Goal: Task Accomplishment & Management: Complete application form

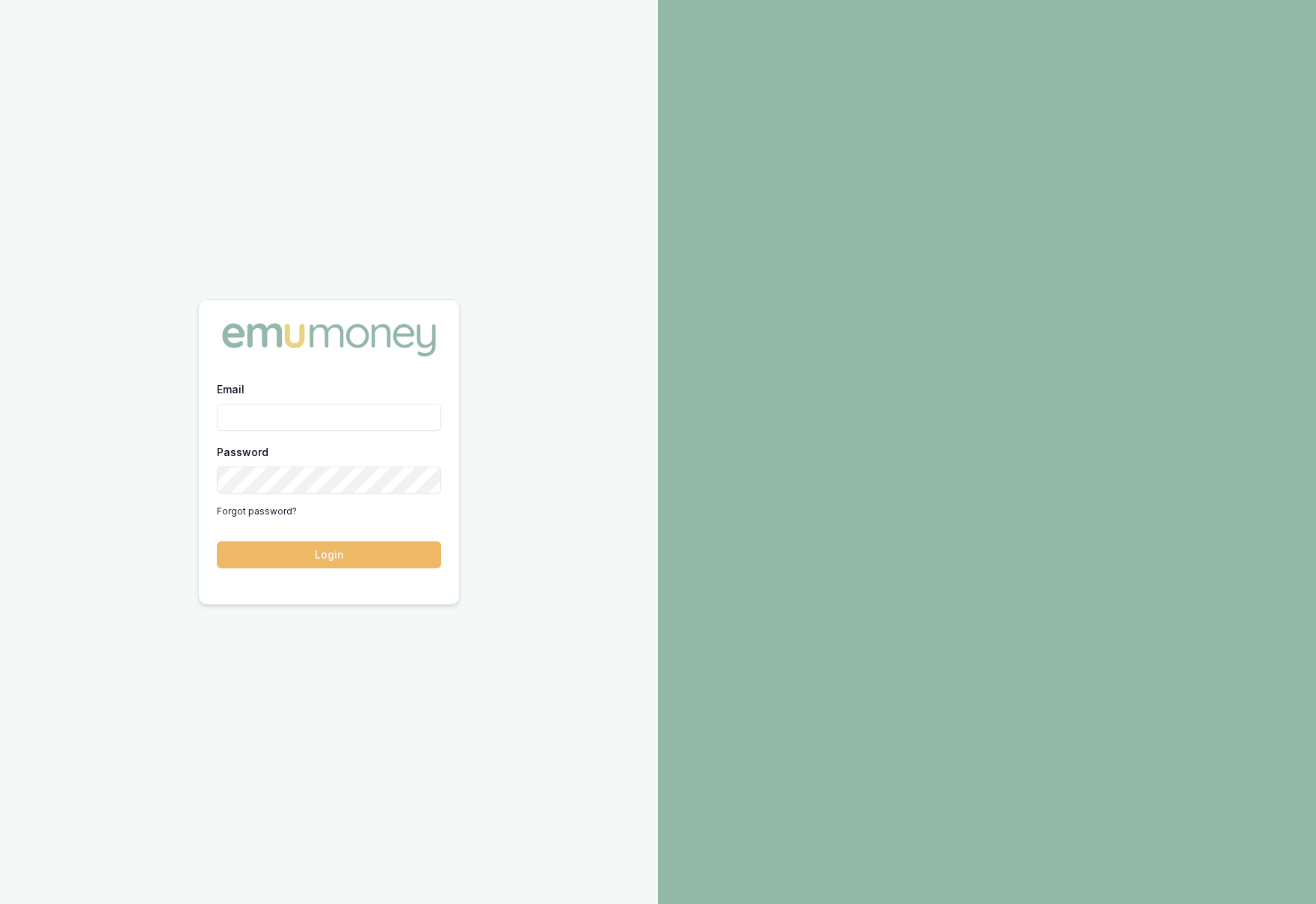
type input "krish.babu@emumoney.com.au"
click at [318, 564] on button "Login" at bounding box center [328, 555] width 224 height 27
click at [318, 564] on form "Email krish.babu@emumoney.com.au Password Forgot password? Login" at bounding box center [328, 474] width 224 height 188
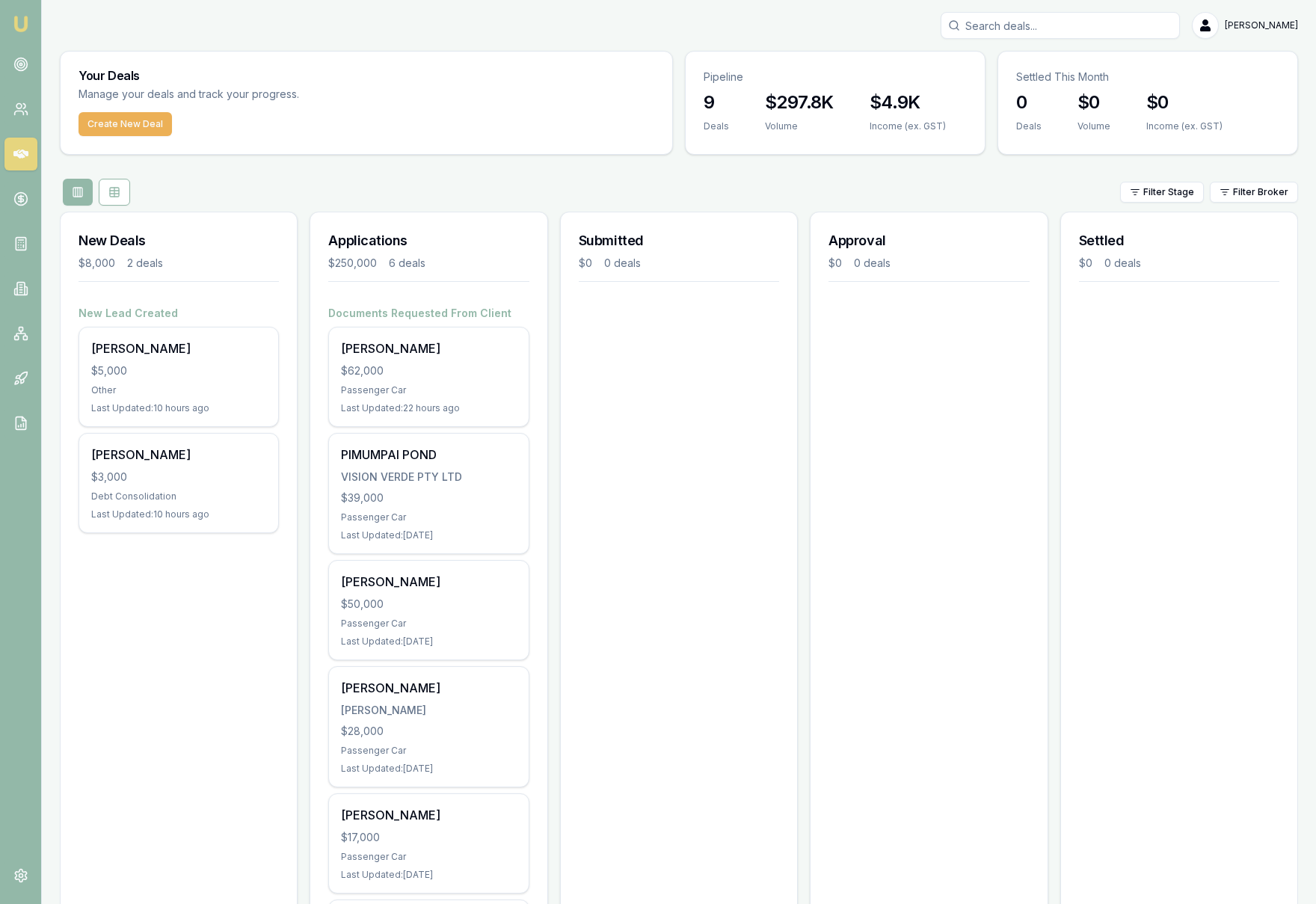
click at [182, 260] on div "$8,000 2 deals" at bounding box center [179, 263] width 201 height 15
click at [29, 66] on link at bounding box center [21, 65] width 33 height 33
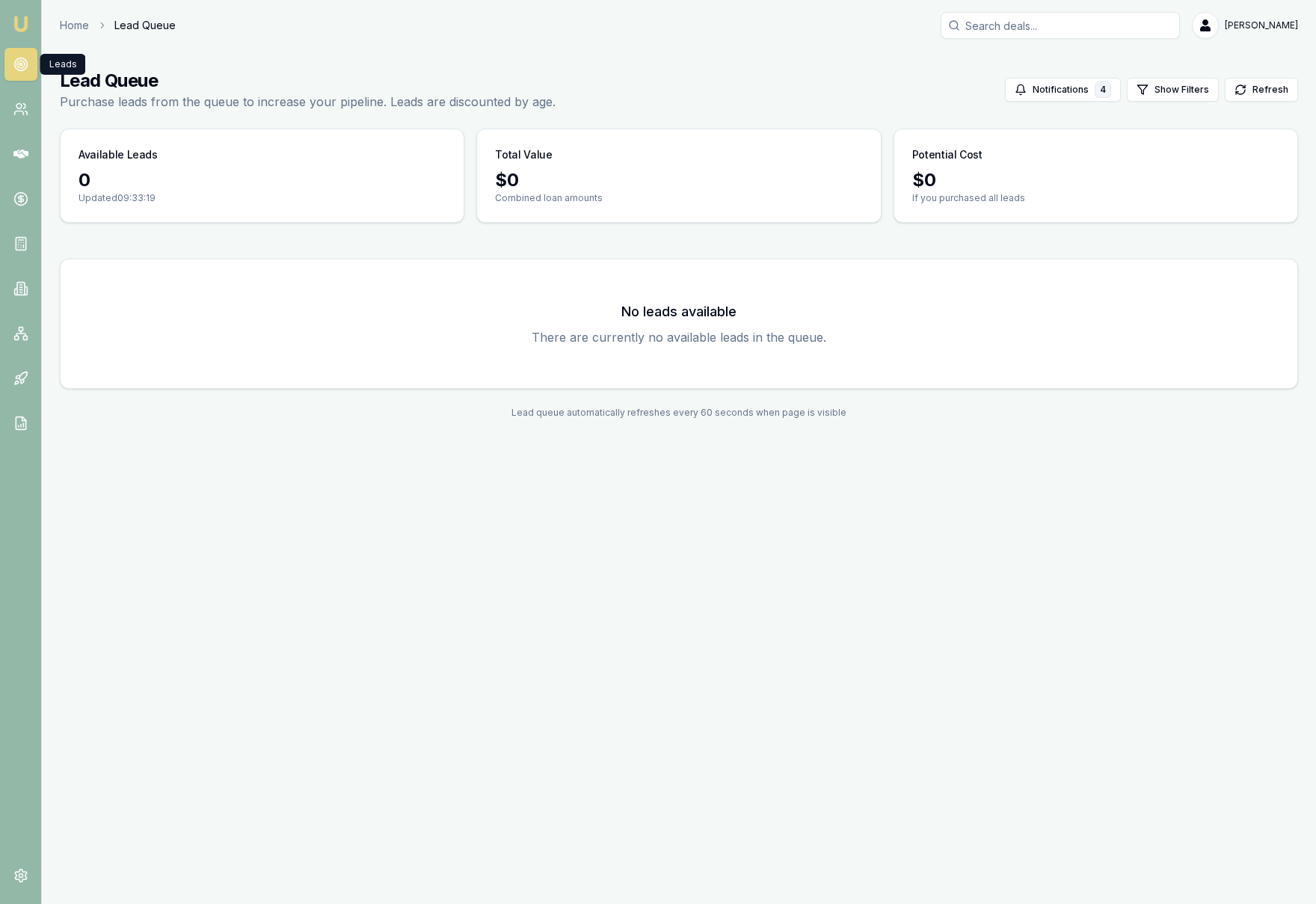
click at [28, 66] on link at bounding box center [21, 65] width 33 height 33
click at [24, 27] on img at bounding box center [21, 24] width 18 height 18
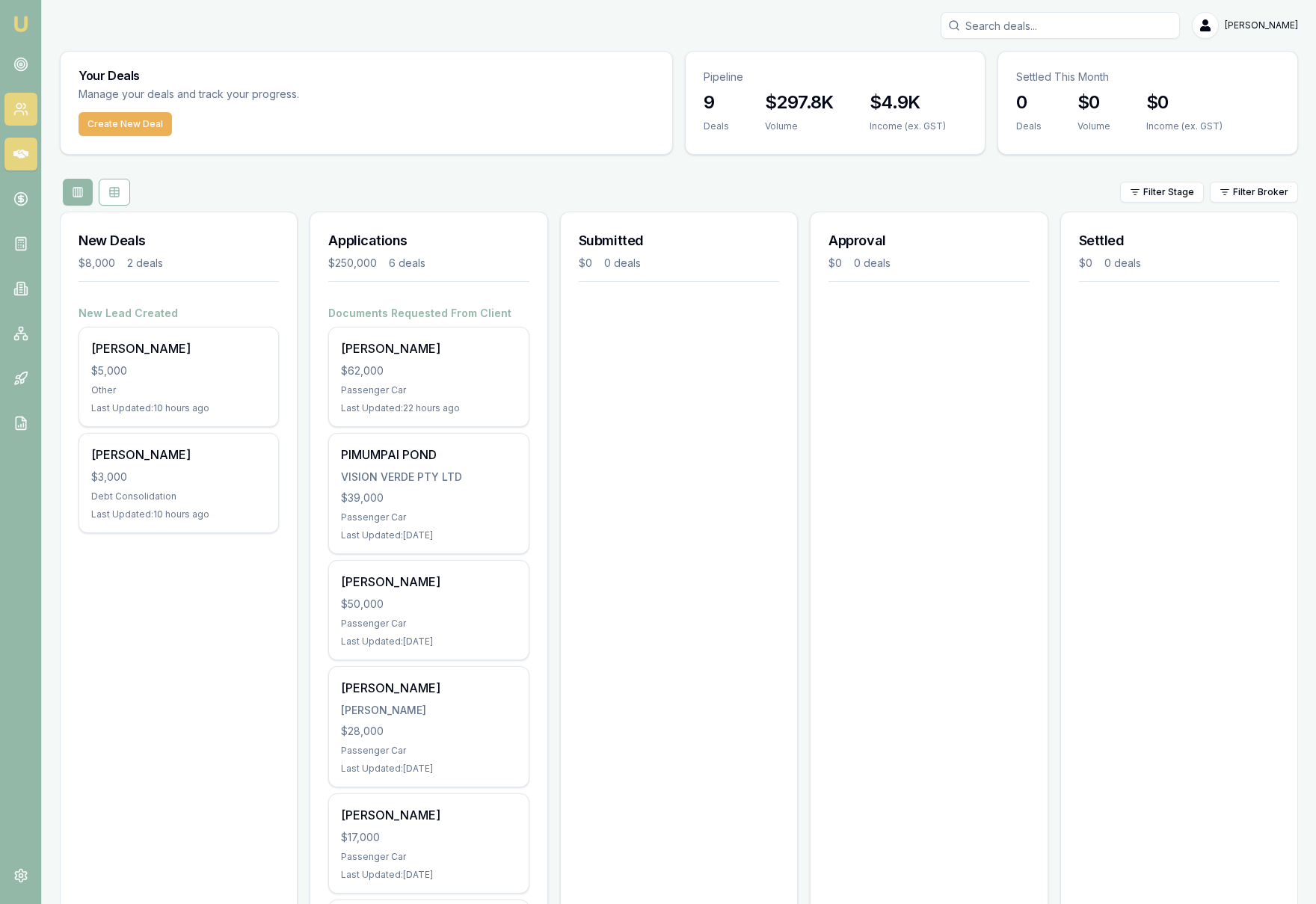
click at [22, 111] on icon at bounding box center [18, 113] width 9 height 4
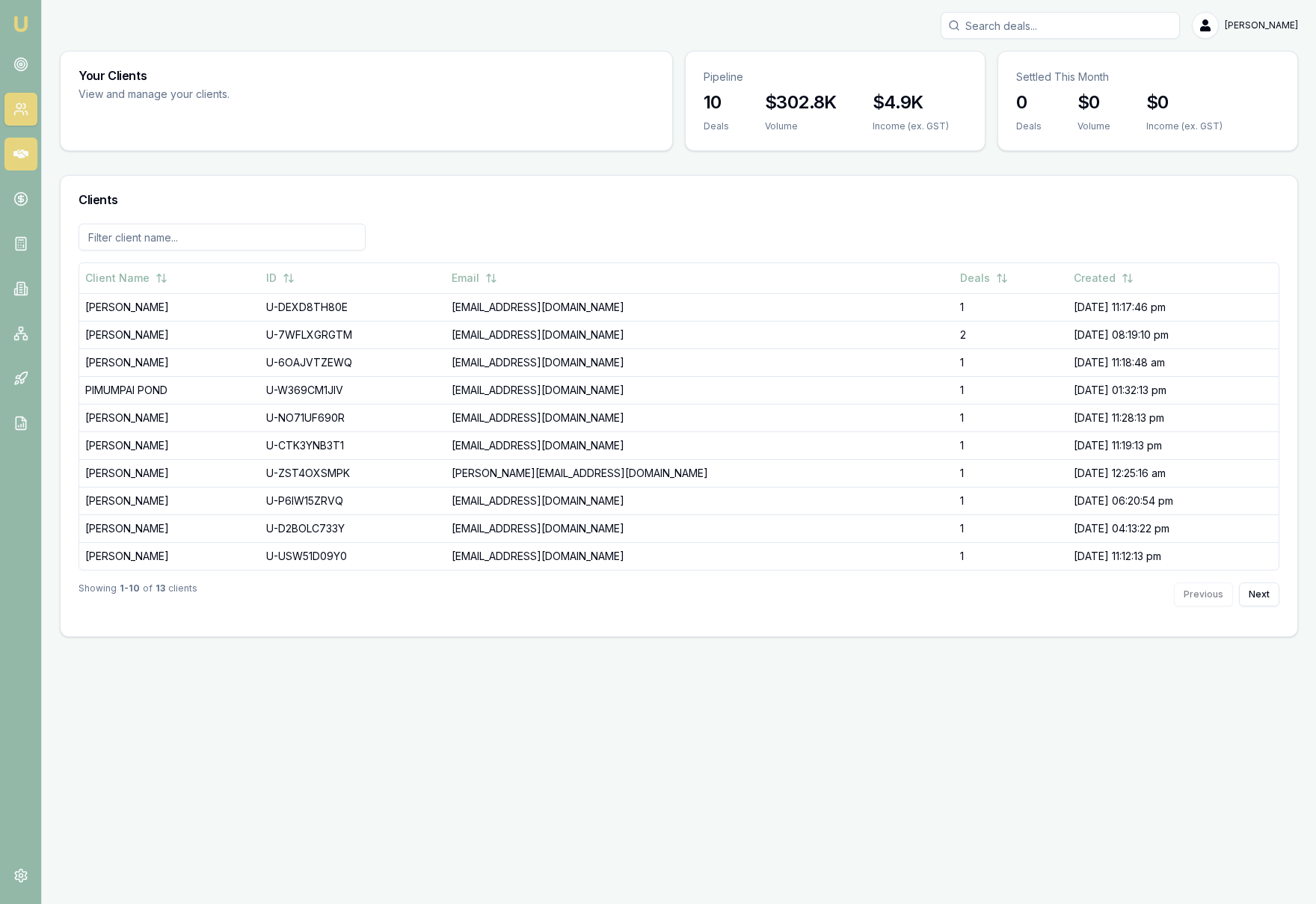
click at [30, 158] on link at bounding box center [21, 154] width 33 height 33
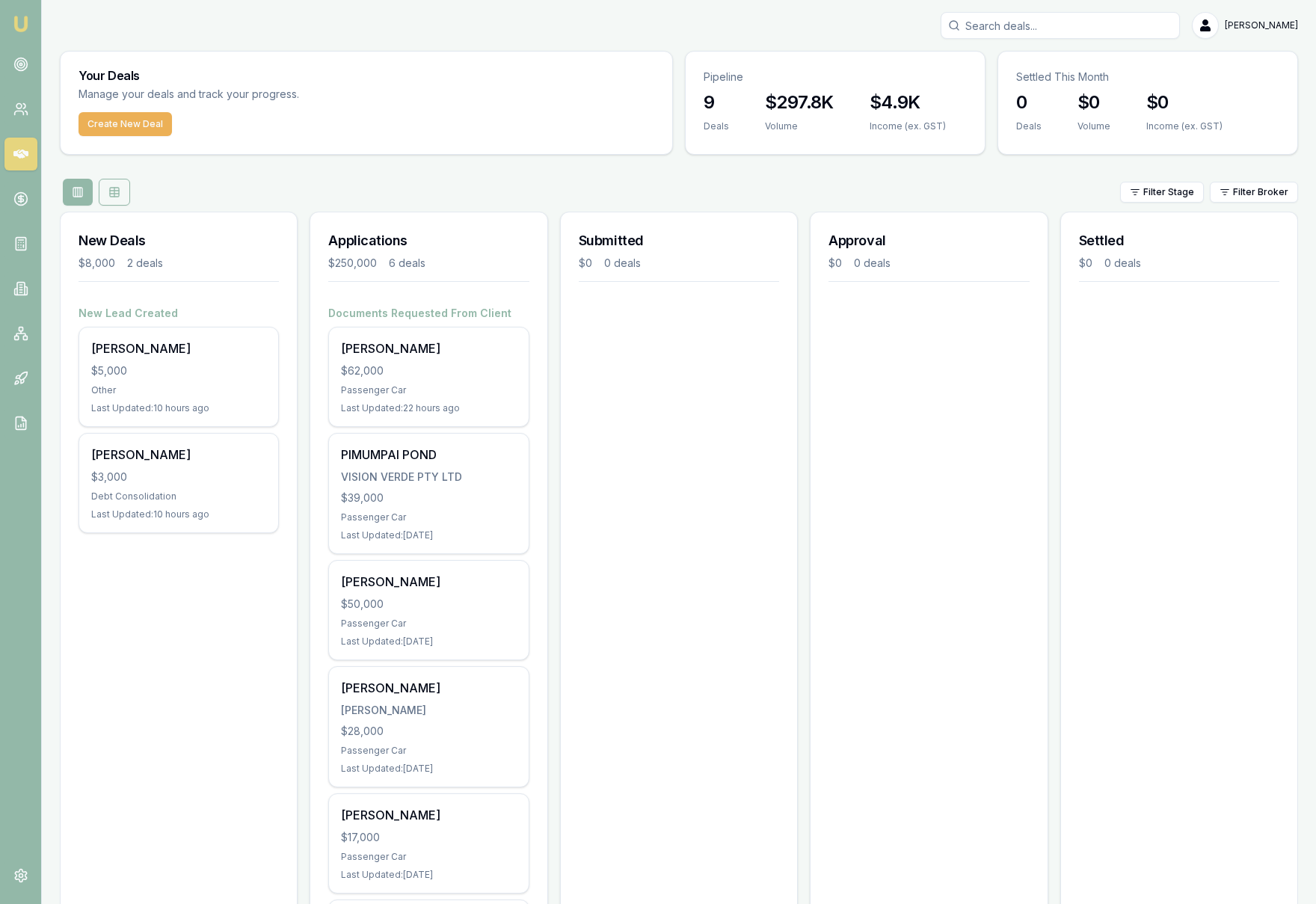
click at [124, 202] on button at bounding box center [114, 192] width 32 height 27
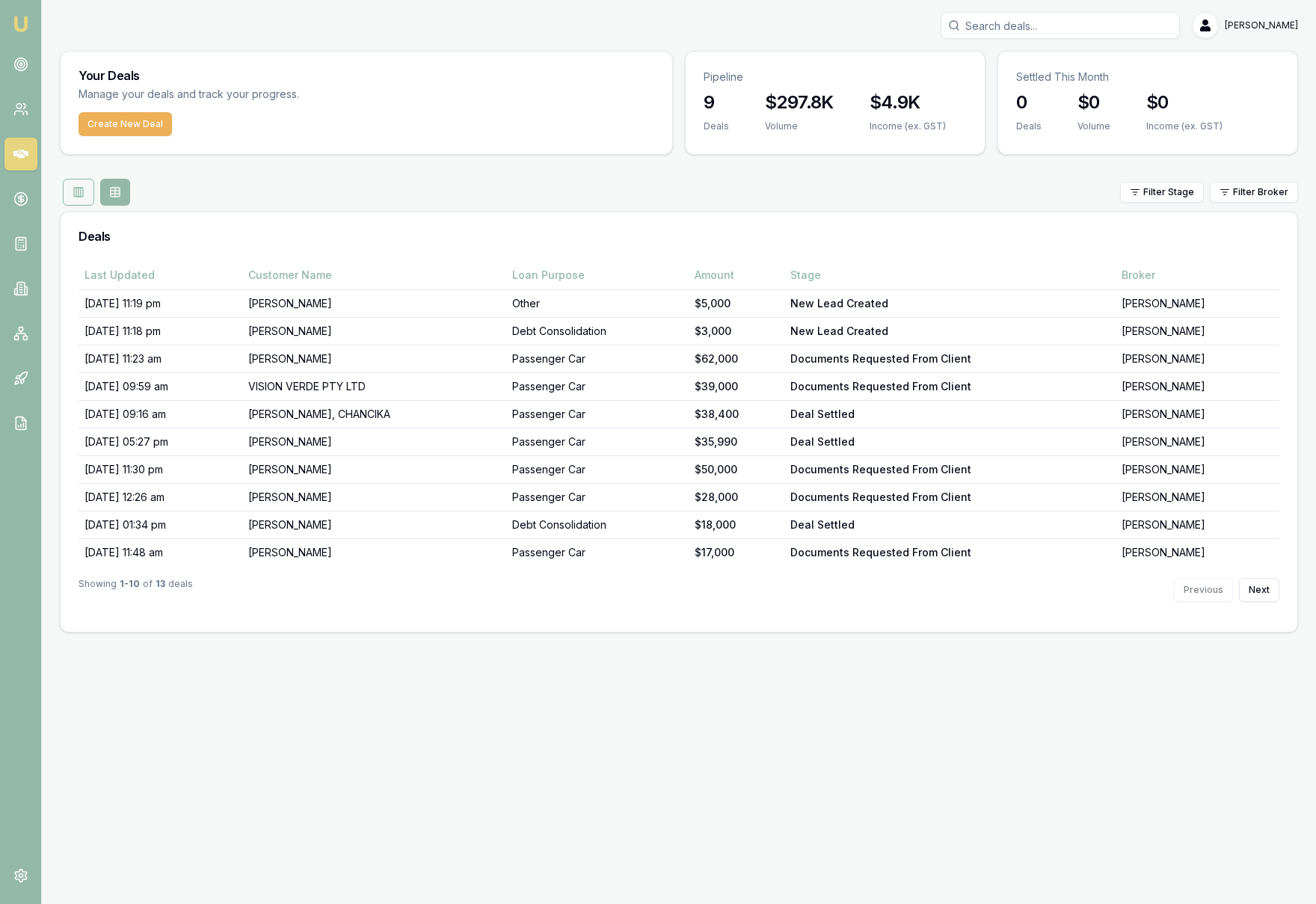
click at [87, 198] on button at bounding box center [79, 192] width 32 height 27
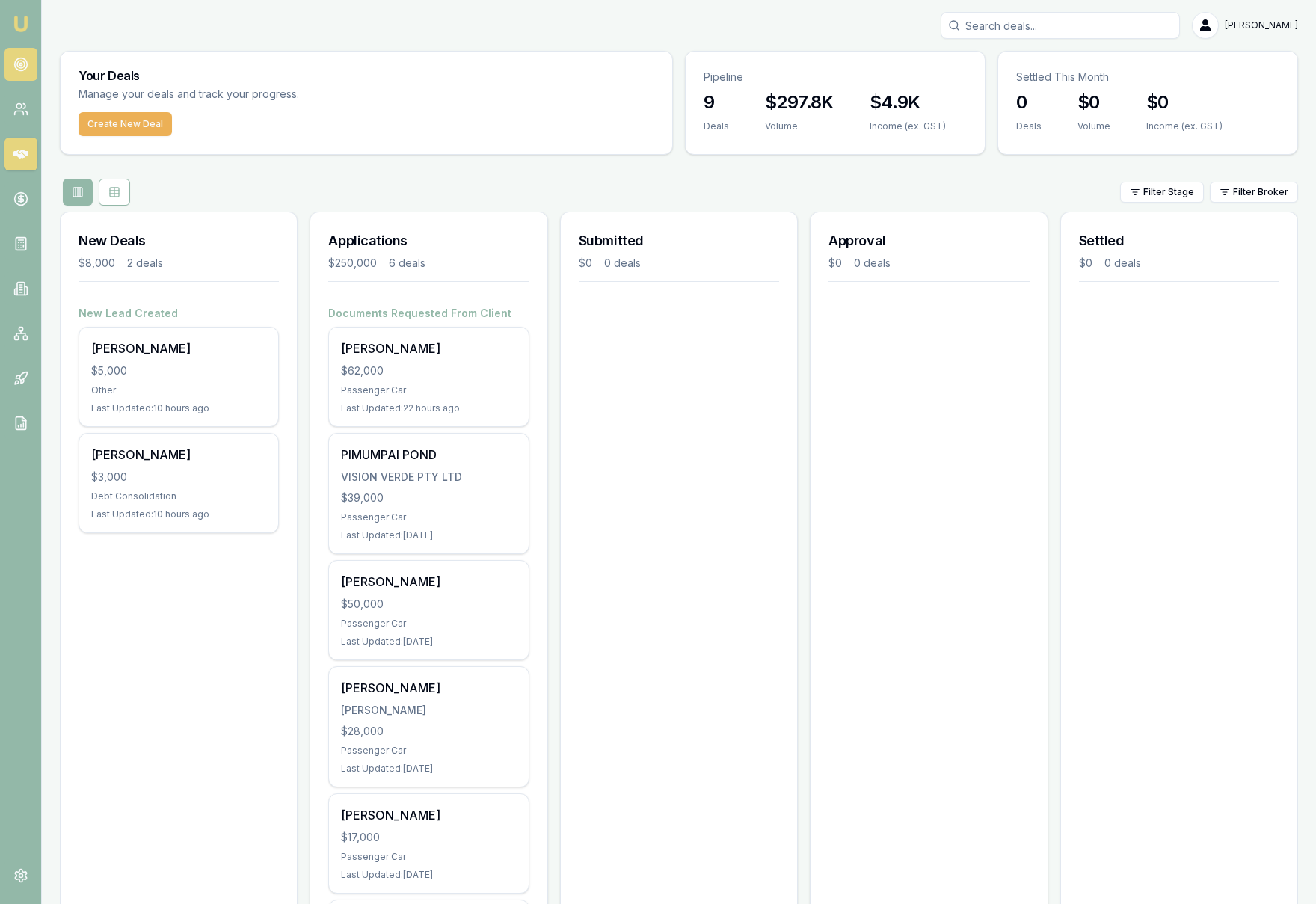
click at [22, 70] on circle at bounding box center [20, 64] width 12 height 12
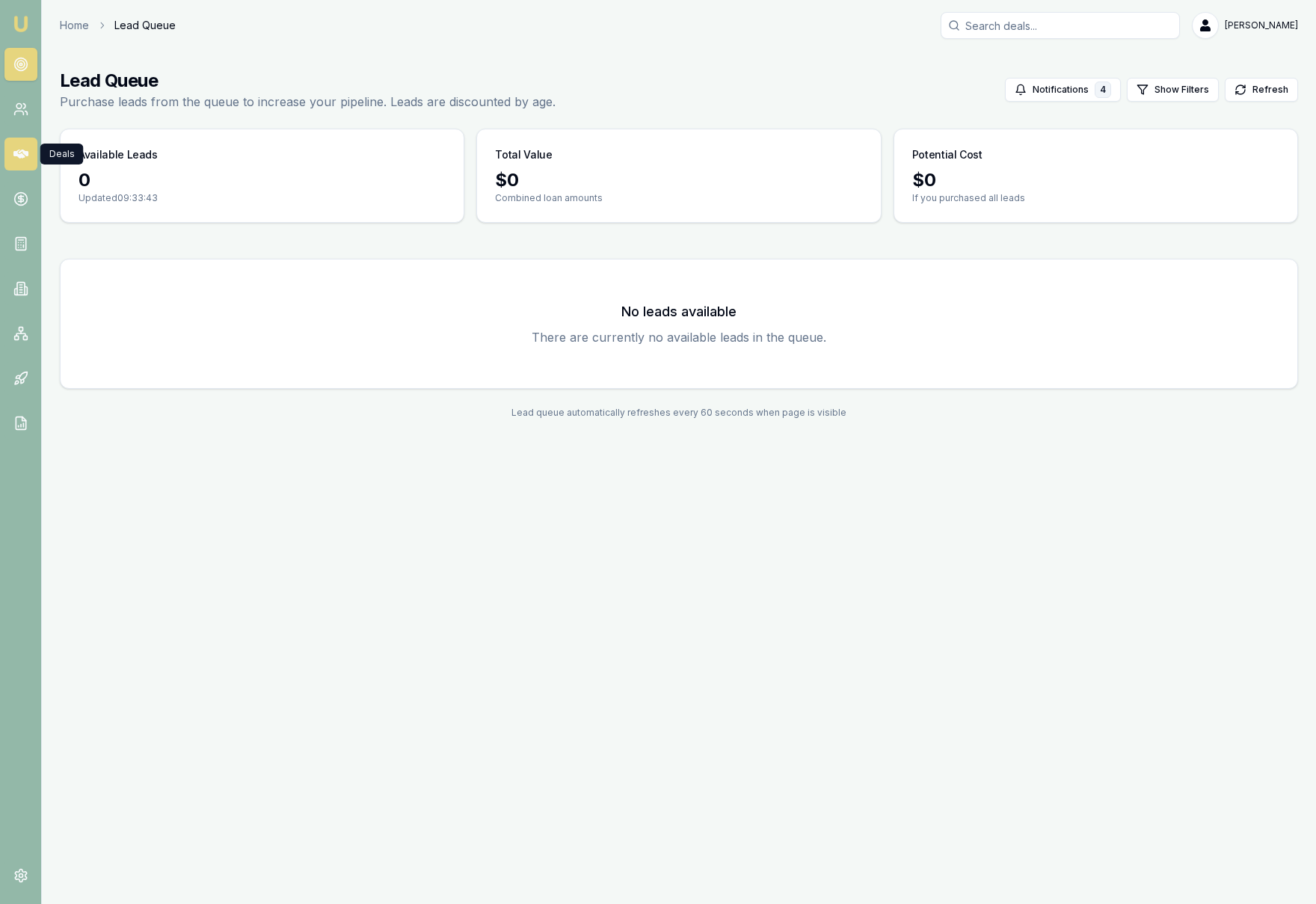
click at [22, 167] on link at bounding box center [21, 154] width 33 height 33
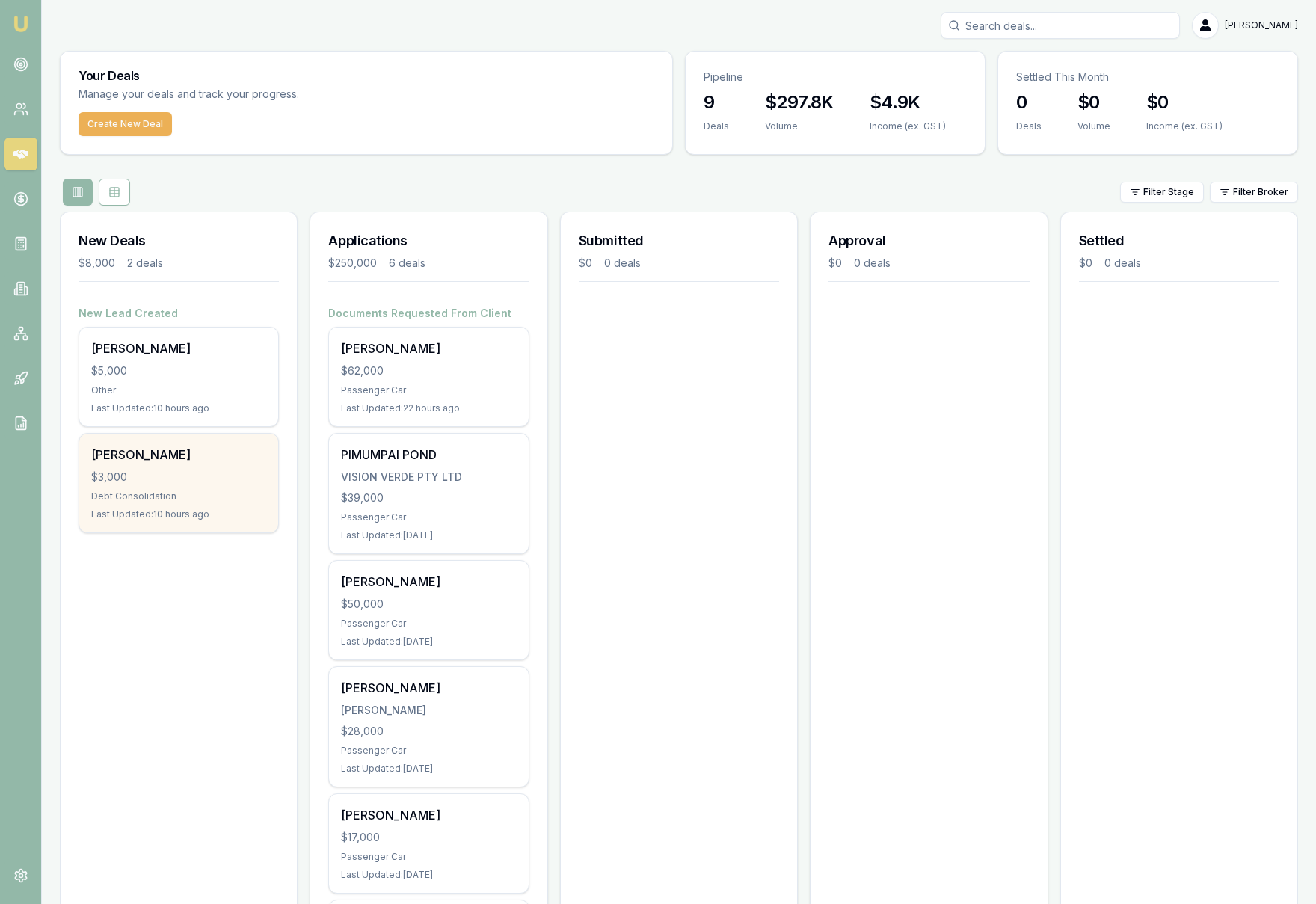
click at [226, 503] on div "Amy Pilbeam $3,000 Debt Consolidation Last Updated: 10 hours ago" at bounding box center [179, 483] width 199 height 99
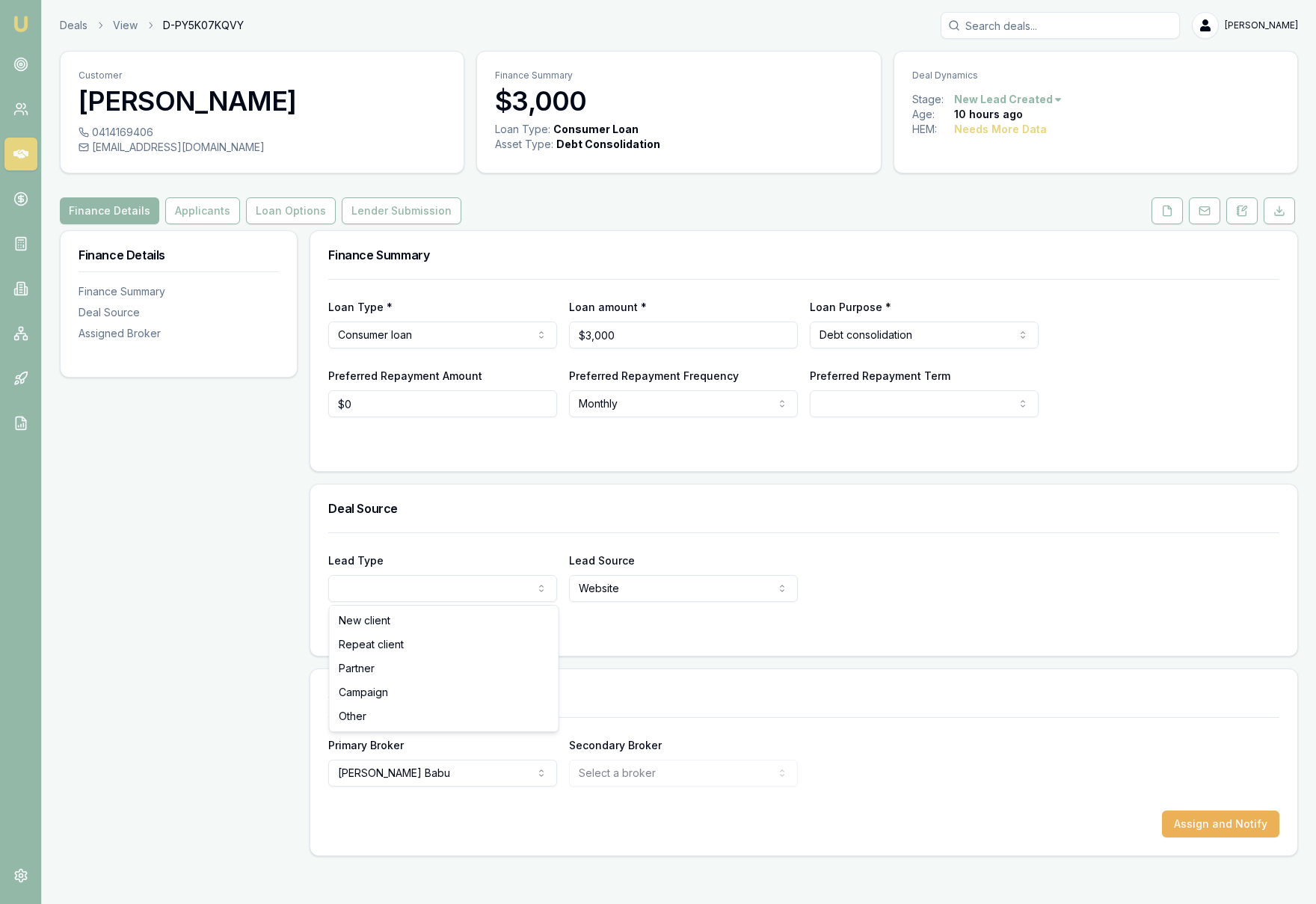
click at [525, 595] on html "Emu Broker Deals View D-PY5K07KQVY Krish Babu Toggle Menu Customer Amy Pilbeam …" at bounding box center [658, 452] width 1316 height 904
click at [822, 629] on div at bounding box center [804, 632] width 951 height 12
click at [870, 596] on input "Lead Source Details" at bounding box center [924, 588] width 229 height 27
click at [915, 694] on h3 "Assigned Broker" at bounding box center [804, 693] width 951 height 12
click at [1162, 214] on icon at bounding box center [1167, 211] width 12 height 12
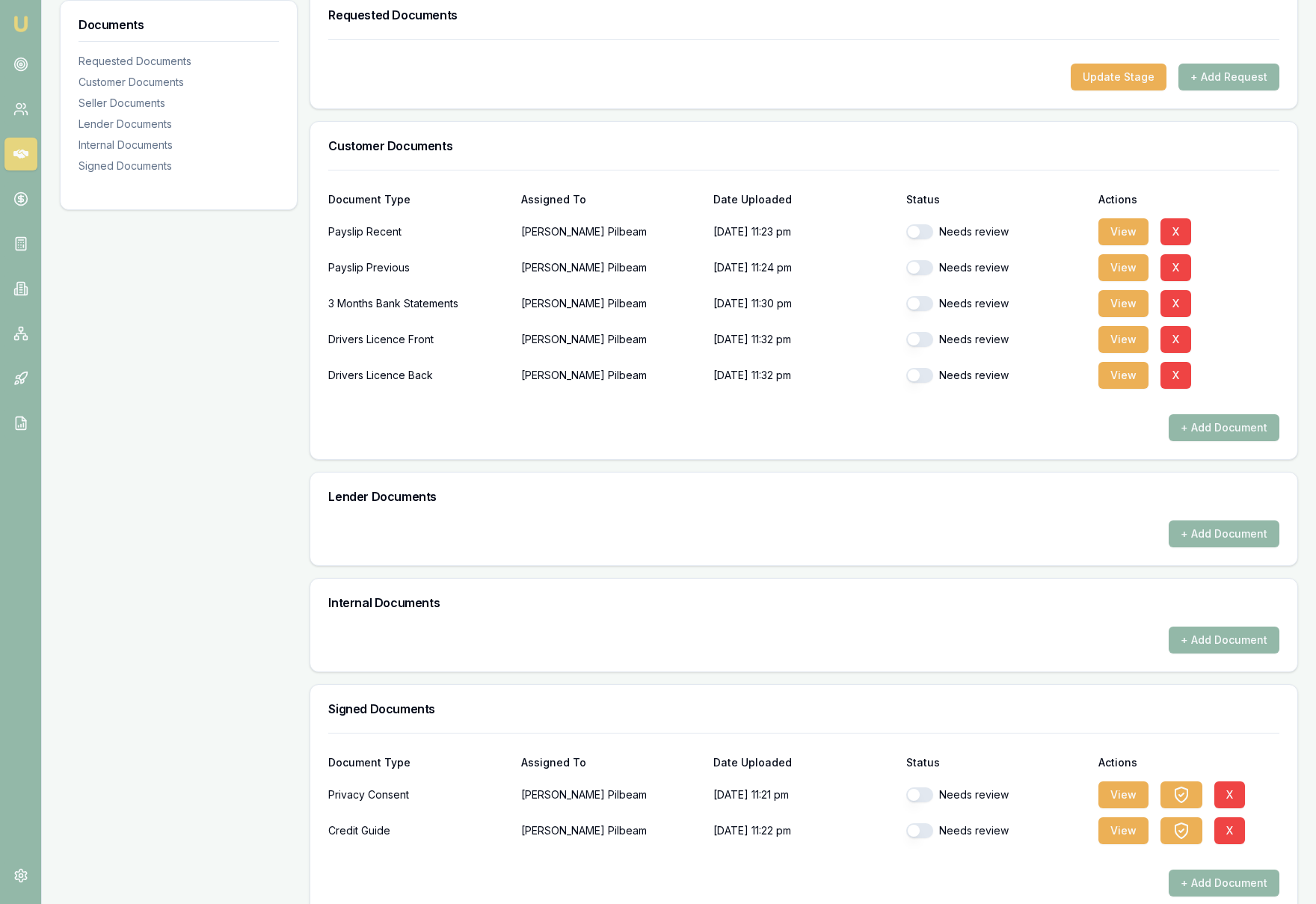
scroll to position [263, 0]
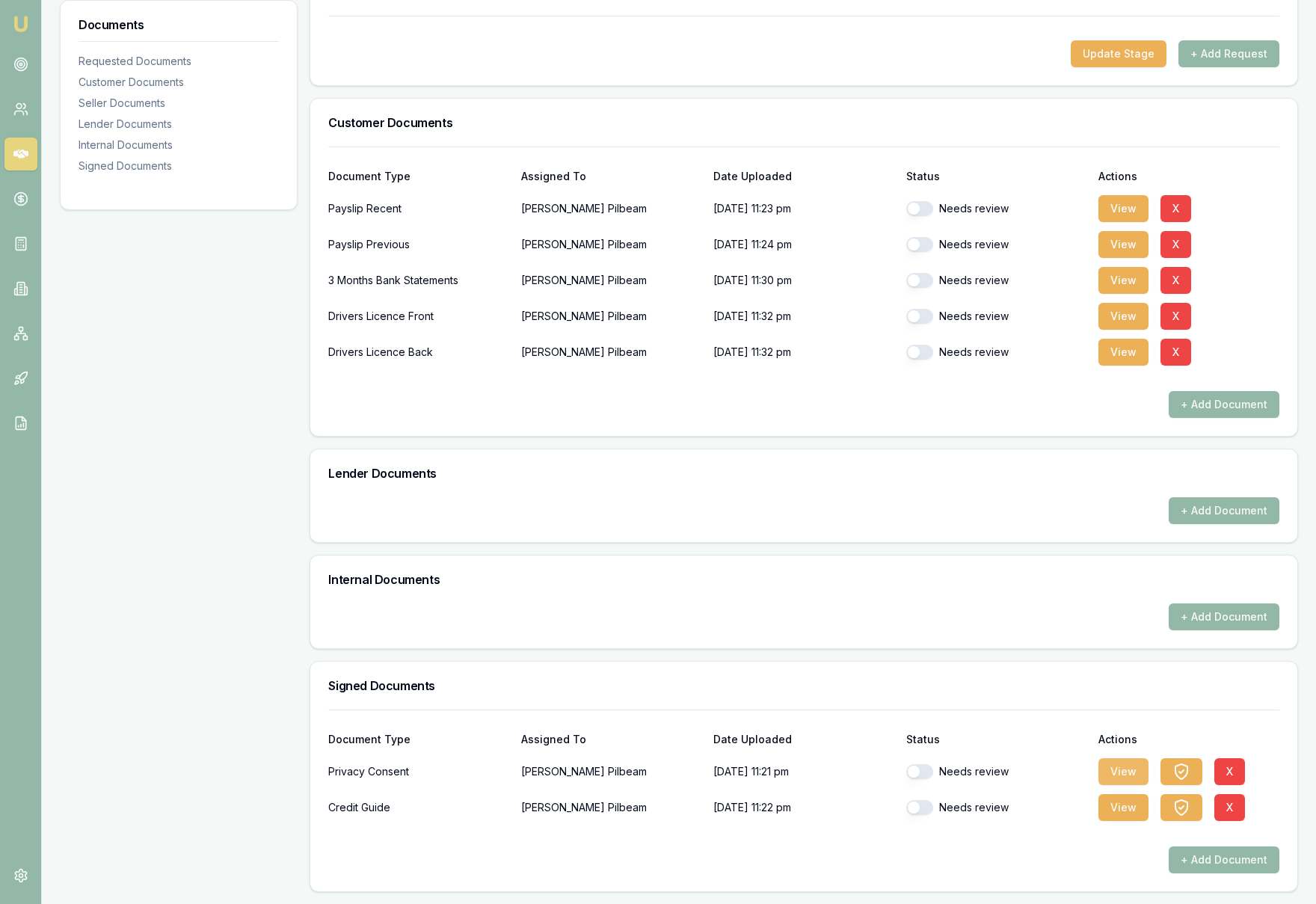
click at [1135, 775] on button "View" at bounding box center [1123, 771] width 50 height 27
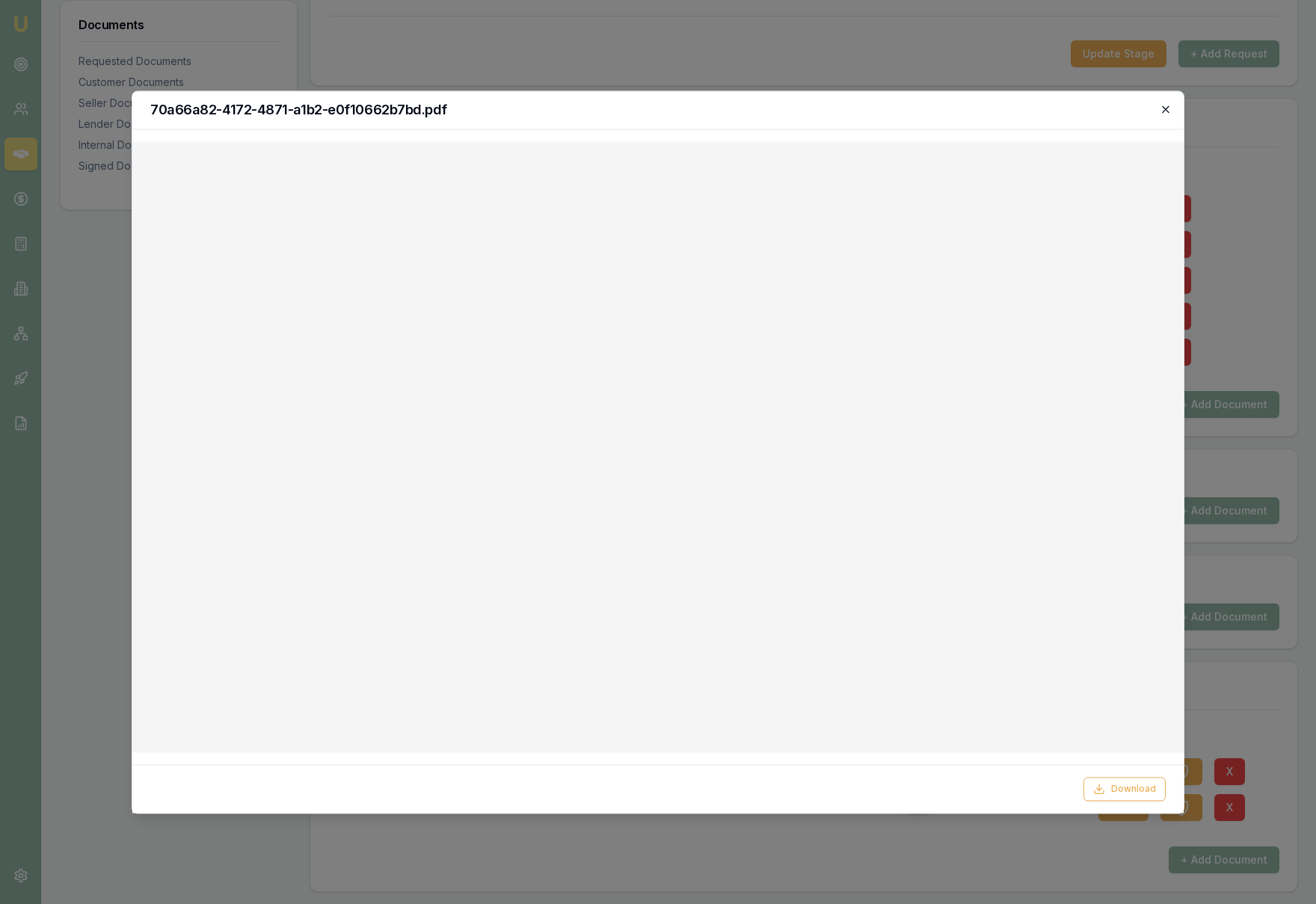
click at [1163, 112] on icon "button" at bounding box center [1165, 109] width 12 height 12
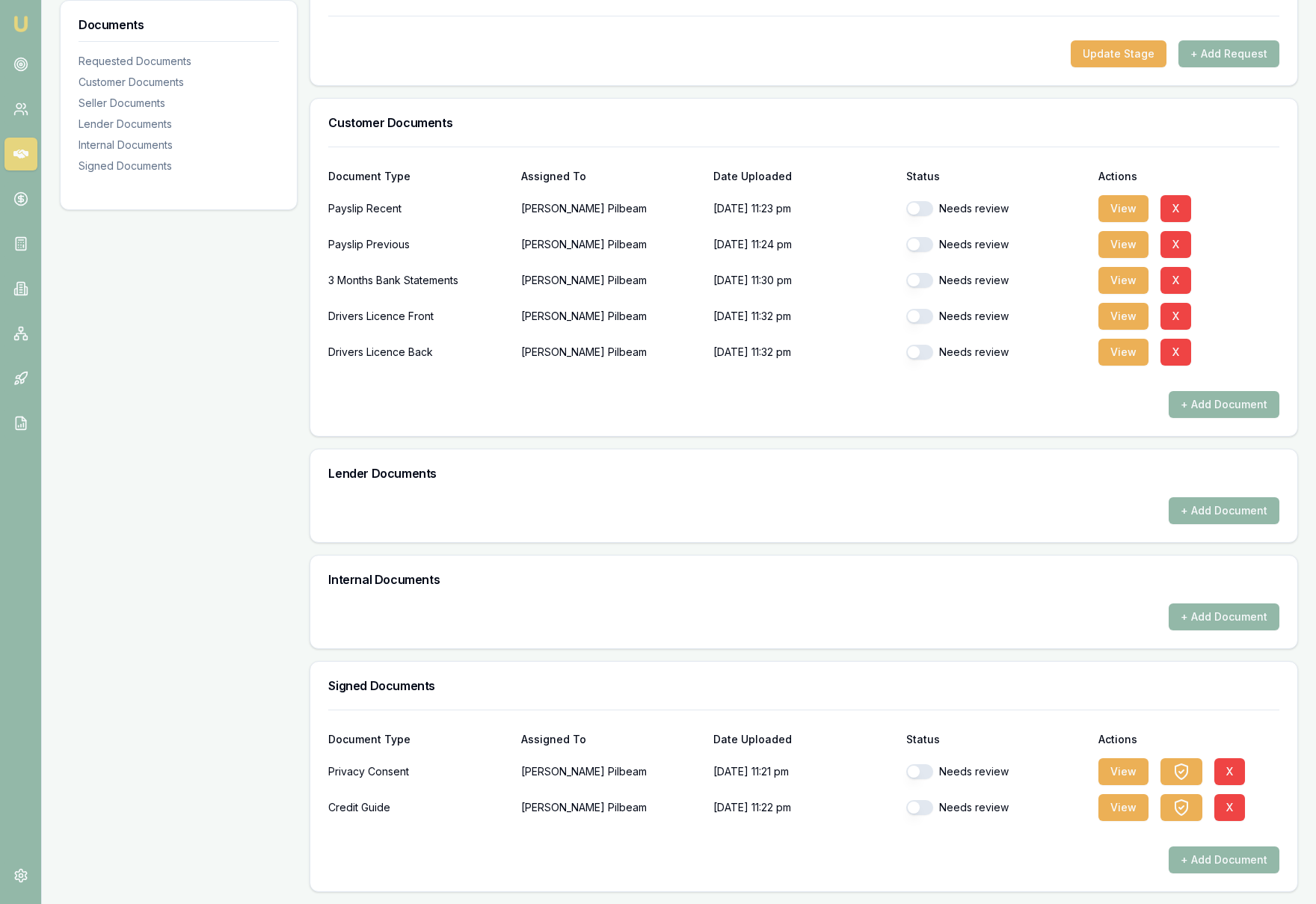
click at [916, 773] on button "button" at bounding box center [920, 771] width 27 height 15
checkbox input "true"
click at [918, 809] on button "button" at bounding box center [920, 808] width 27 height 15
checkbox input "true"
click at [1111, 207] on button "View" at bounding box center [1123, 208] width 50 height 27
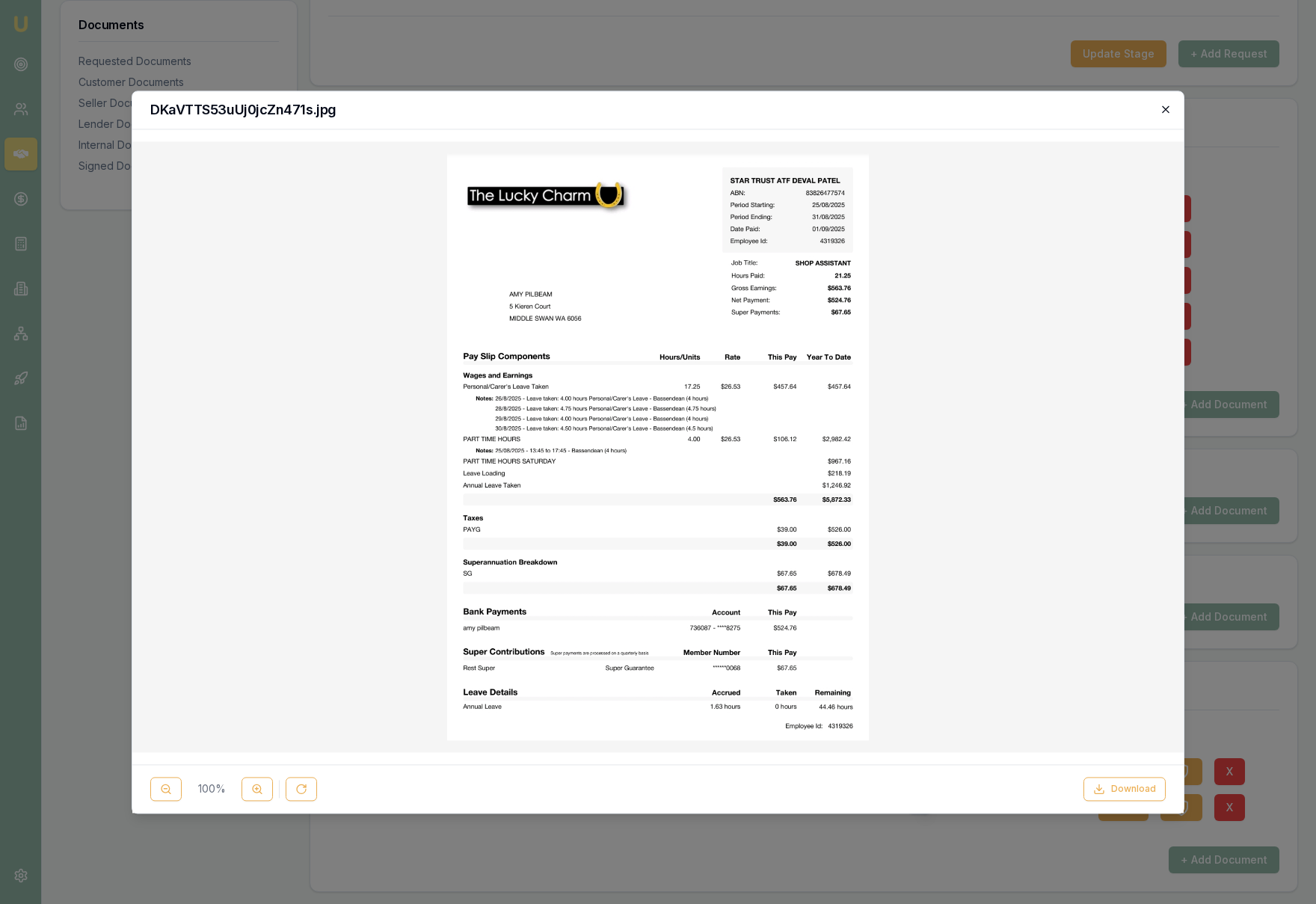
click at [1163, 110] on icon "button" at bounding box center [1165, 109] width 7 height 7
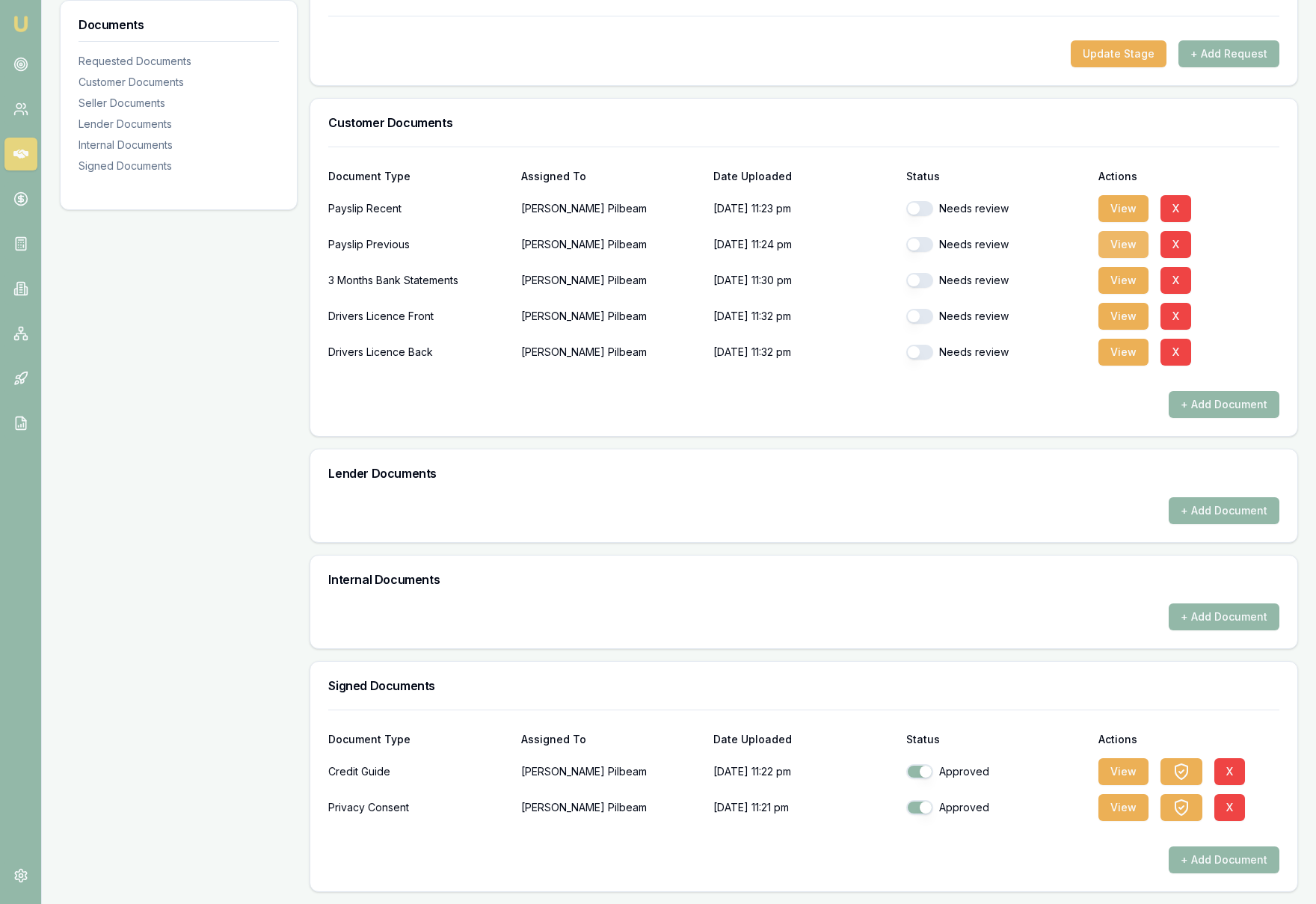
click at [1121, 248] on button "View" at bounding box center [1123, 245] width 50 height 27
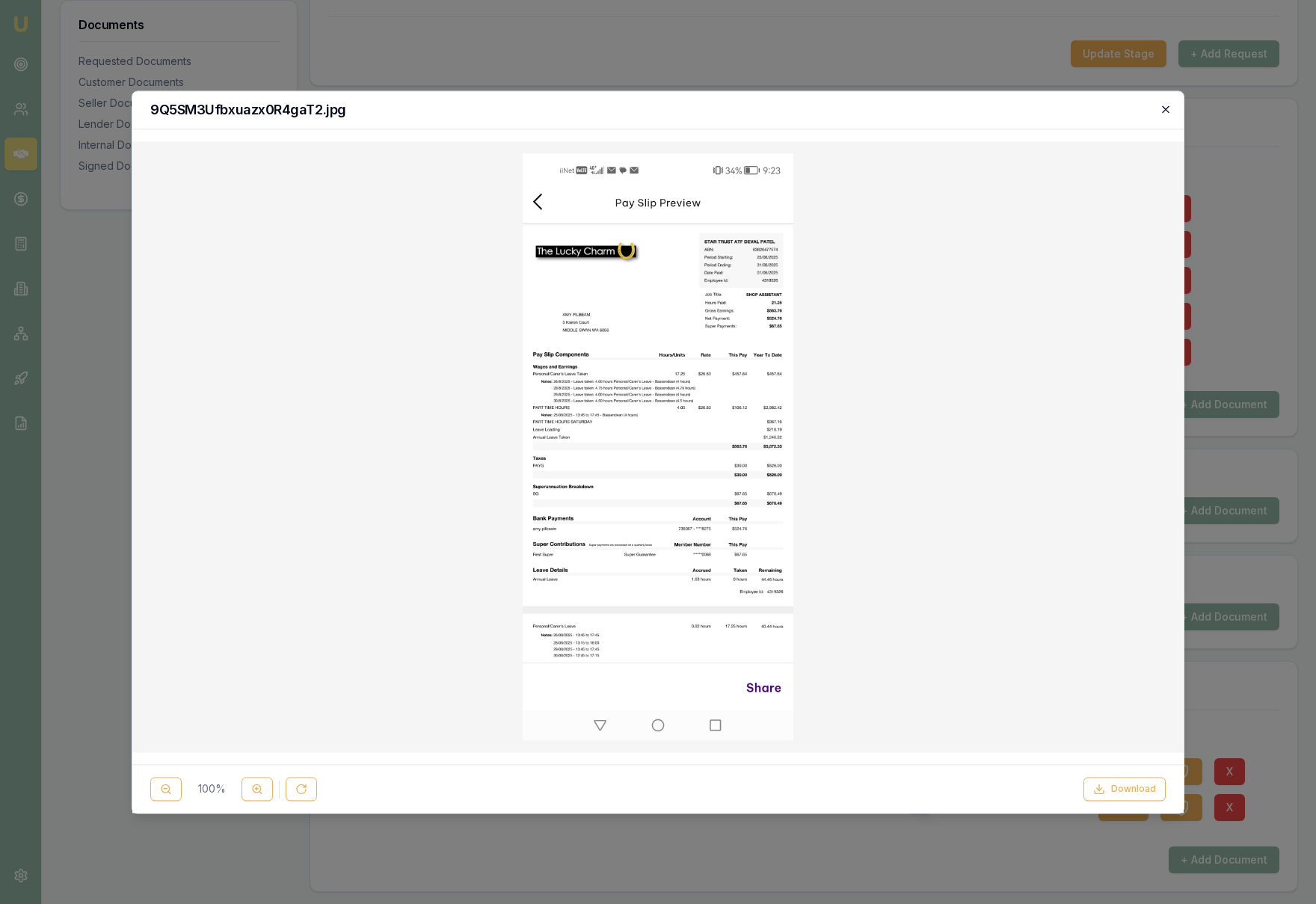
click at [1165, 109] on icon "button" at bounding box center [1165, 109] width 7 height 7
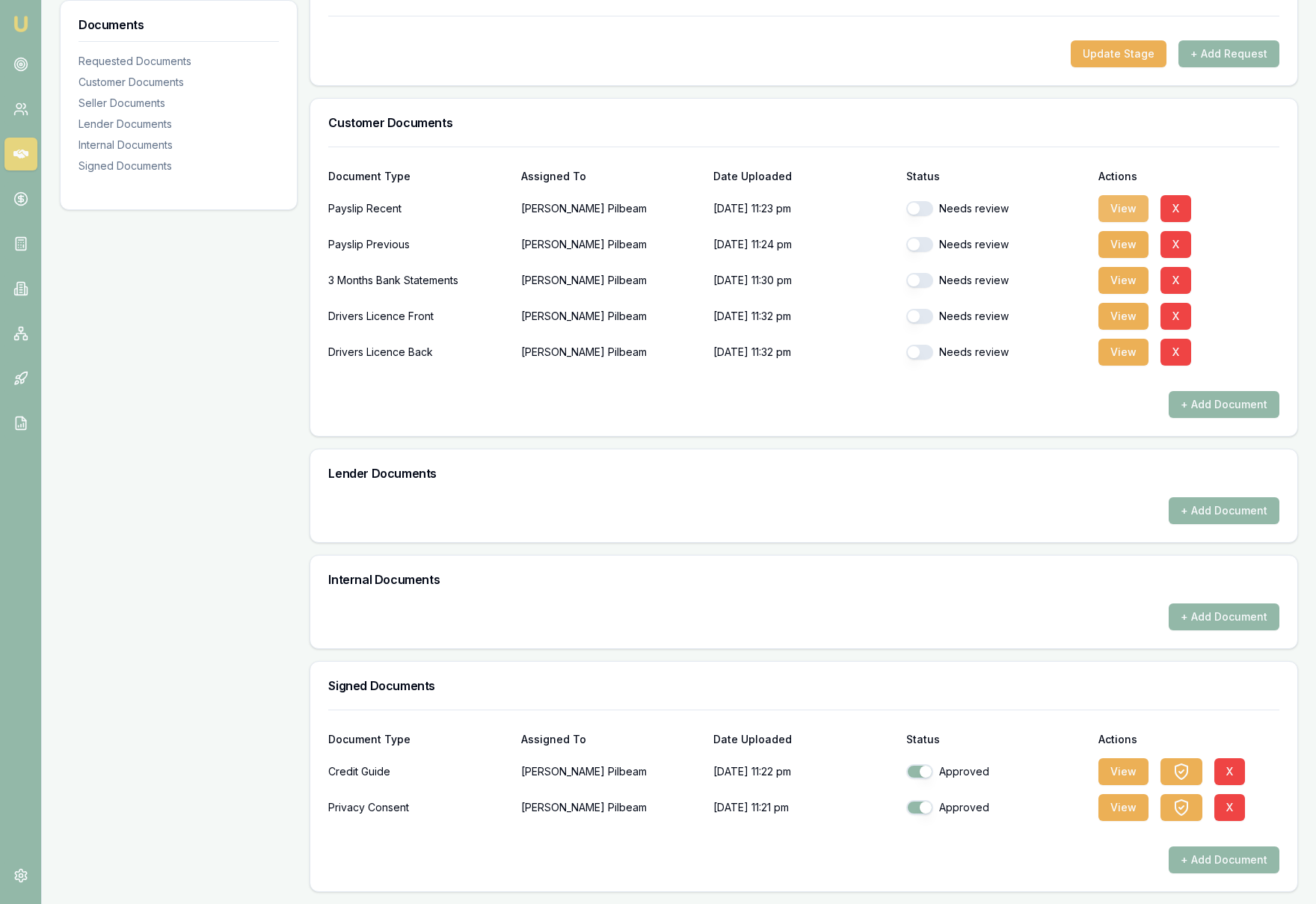
click at [1112, 211] on button "View" at bounding box center [1123, 208] width 50 height 27
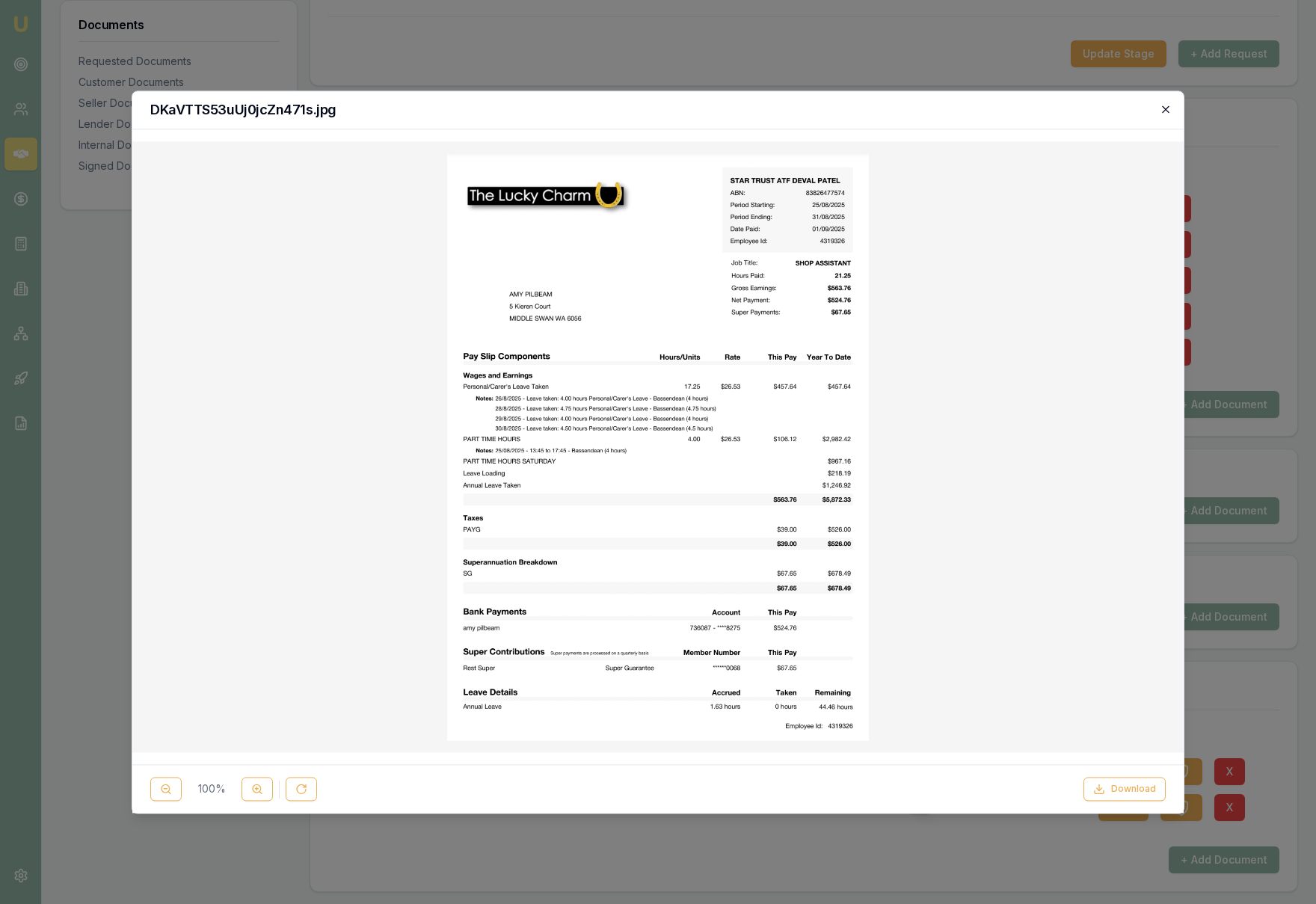
click at [1169, 107] on icon "button" at bounding box center [1165, 109] width 12 height 12
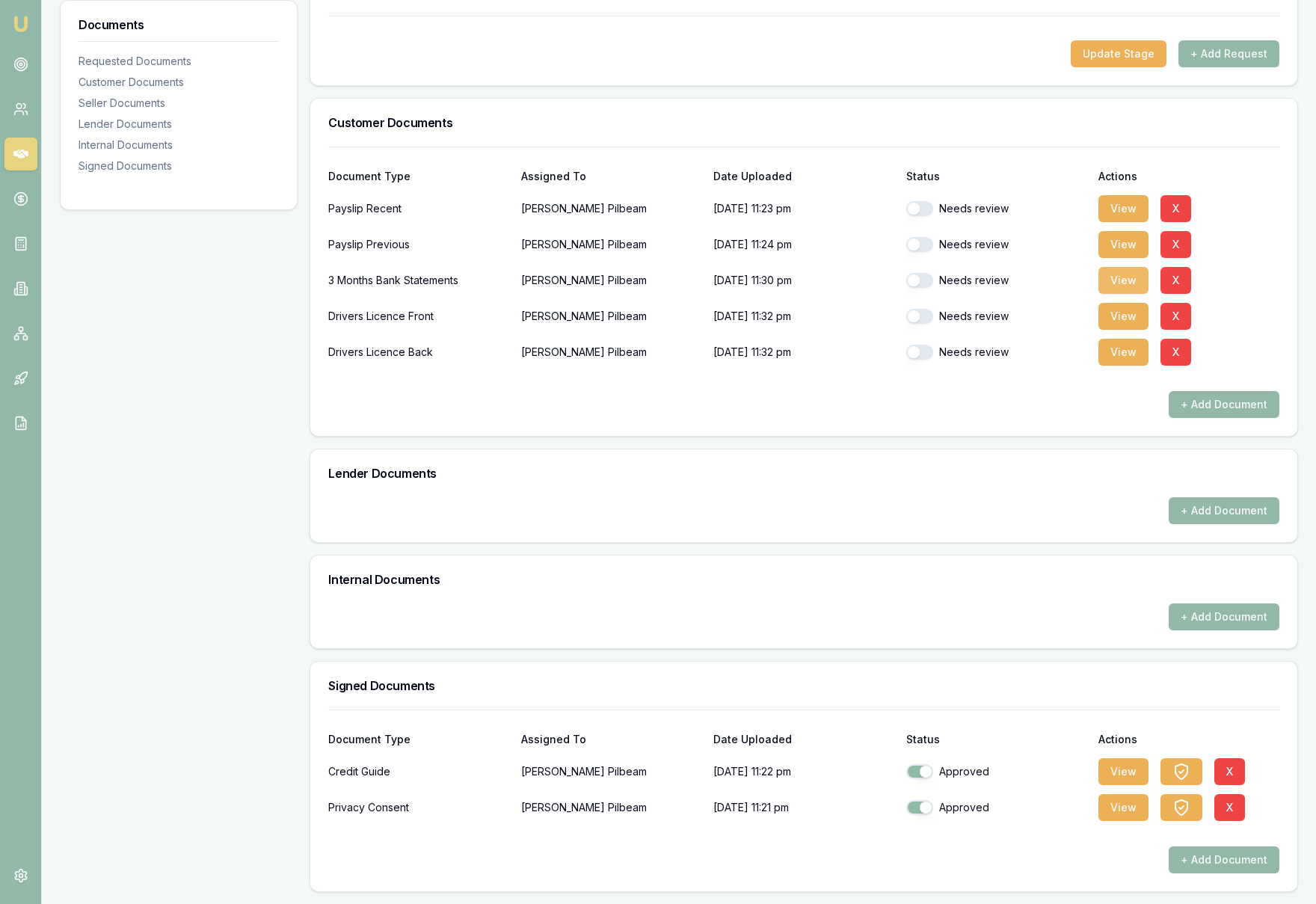
click at [1116, 289] on button "View" at bounding box center [1123, 280] width 50 height 27
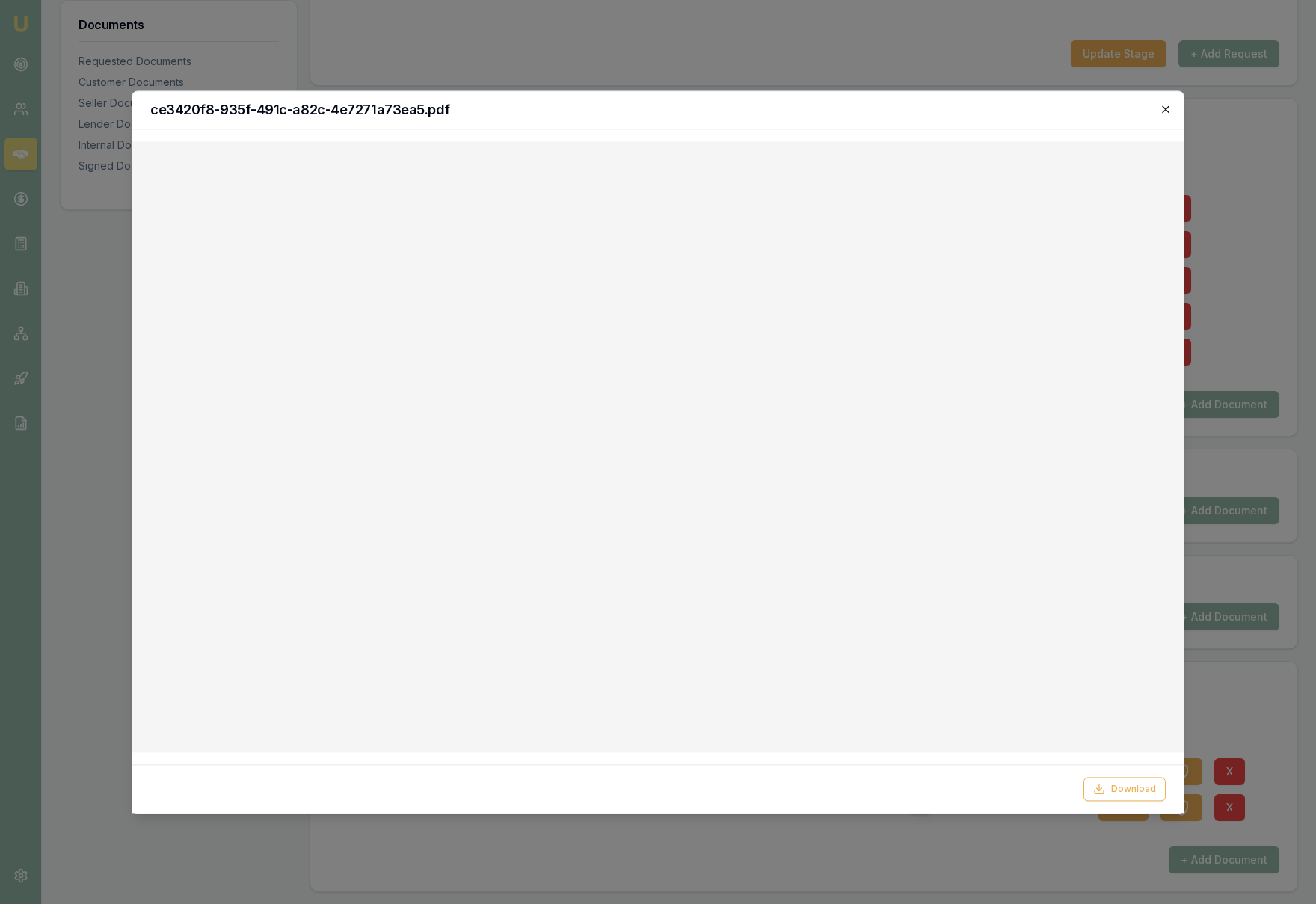
click at [1165, 108] on icon "button" at bounding box center [1165, 109] width 7 height 7
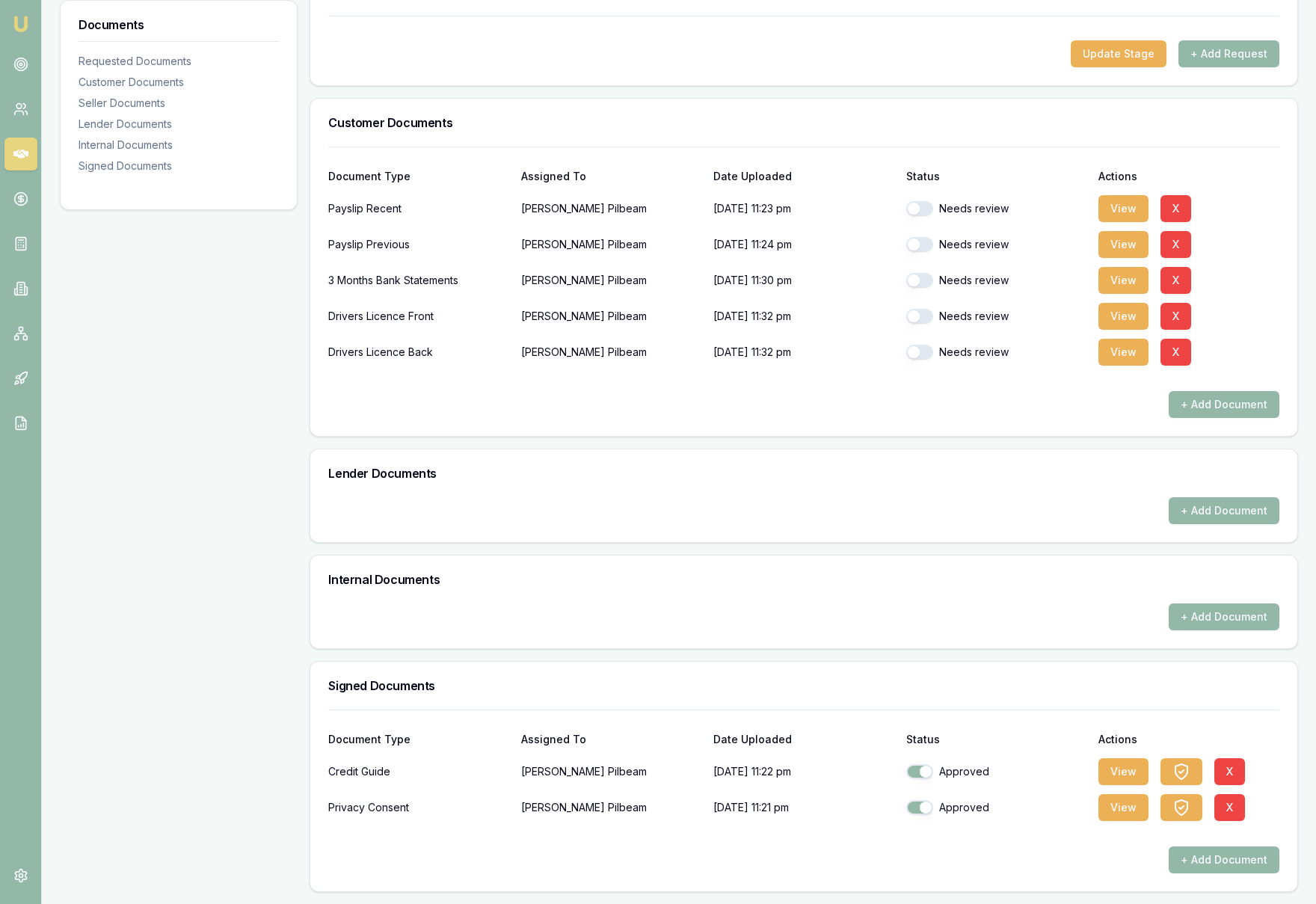
click at [914, 211] on button "button" at bounding box center [920, 209] width 27 height 15
checkbox input "true"
click at [910, 248] on button "button" at bounding box center [920, 245] width 27 height 15
checkbox input "true"
click at [916, 278] on button "button" at bounding box center [920, 280] width 27 height 15
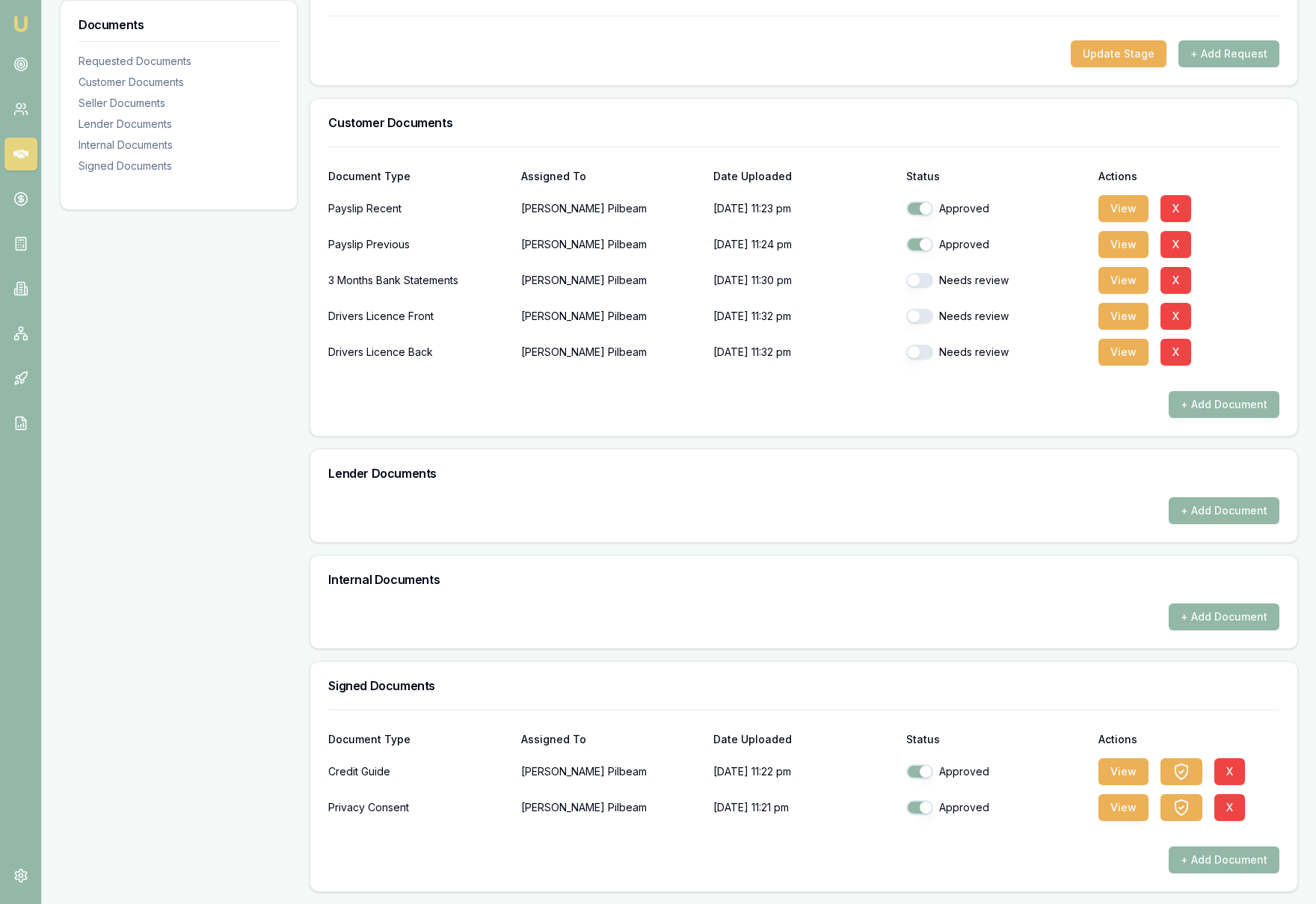
checkbox input "true"
checkbox input "false"
checkbox input "true"
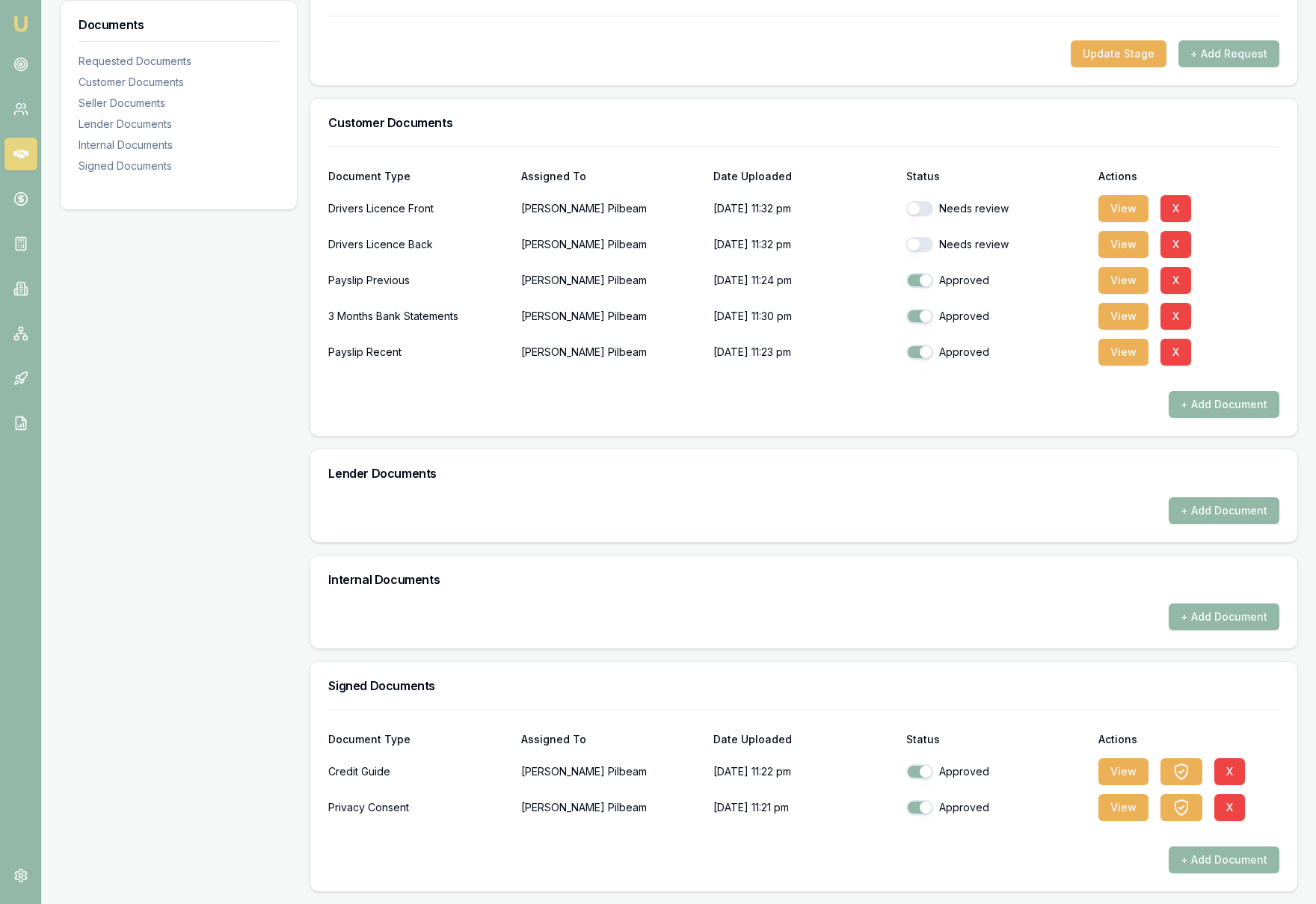
click at [927, 321] on button "button" at bounding box center [920, 316] width 27 height 15
checkbox input "false"
click at [925, 284] on button "button" at bounding box center [920, 280] width 27 height 15
checkbox input "false"
click at [915, 246] on button "button" at bounding box center [920, 245] width 27 height 15
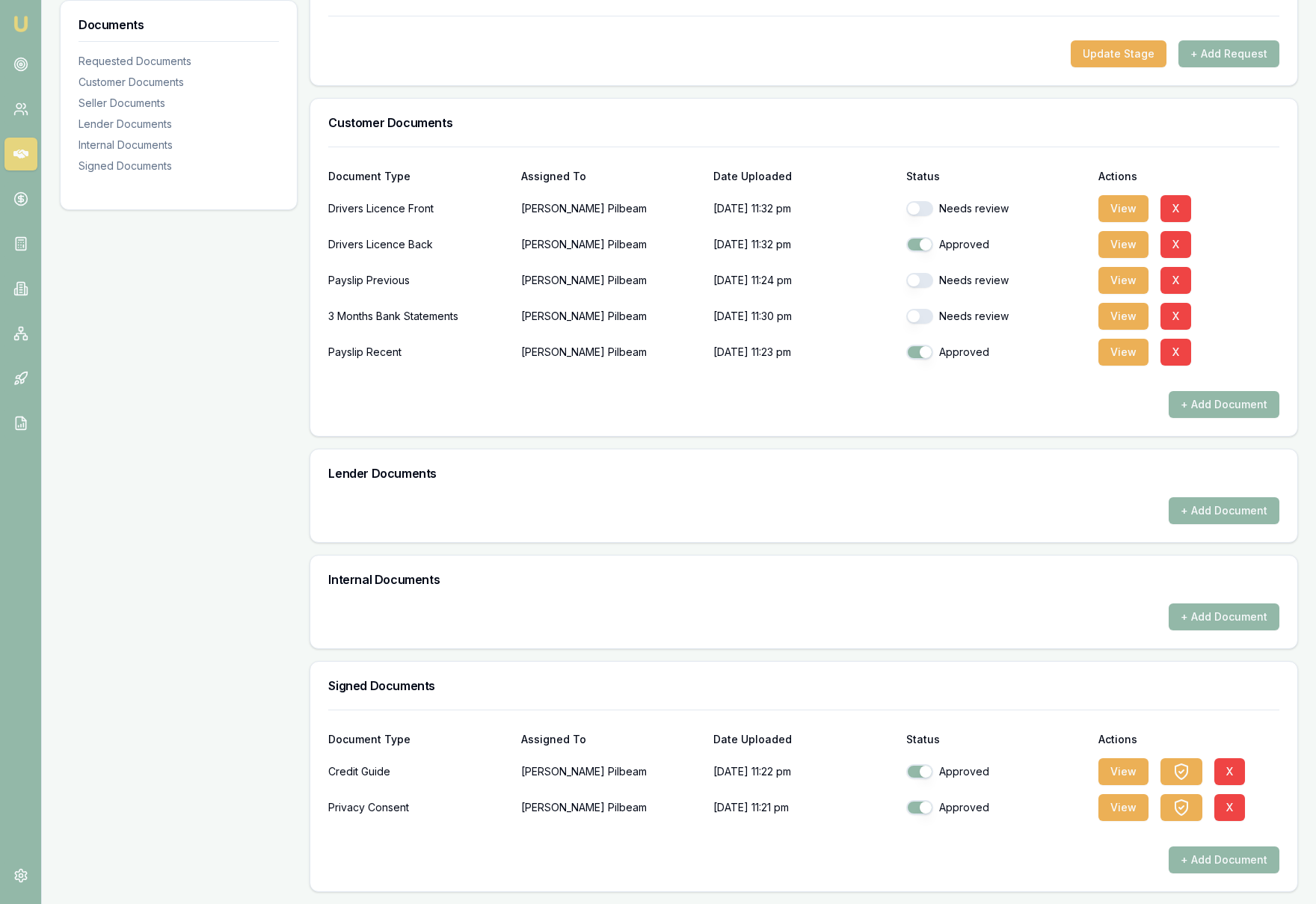
click at [925, 244] on button "button" at bounding box center [920, 245] width 27 height 15
checkbox input "false"
click at [917, 317] on button "button" at bounding box center [920, 316] width 27 height 15
checkbox input "true"
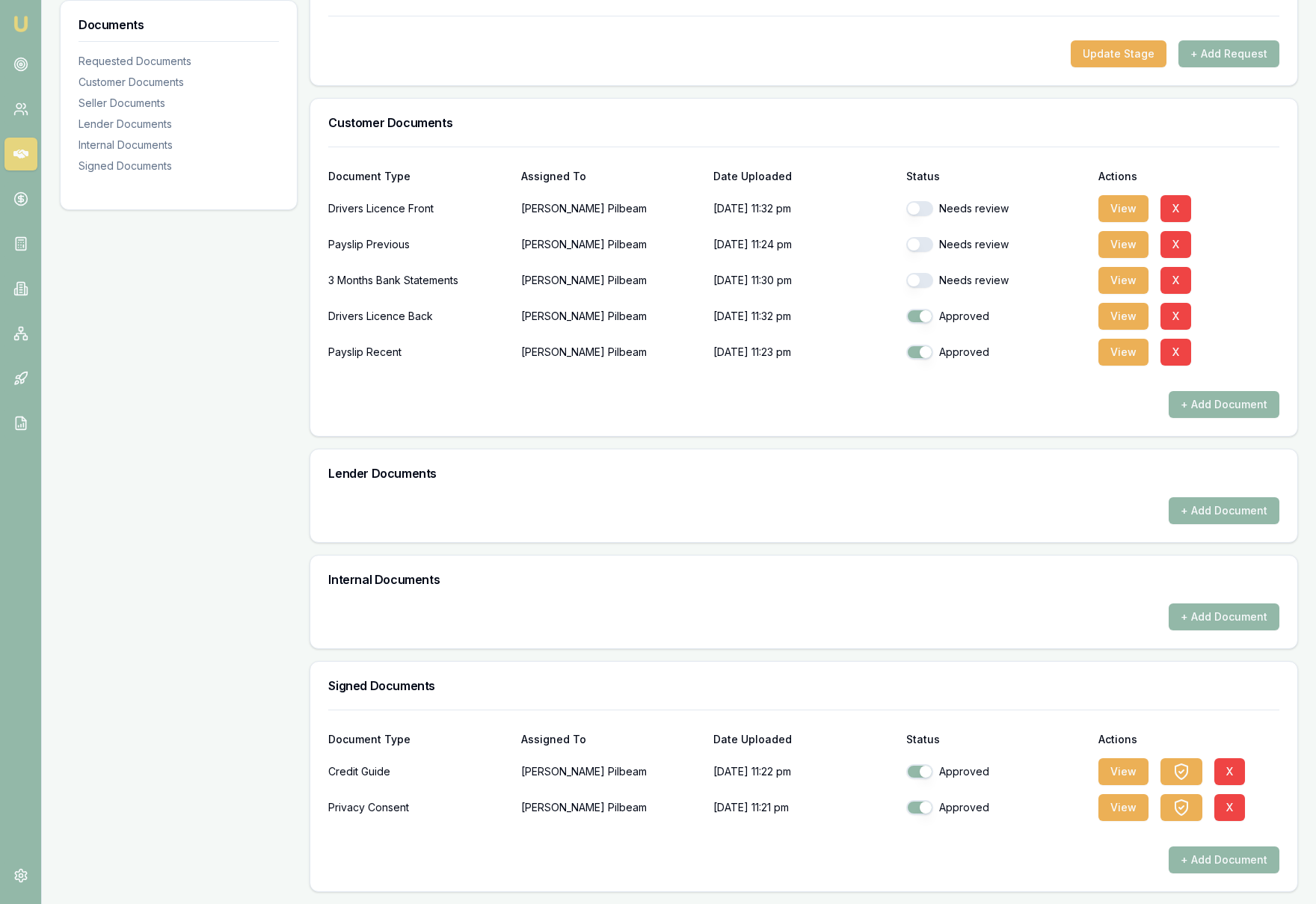
checkbox input "false"
click at [1123, 210] on button "View" at bounding box center [1123, 208] width 50 height 27
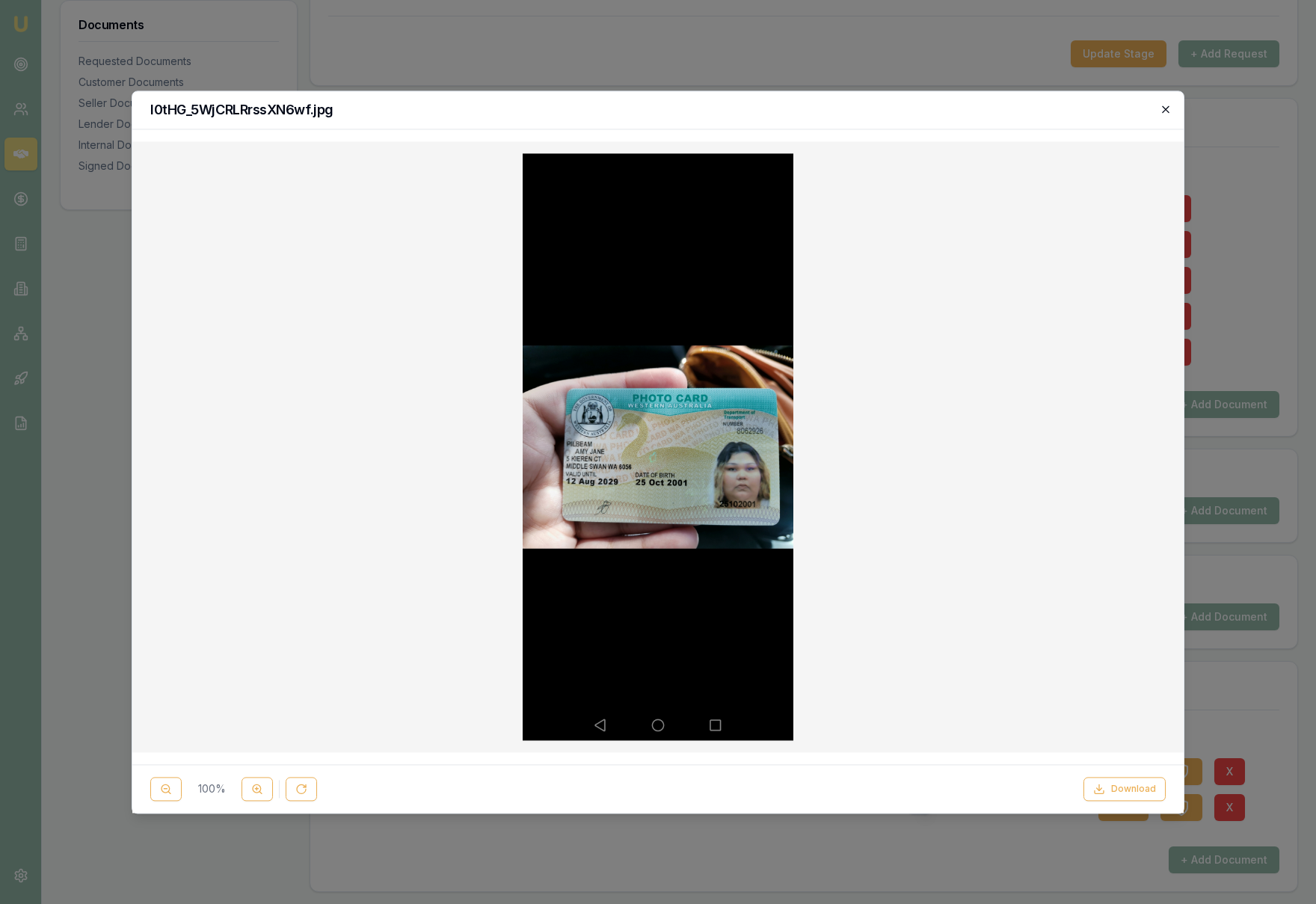
click at [1165, 104] on icon "button" at bounding box center [1165, 109] width 12 height 12
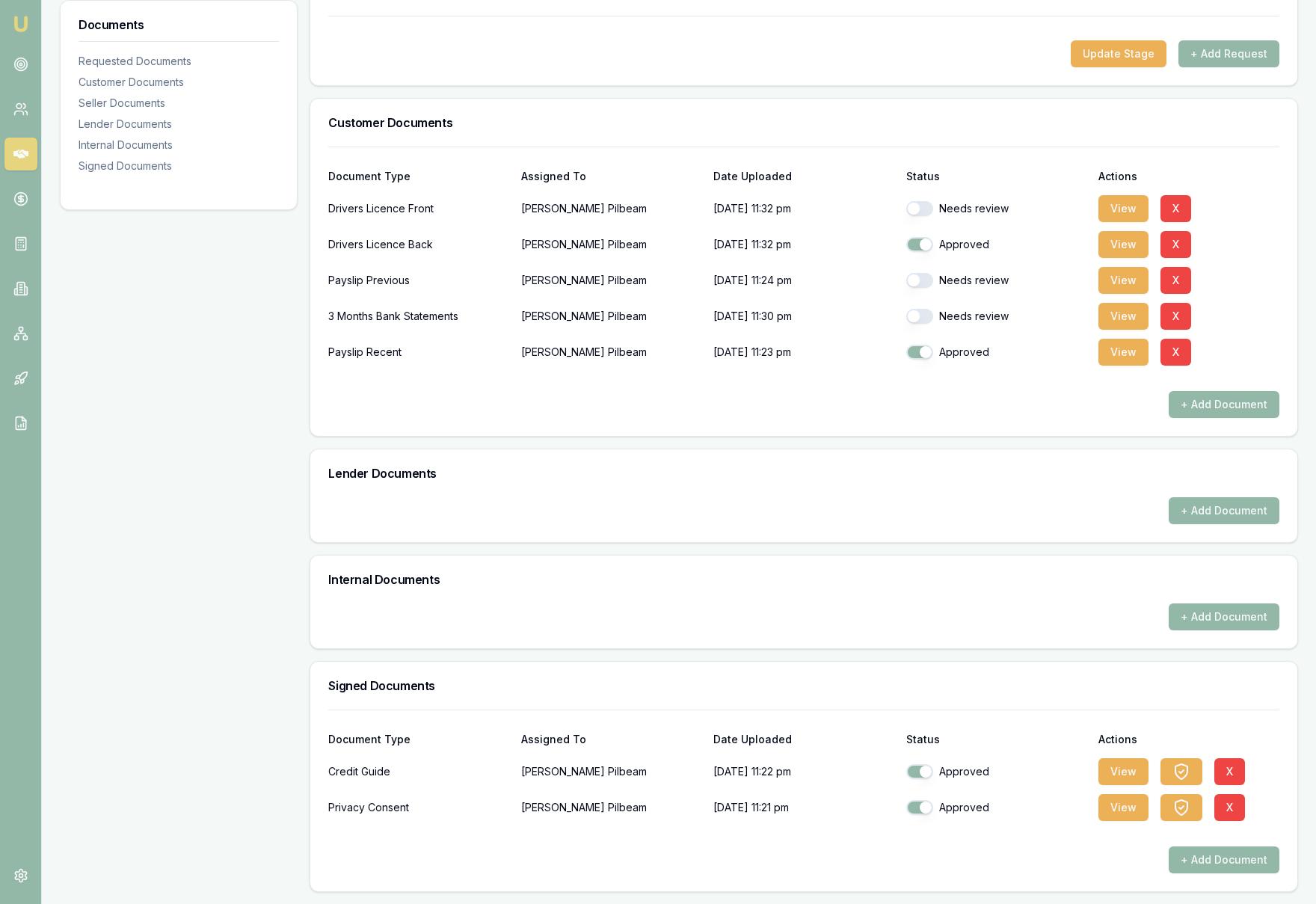
click at [918, 209] on button "button" at bounding box center [920, 209] width 27 height 15
checkbox input "true"
checkbox input "false"
checkbox input "true"
click at [1120, 209] on button "View" at bounding box center [1123, 208] width 50 height 27
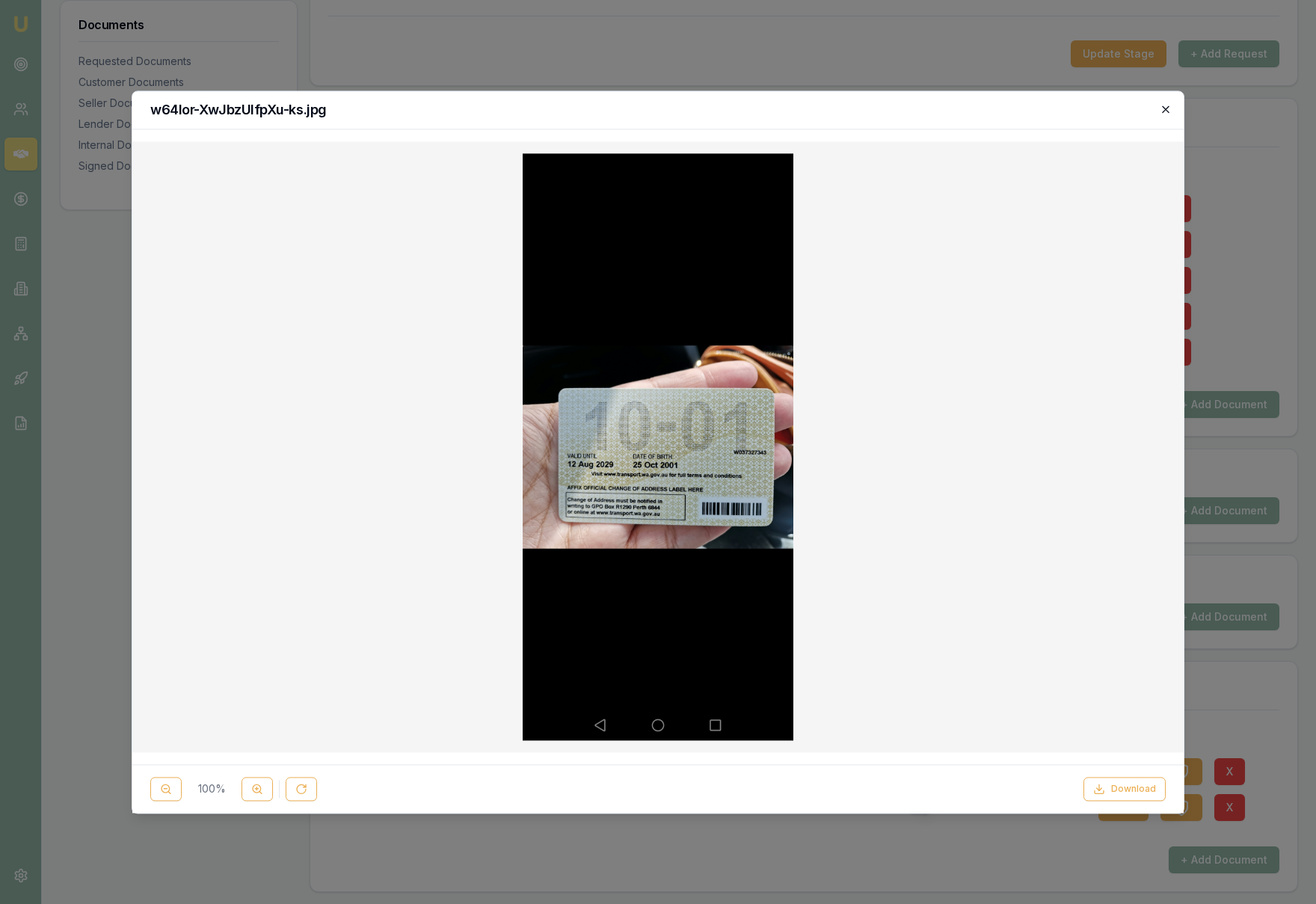
click at [1168, 113] on icon "button" at bounding box center [1165, 109] width 12 height 12
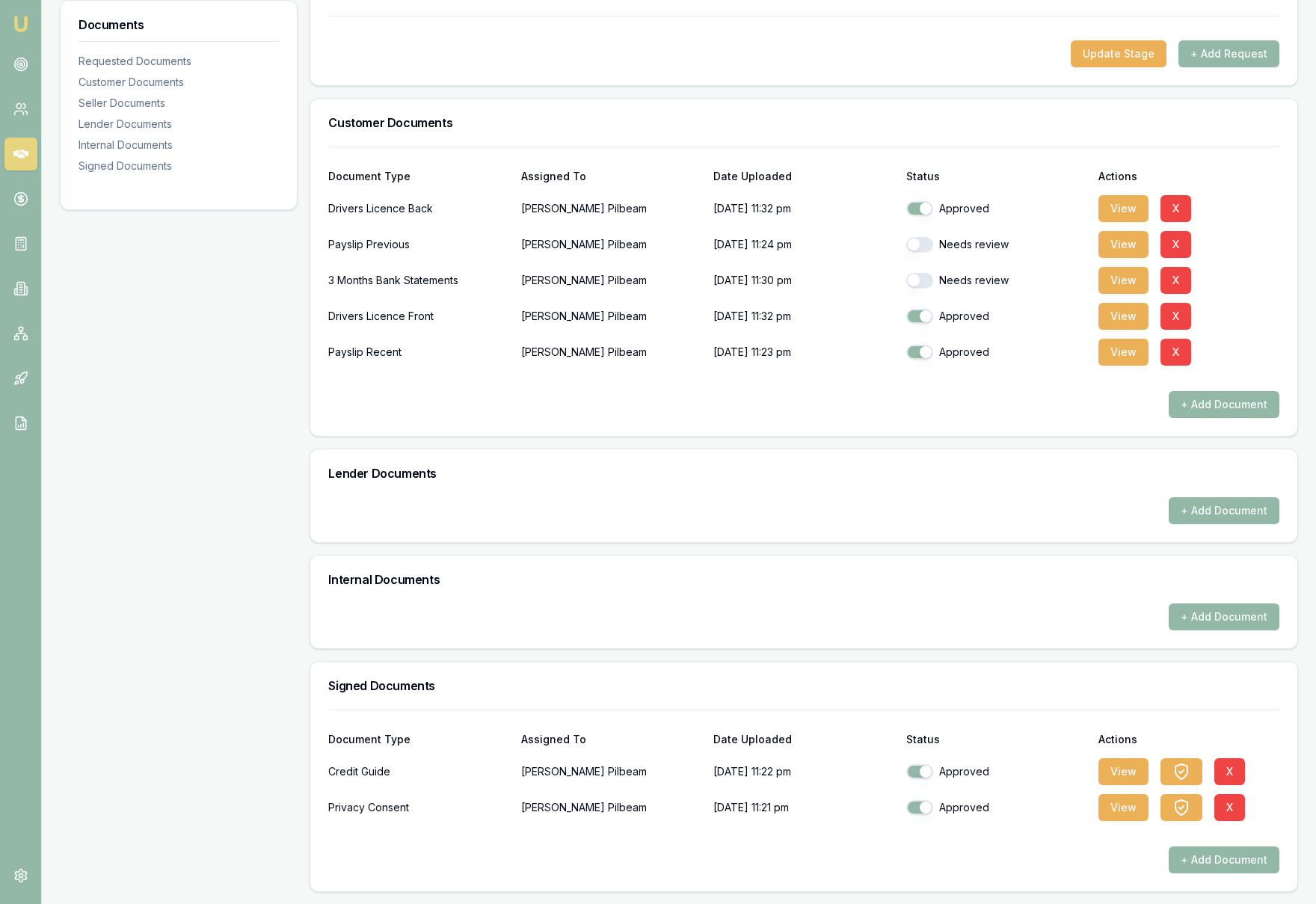
click at [912, 283] on button "button" at bounding box center [920, 280] width 27 height 15
checkbox input "true"
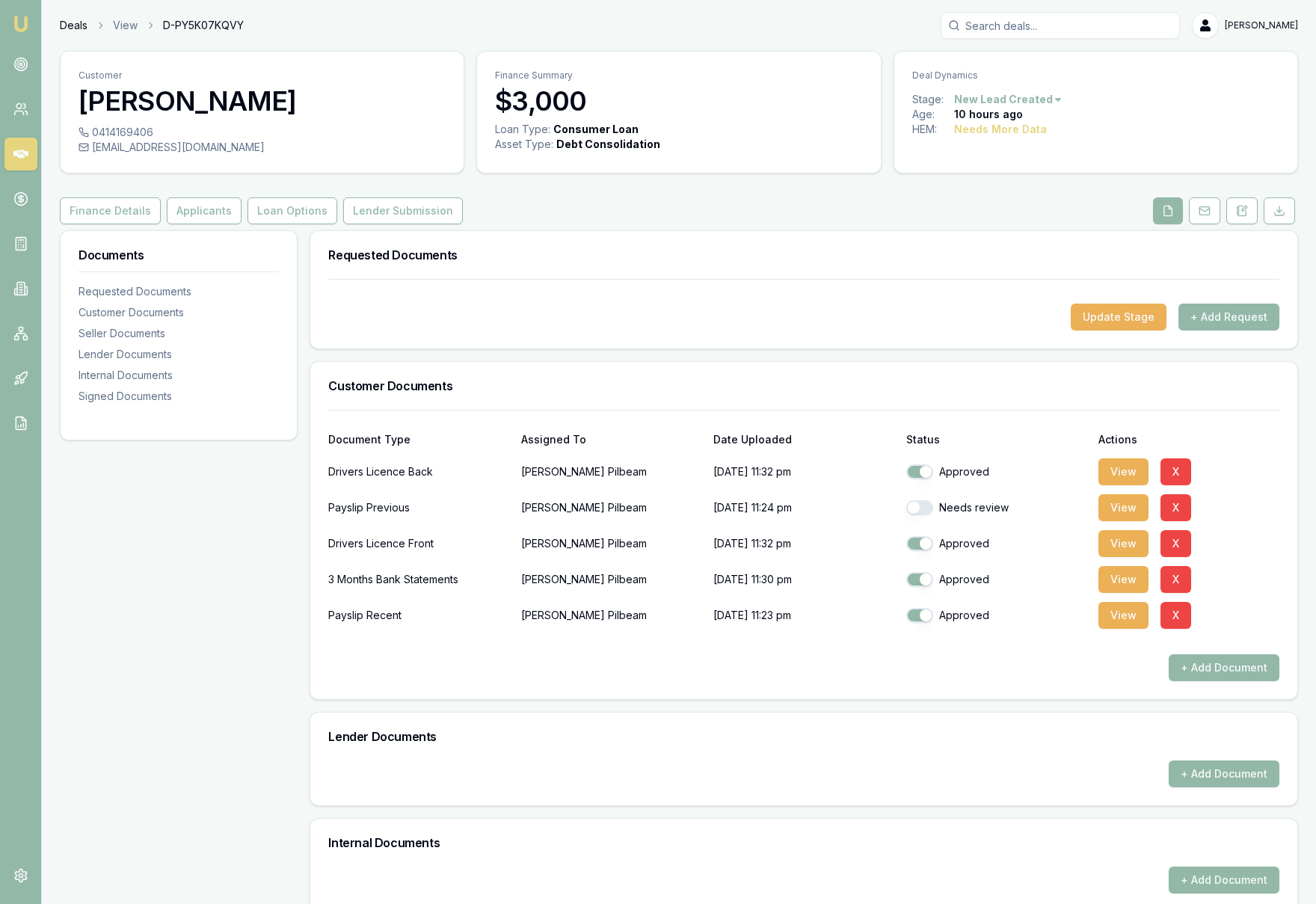
click at [66, 26] on link "Deals" at bounding box center [73, 26] width 27 height 15
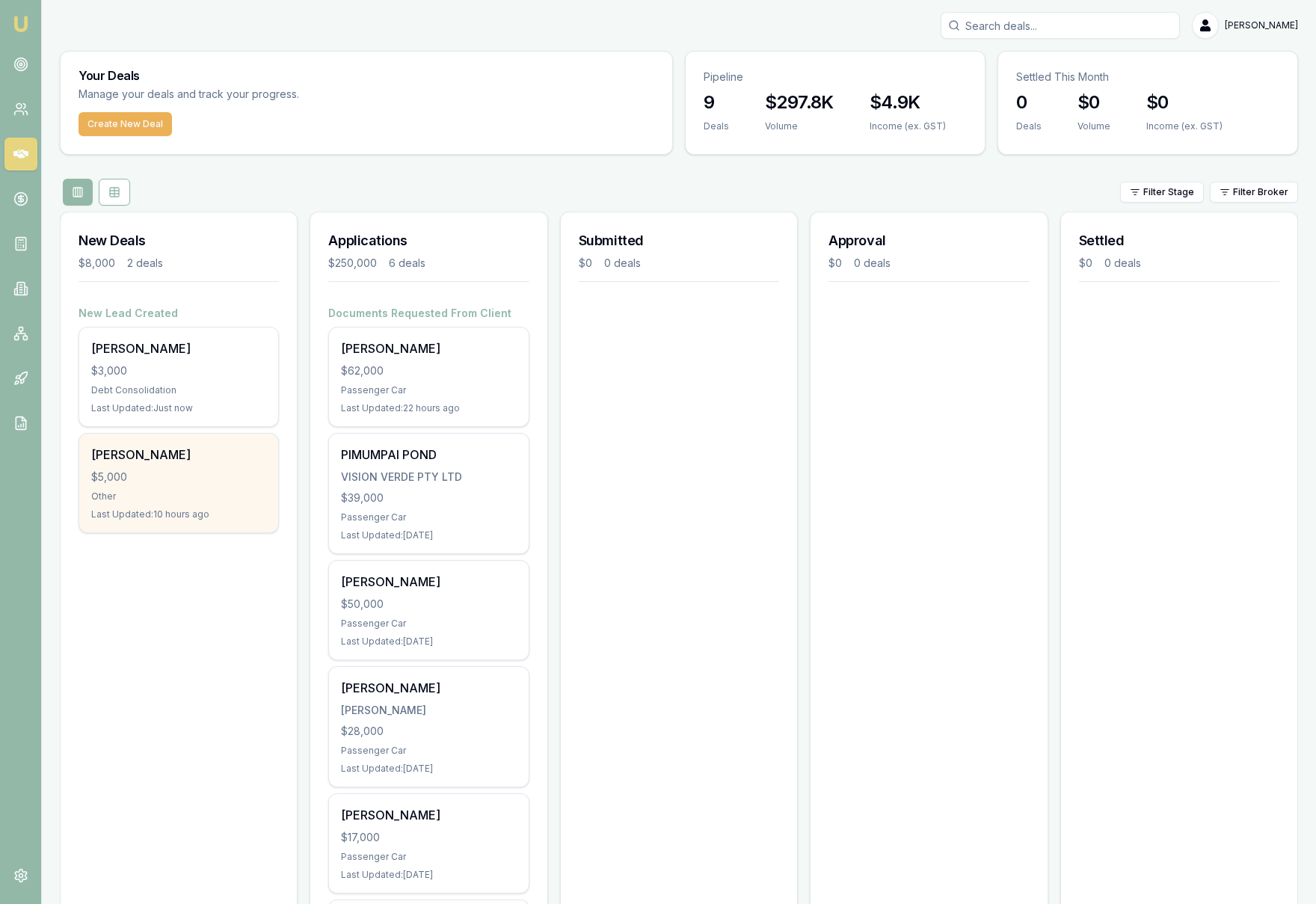
click at [173, 479] on div "$5,000" at bounding box center [178, 477] width 175 height 15
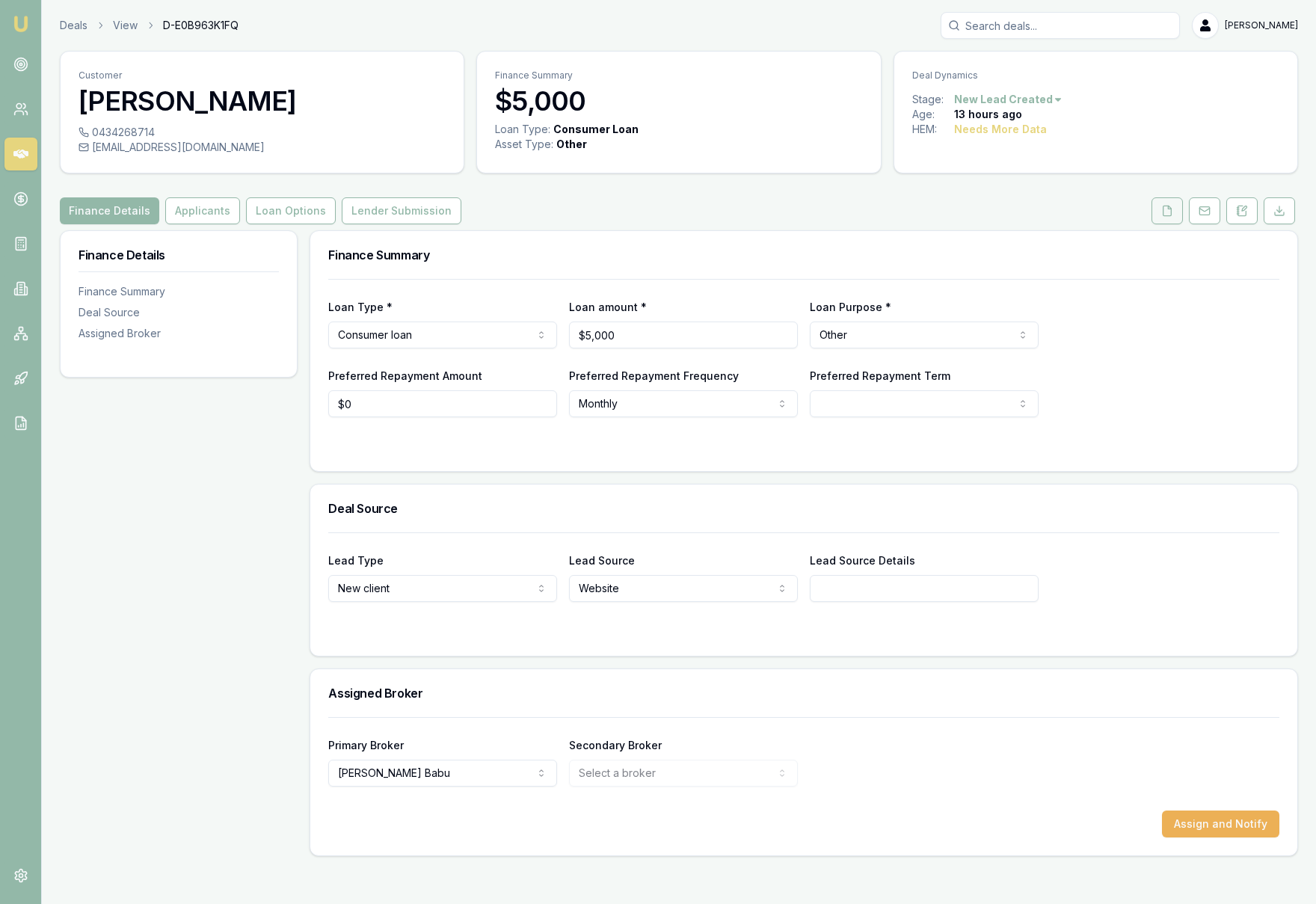
click at [1170, 215] on icon at bounding box center [1167, 211] width 12 height 12
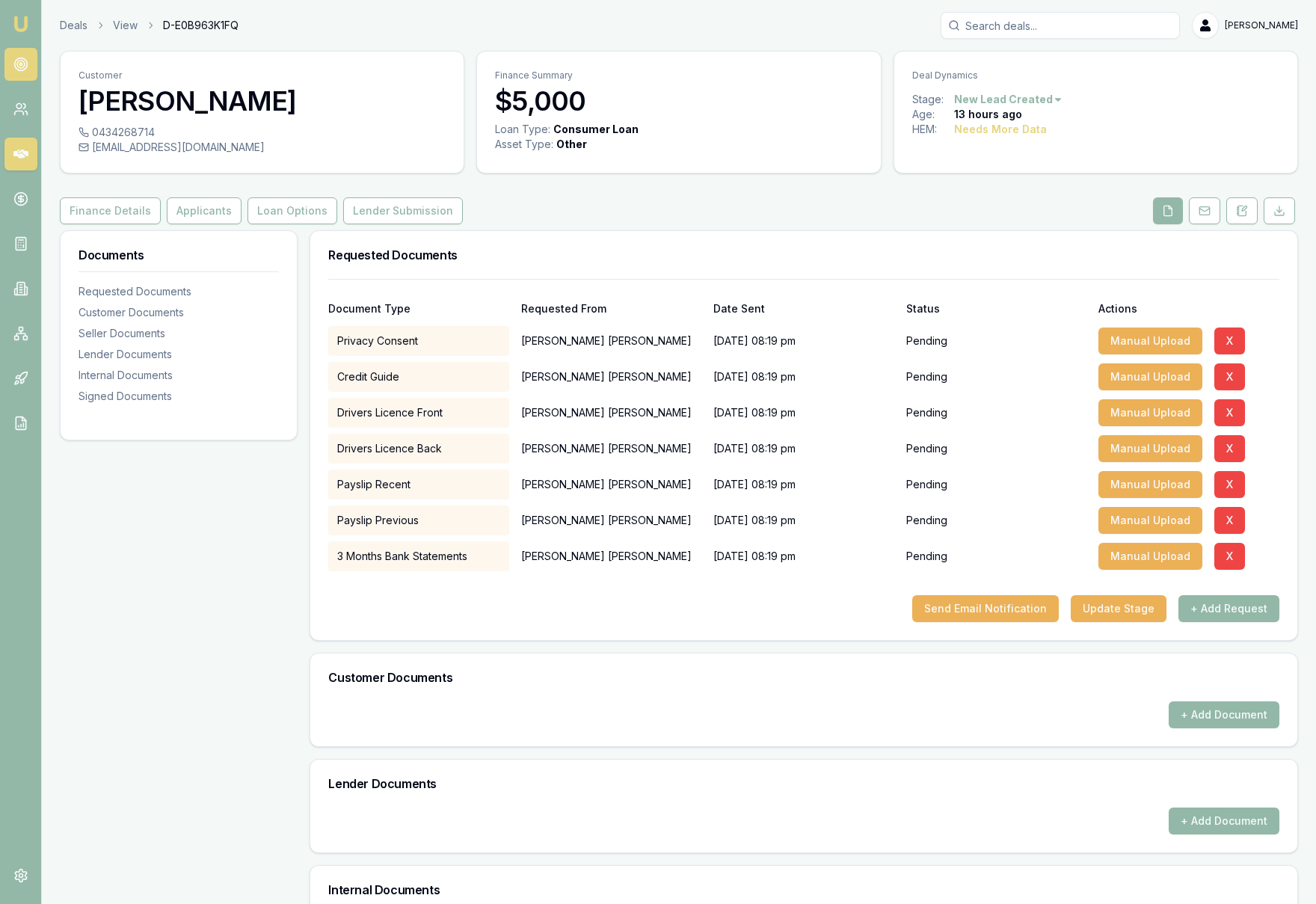
click at [22, 67] on circle at bounding box center [21, 64] width 7 height 7
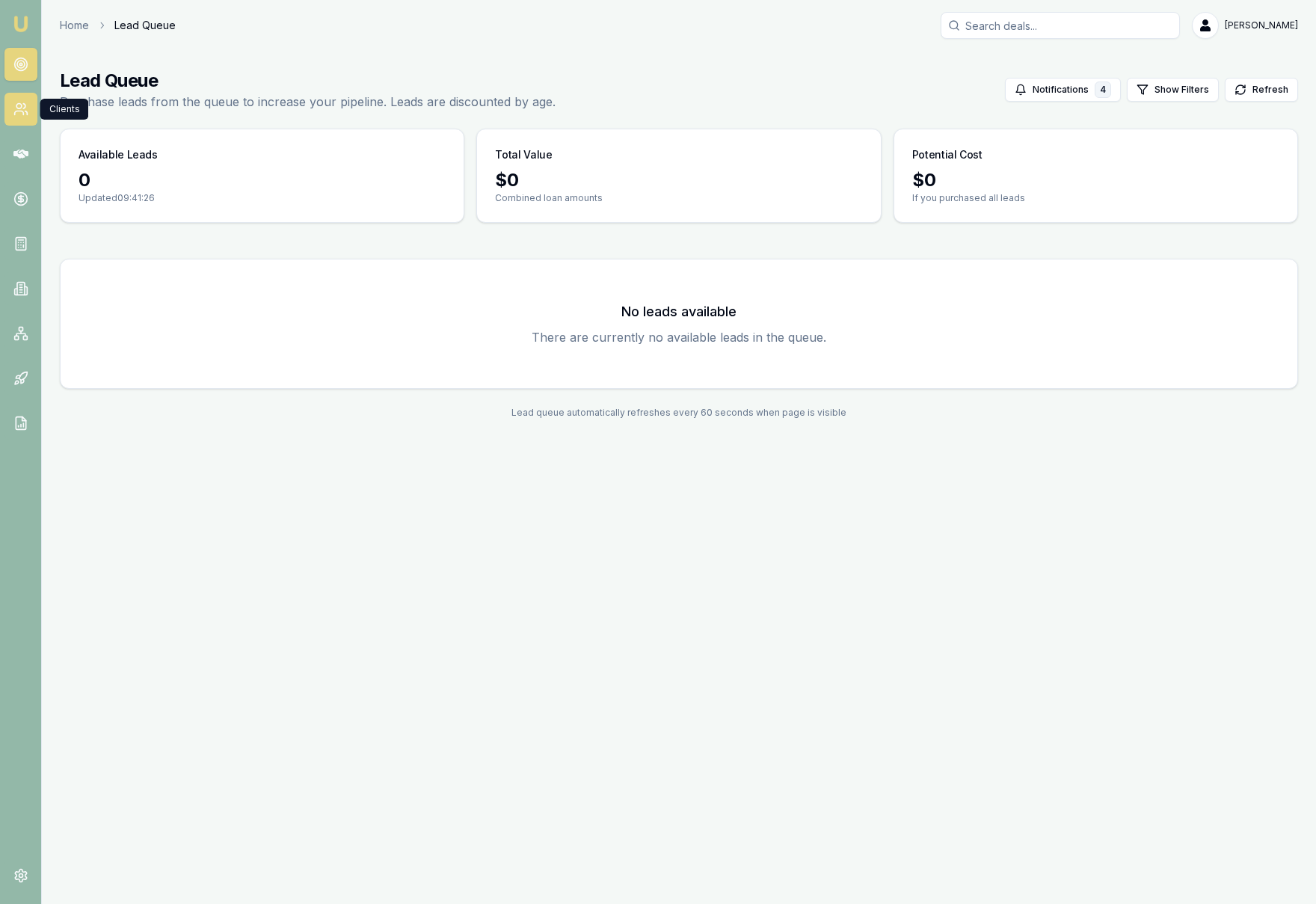
click at [27, 114] on icon at bounding box center [21, 109] width 15 height 15
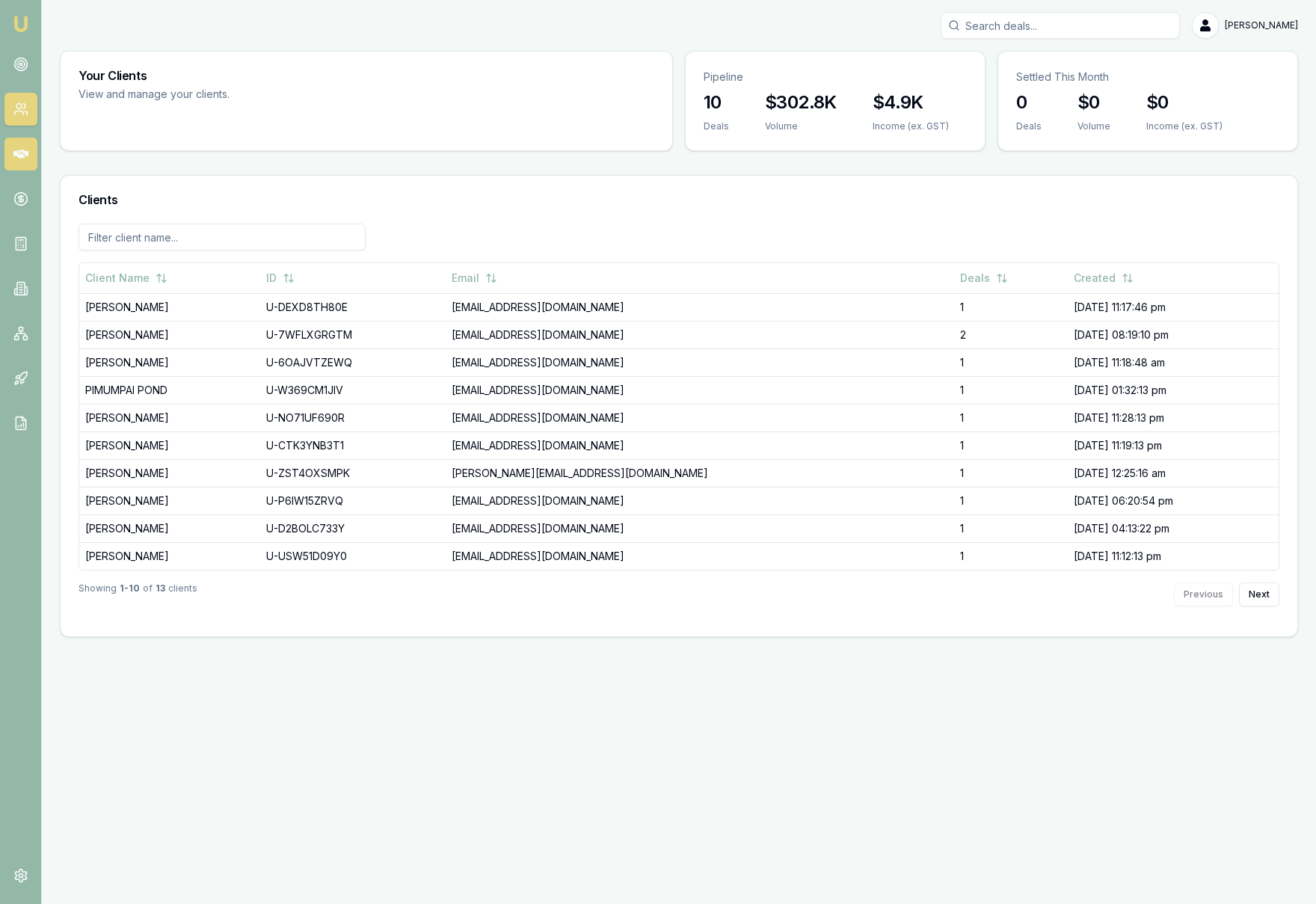
click at [28, 152] on link at bounding box center [21, 154] width 33 height 33
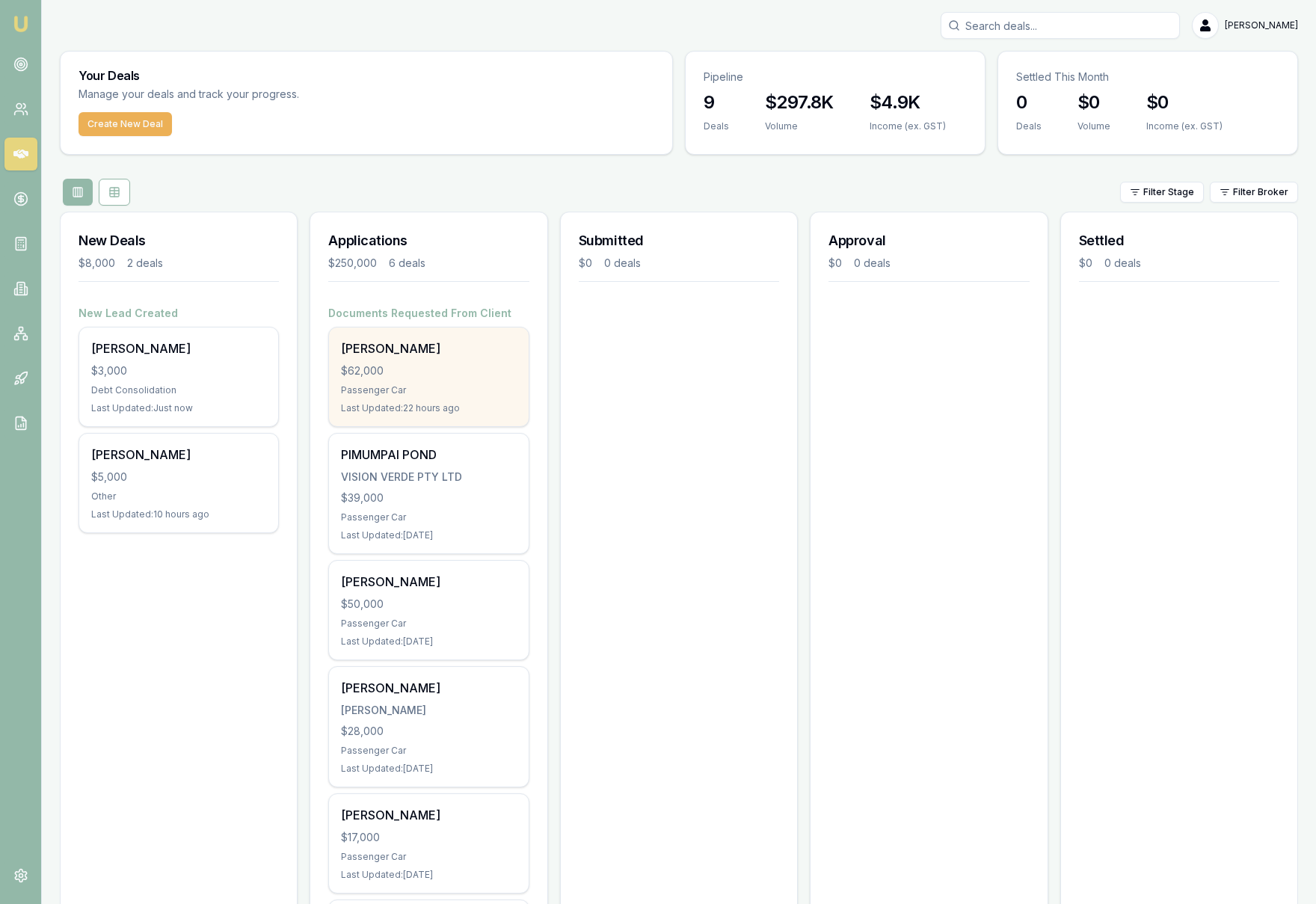
click at [474, 354] on div "[PERSON_NAME]" at bounding box center [428, 348] width 175 height 18
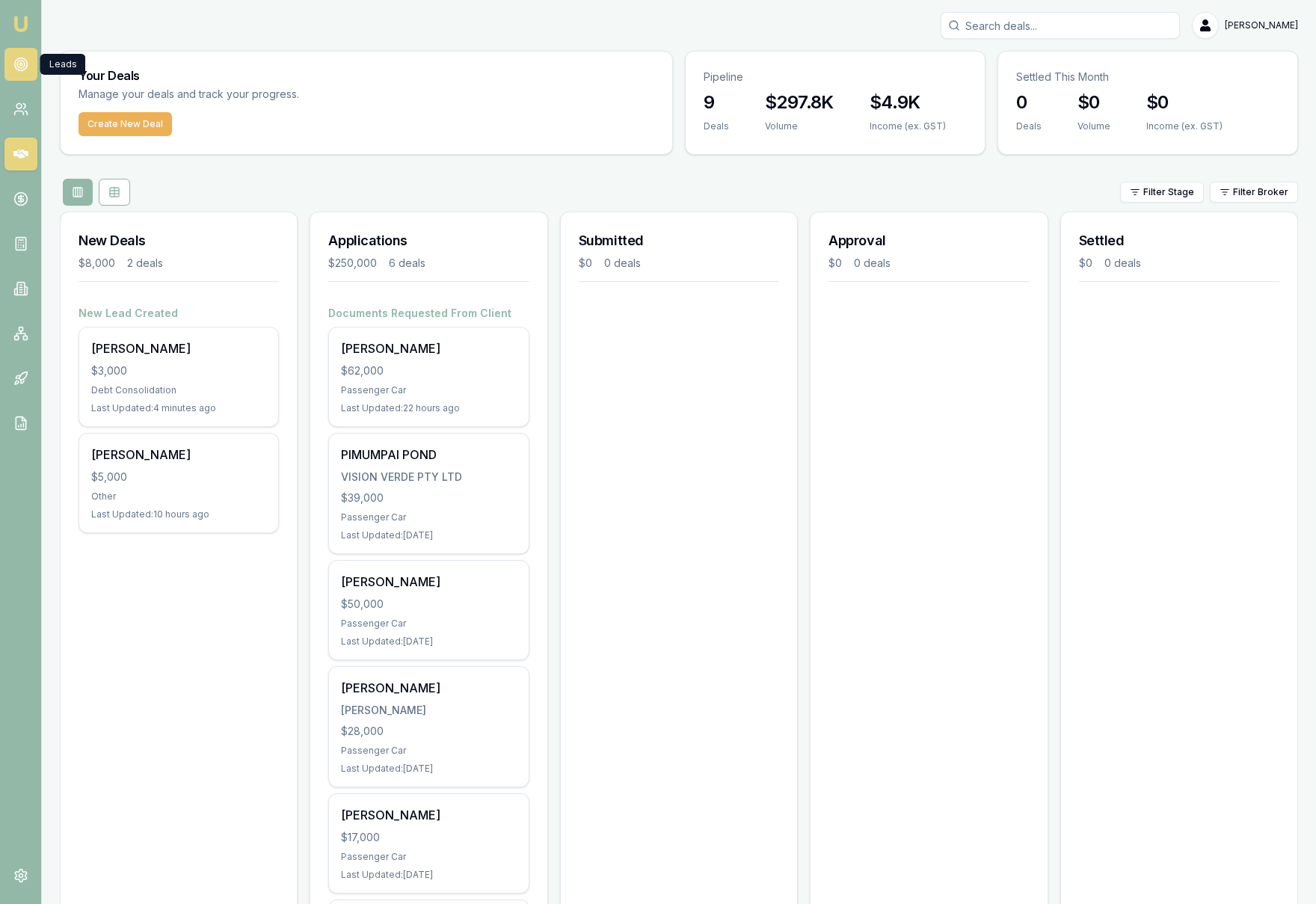
click at [26, 73] on link at bounding box center [21, 65] width 33 height 33
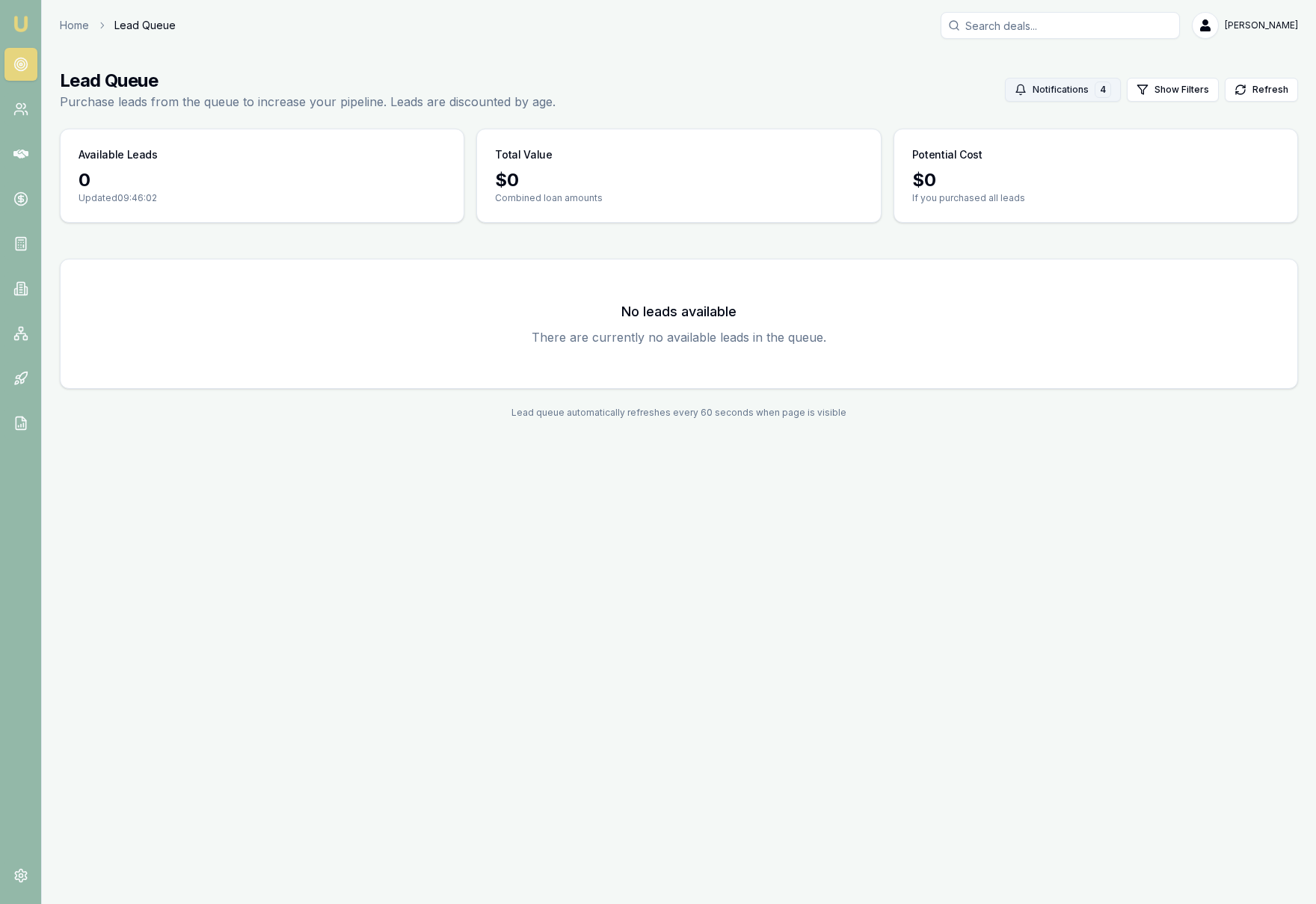
click at [1057, 89] on button "Notifications 4" at bounding box center [1063, 90] width 116 height 24
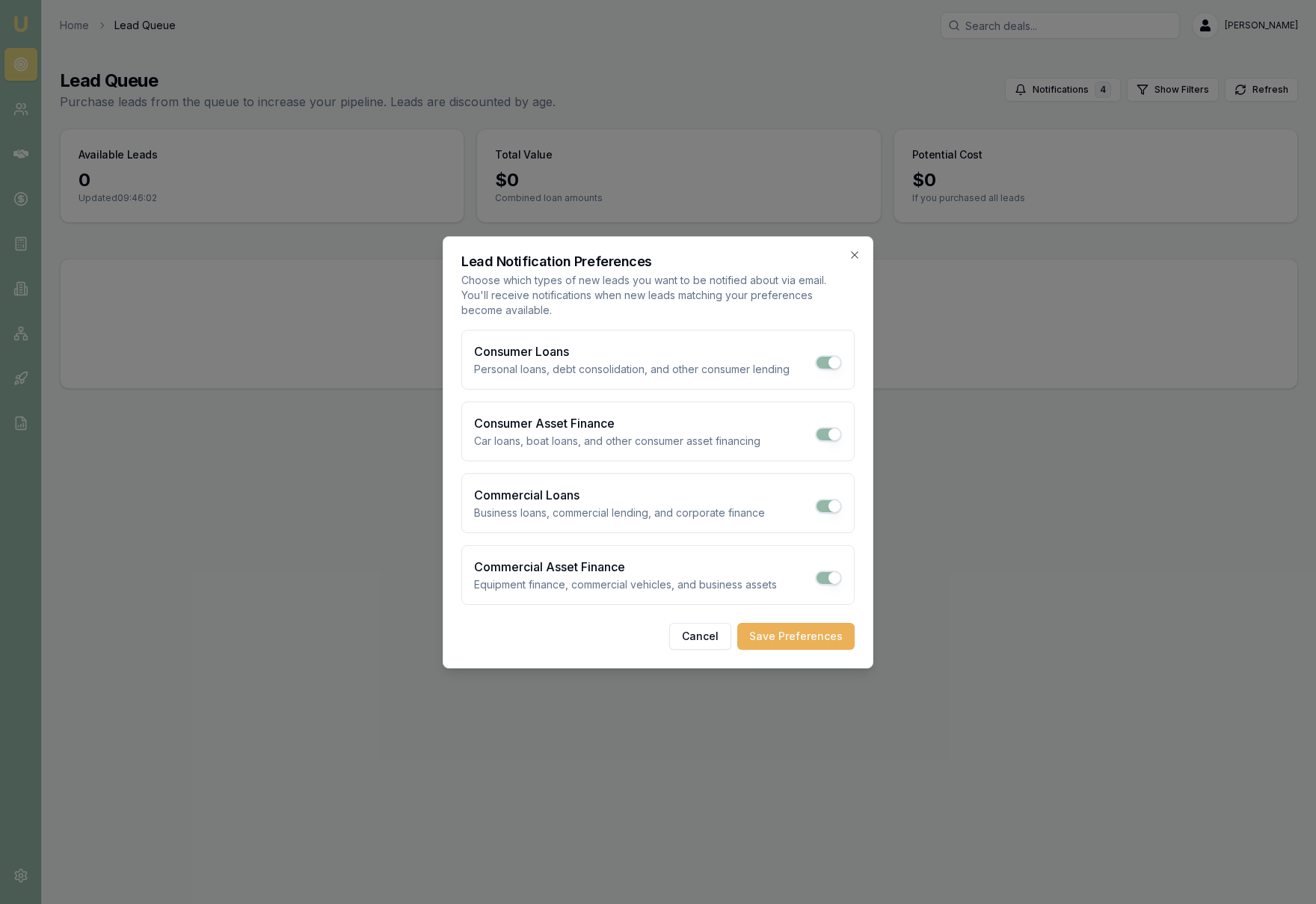
click at [836, 363] on button "Consumer Loans" at bounding box center [828, 362] width 27 height 15
checkbox input "false"
click at [832, 505] on button "Commercial Loans" at bounding box center [828, 506] width 27 height 15
checkbox input "false"
click at [823, 634] on button "Save Preferences" at bounding box center [796, 636] width 118 height 27
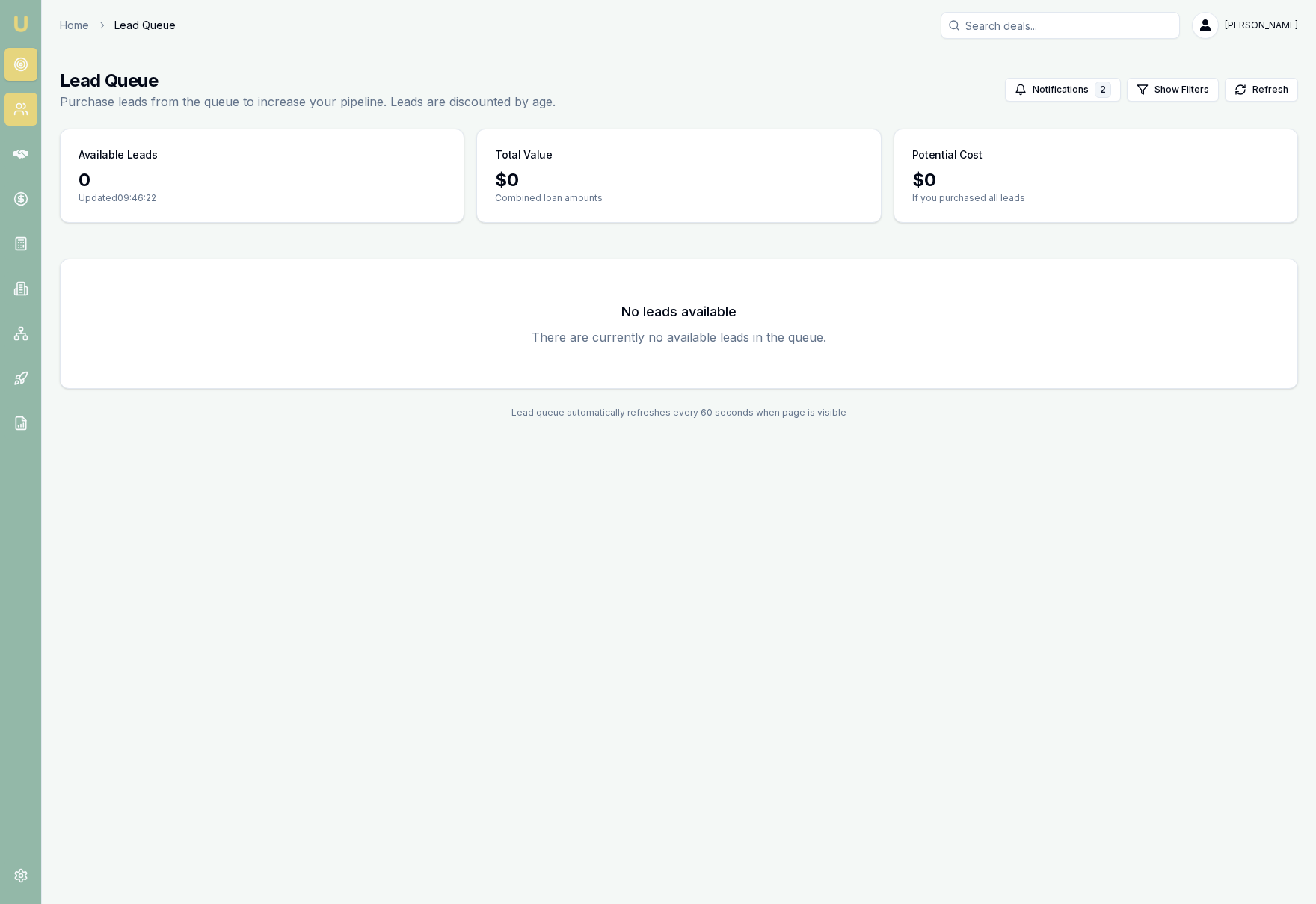
click at [19, 122] on link at bounding box center [21, 109] width 33 height 33
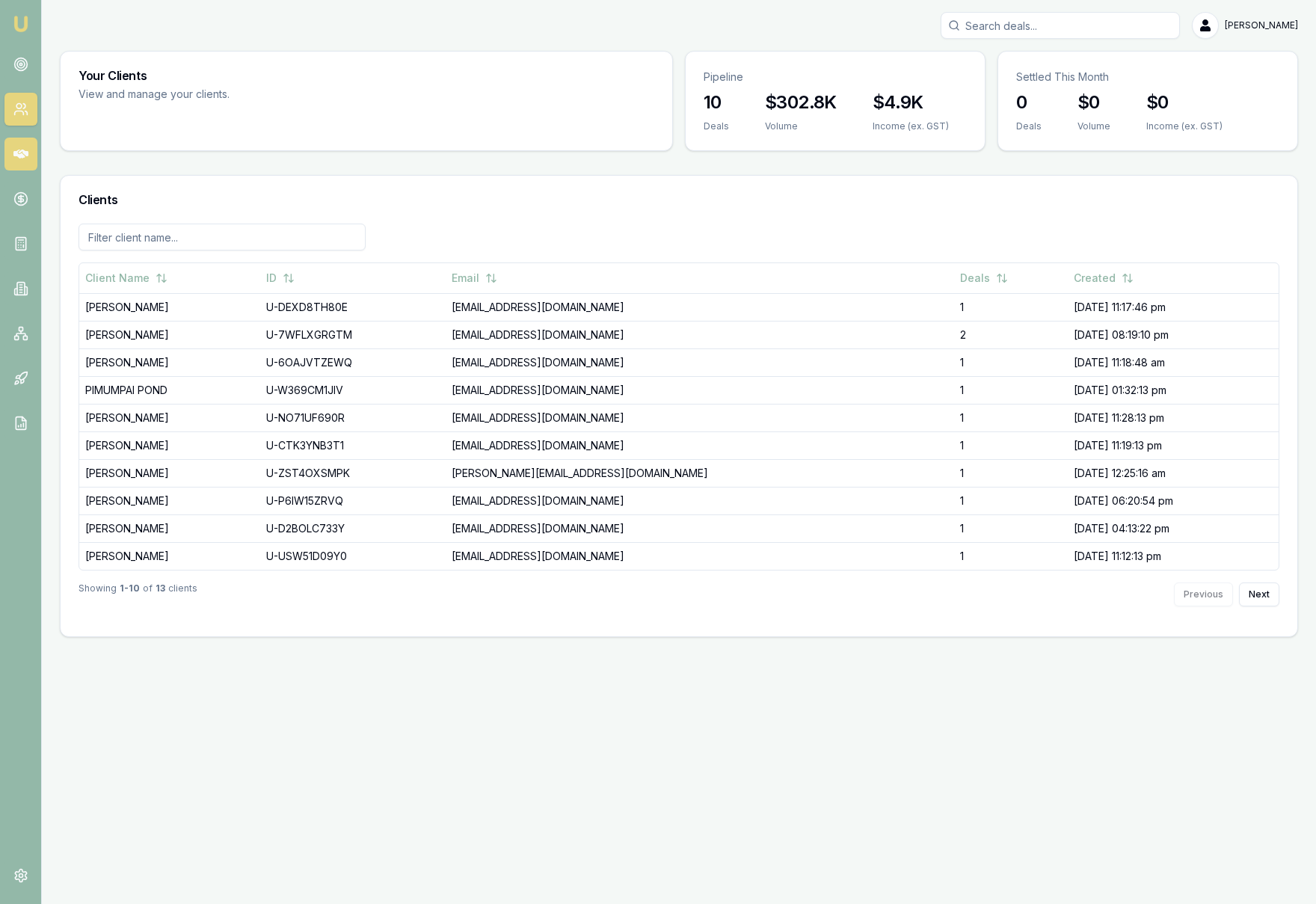
click at [19, 155] on icon at bounding box center [21, 153] width 15 height 9
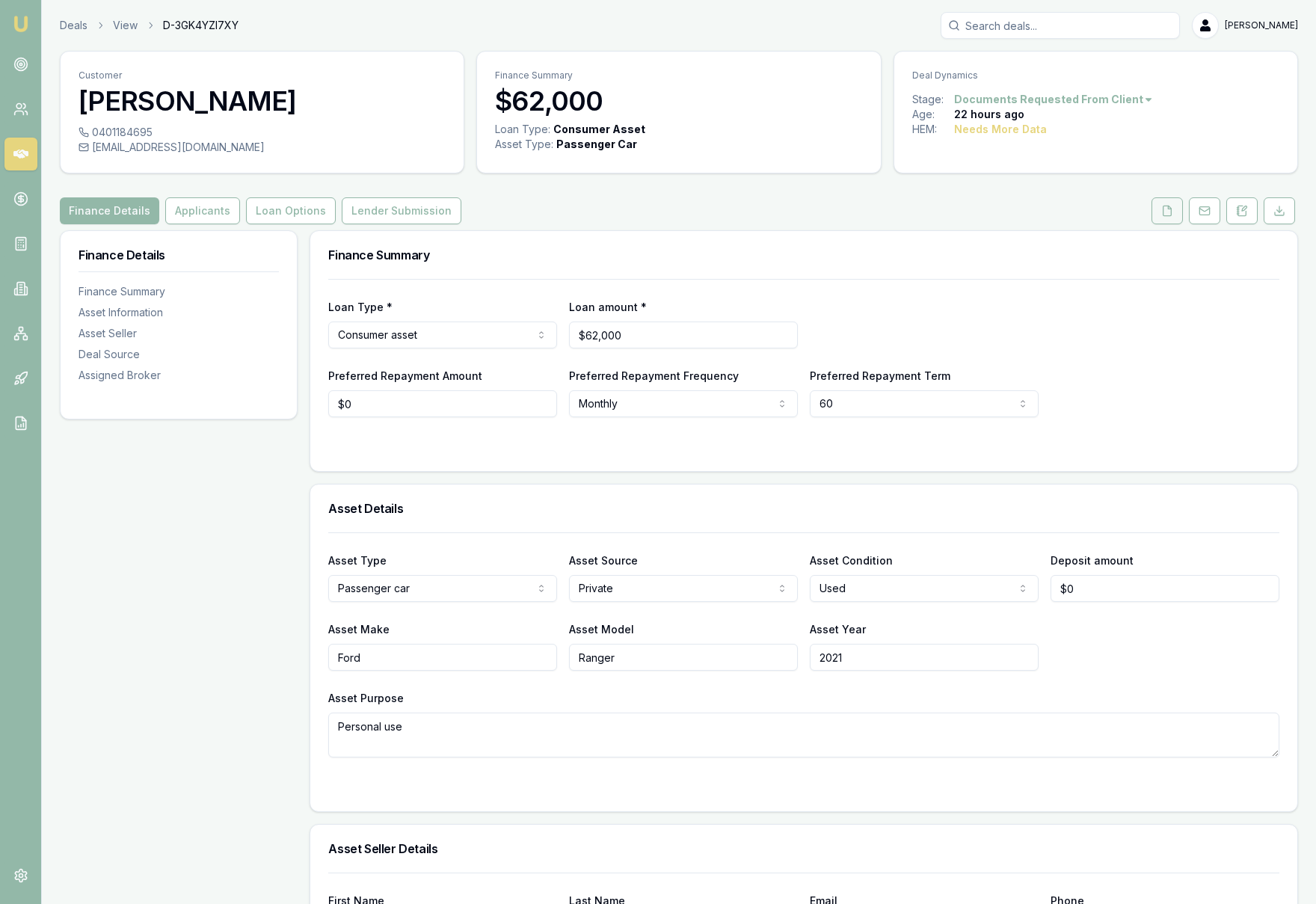
click at [1163, 216] on button at bounding box center [1167, 211] width 32 height 27
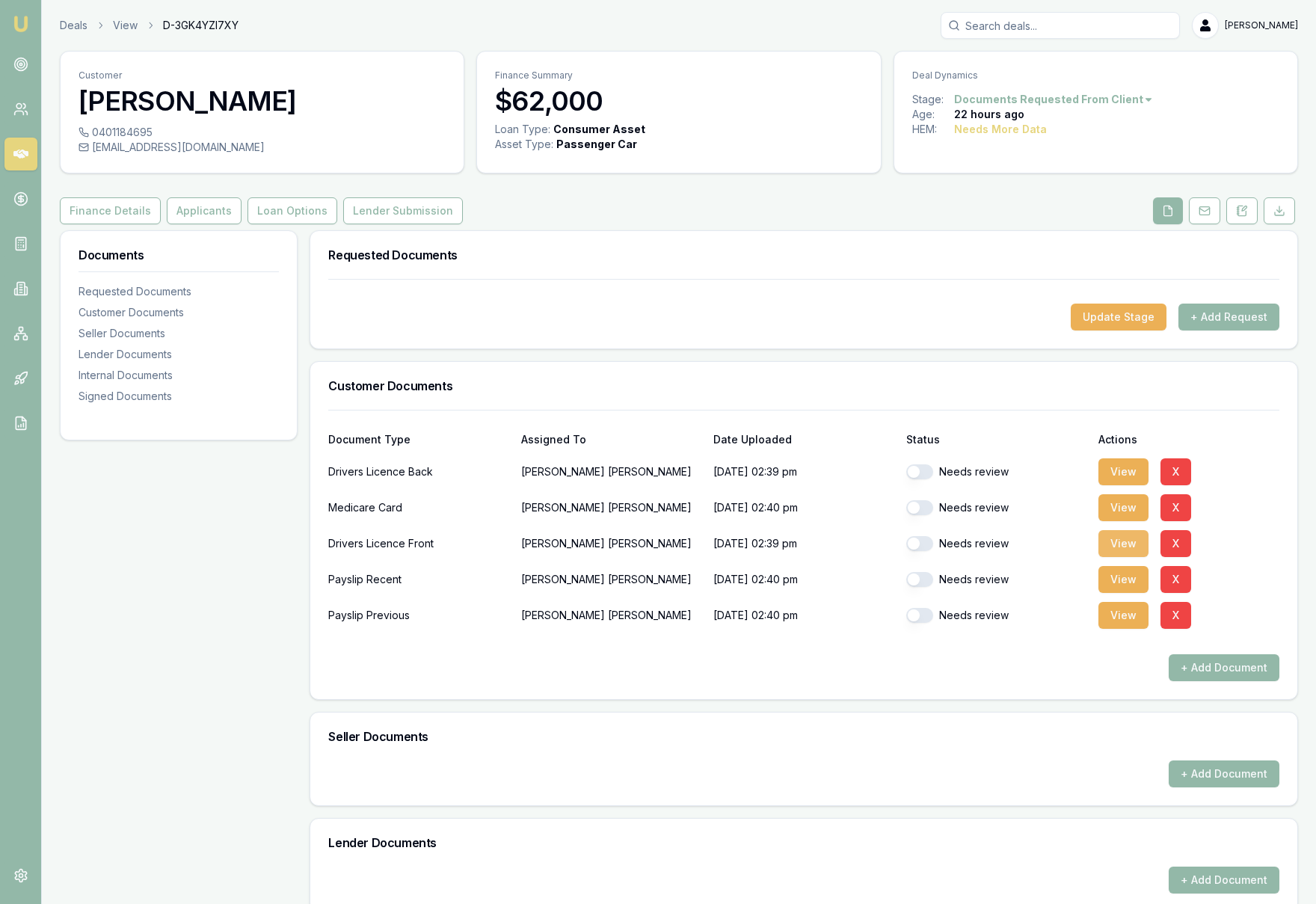
click at [1129, 547] on button "View" at bounding box center [1123, 543] width 50 height 27
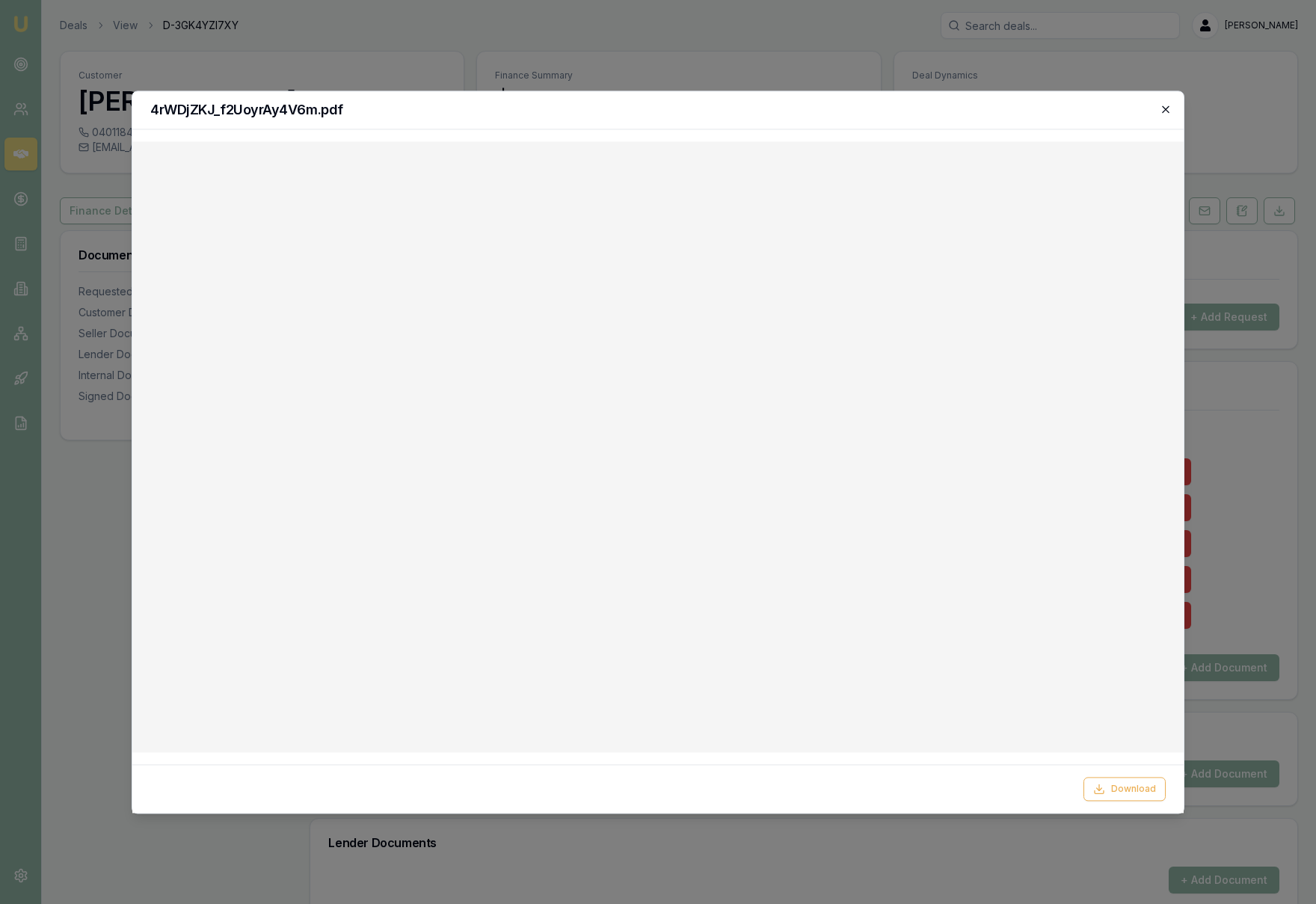
click at [1167, 107] on icon "button" at bounding box center [1165, 109] width 7 height 7
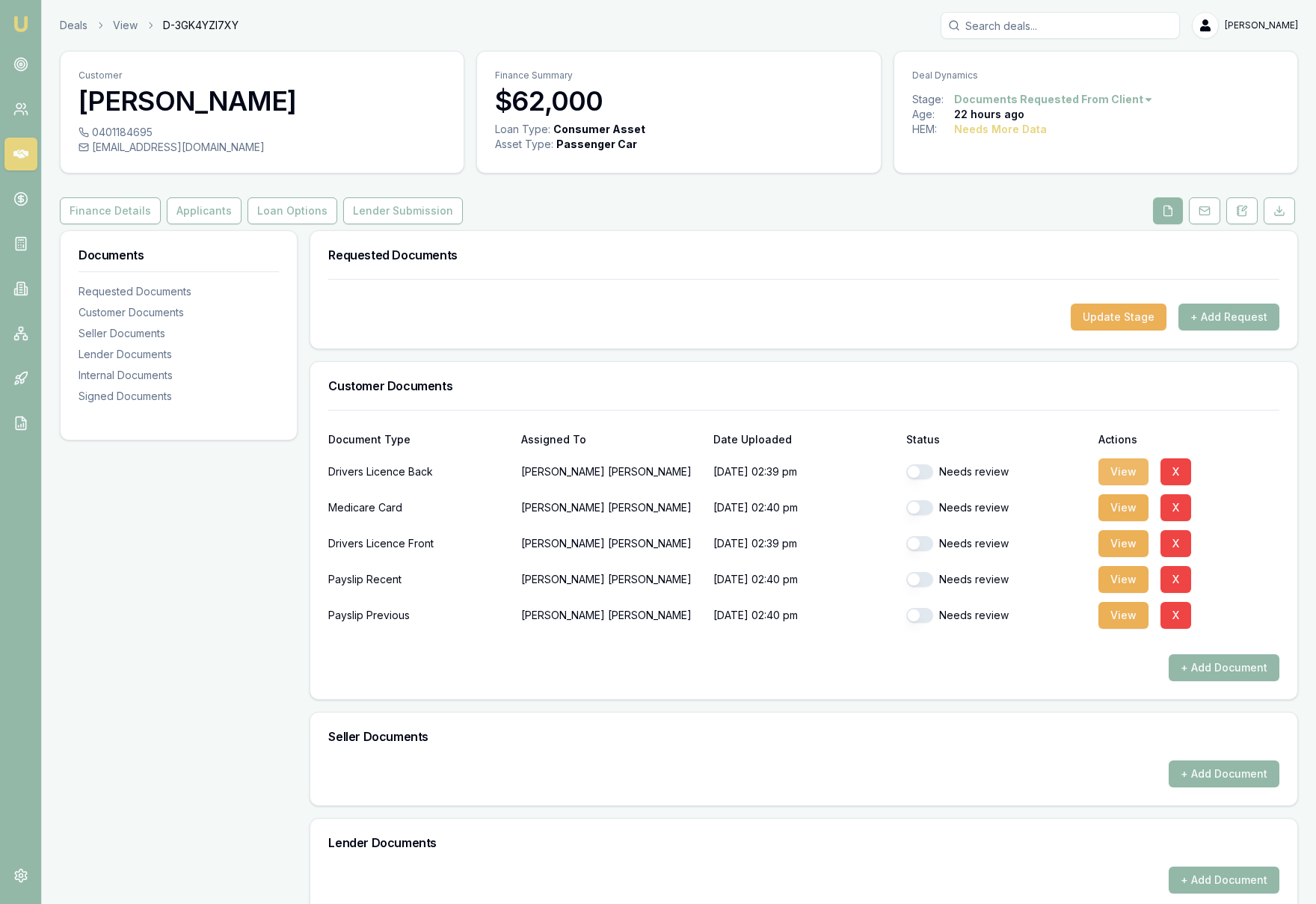
click at [1120, 468] on button "View" at bounding box center [1123, 472] width 50 height 27
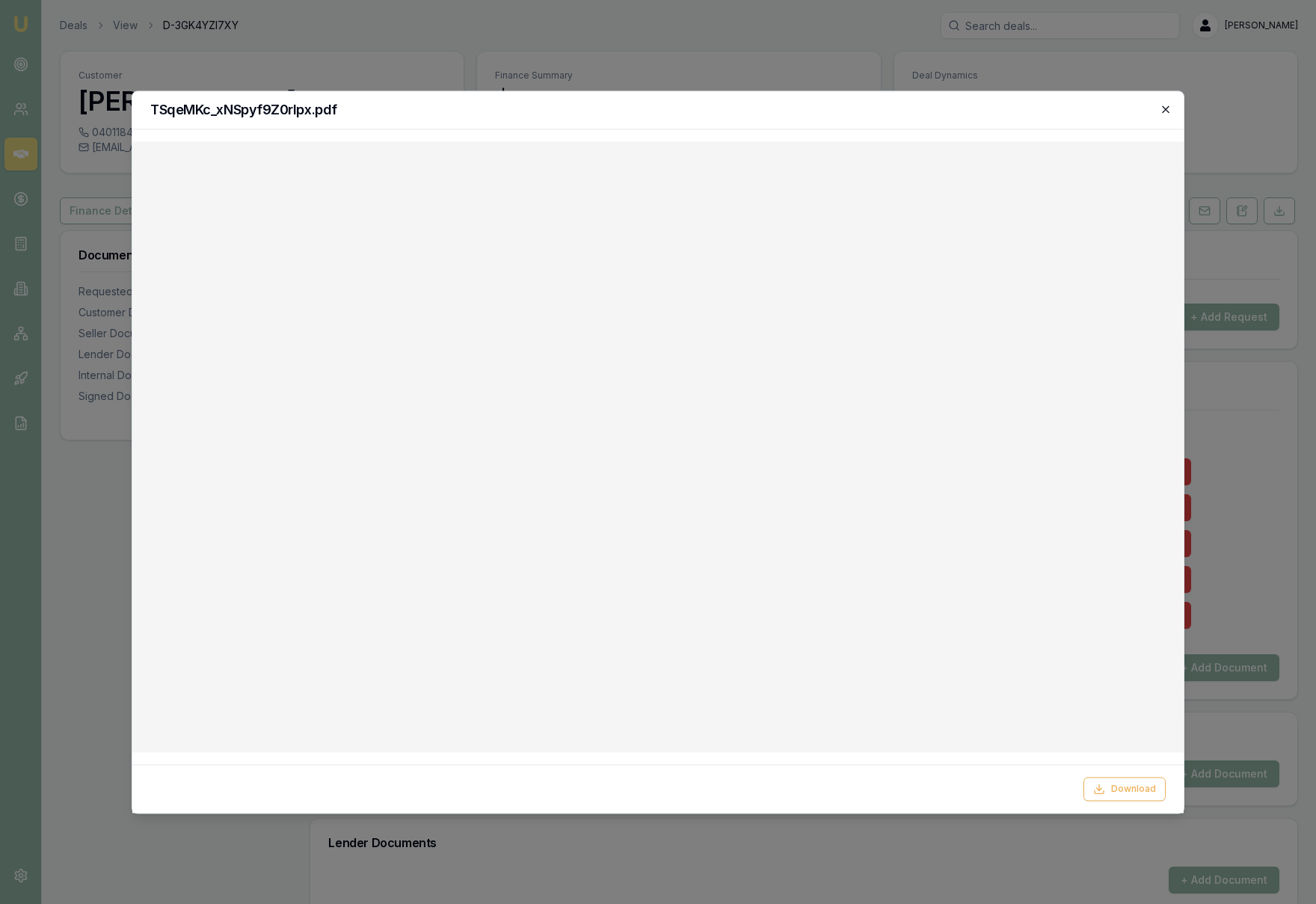
click at [1166, 105] on icon "button" at bounding box center [1165, 109] width 12 height 12
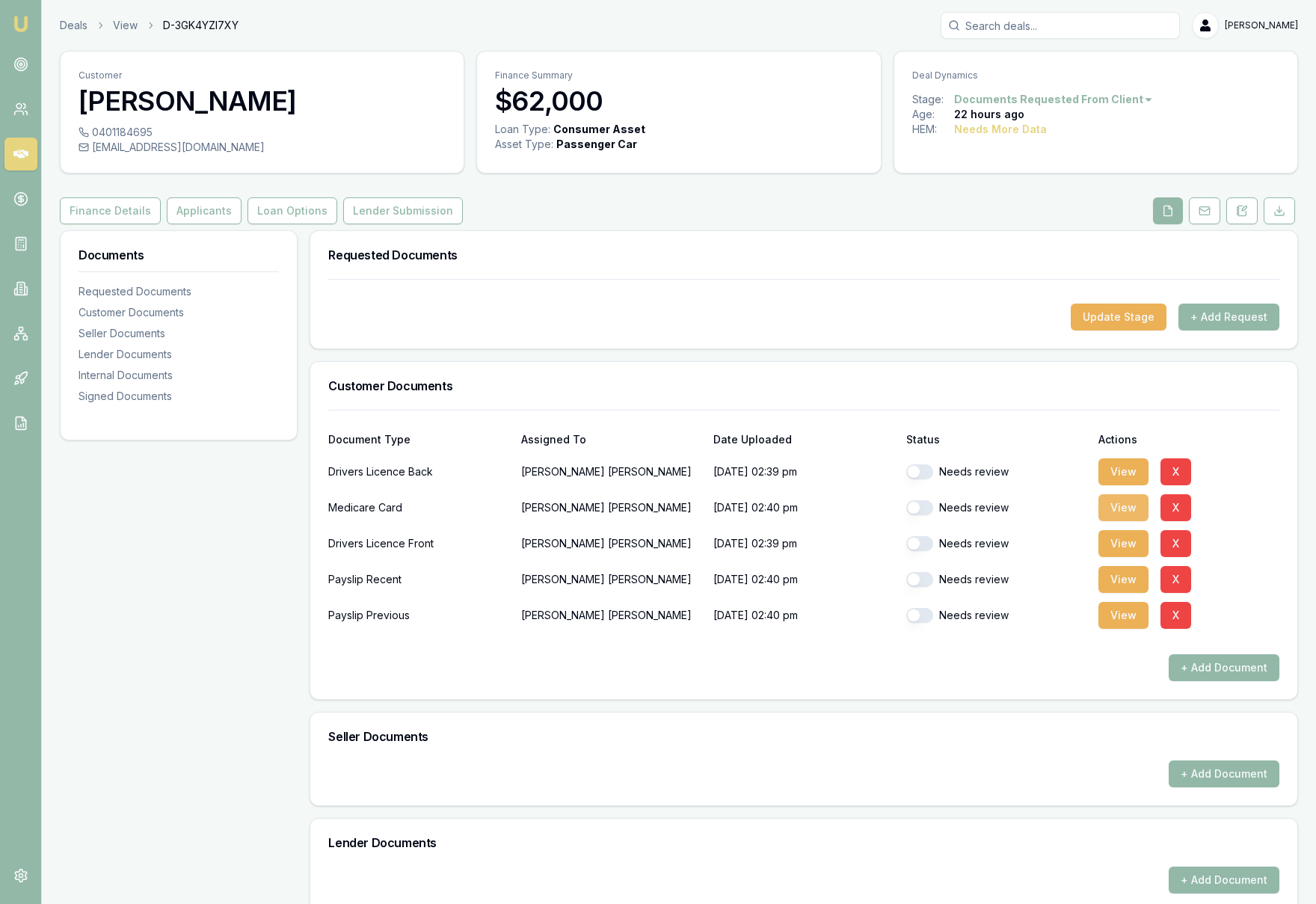
click at [1105, 508] on button "View" at bounding box center [1123, 508] width 50 height 27
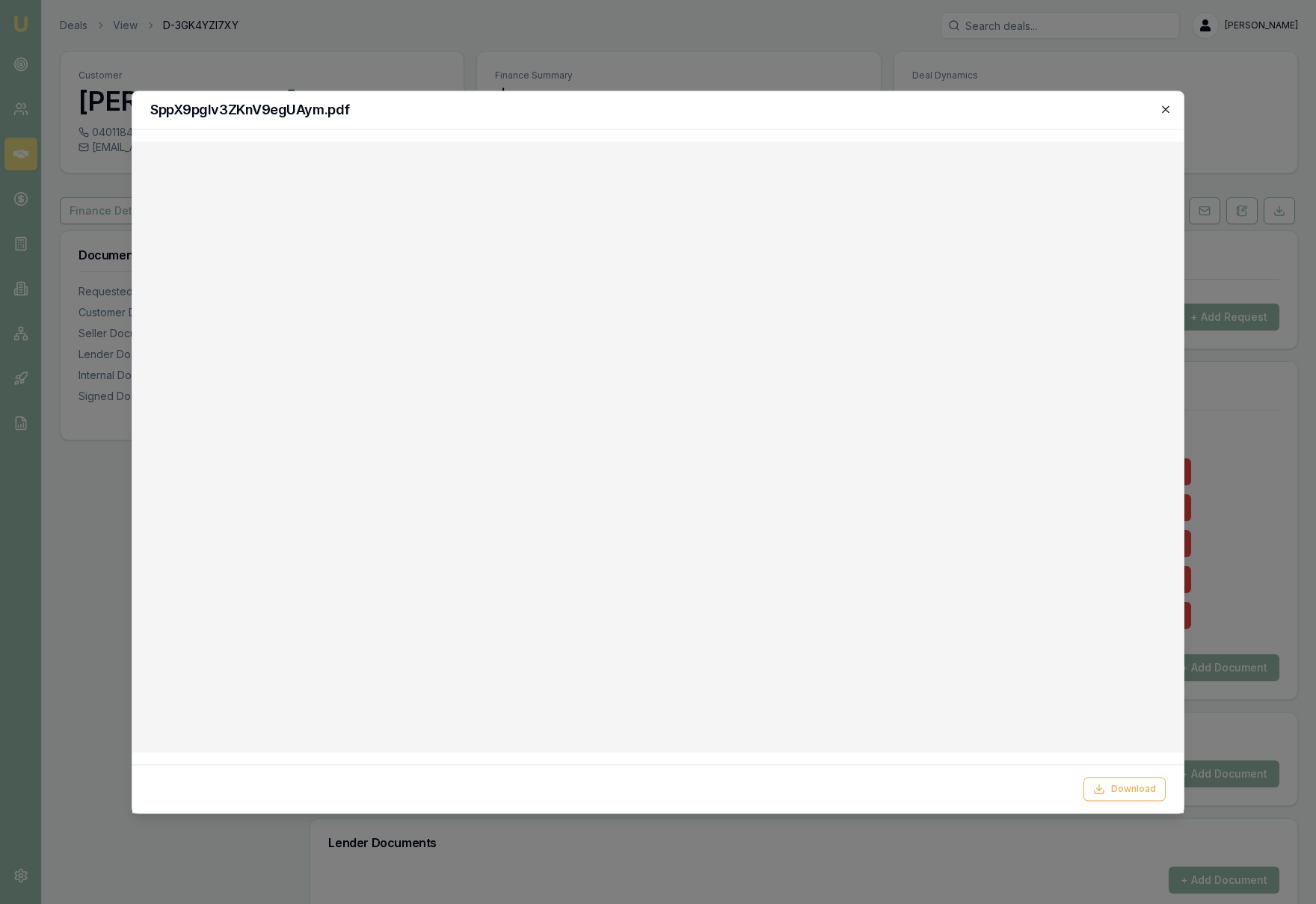
click at [1166, 110] on icon "button" at bounding box center [1165, 109] width 12 height 12
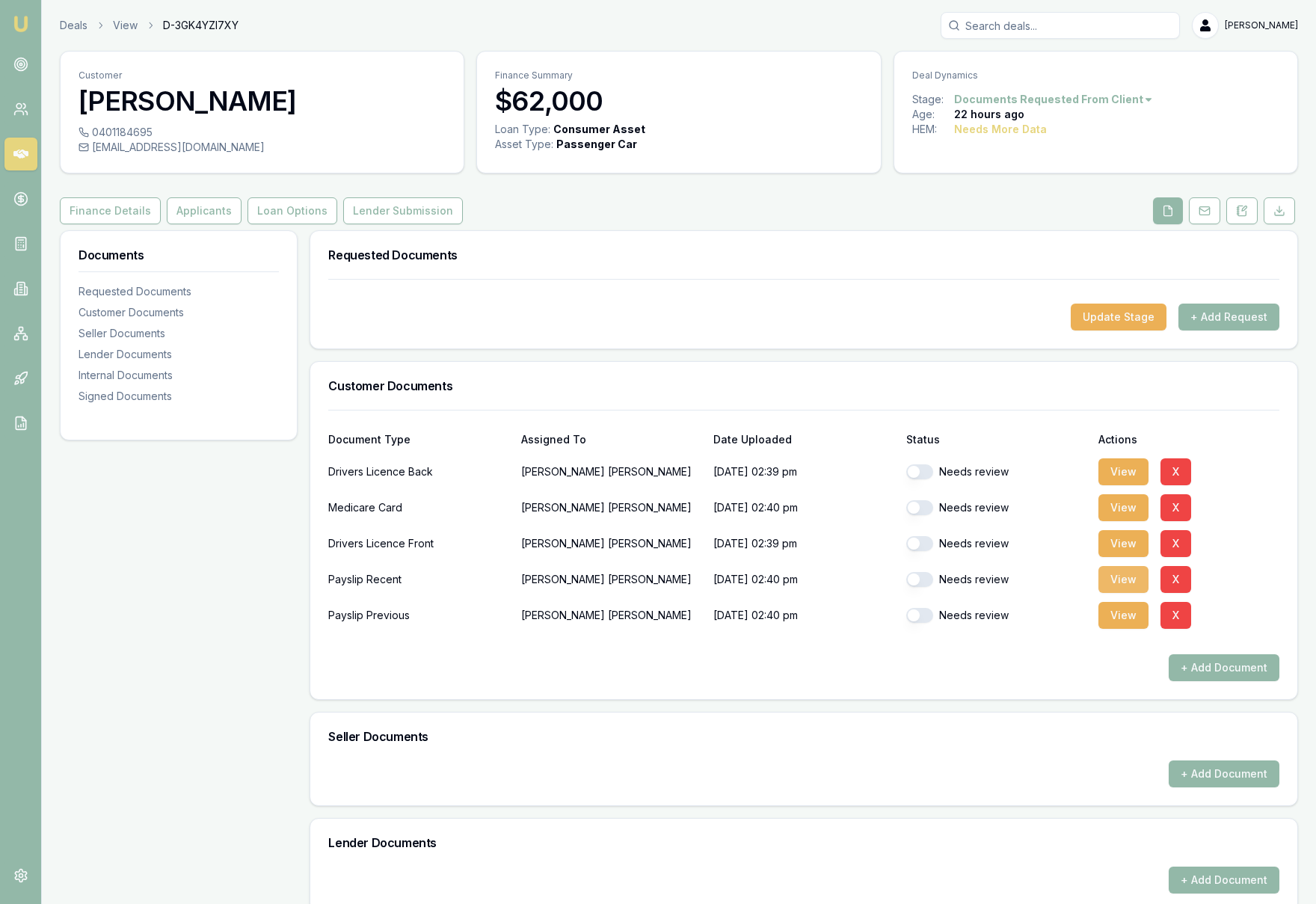
click at [1110, 578] on button "View" at bounding box center [1123, 579] width 50 height 27
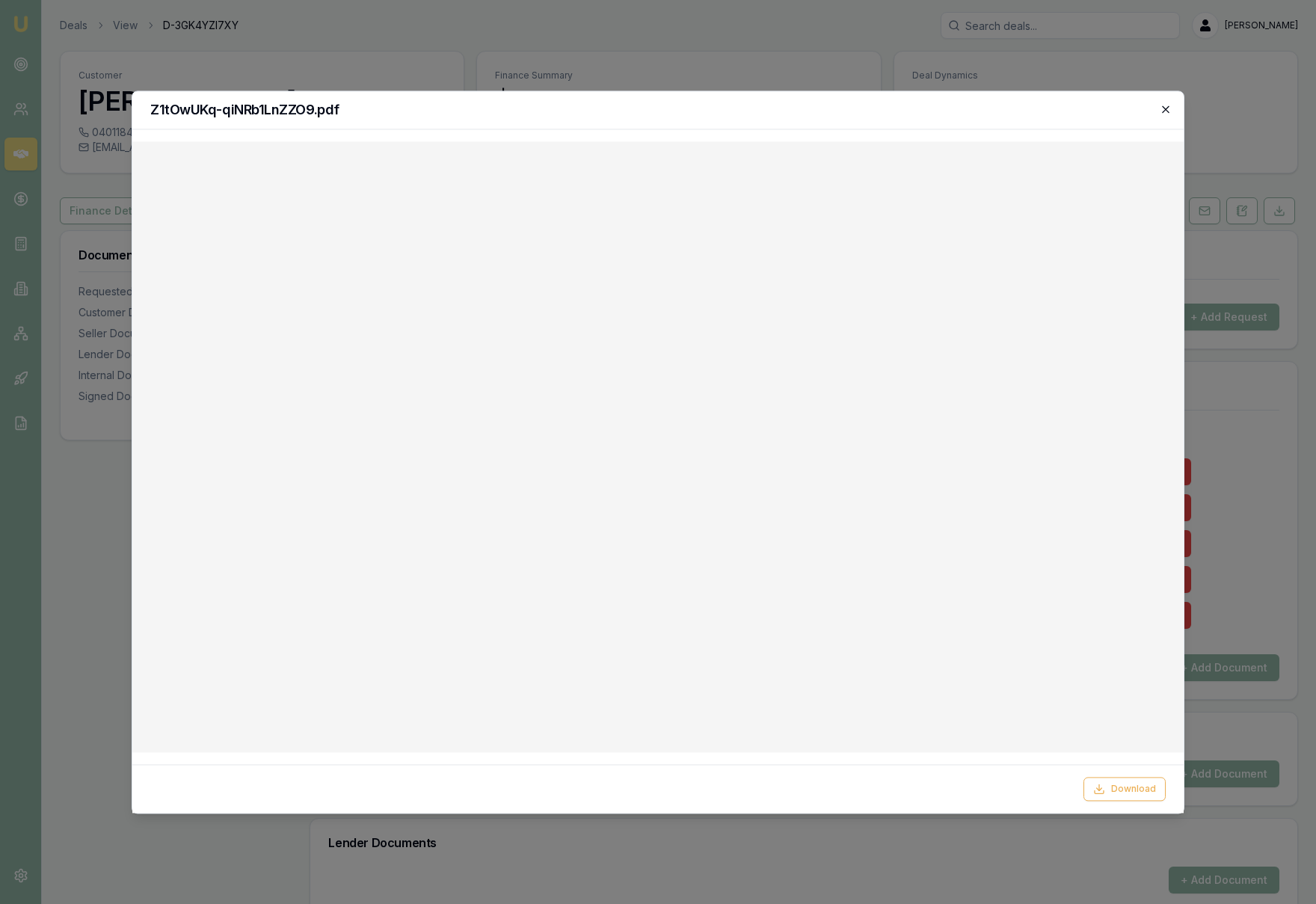
click at [1166, 113] on icon "button" at bounding box center [1165, 109] width 12 height 12
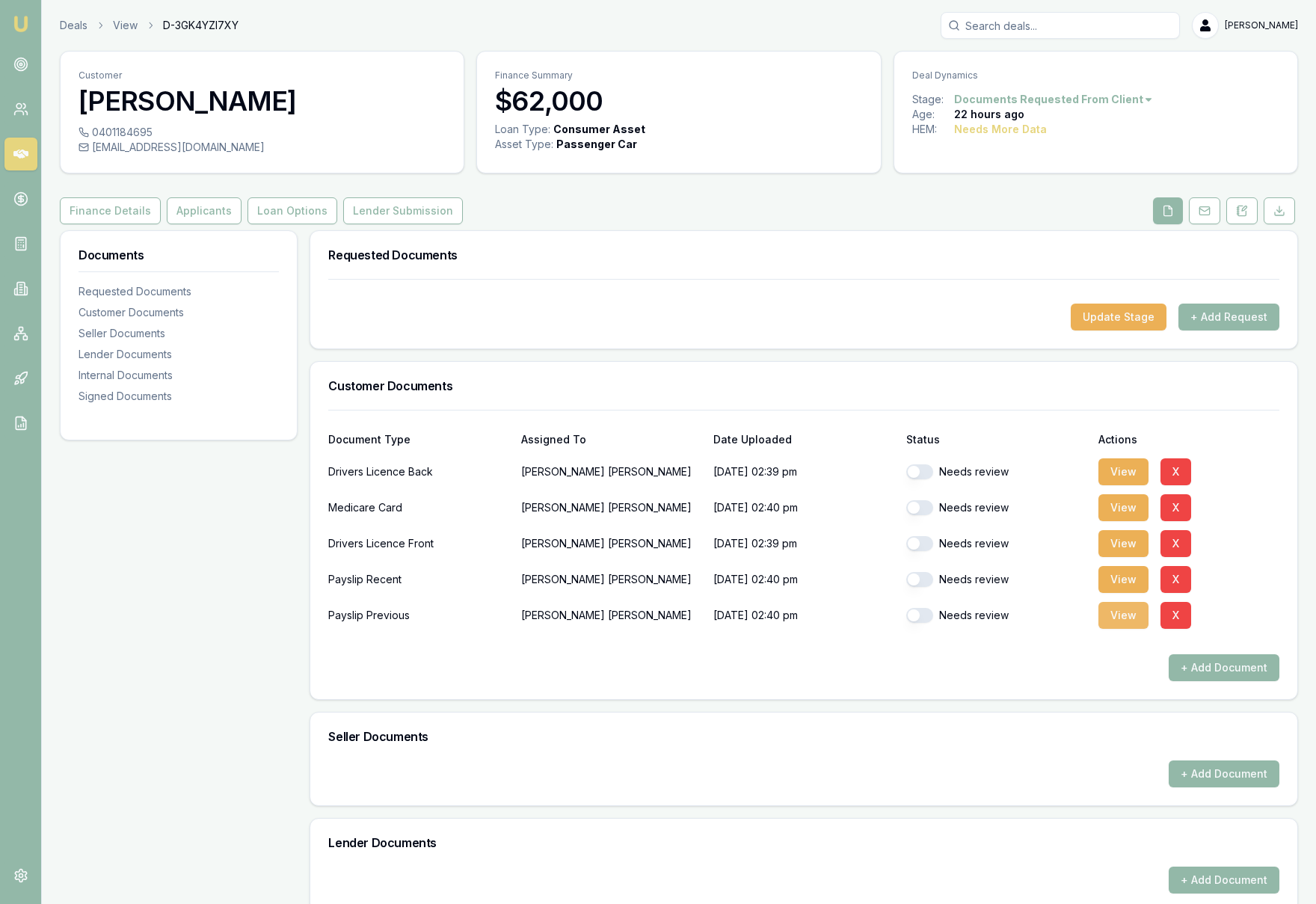
click at [1122, 615] on button "View" at bounding box center [1123, 615] width 50 height 27
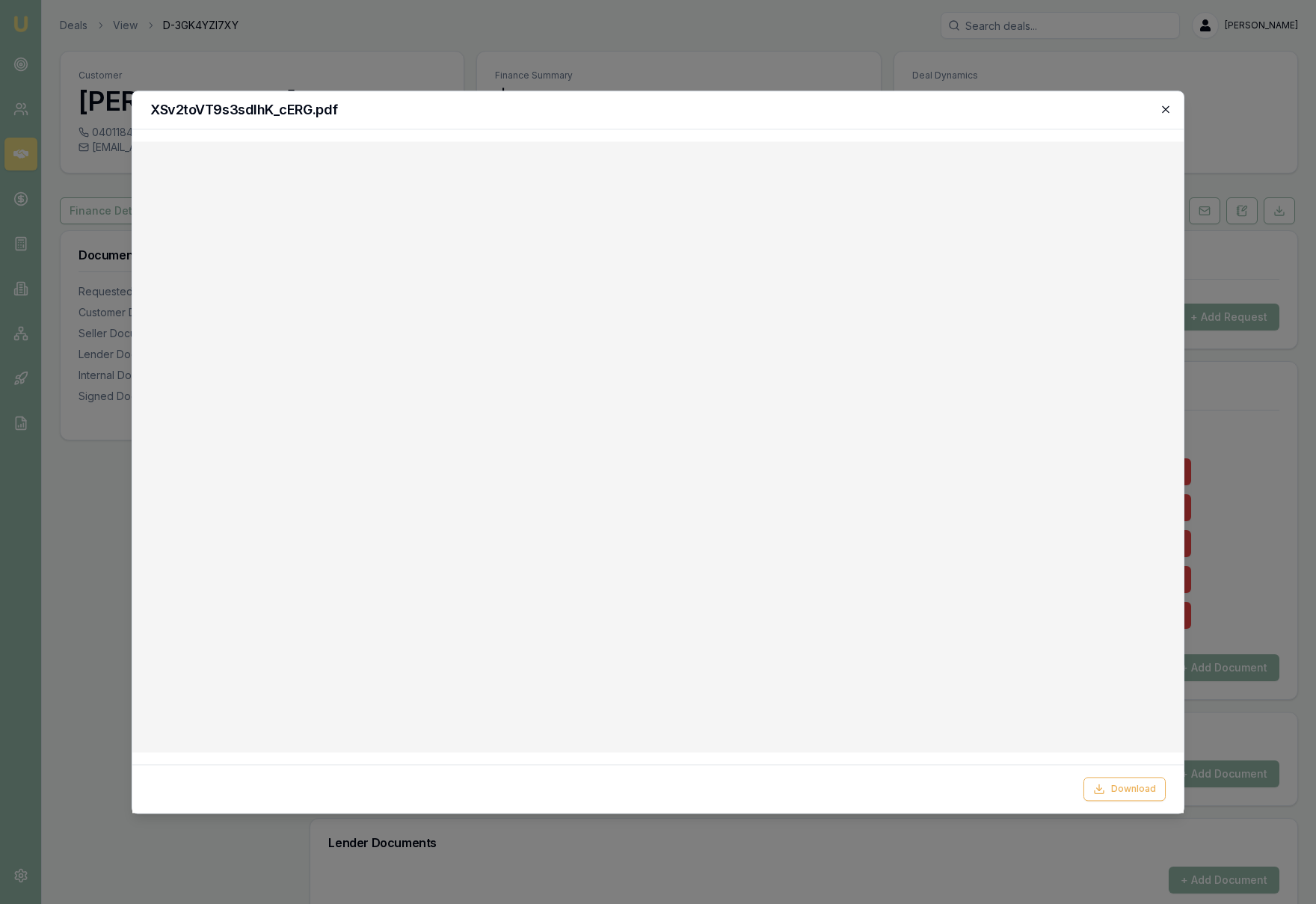
click at [1165, 111] on icon "button" at bounding box center [1165, 109] width 12 height 12
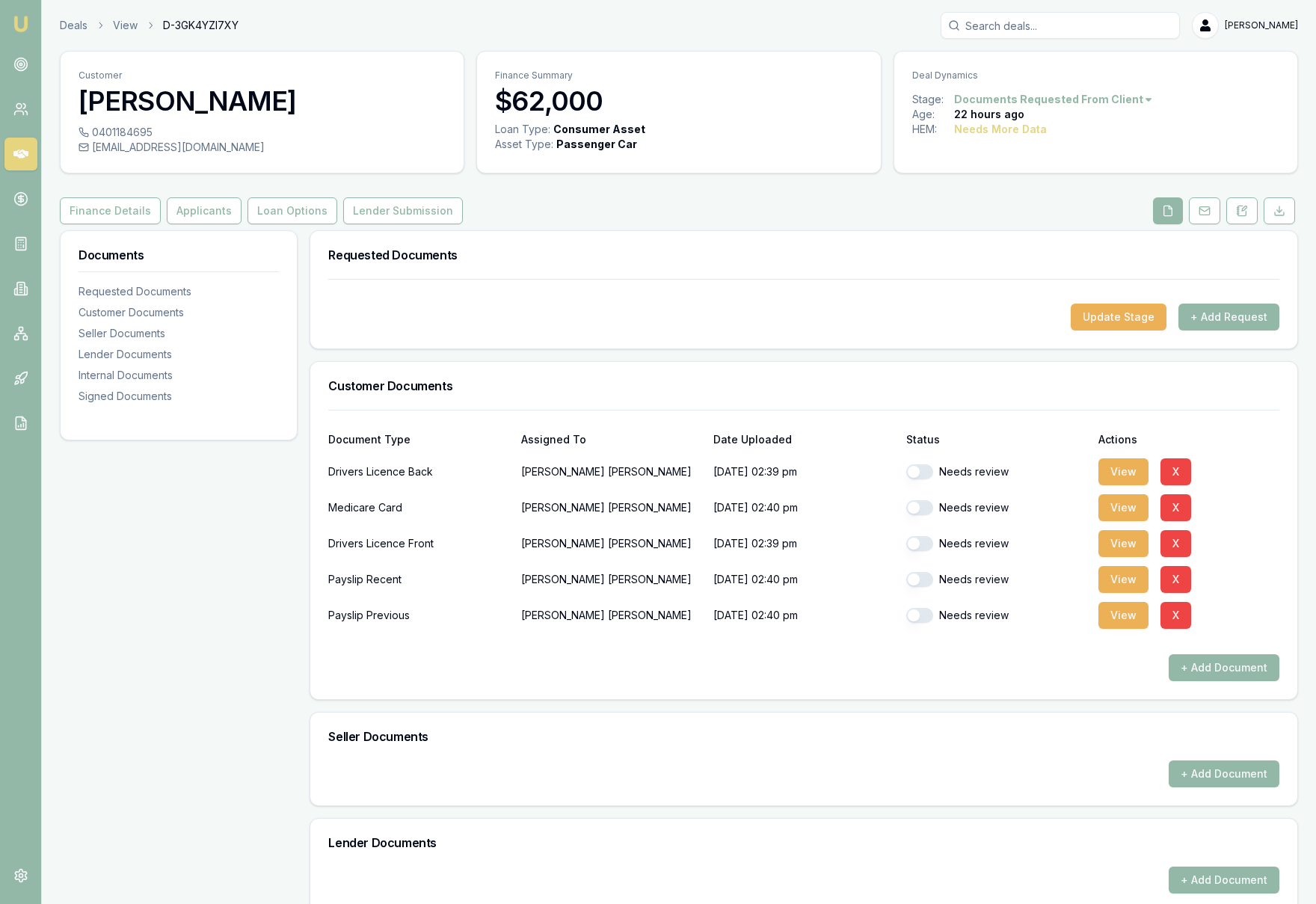
click at [1282, 488] on div "Document Type Assigned To Date Uploaded Status Actions Drivers Licence Back Joh…" at bounding box center [804, 554] width 987 height 289
click at [914, 620] on button "button" at bounding box center [920, 615] width 27 height 15
checkbox input "true"
click at [915, 581] on button "button" at bounding box center [920, 580] width 27 height 15
checkbox input "true"
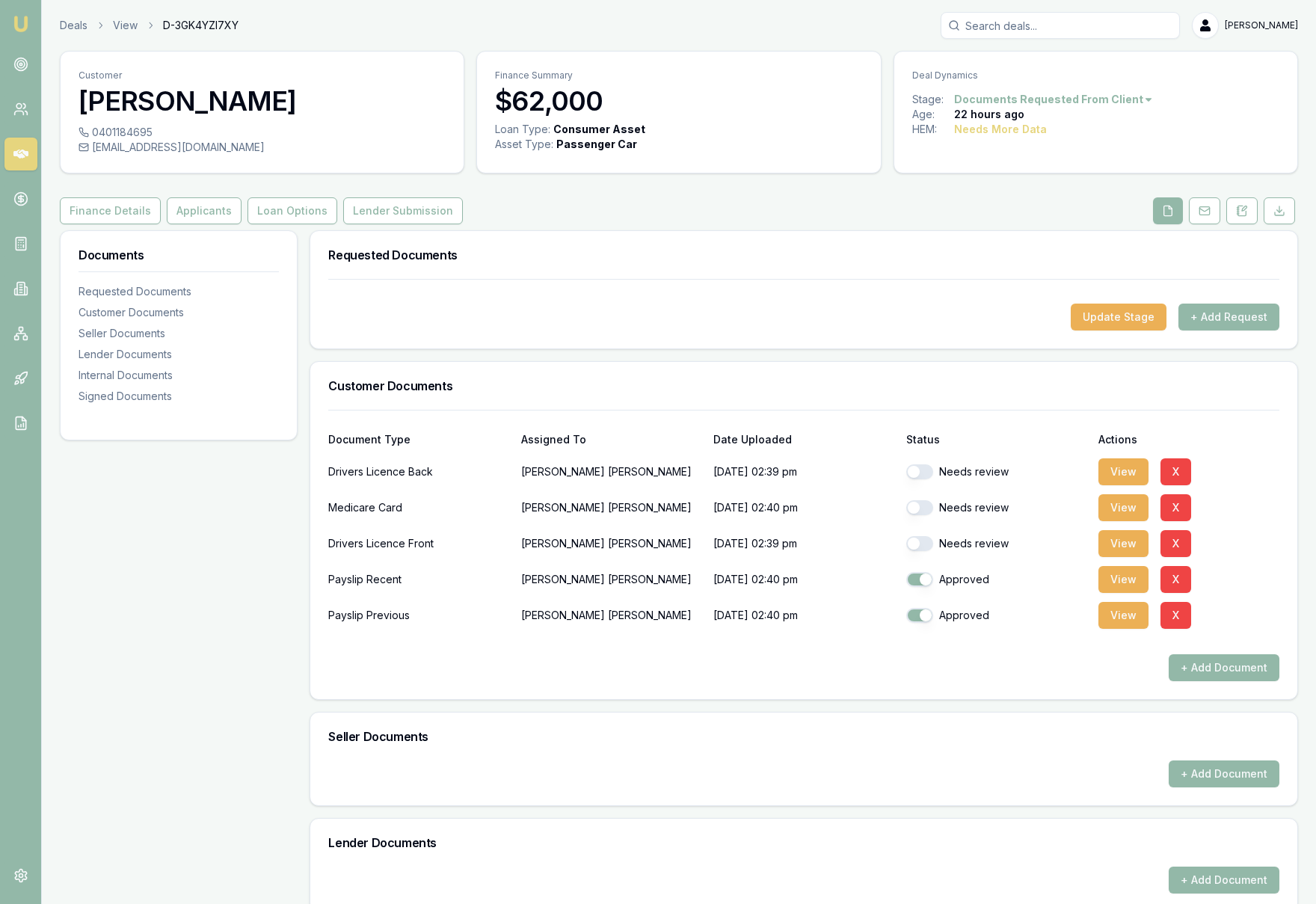
click at [911, 544] on button "button" at bounding box center [920, 543] width 27 height 15
checkbox input "true"
click at [912, 508] on button "button" at bounding box center [920, 508] width 27 height 15
checkbox input "true"
click at [915, 474] on button "button" at bounding box center [920, 472] width 27 height 15
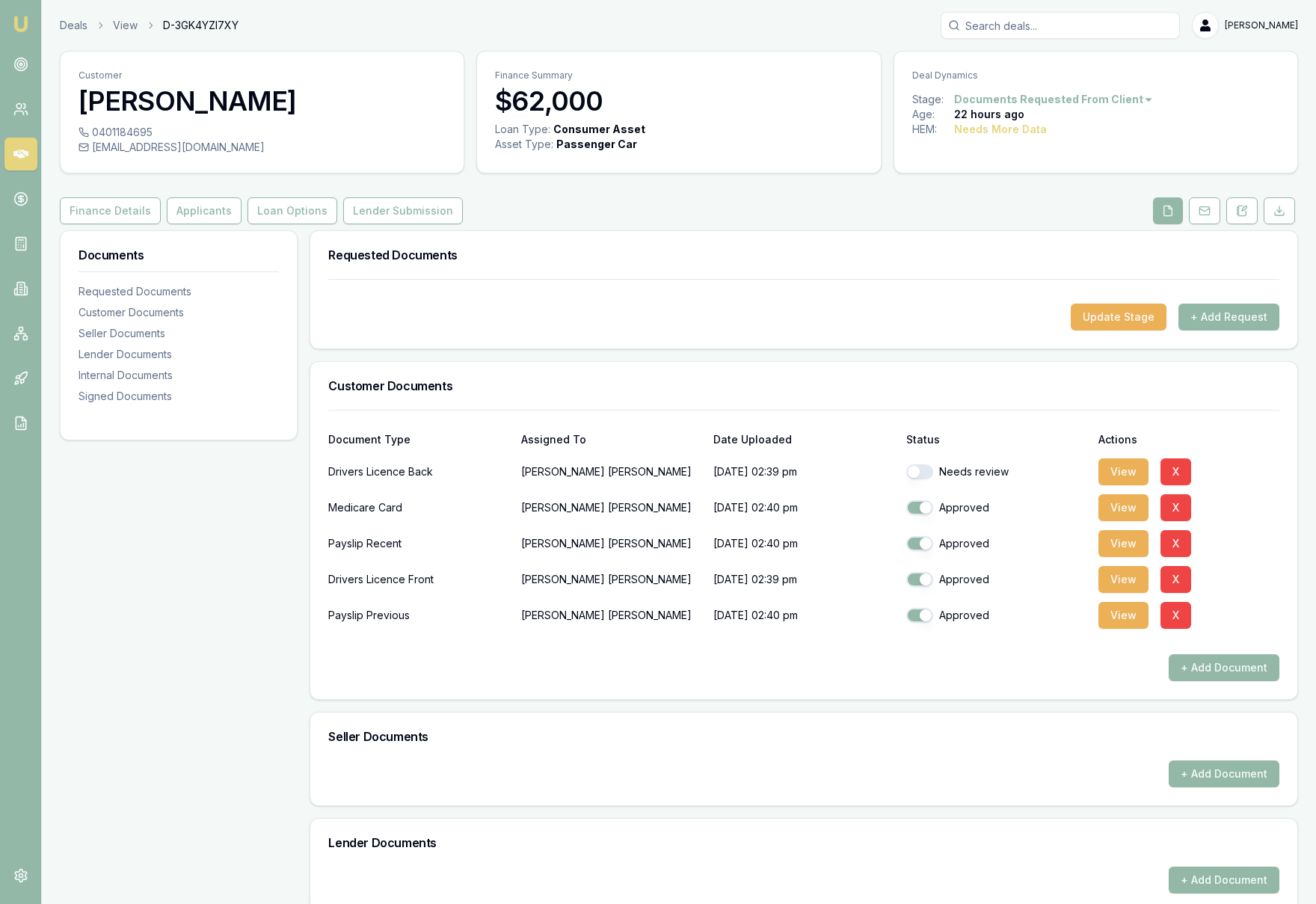
checkbox input "true"
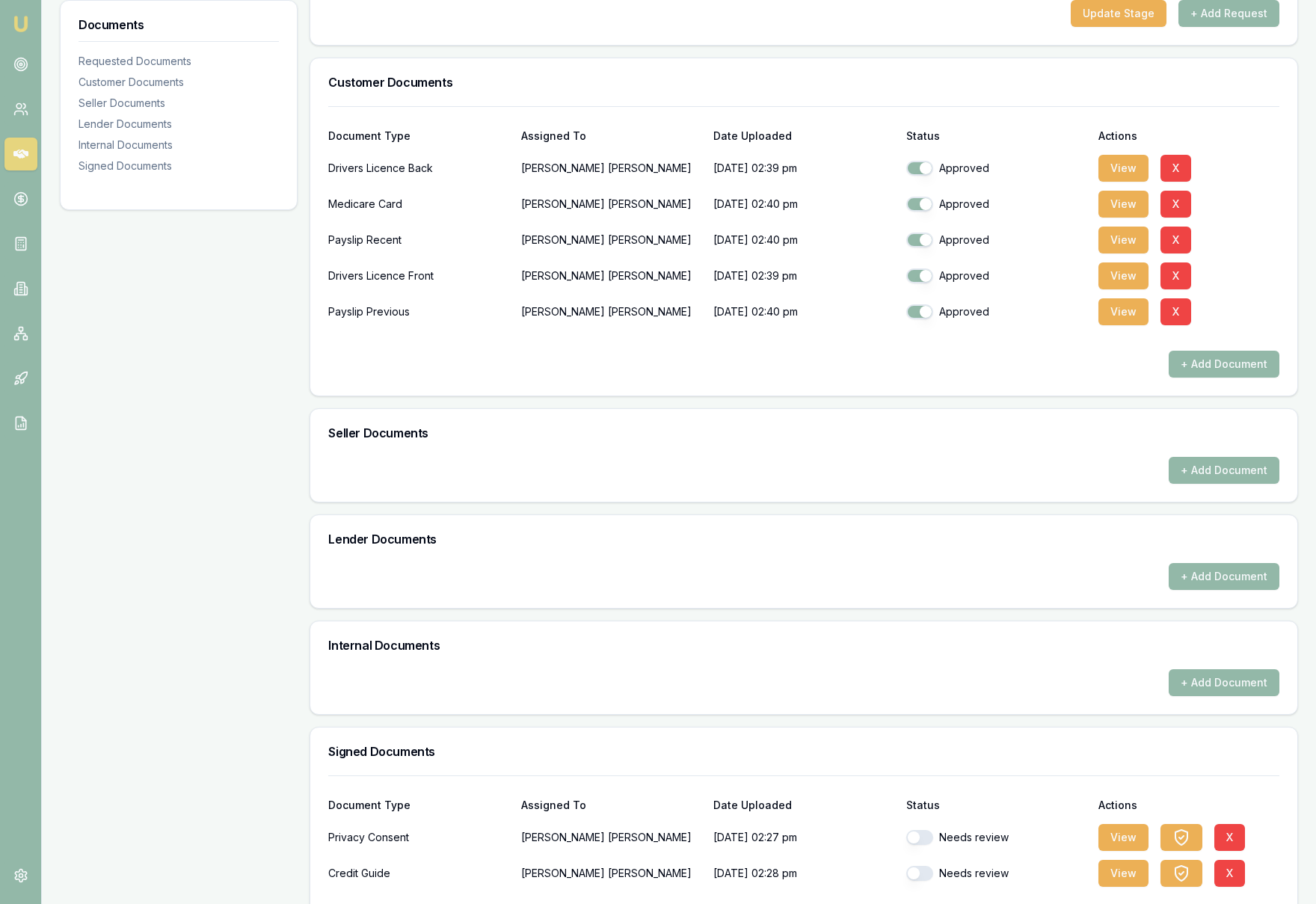
scroll to position [369, 0]
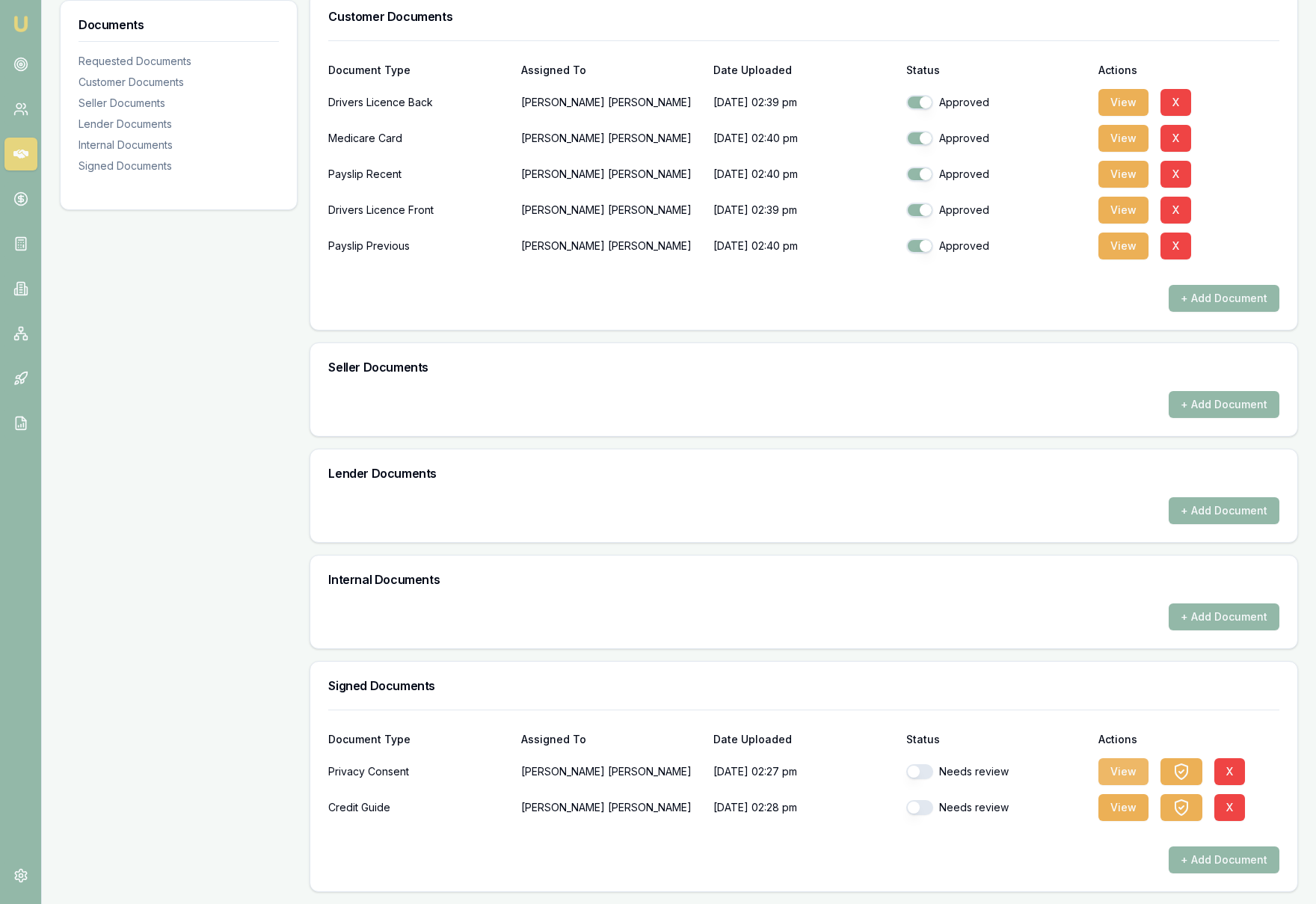
click at [1125, 783] on button "View" at bounding box center [1123, 771] width 50 height 27
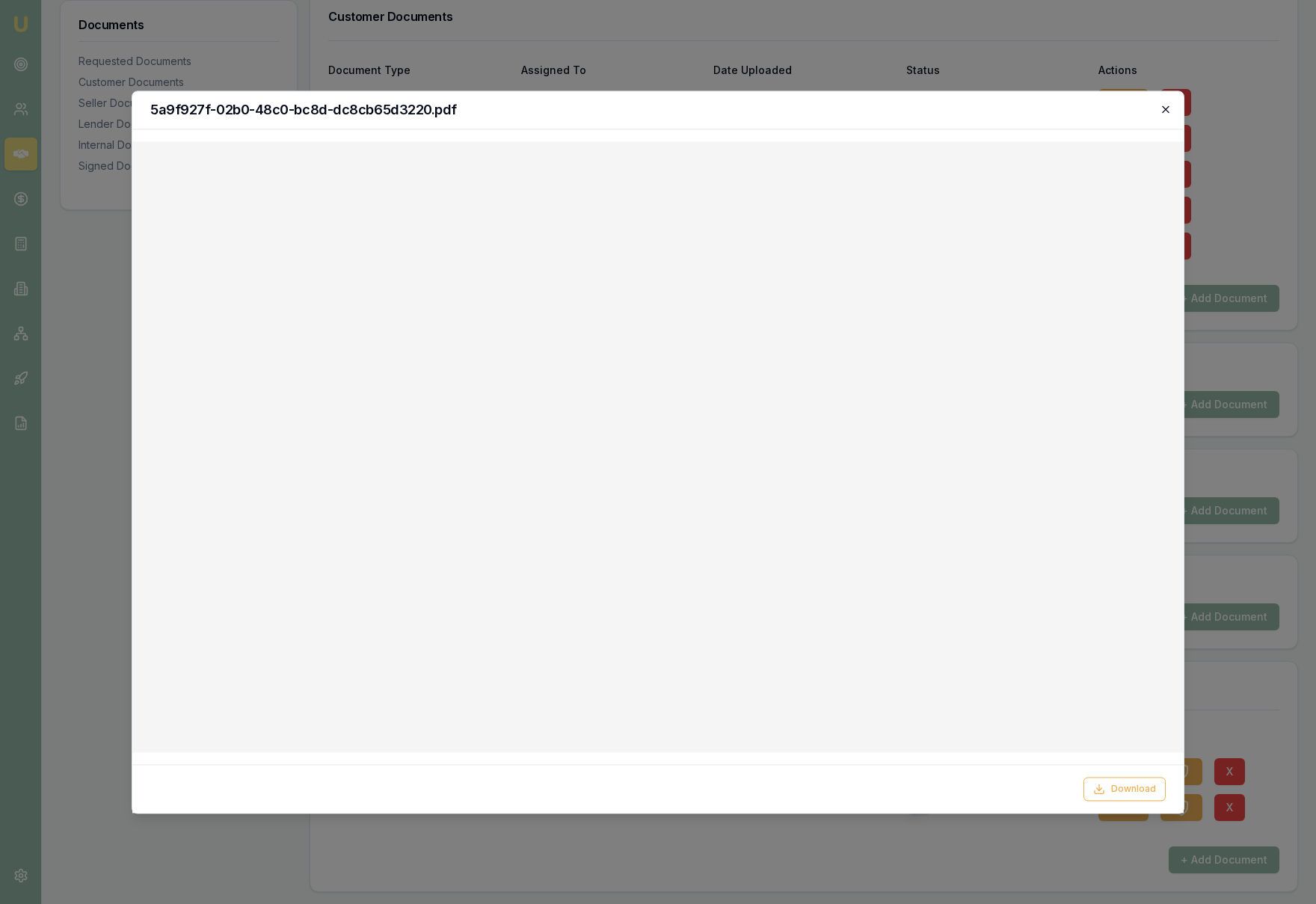
click at [1168, 110] on icon "button" at bounding box center [1165, 109] width 12 height 12
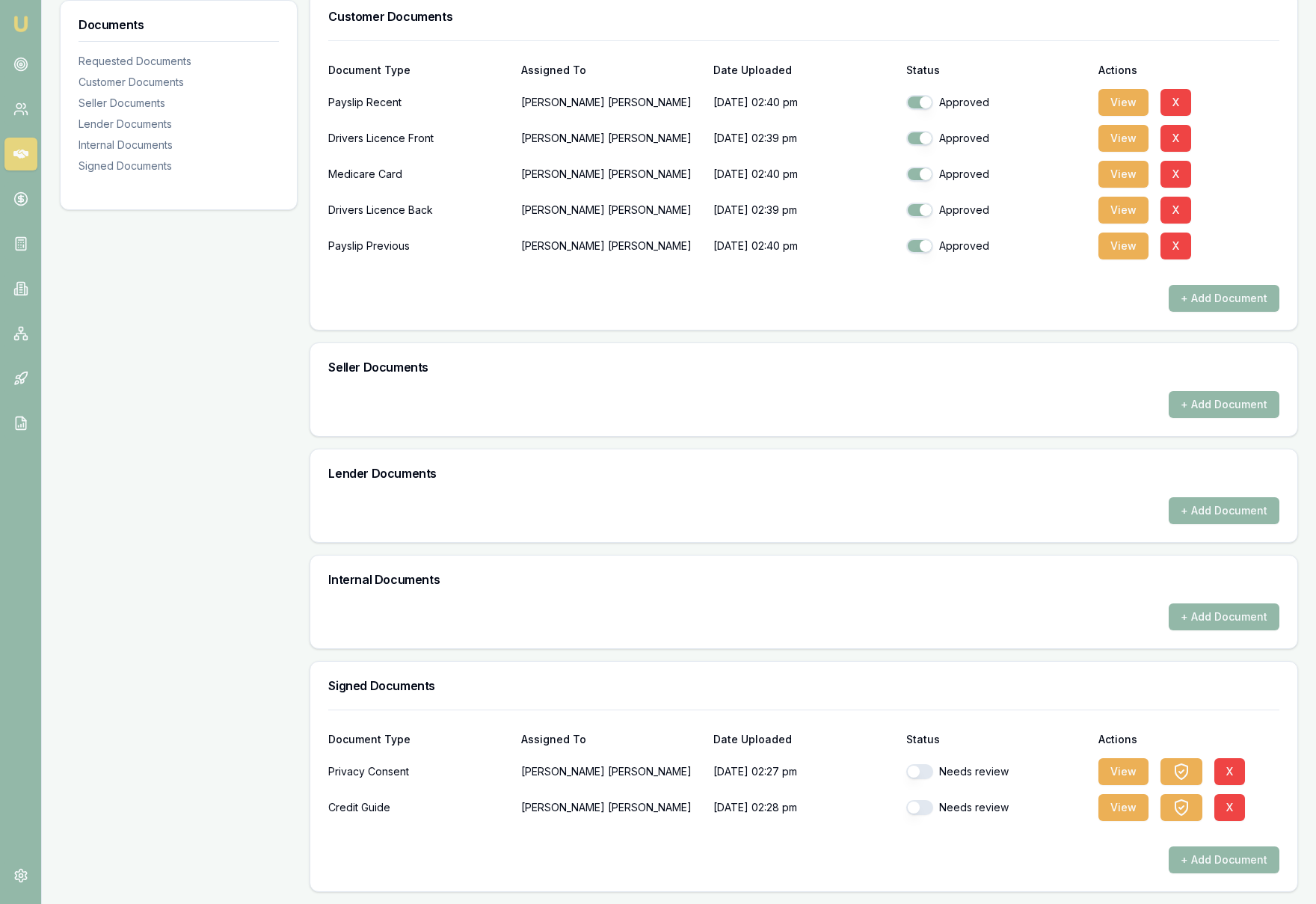
click at [916, 776] on button "button" at bounding box center [920, 771] width 27 height 15
checkbox input "true"
click at [914, 811] on button "button" at bounding box center [920, 808] width 27 height 15
checkbox input "true"
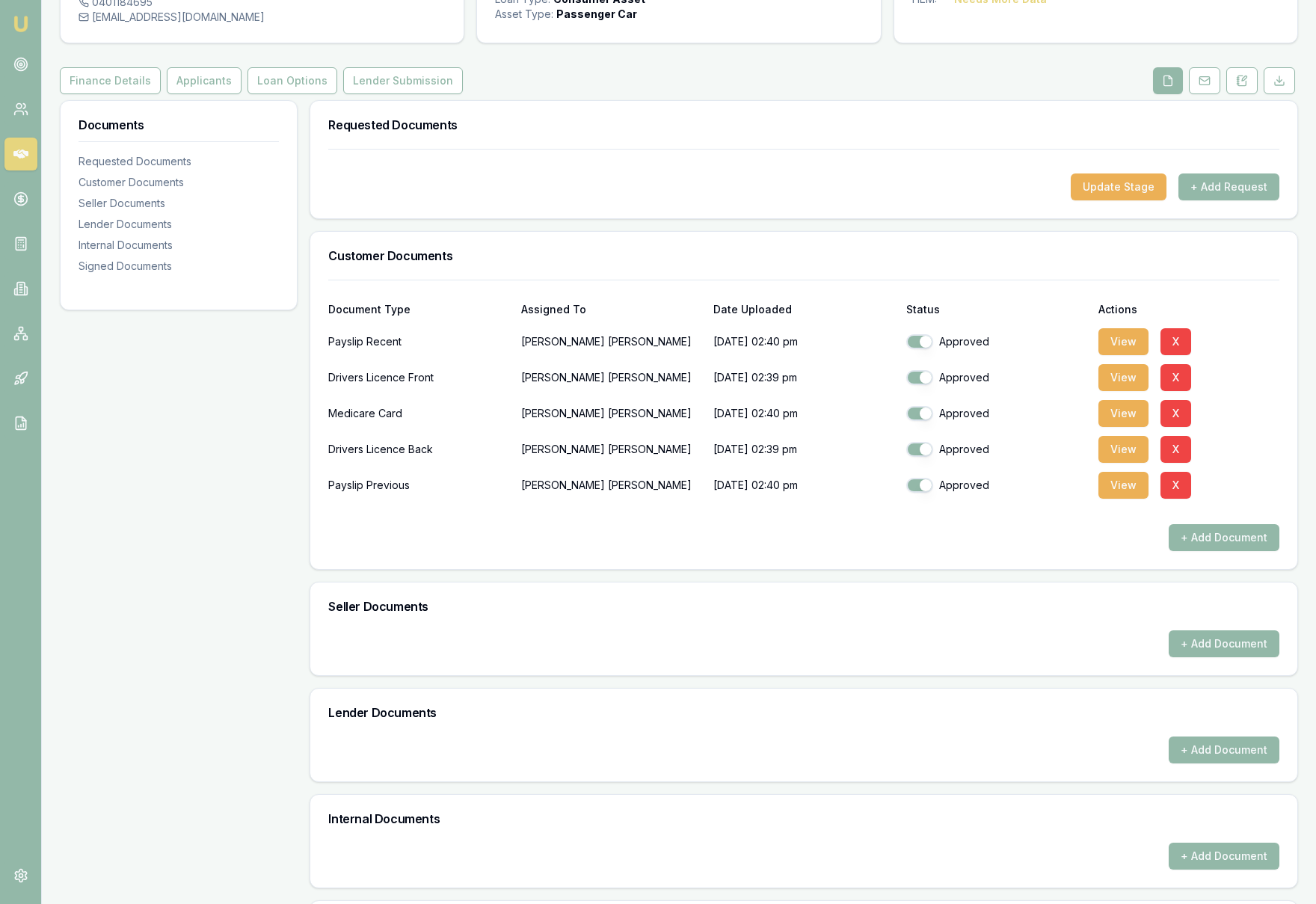
scroll to position [0, 0]
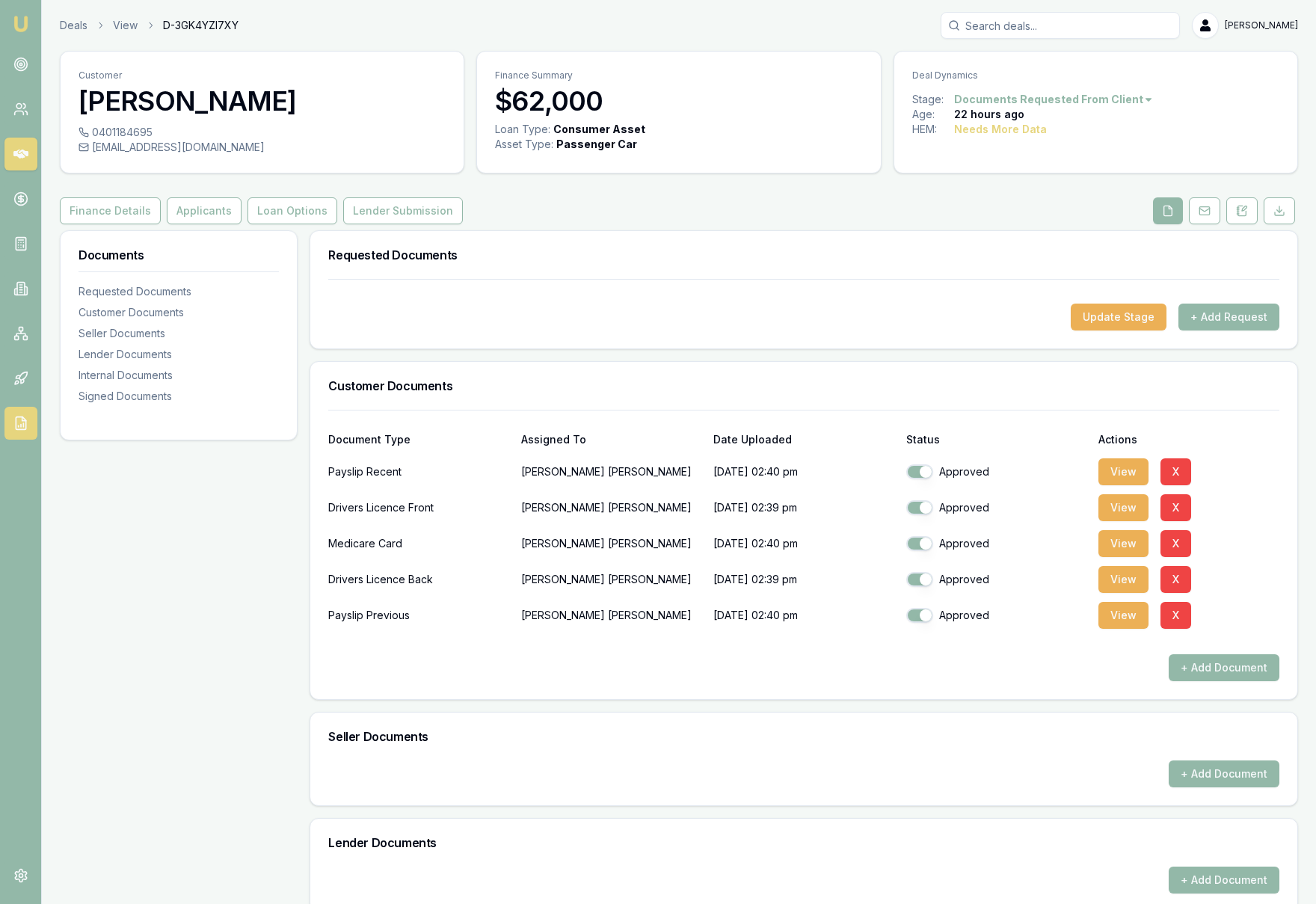
click at [21, 427] on icon at bounding box center [21, 423] width 15 height 15
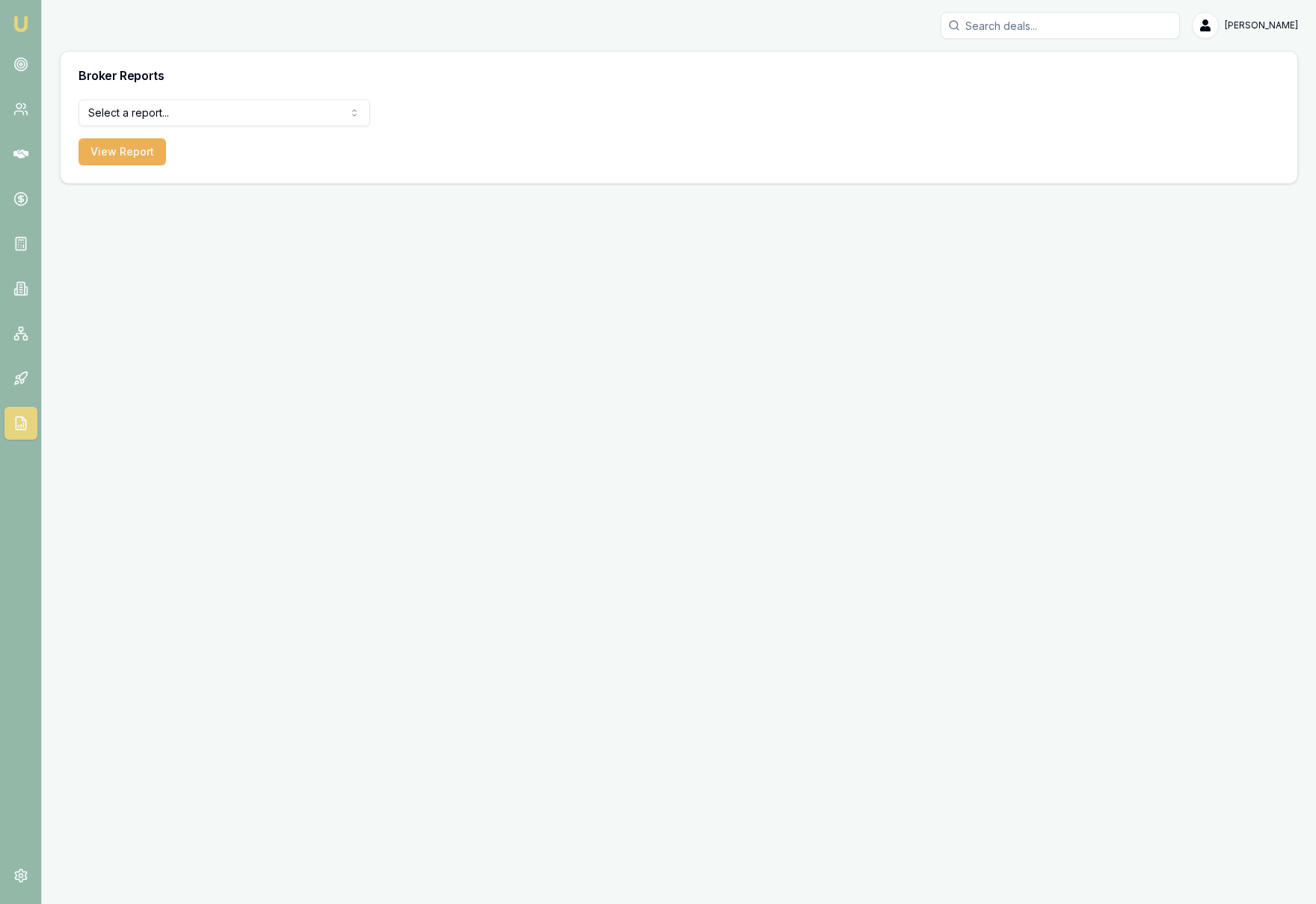
click at [206, 114] on html "Emu Broker Krish Babu Toggle Menu Broker Reports Select a report... Equifax Pai…" at bounding box center [658, 452] width 1316 height 904
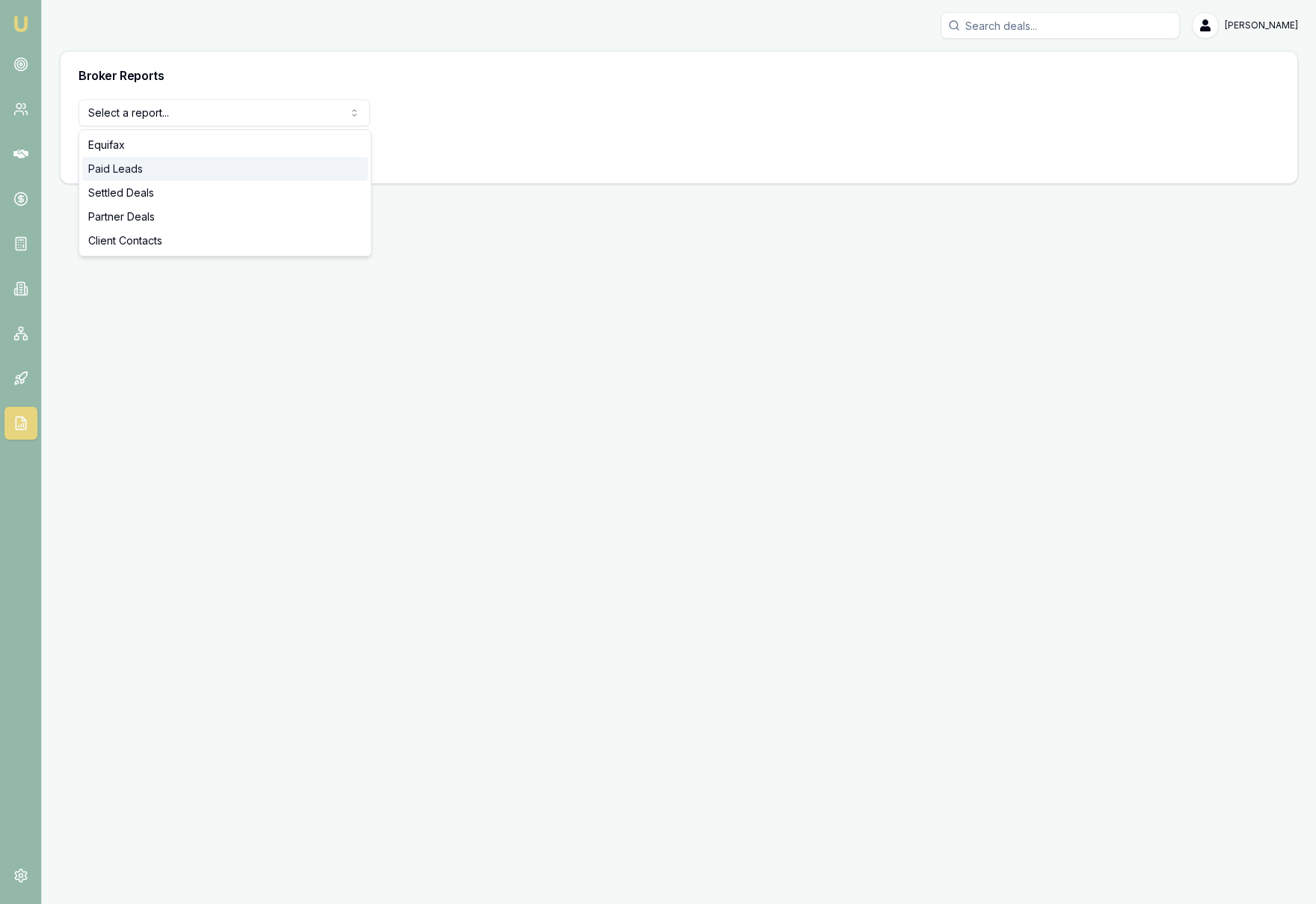
select select "paid-leads"
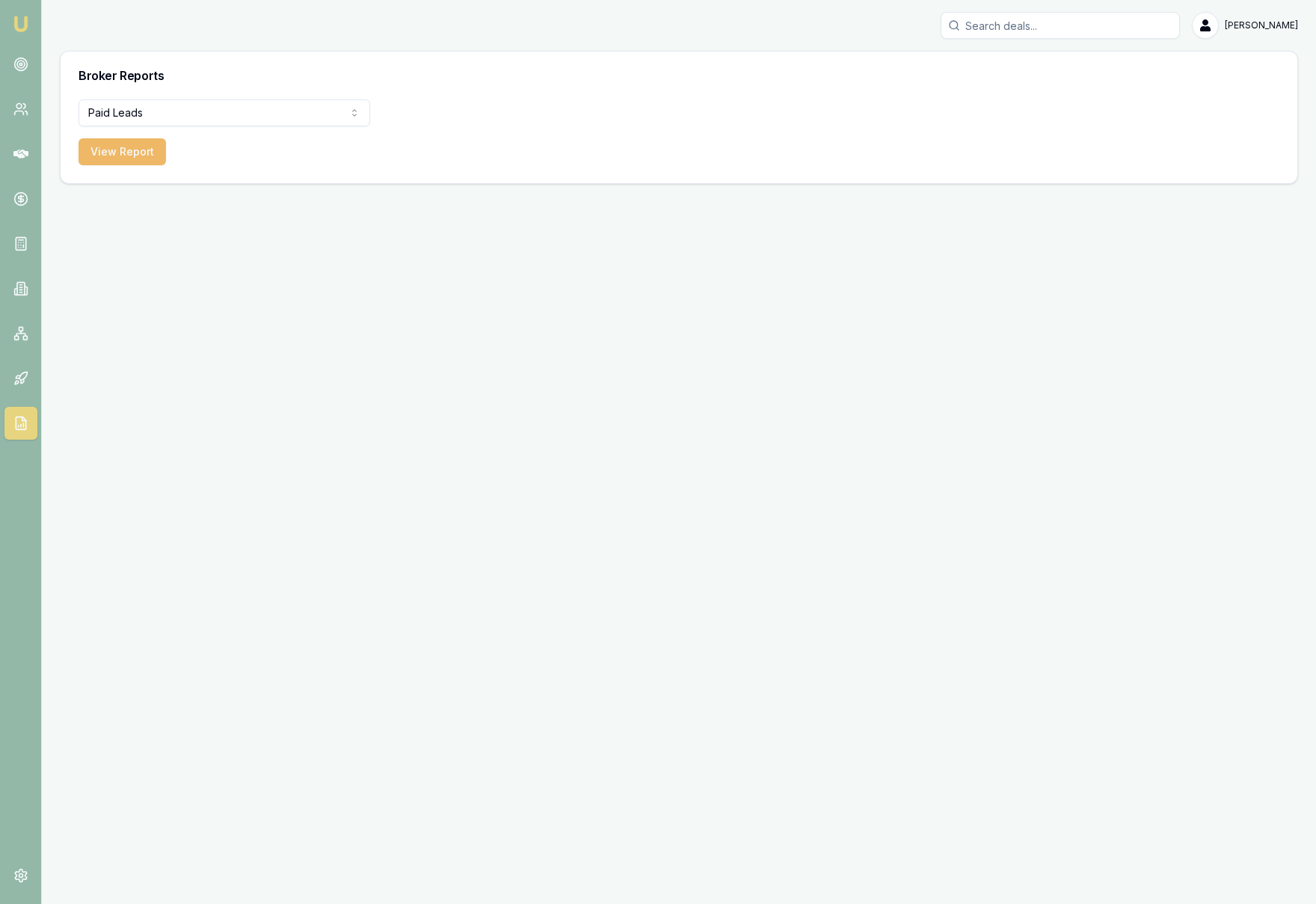
click at [131, 154] on button "View Report" at bounding box center [122, 152] width 87 height 27
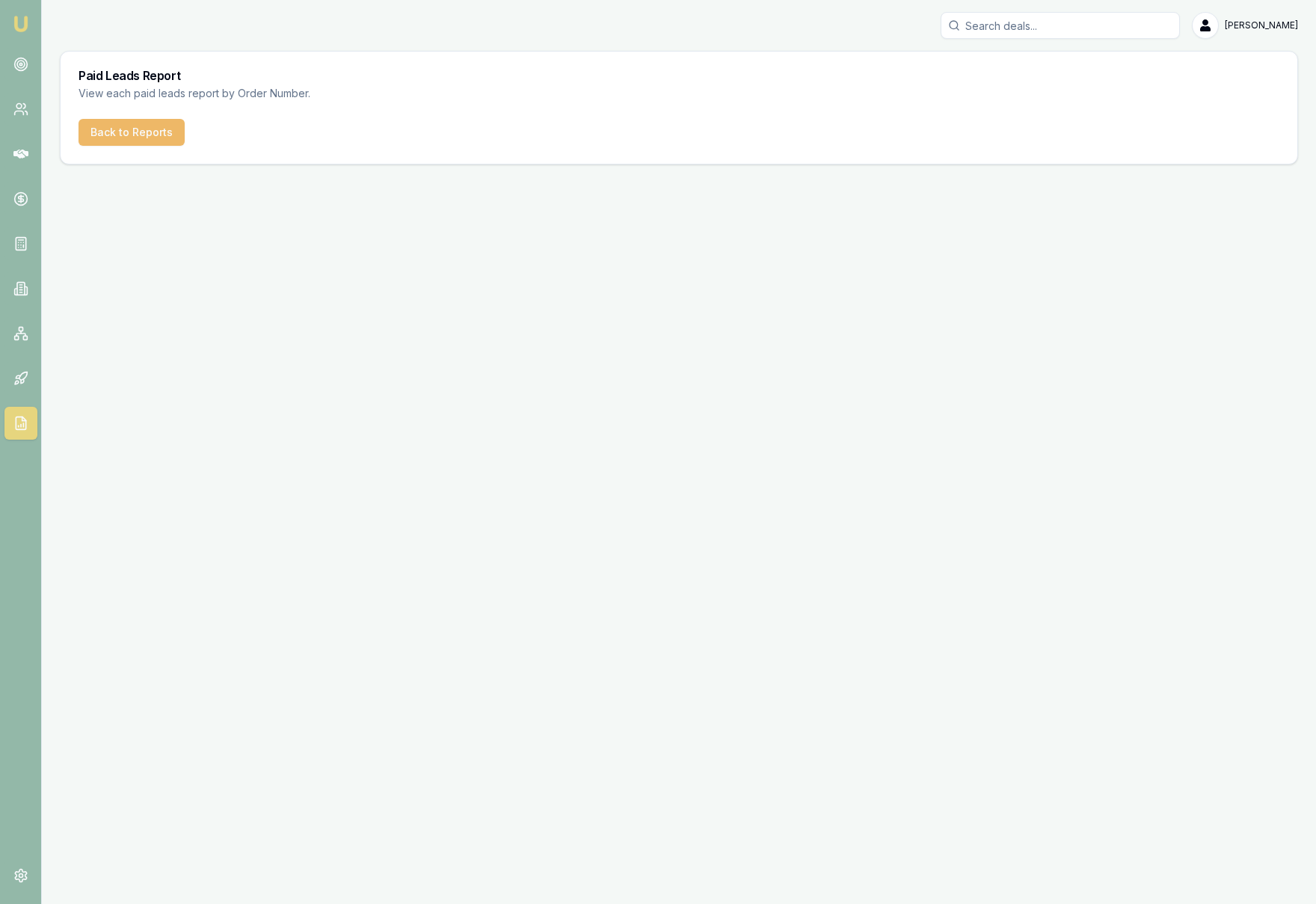
click at [131, 131] on button "Back to Reports" at bounding box center [132, 132] width 106 height 27
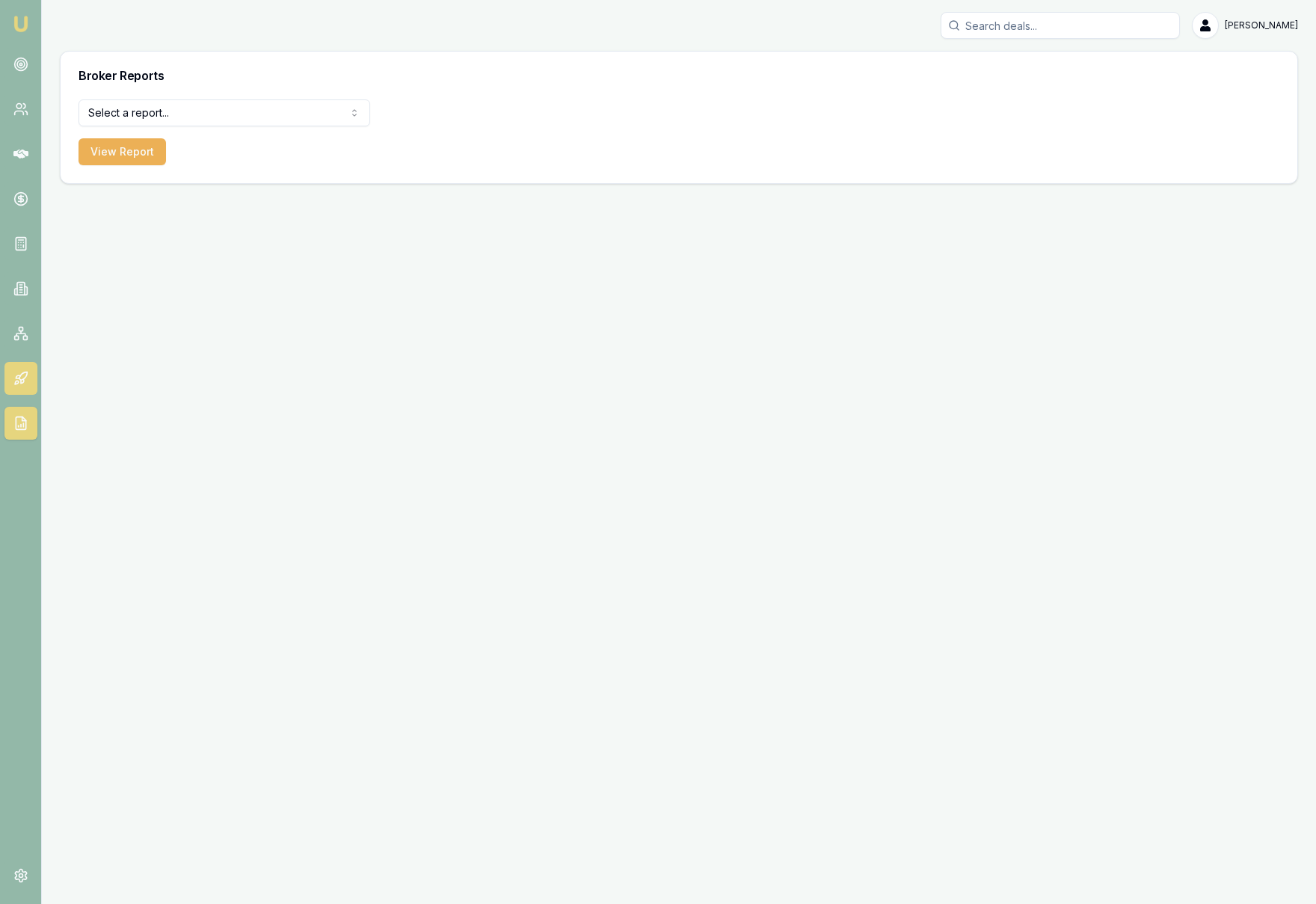
click at [27, 382] on link at bounding box center [21, 378] width 33 height 33
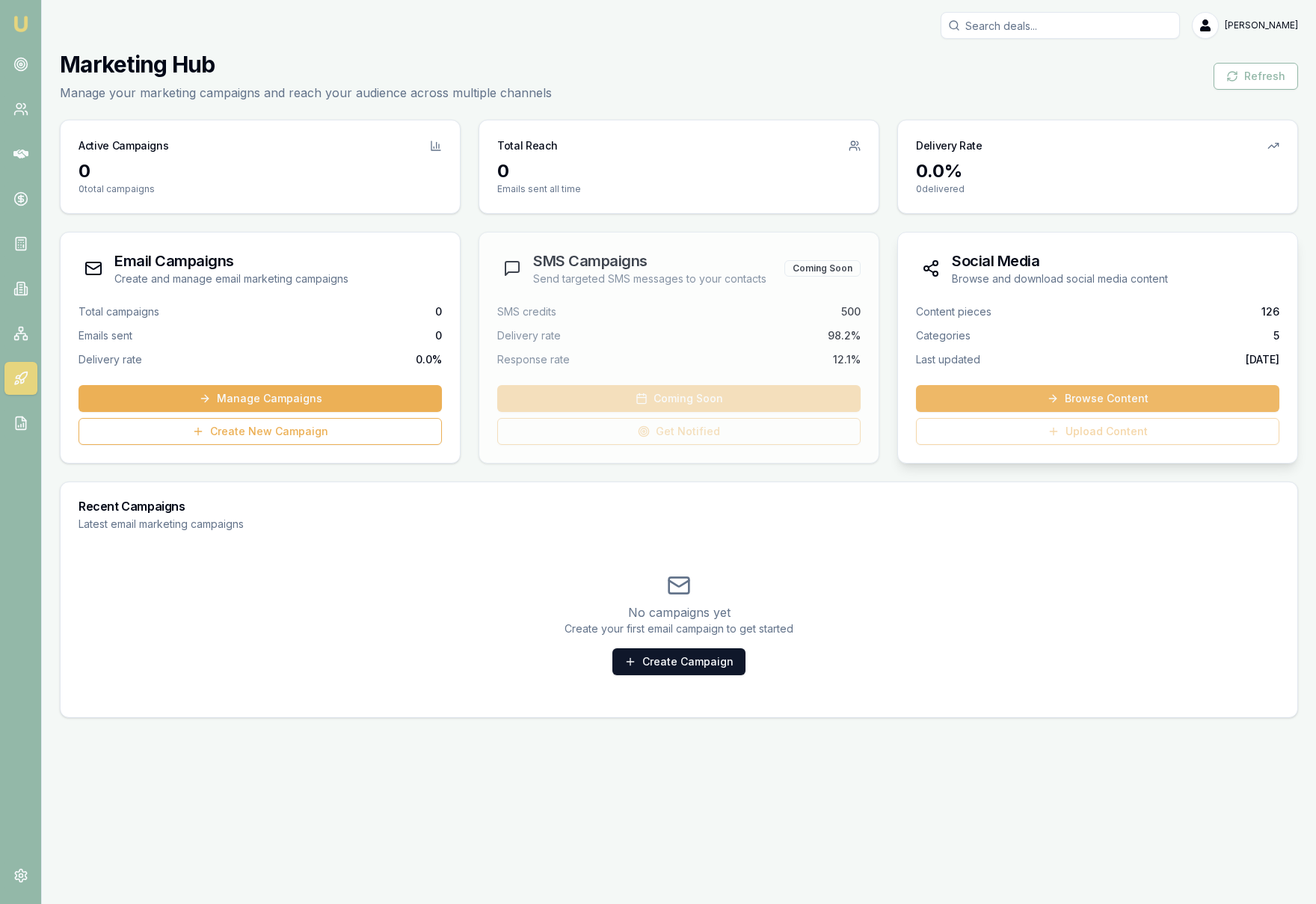
click at [1096, 406] on link "Browse Content" at bounding box center [1097, 398] width 363 height 27
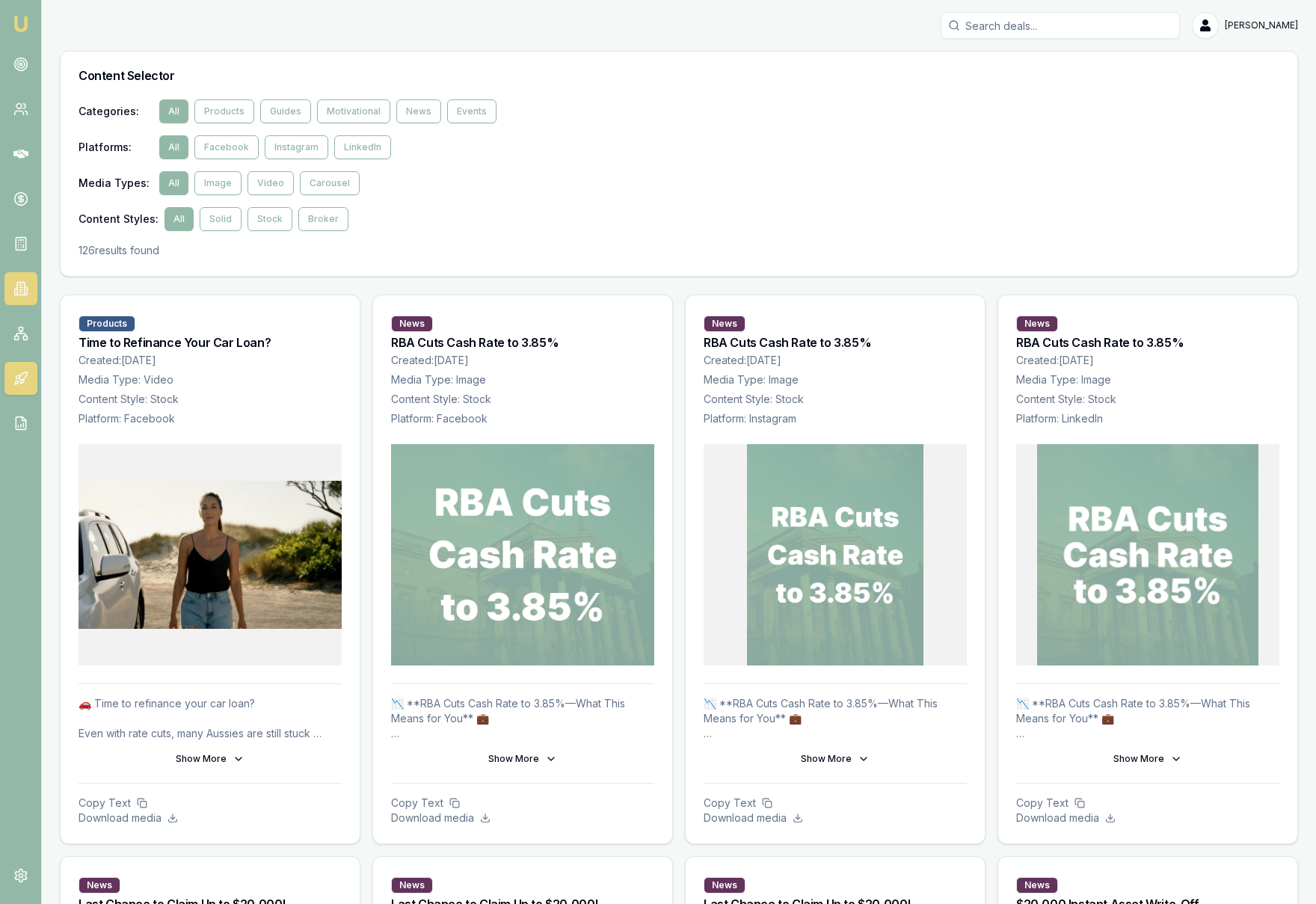
click at [28, 300] on link at bounding box center [21, 289] width 33 height 33
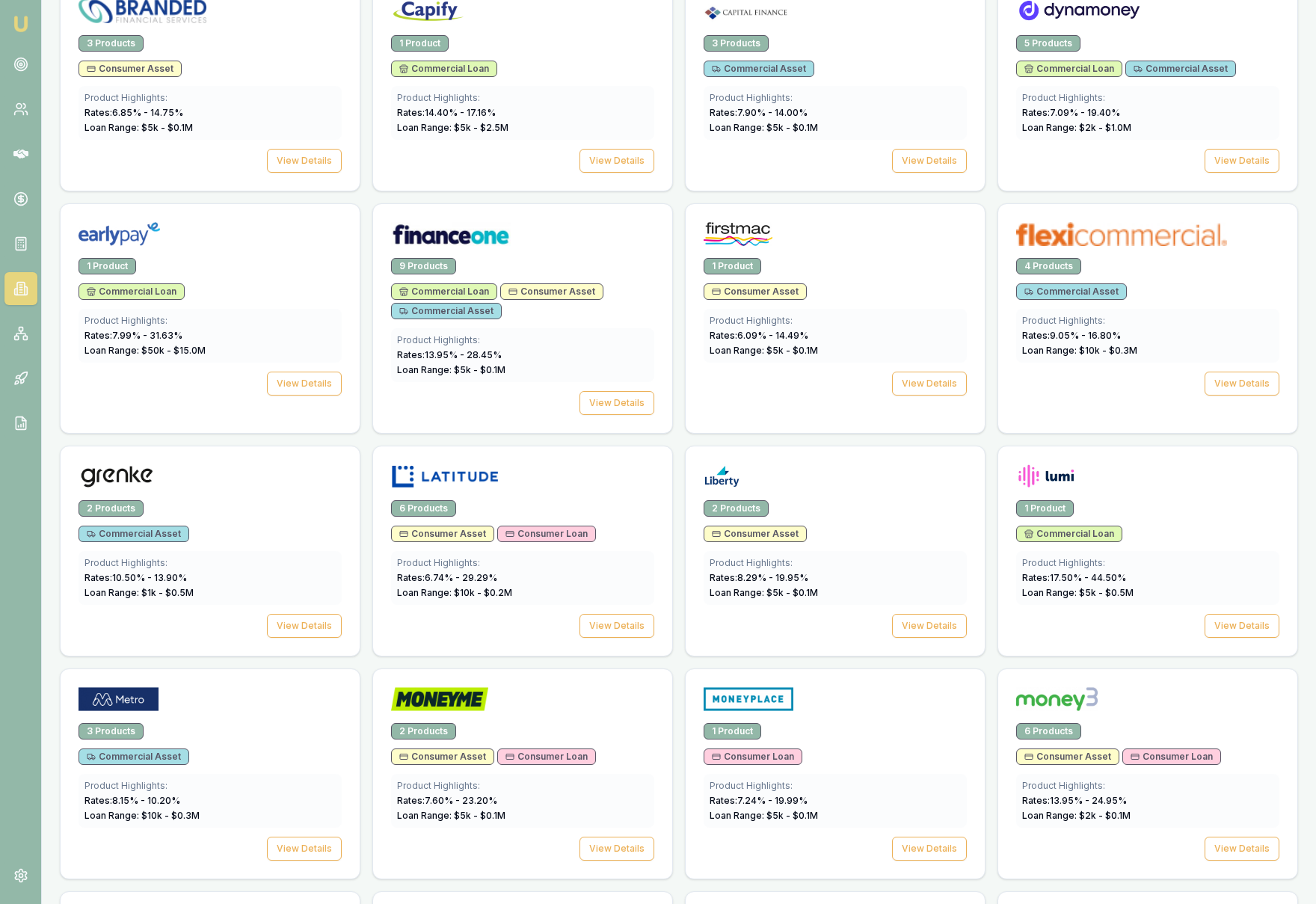
scroll to position [1014, 0]
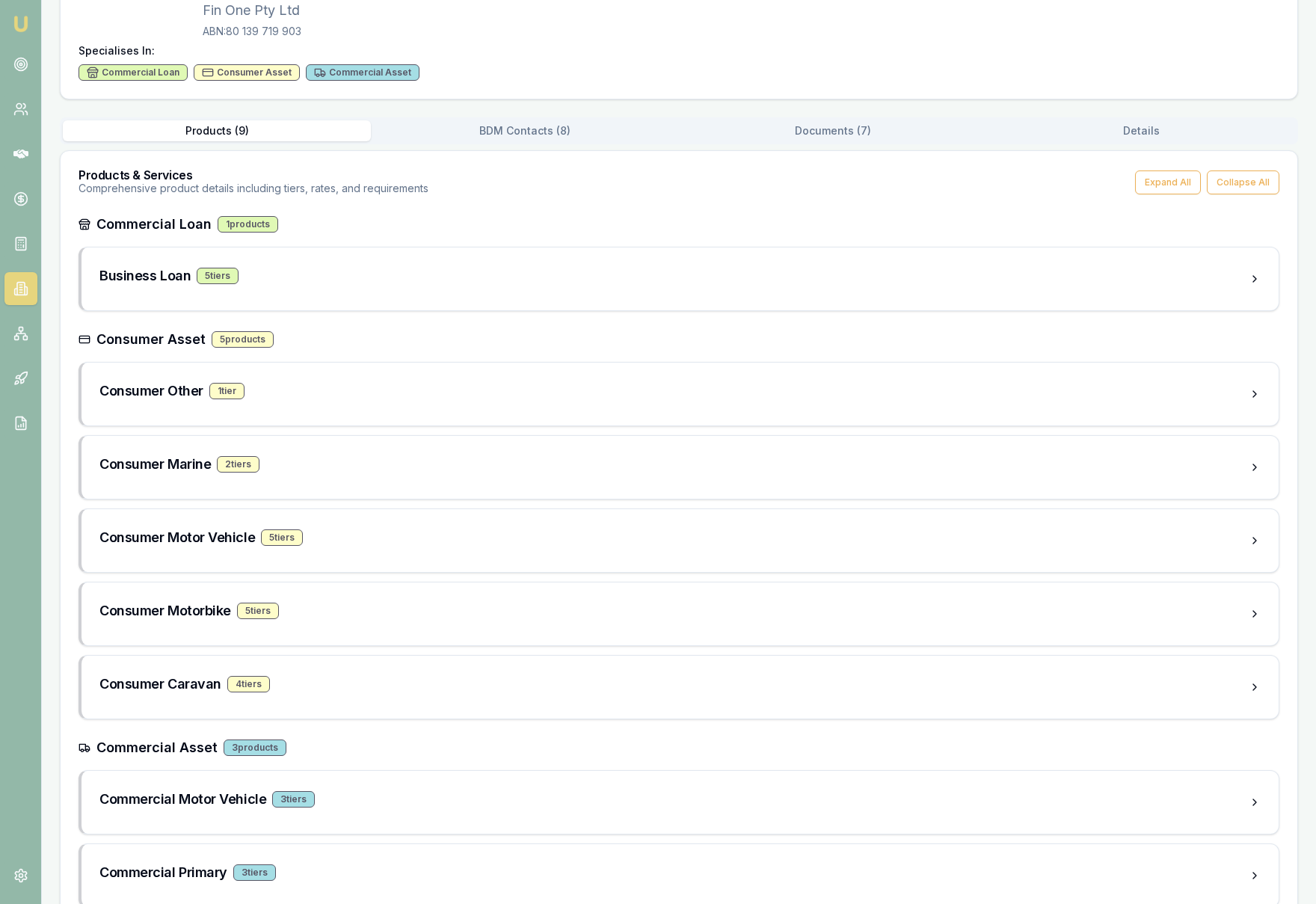
scroll to position [246, 0]
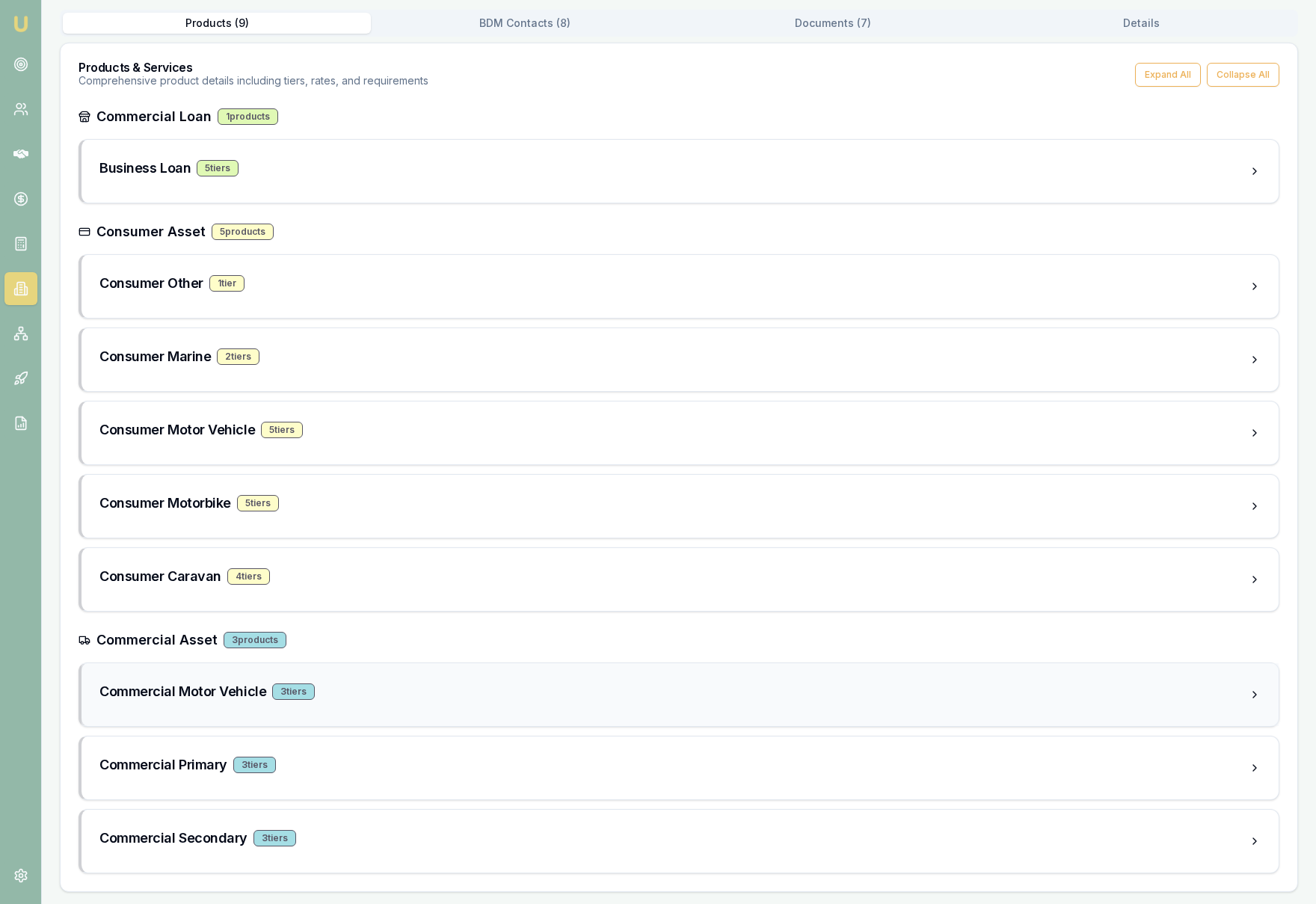
click at [444, 703] on div "Commercial Motor Vehicle 3 tier s" at bounding box center [674, 694] width 1149 height 27
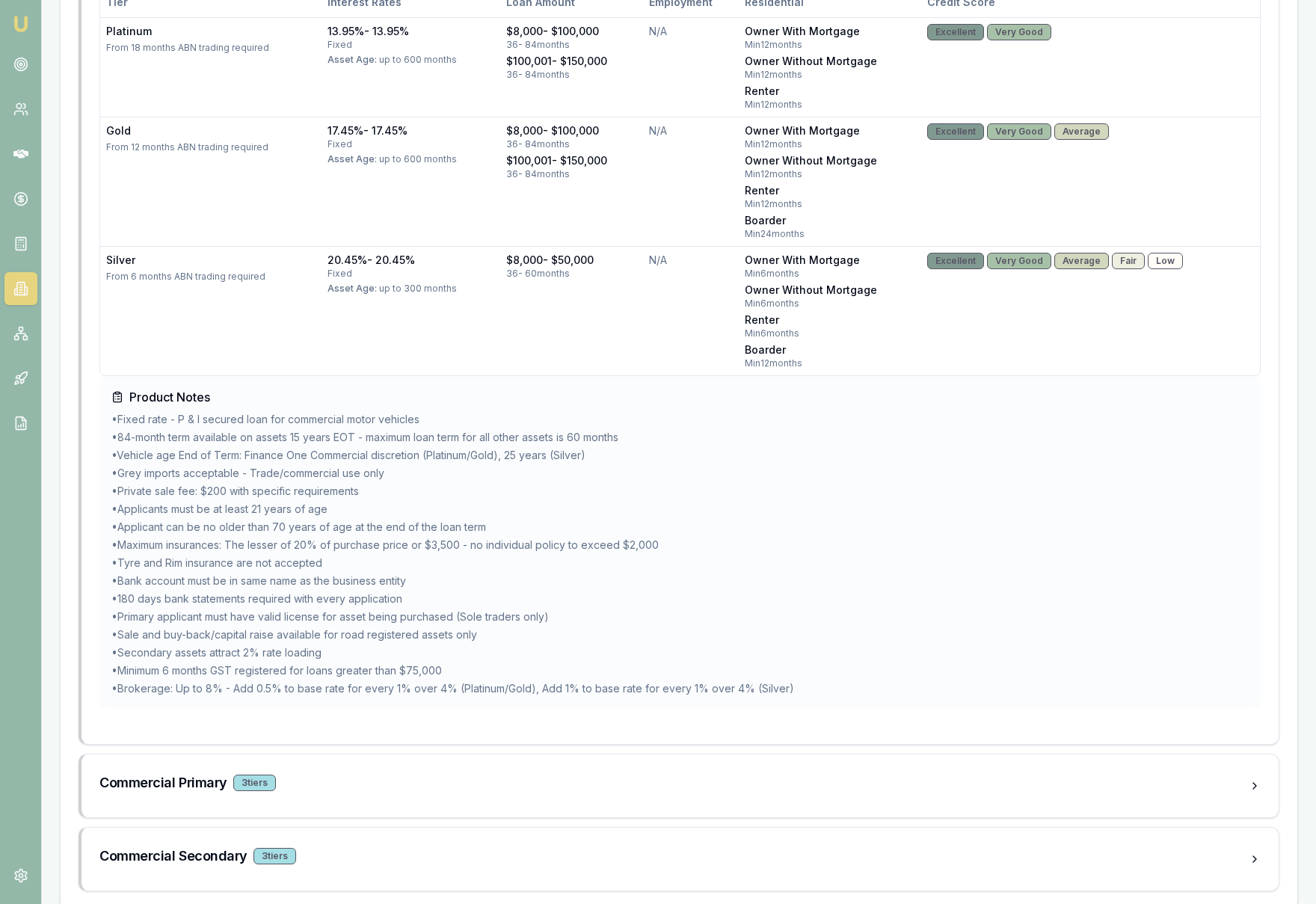
scroll to position [1153, 0]
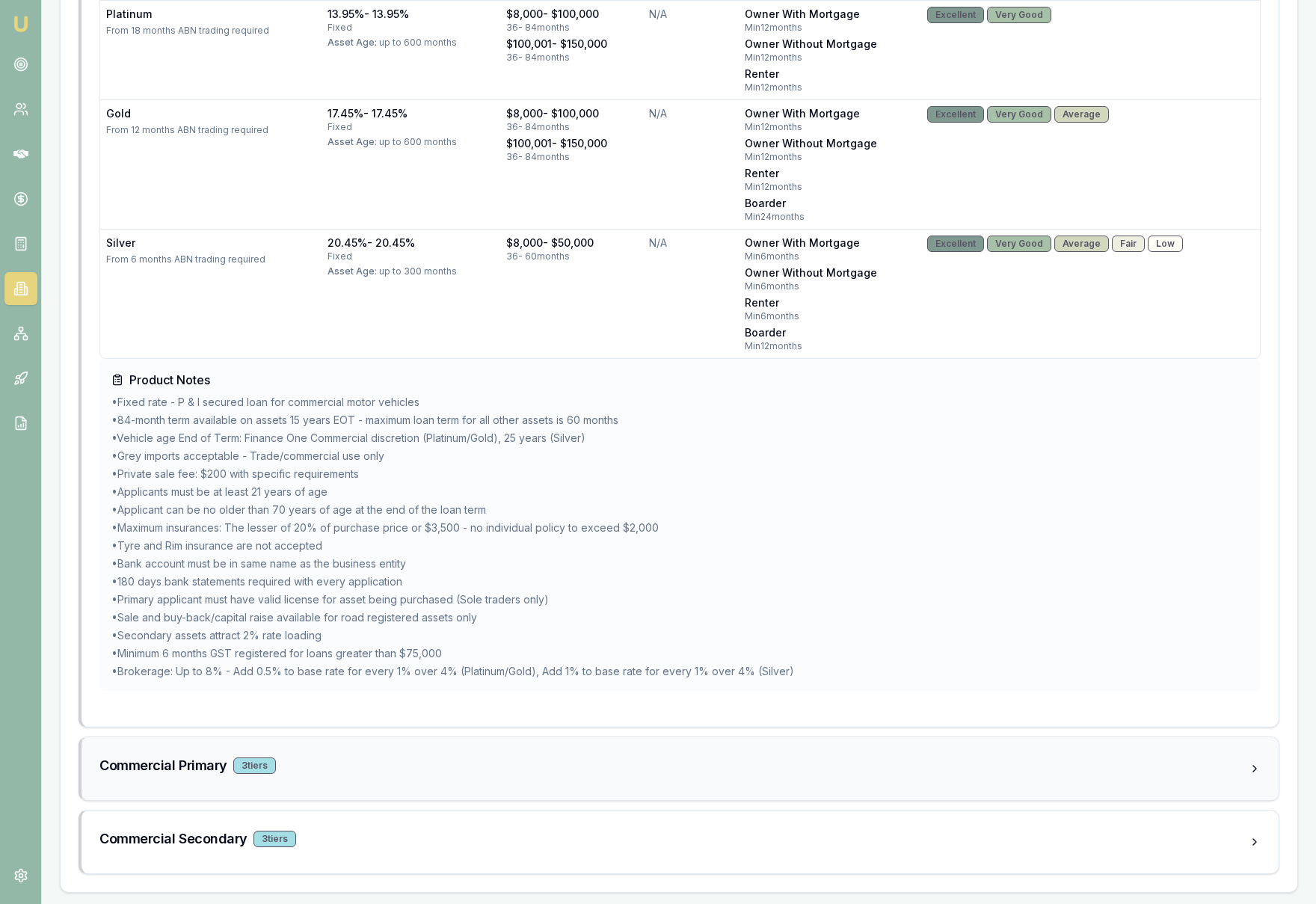
click at [446, 775] on div "Commercial Primary 3 tier s" at bounding box center [674, 765] width 1149 height 21
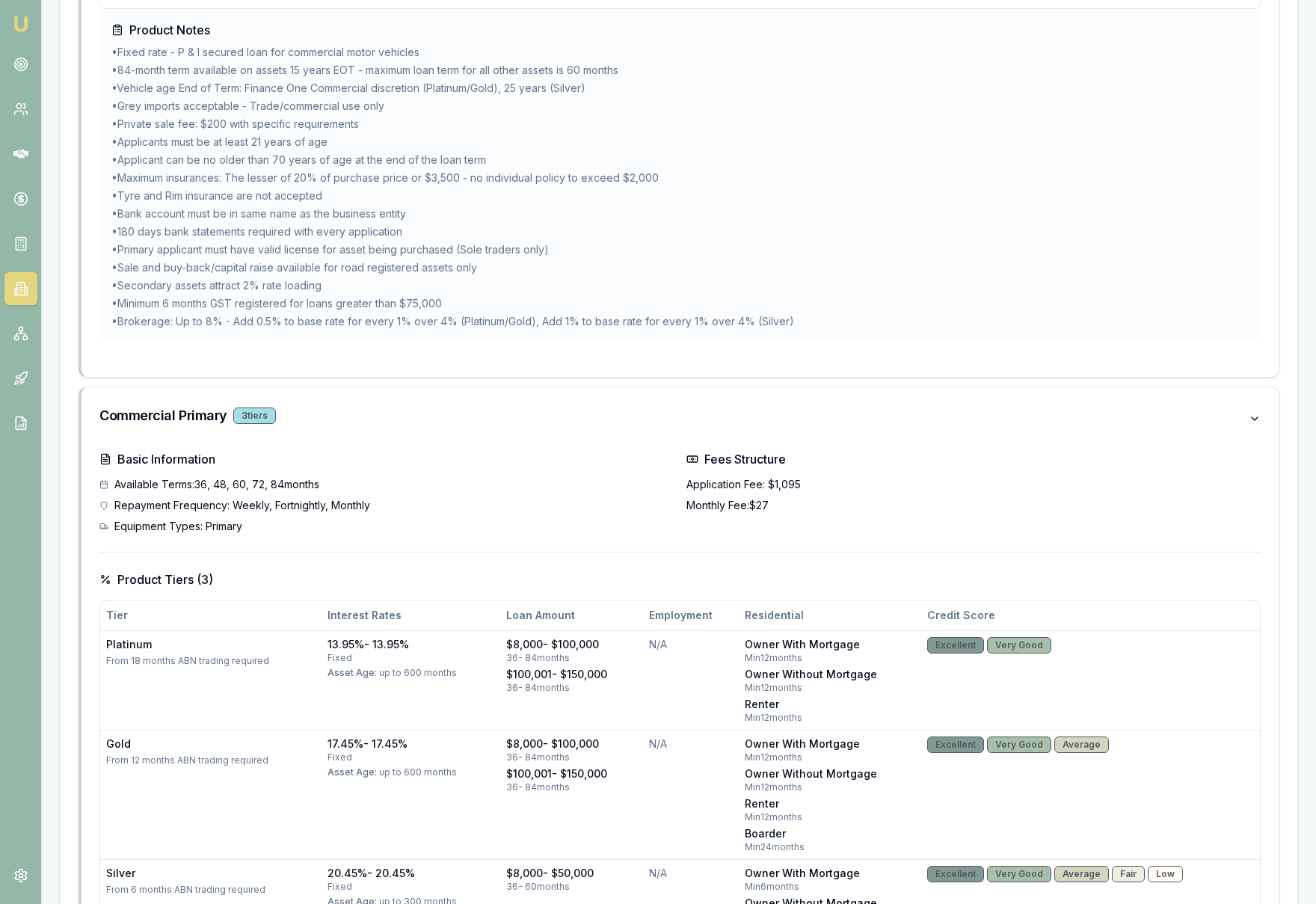
scroll to position [1509, 0]
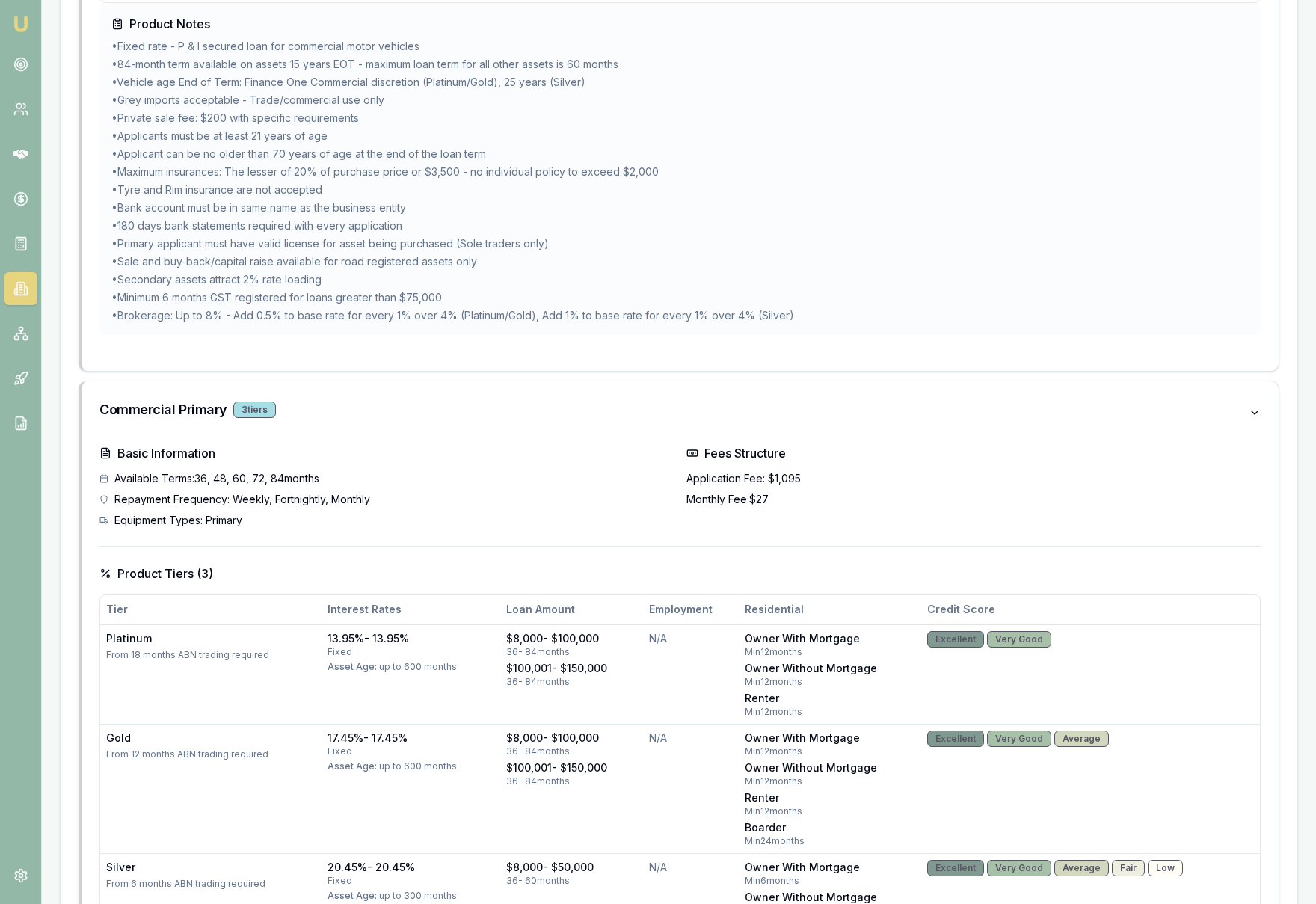
click at [448, 453] on h4 "Basic Information" at bounding box center [386, 454] width 575 height 18
click at [479, 406] on div "Commercial Primary 3 tier s" at bounding box center [674, 409] width 1149 height 21
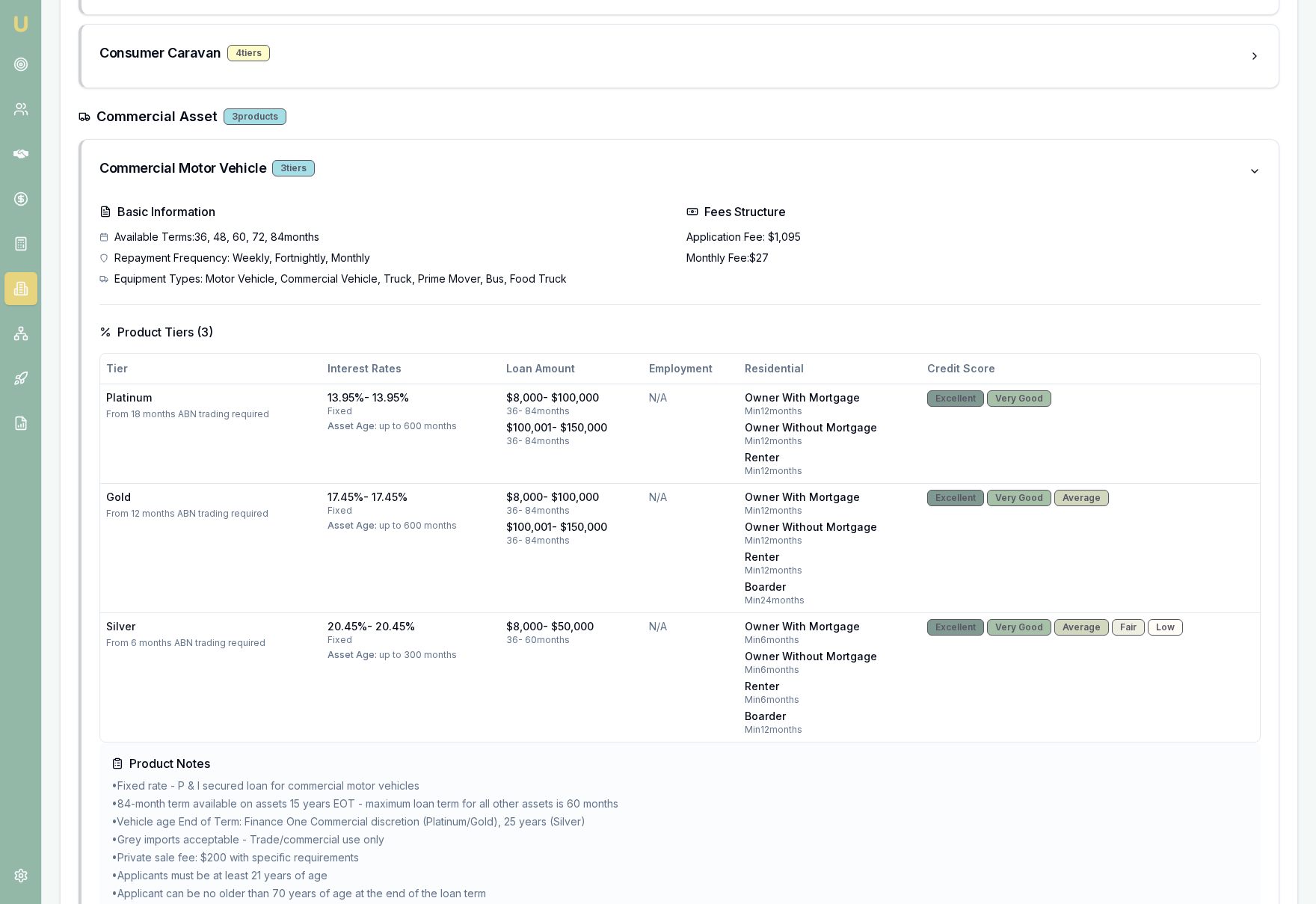
scroll to position [767, 0]
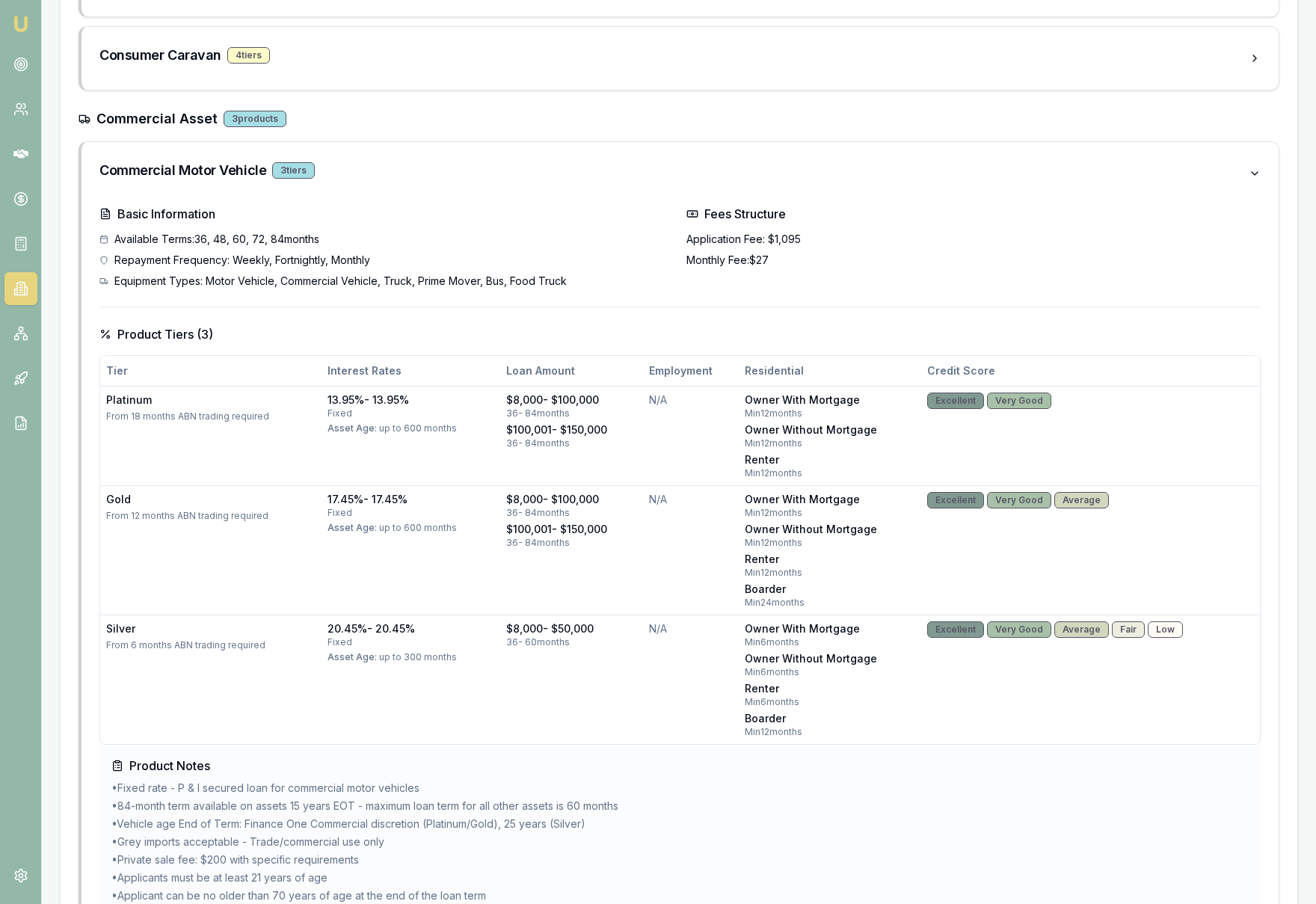
click at [517, 133] on div "Commercial Asset 3 products Commercial Motor Vehicle 3 tier s Basic Information…" at bounding box center [679, 684] width 1201 height 1151
click at [523, 117] on div "Commercial Asset 3 products" at bounding box center [679, 119] width 1201 height 21
click at [182, 124] on h3 "Commercial Asset" at bounding box center [157, 119] width 121 height 21
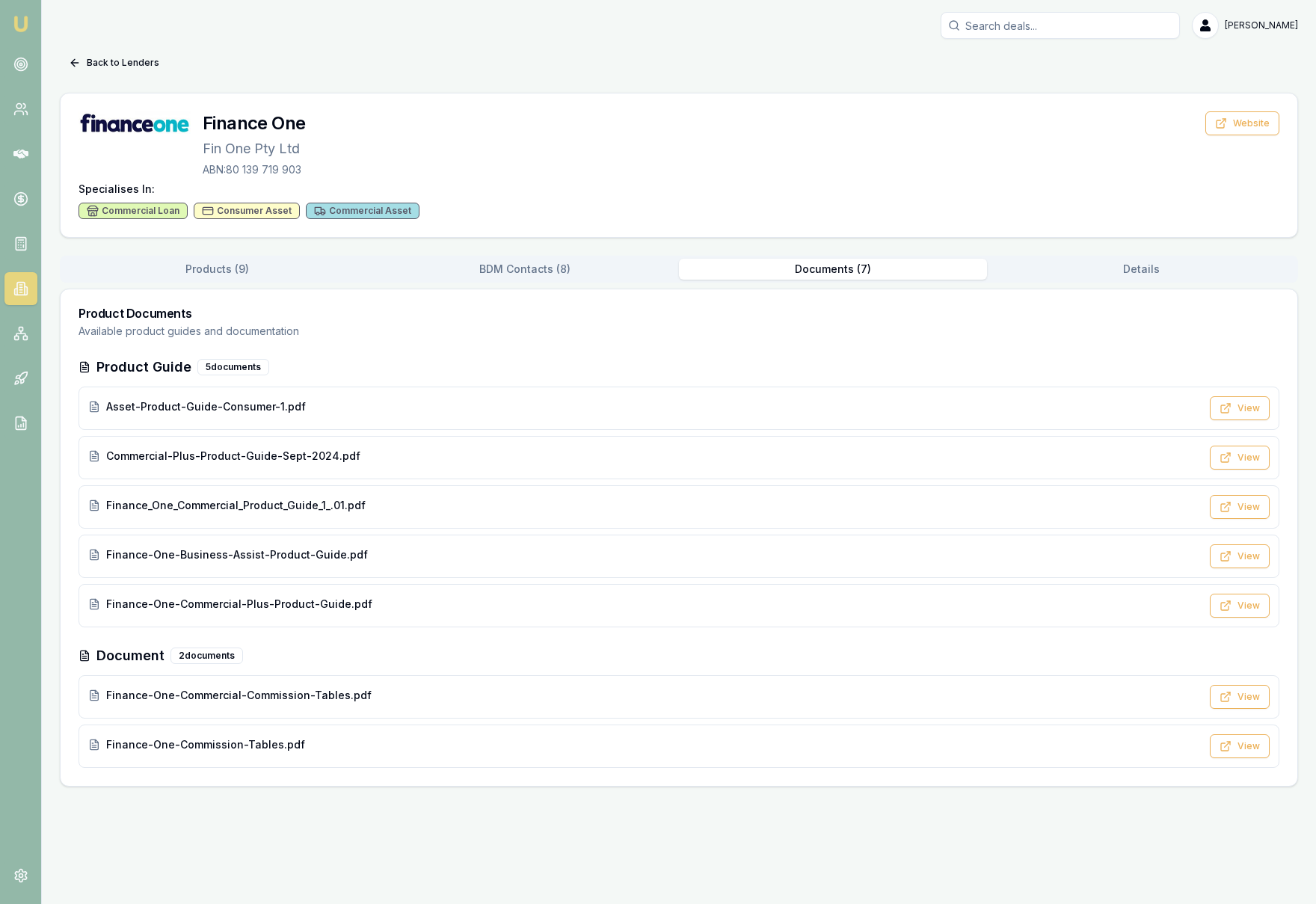
click at [851, 270] on button "Documents ( 7 )" at bounding box center [833, 269] width 308 height 21
click at [1236, 463] on button "View" at bounding box center [1240, 457] width 60 height 24
click at [467, 508] on div "Finance_One_Commercial_Product_Guide_1_.01.pdf" at bounding box center [643, 505] width 1112 height 15
click at [31, 20] on link "Emu Broker" at bounding box center [21, 23] width 24 height 24
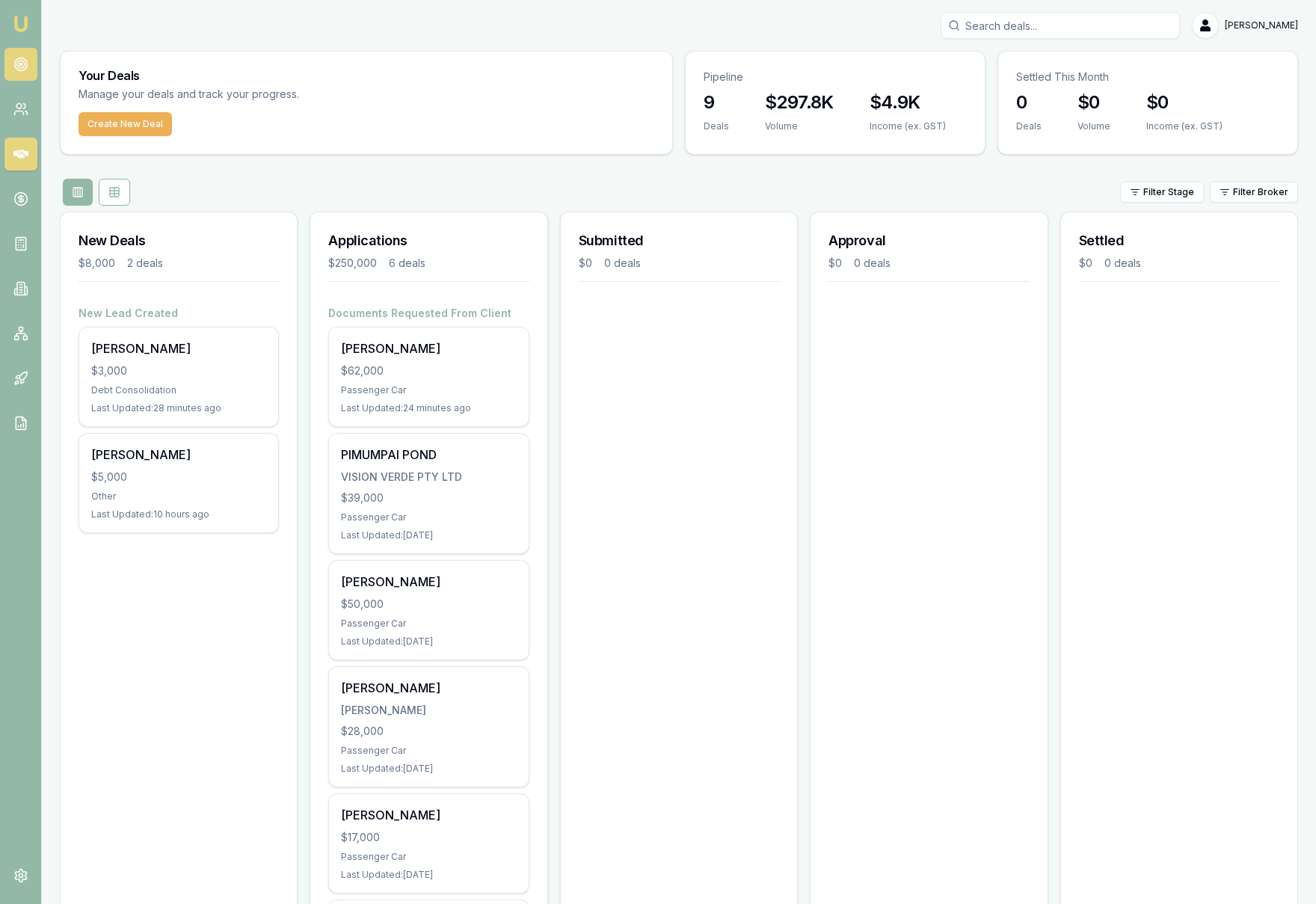
click at [21, 72] on link at bounding box center [21, 65] width 33 height 33
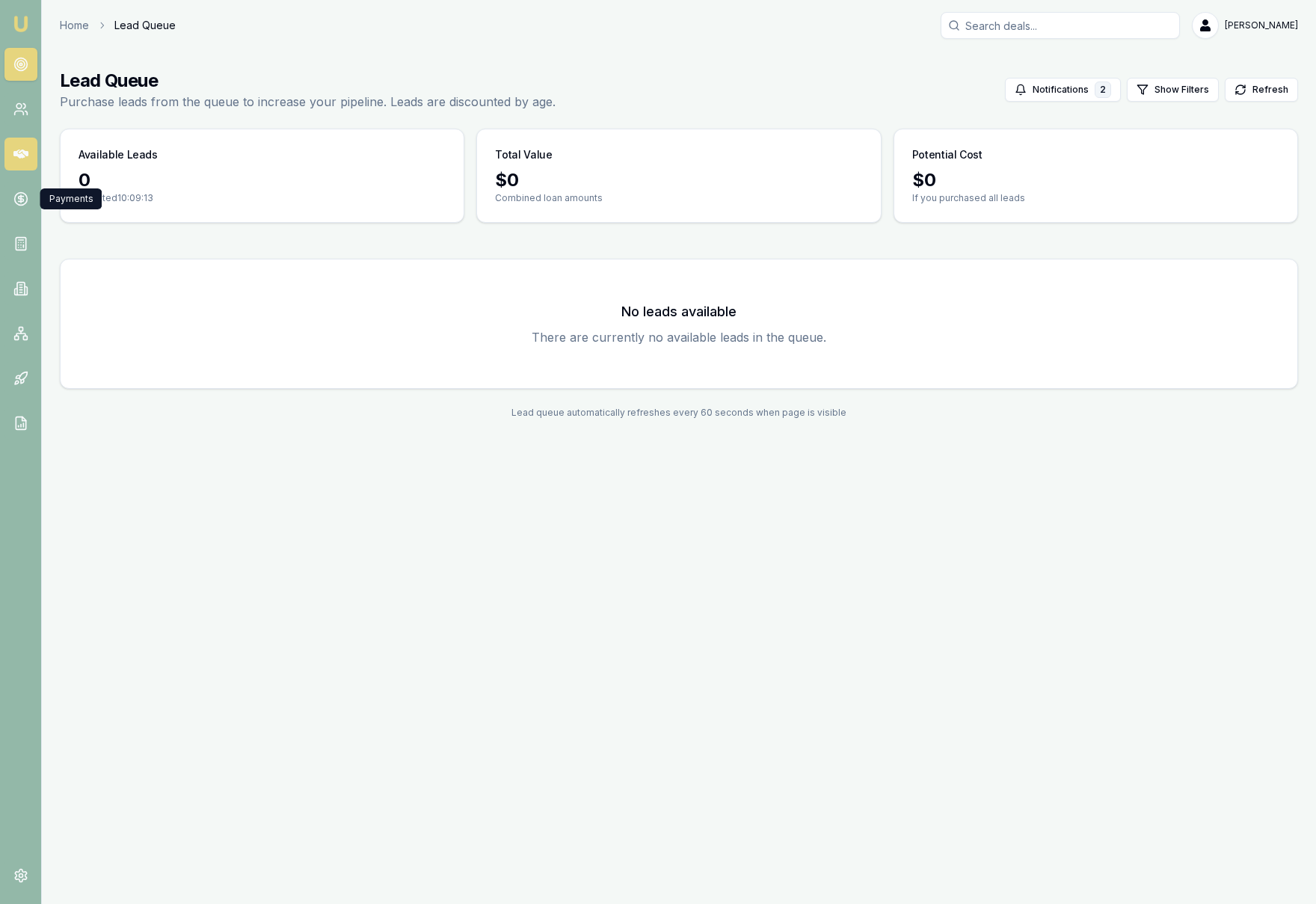
click at [27, 168] on link at bounding box center [21, 154] width 33 height 33
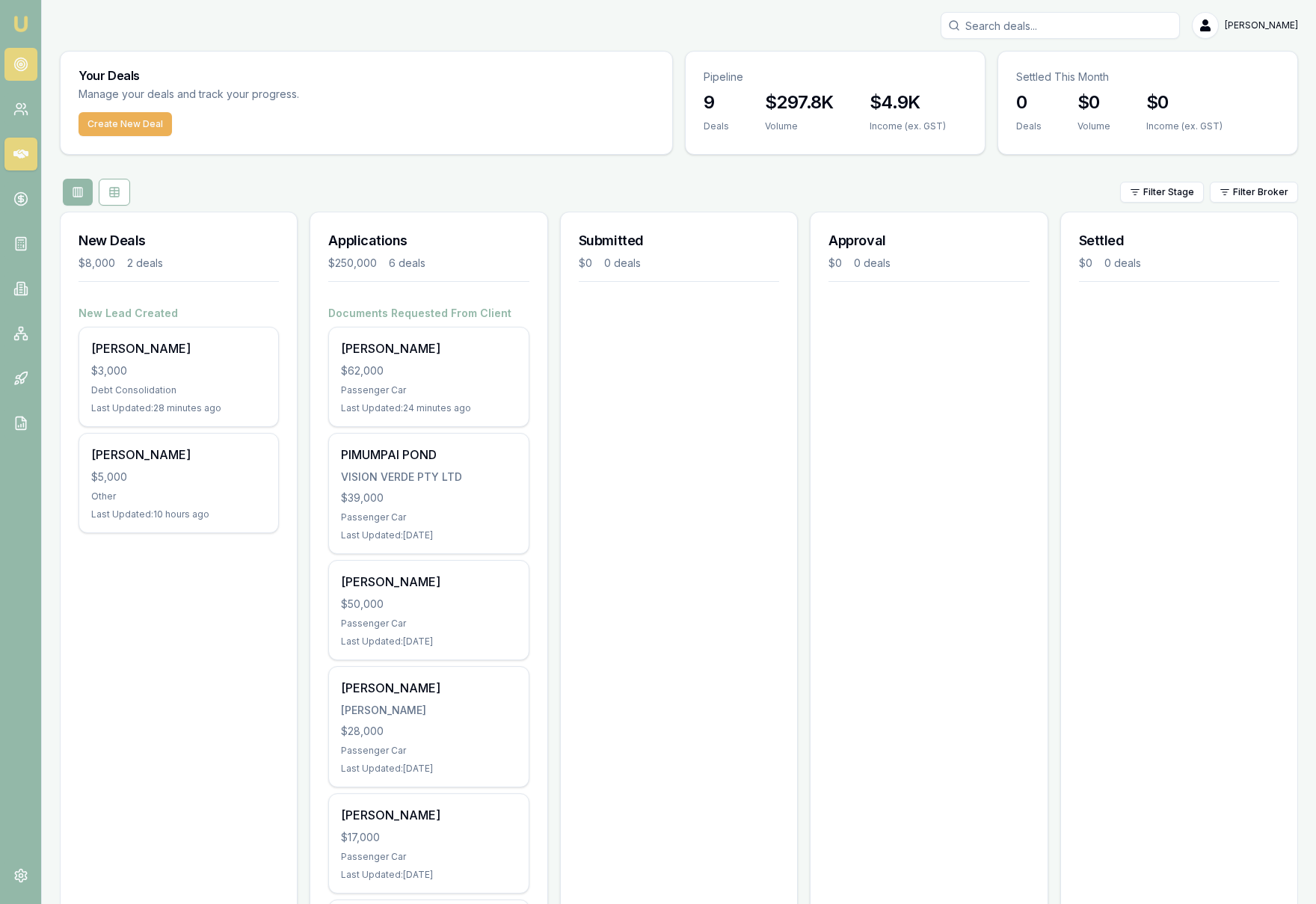
click at [23, 71] on icon at bounding box center [21, 65] width 15 height 15
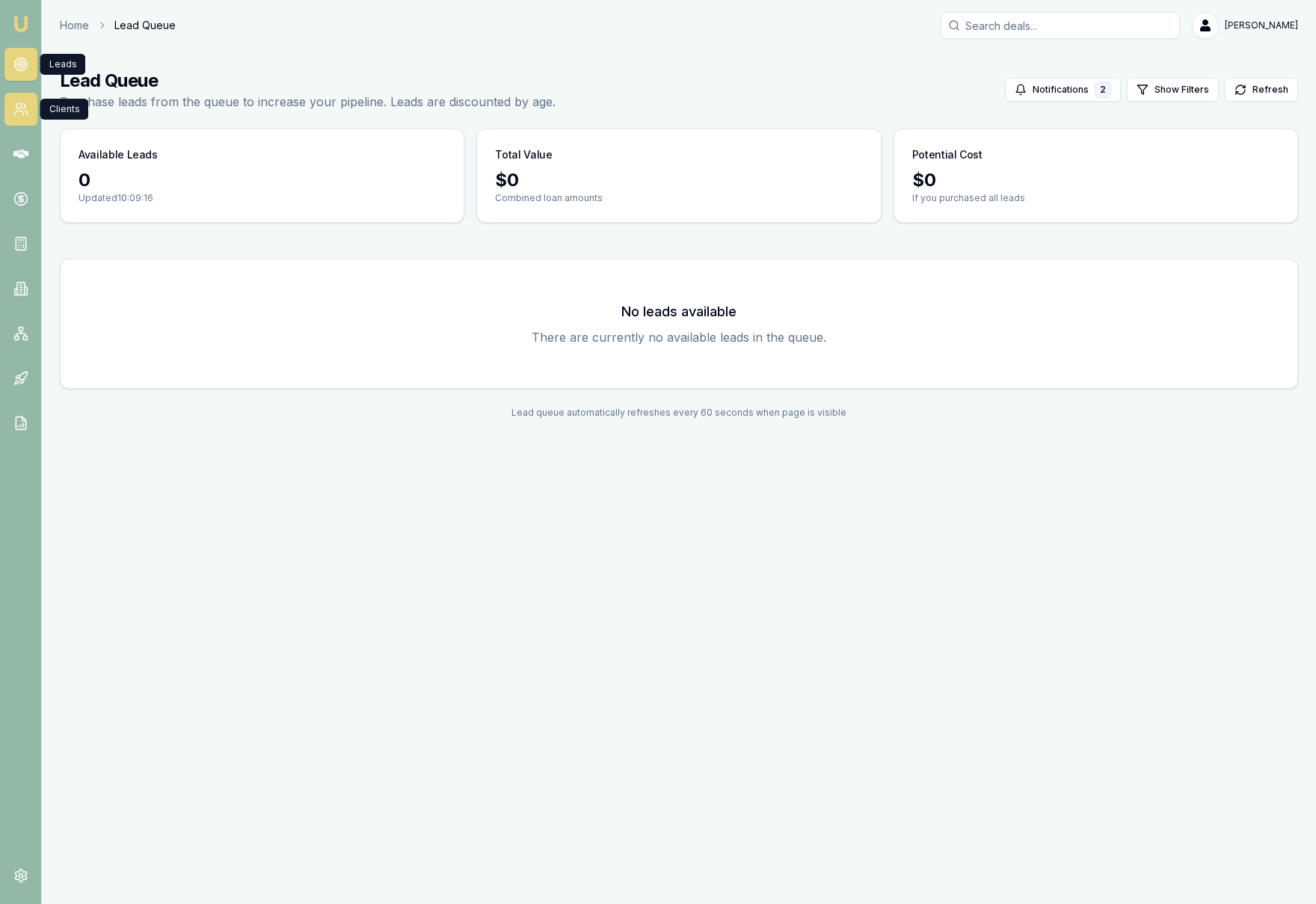
click at [26, 110] on icon at bounding box center [21, 109] width 15 height 15
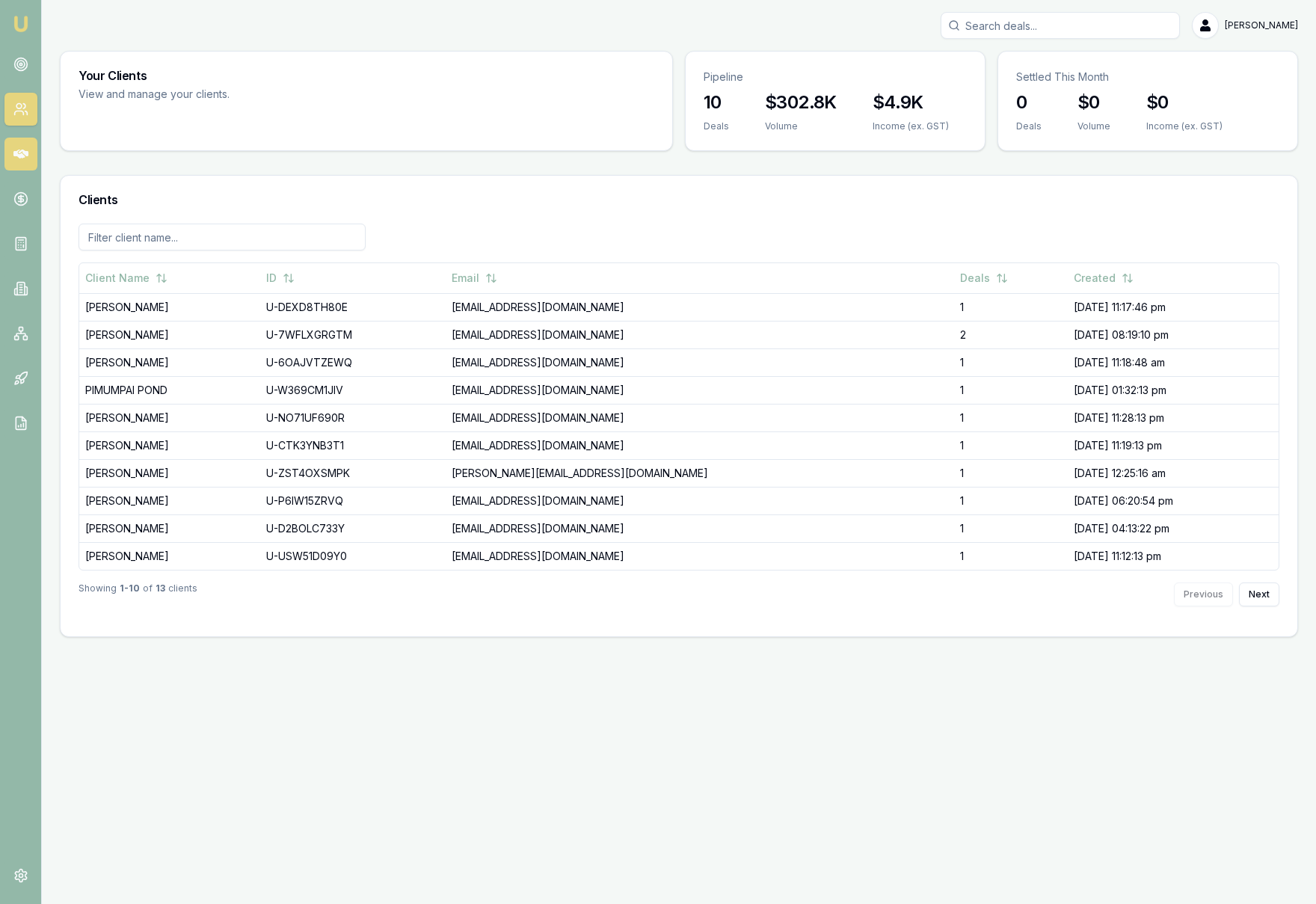
click at [27, 153] on icon at bounding box center [21, 153] width 15 height 9
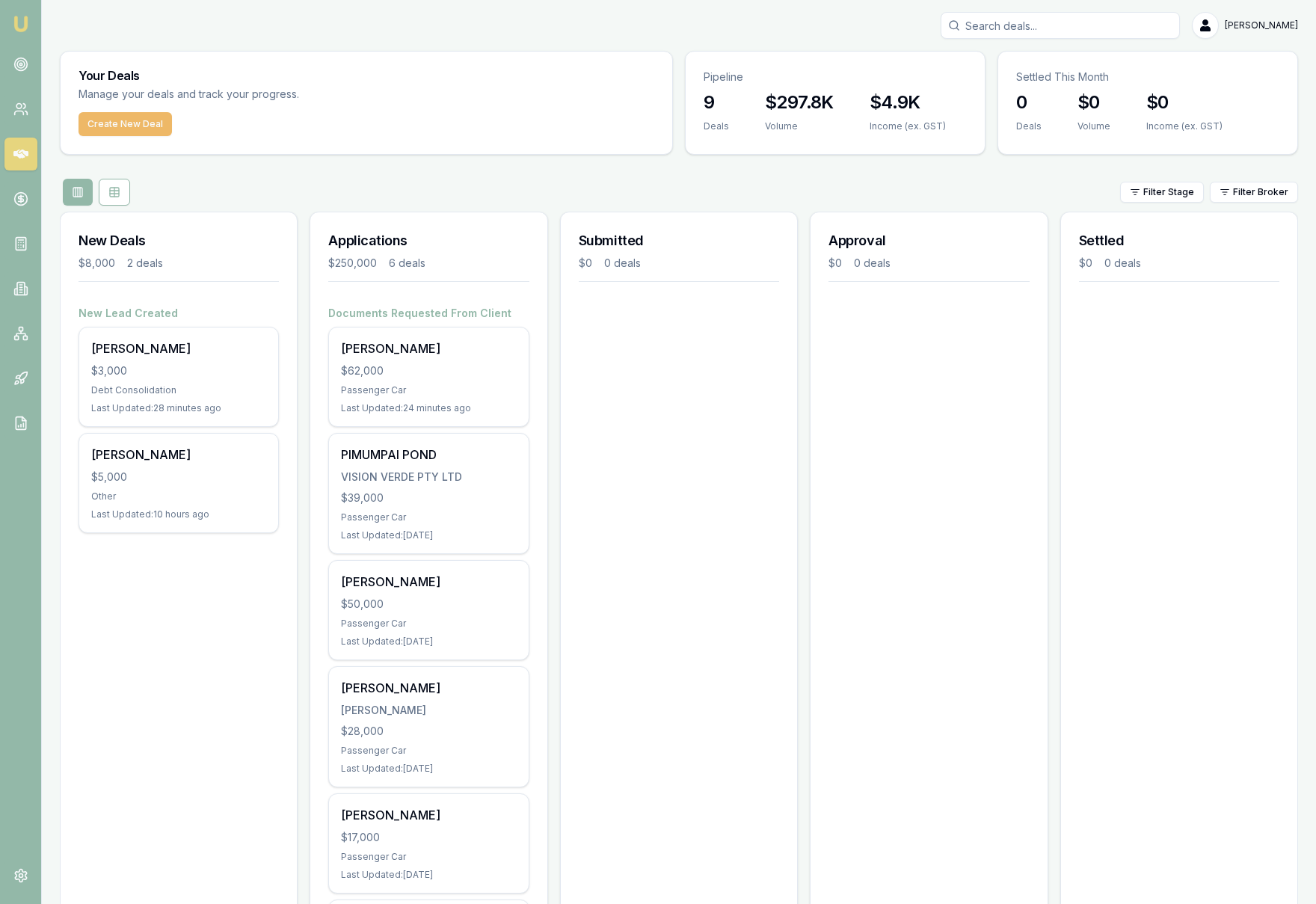
click at [138, 132] on button "Create New Deal" at bounding box center [125, 124] width 94 height 24
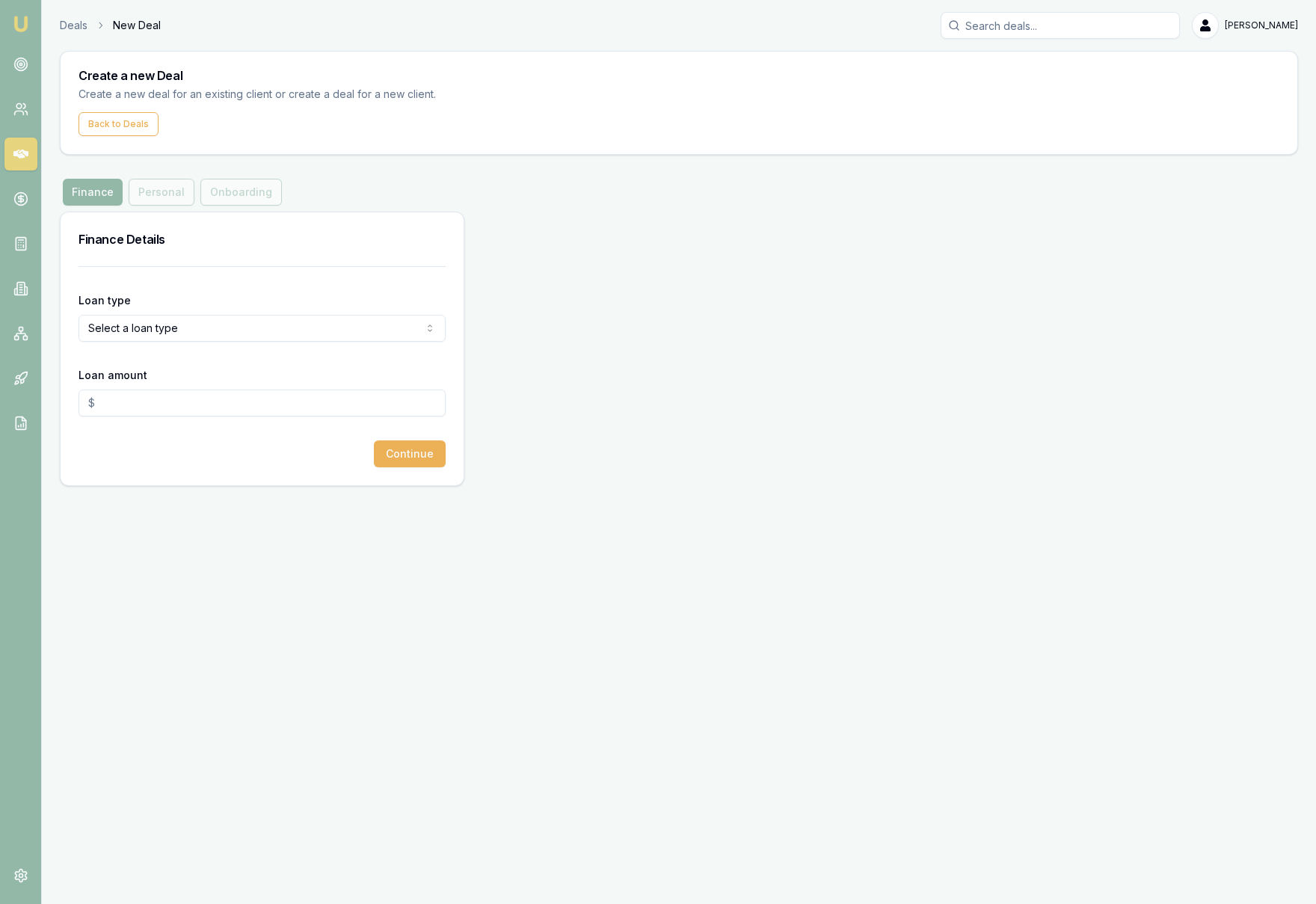
click at [244, 332] on html "Emu Broker Deals New Deal Krish Babu Toggle Menu Create a new Deal Create a new…" at bounding box center [658, 452] width 1316 height 904
select select "COMMERCIAL_ASSET"
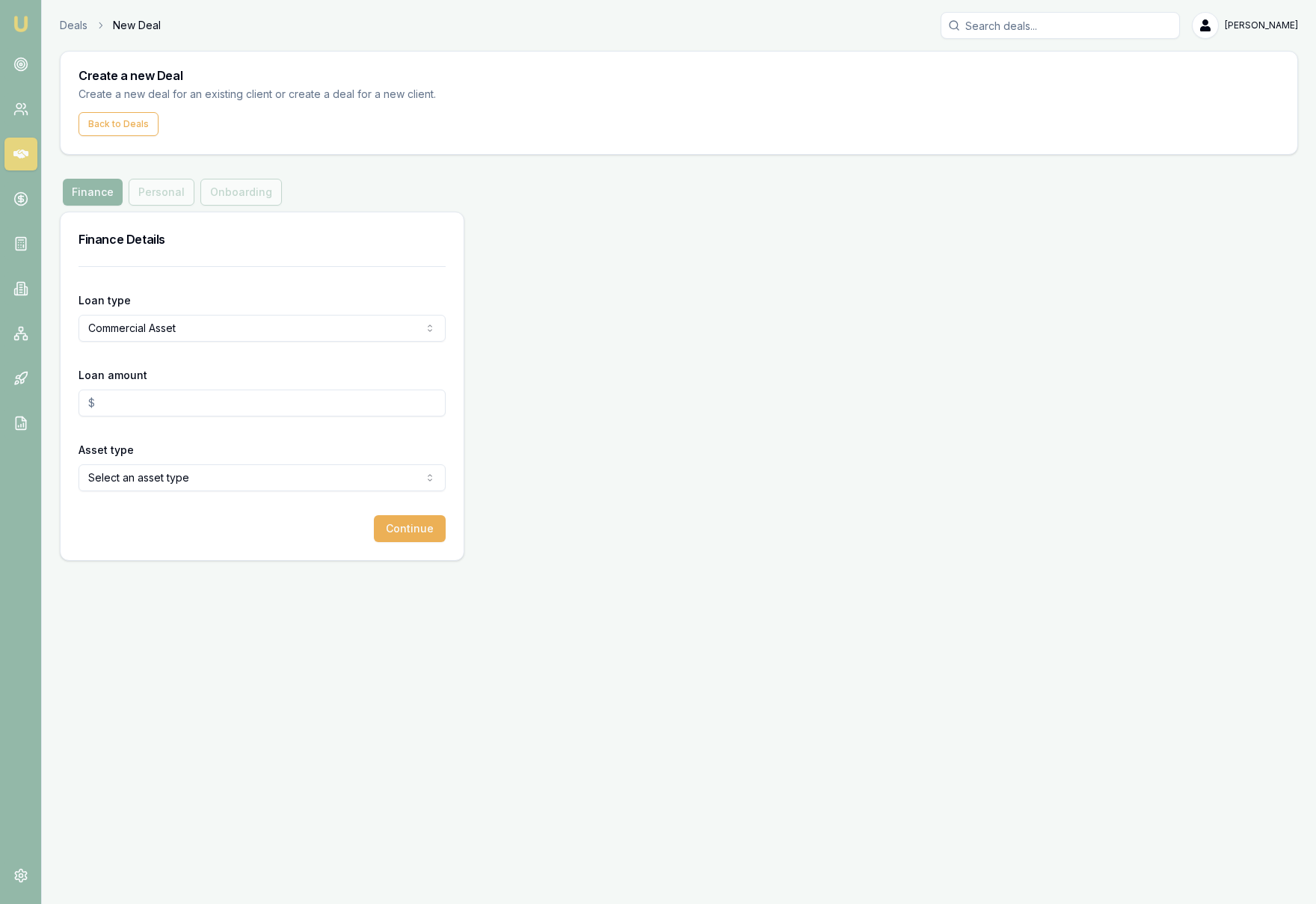
click at [195, 395] on input "Loan amount" at bounding box center [262, 403] width 367 height 27
type input "$25,000.00"
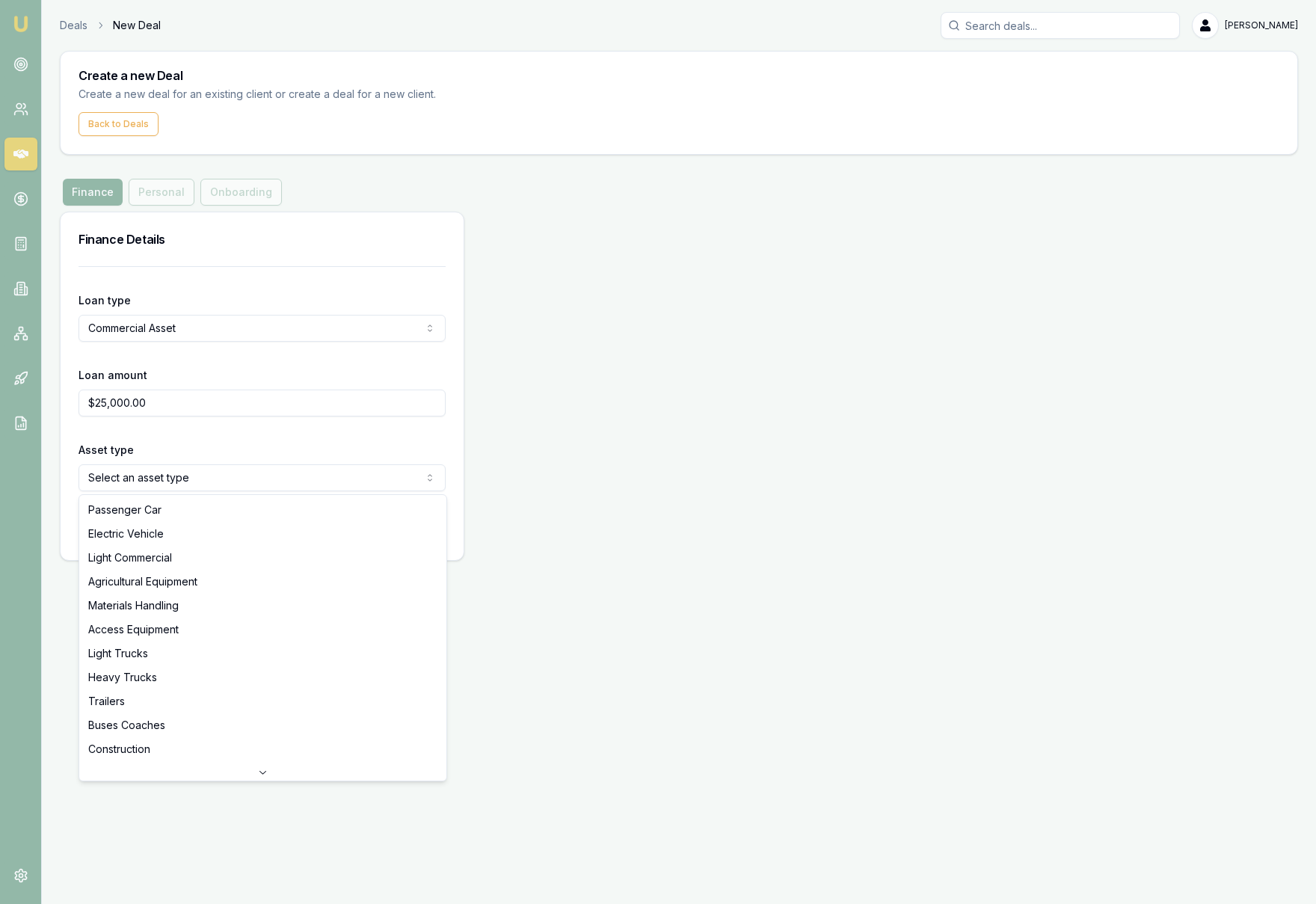
click at [249, 483] on html "Emu Broker Deals New Deal Krish Babu Toggle Menu Create a new Deal Create a new…" at bounding box center [658, 452] width 1316 height 904
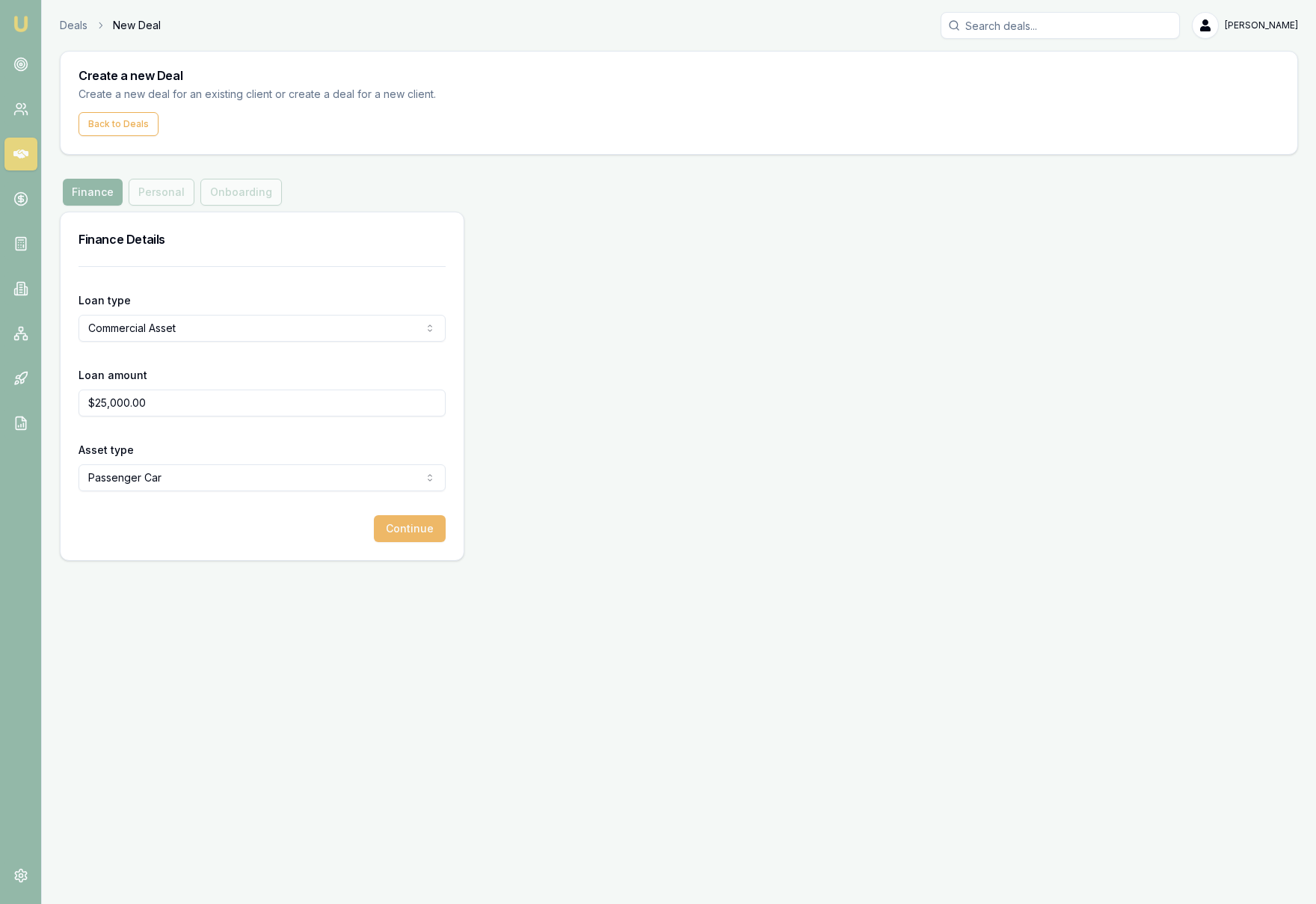
click at [399, 533] on button "Continue" at bounding box center [410, 528] width 72 height 27
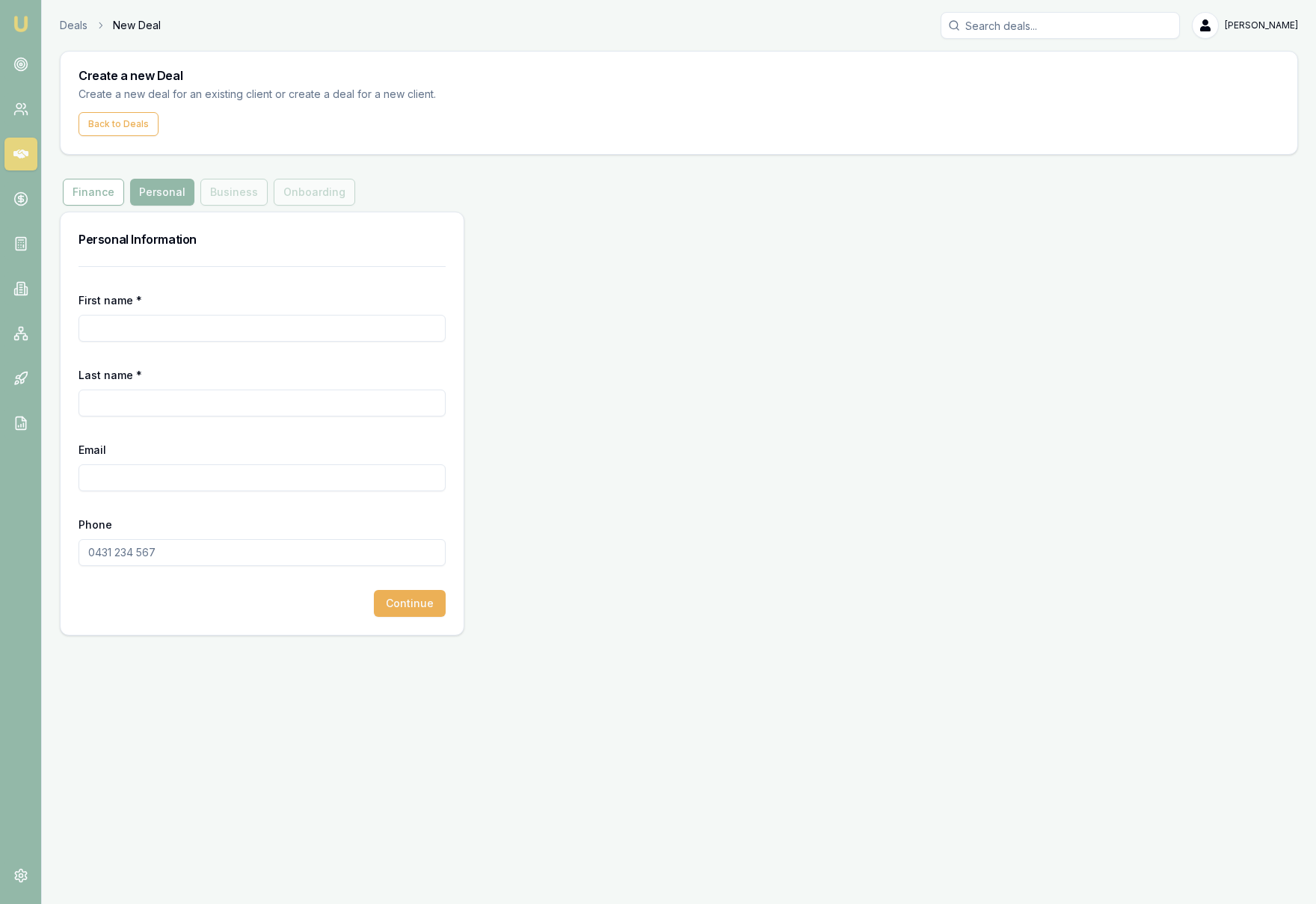
click at [137, 334] on input "First name *" at bounding box center [262, 328] width 367 height 27
paste input "BHANU KOTI MANI PRAKASH"
type input "BHANU KOTI MANI PRAKASH"
click at [178, 391] on input "Last name *" at bounding box center [262, 403] width 367 height 27
paste input "TUMMALAGUNTA"
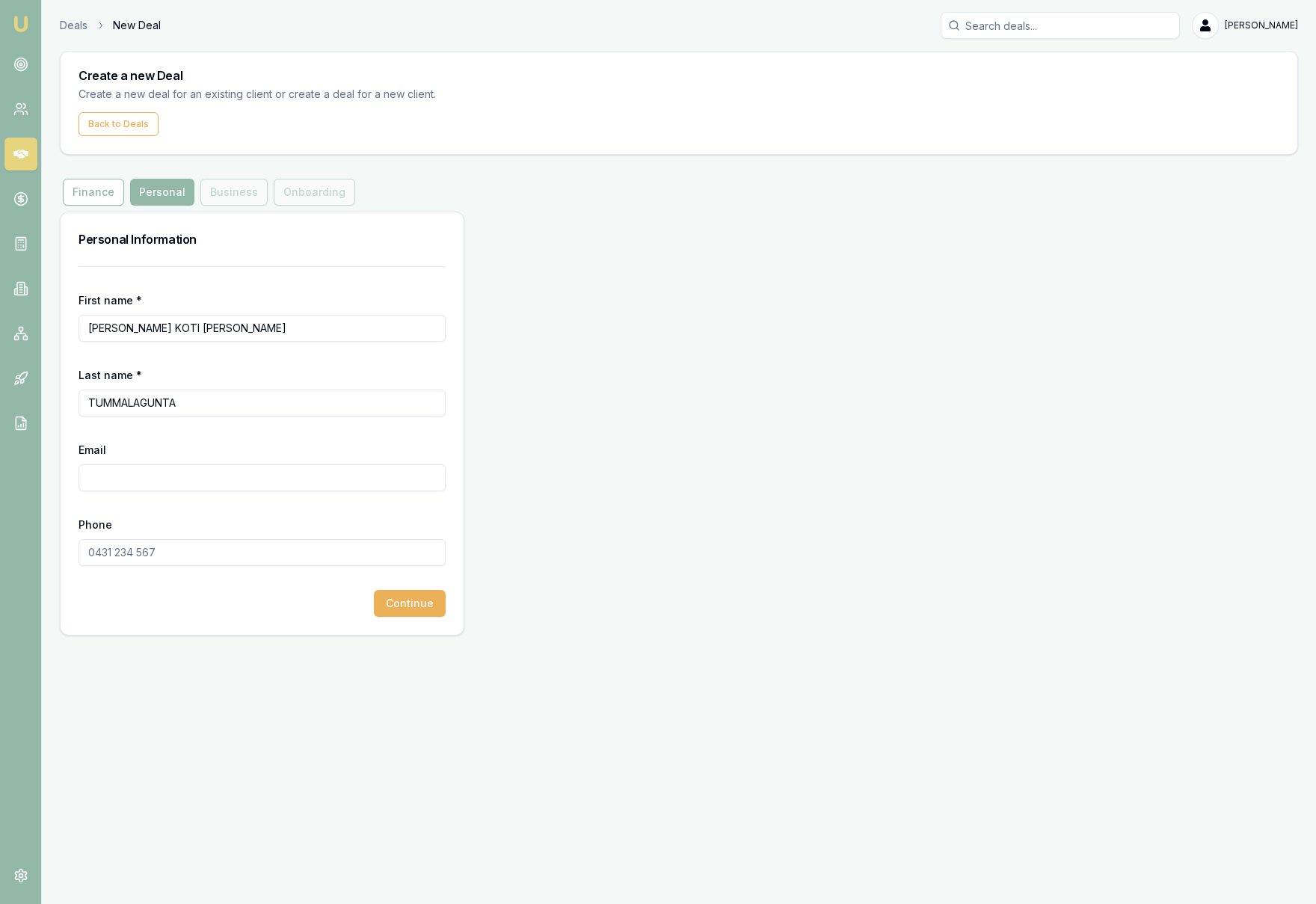
type input "TUMMALAGUNTA"
click at [147, 485] on input "Email" at bounding box center [262, 478] width 367 height 27
paste input "bhanuprakash7448@gmail.com"
type input "bhanuprakash7448@gmail.com"
click at [165, 560] on input "Phone" at bounding box center [262, 552] width 367 height 27
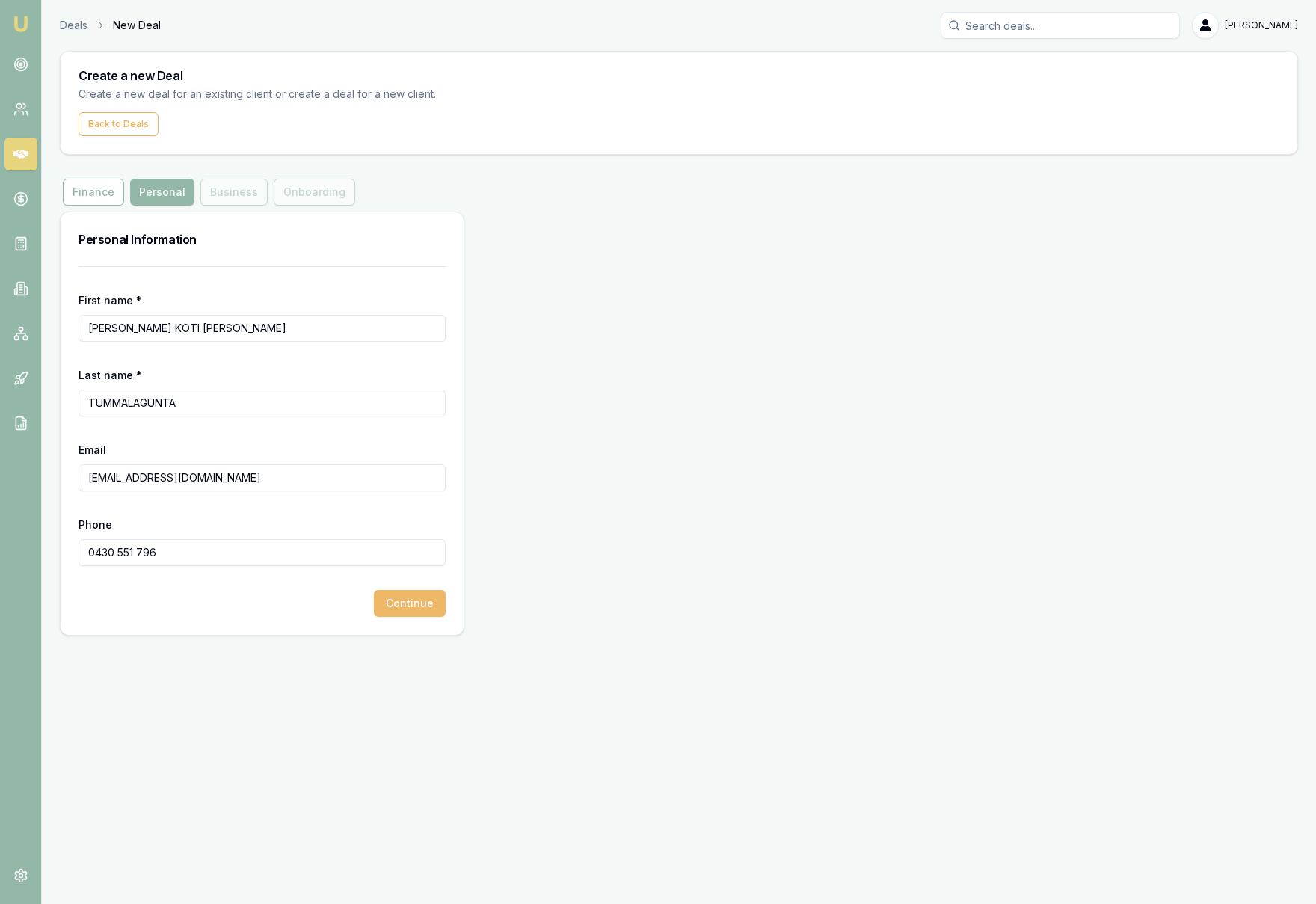
type input "0430 551 796"
click at [425, 608] on button "Continue" at bounding box center [410, 603] width 72 height 27
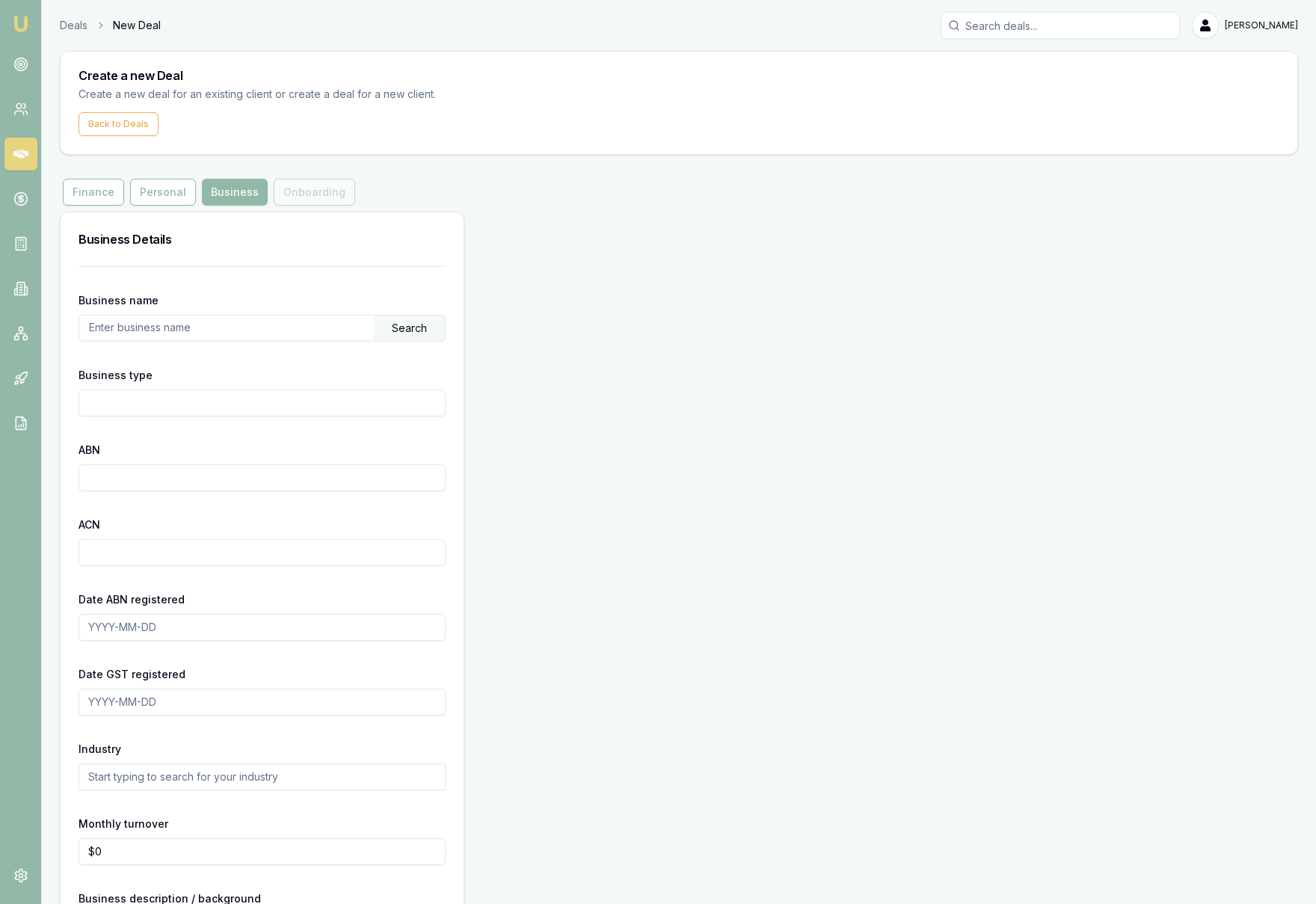
click at [216, 329] on input "text" at bounding box center [226, 327] width 294 height 24
paste input "TUMMALAGUNTA, BHANU KOTI MANI PRAKASH"
click at [419, 330] on div "Search" at bounding box center [410, 328] width 71 height 26
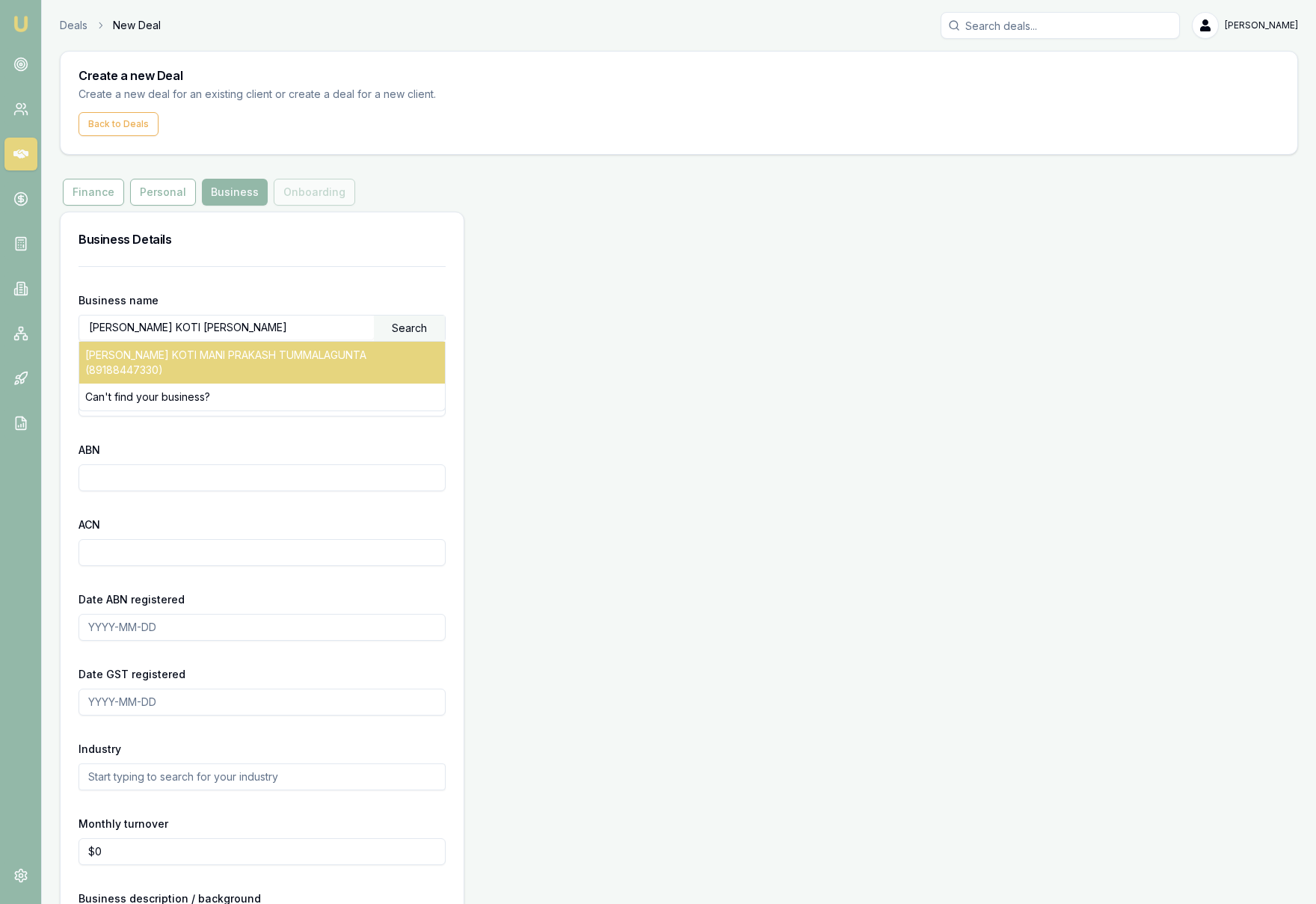
click at [391, 358] on div "BHANU KOTI MANI PRAKASH TUMMALAGUNTA (89188447330)" at bounding box center [262, 362] width 366 height 41
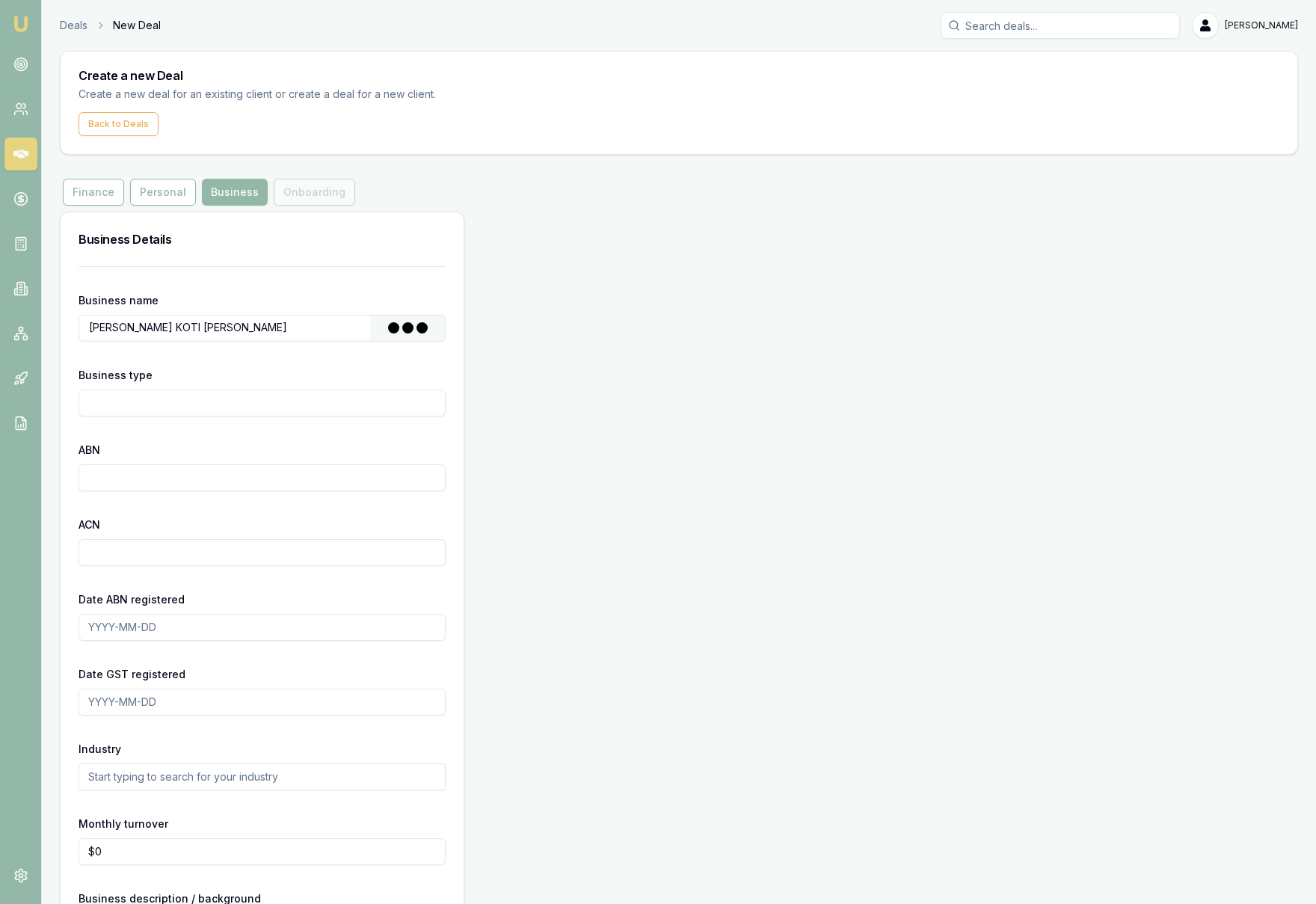
type input "TUMMALAGUNTA, BHANU KOTI MANI PRAKASH"
type input "Individual/Sole Trader"
type input "89188447330"
type input "2023-11-24"
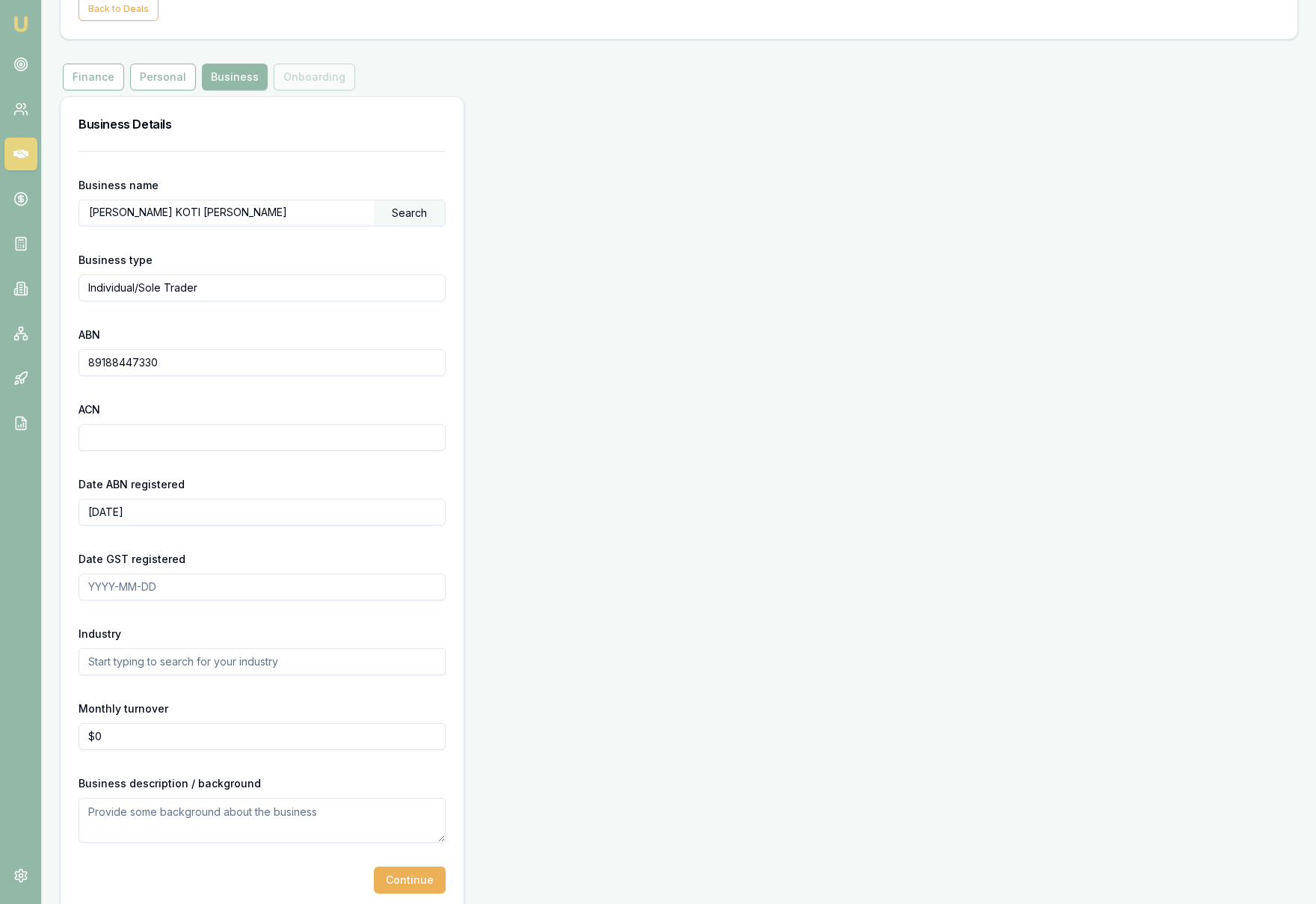
scroll to position [135, 0]
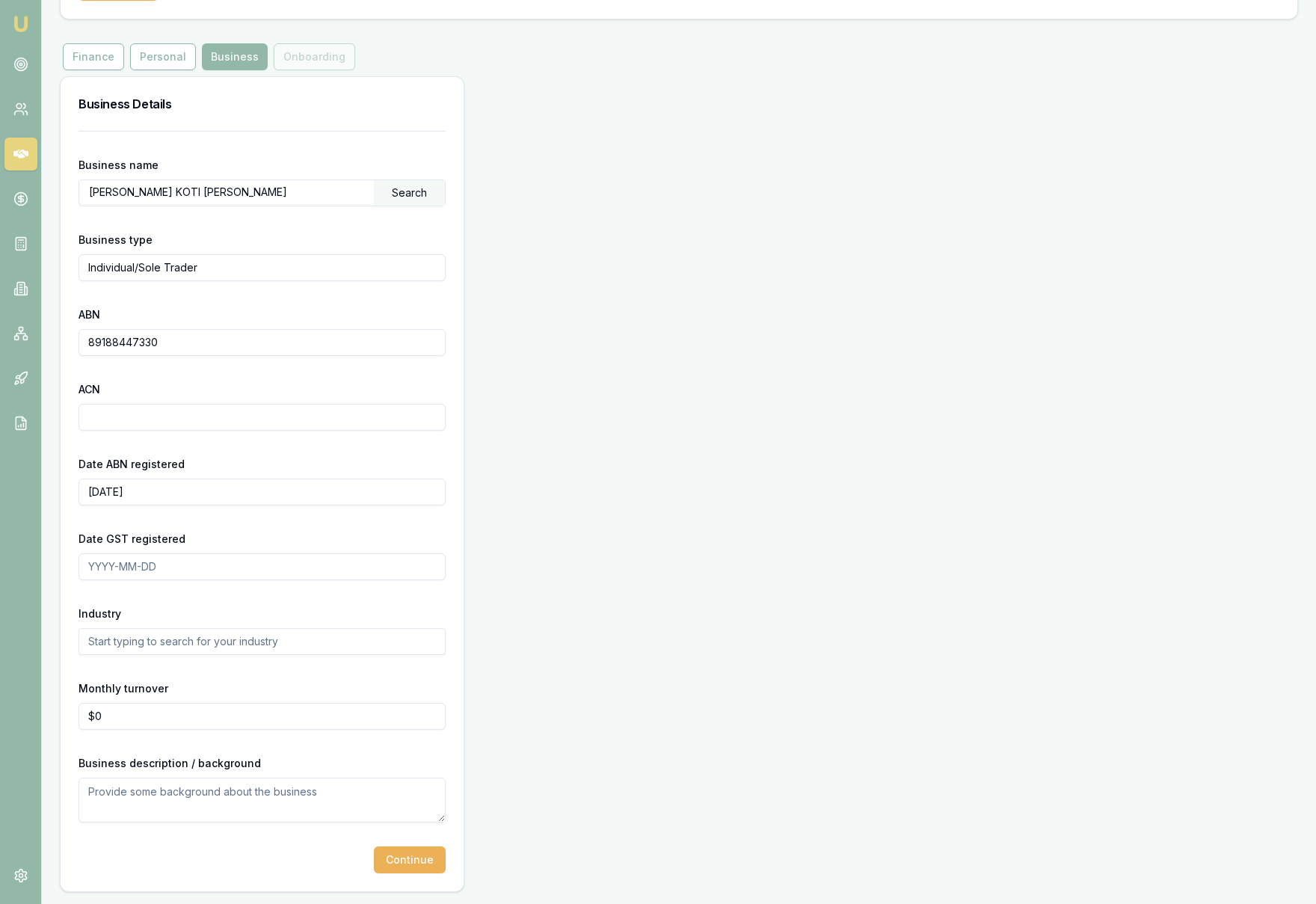
click at [251, 651] on input "text" at bounding box center [262, 641] width 367 height 27
click at [251, 647] on input "text" at bounding box center [262, 641] width 367 height 27
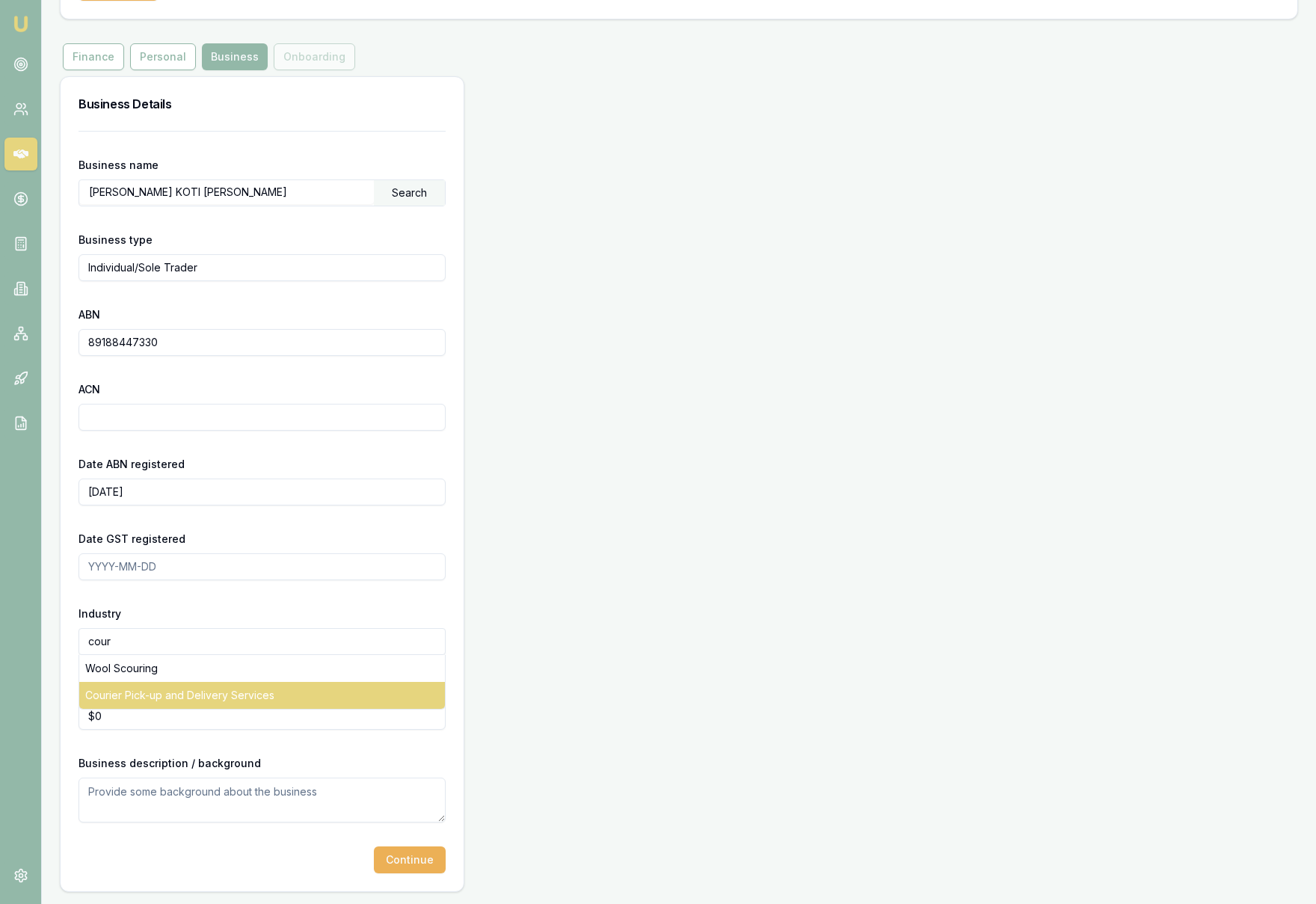
click at [247, 699] on div "Courier Pick-up and Delivery Services" at bounding box center [262, 695] width 366 height 27
type input "Courier Pick-up and Delivery Services"
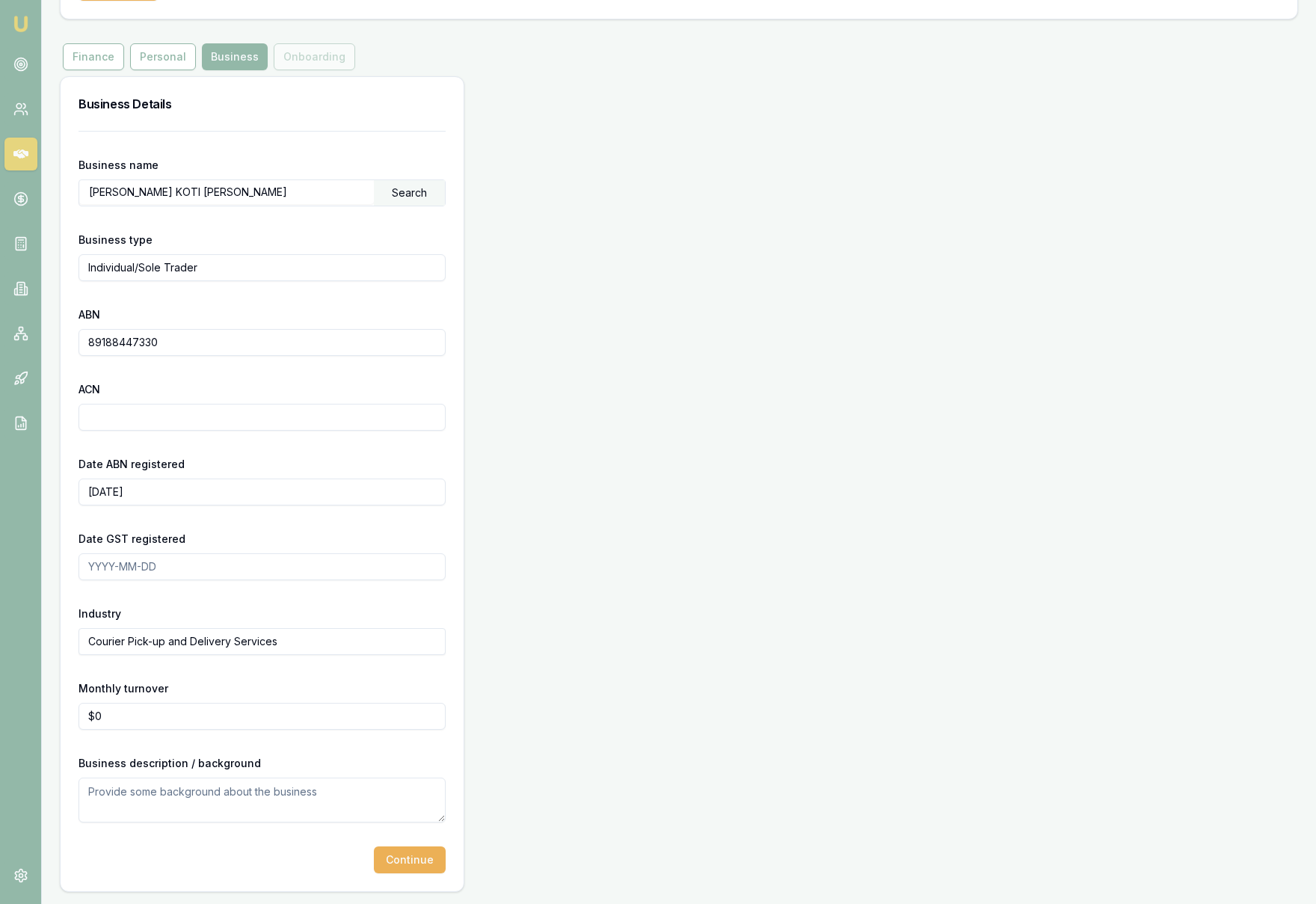
type input "0"
click at [232, 717] on input "0" at bounding box center [262, 716] width 367 height 27
type input "$110,000"
click at [495, 724] on div "Business Details Business name TUMMALAGUNTA, BHANU KOTI MANI PRAKASH Search Bus…" at bounding box center [678, 484] width 1238 height 816
click at [207, 799] on textarea at bounding box center [262, 800] width 367 height 45
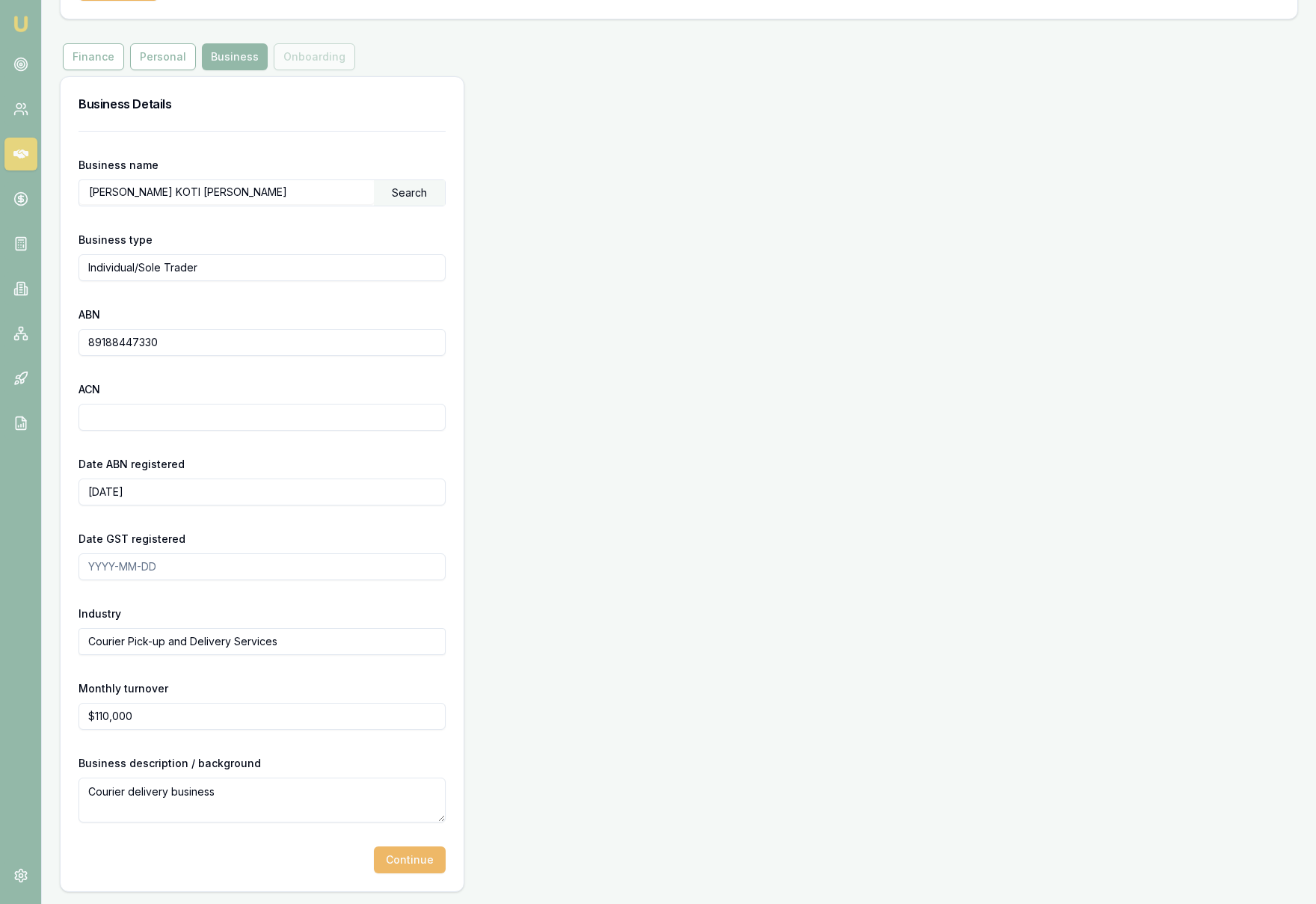
type textarea "Courier delivery business"
click at [400, 861] on button "Continue" at bounding box center [410, 860] width 72 height 27
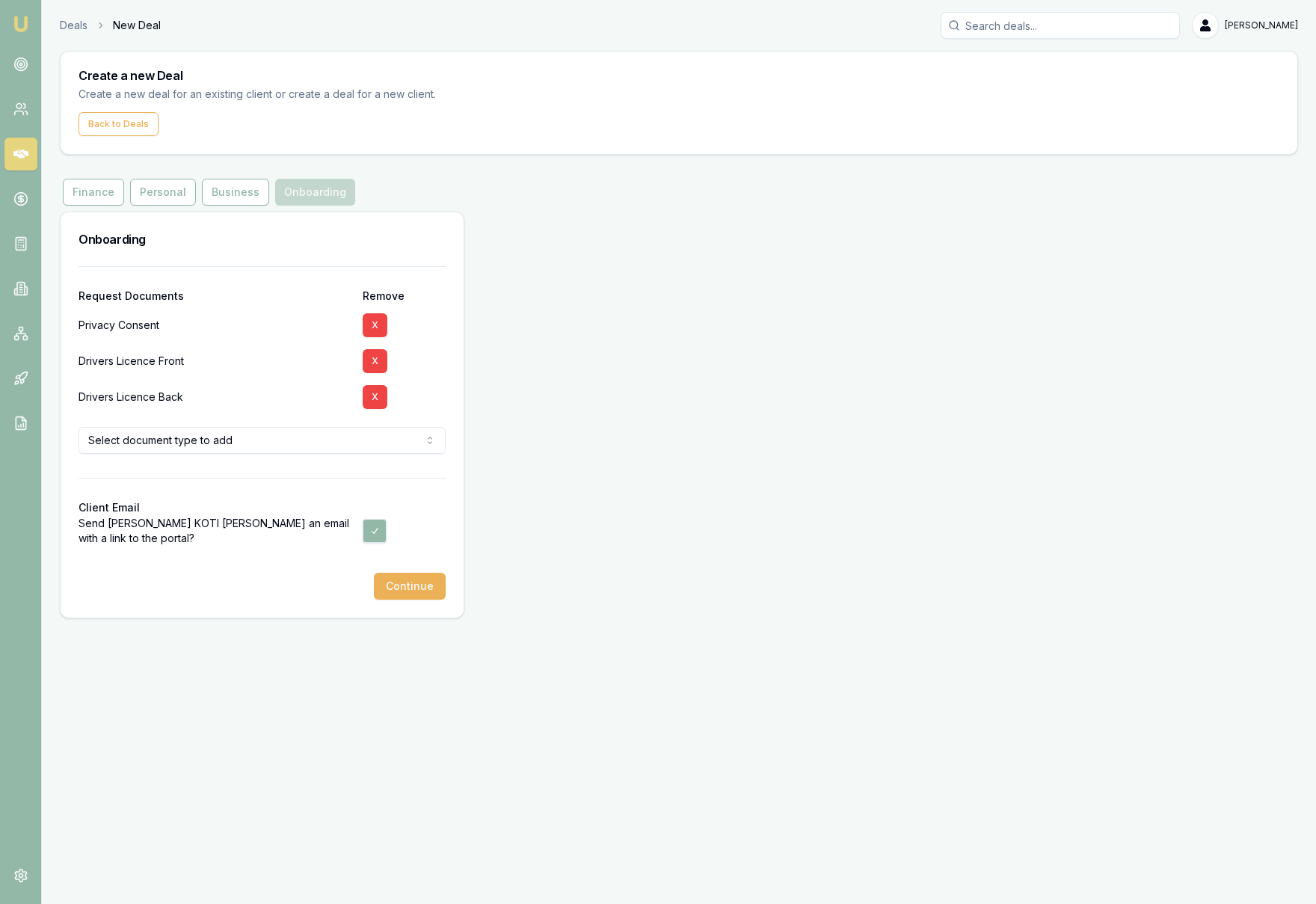
click at [259, 441] on html "Emu Broker Deals New Deal Krish Babu Toggle Menu Create a new Deal Create a new…" at bounding box center [658, 452] width 1316 height 904
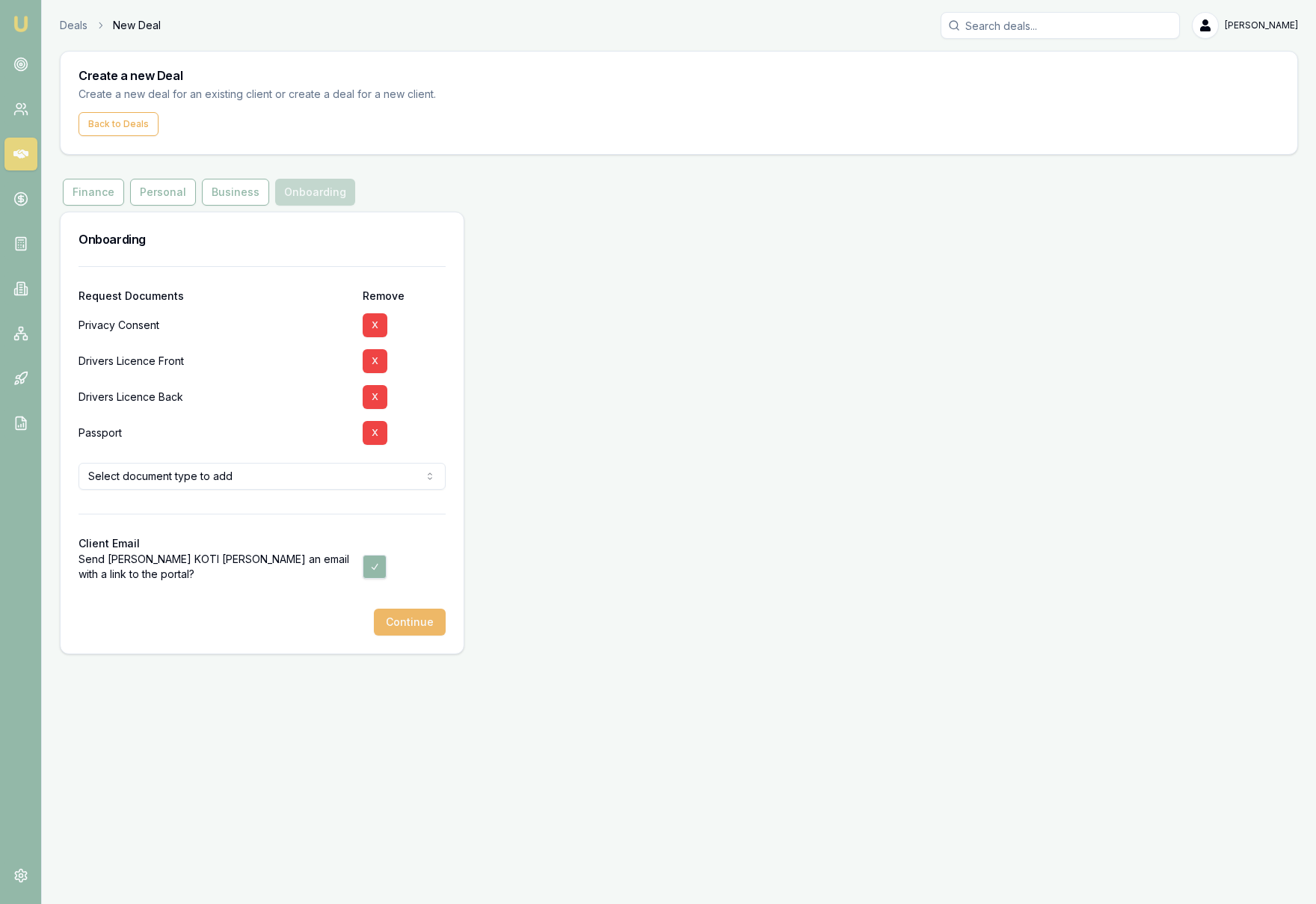
click at [423, 626] on button "Continue" at bounding box center [410, 622] width 72 height 27
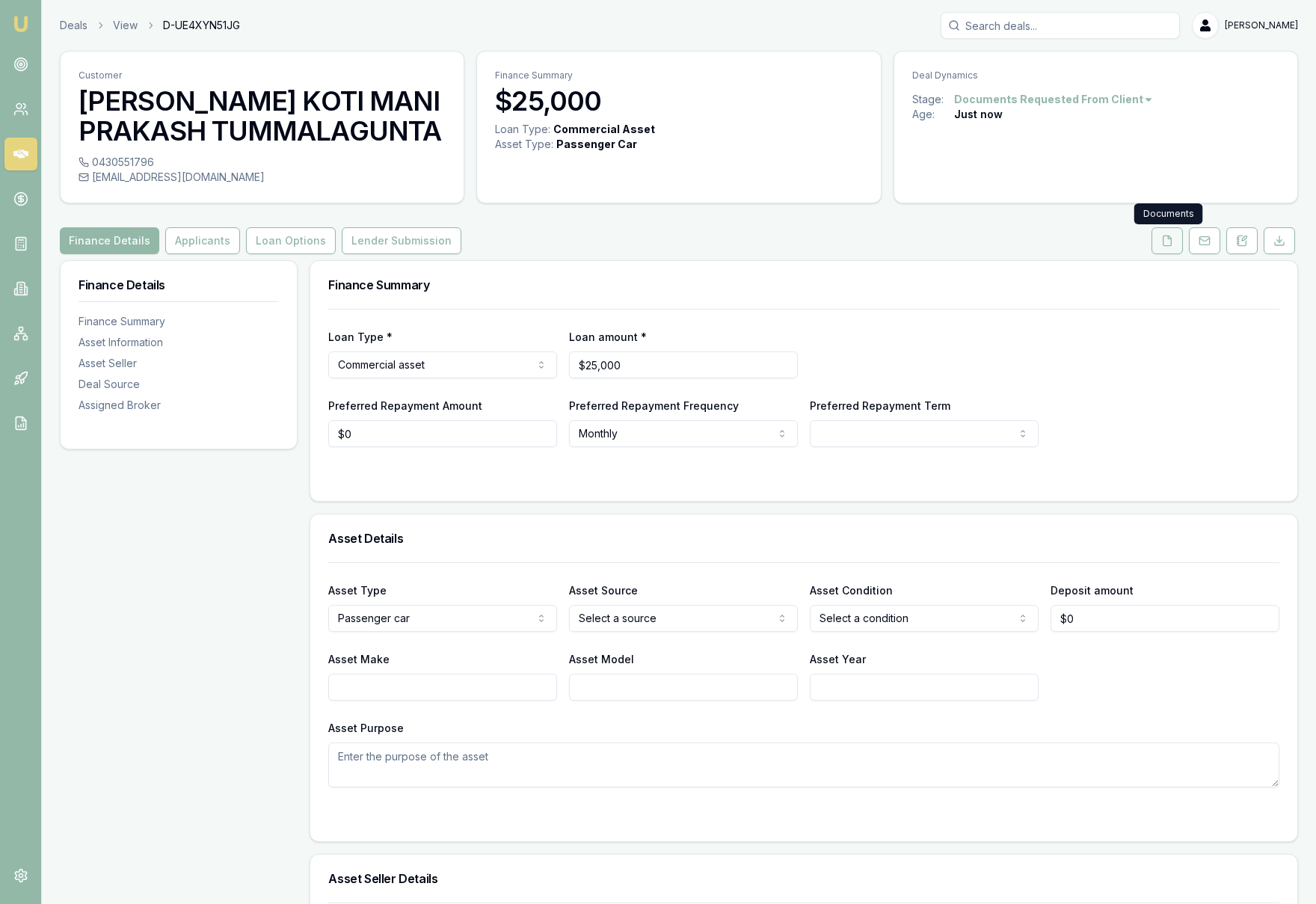
click at [1171, 247] on button at bounding box center [1167, 241] width 32 height 27
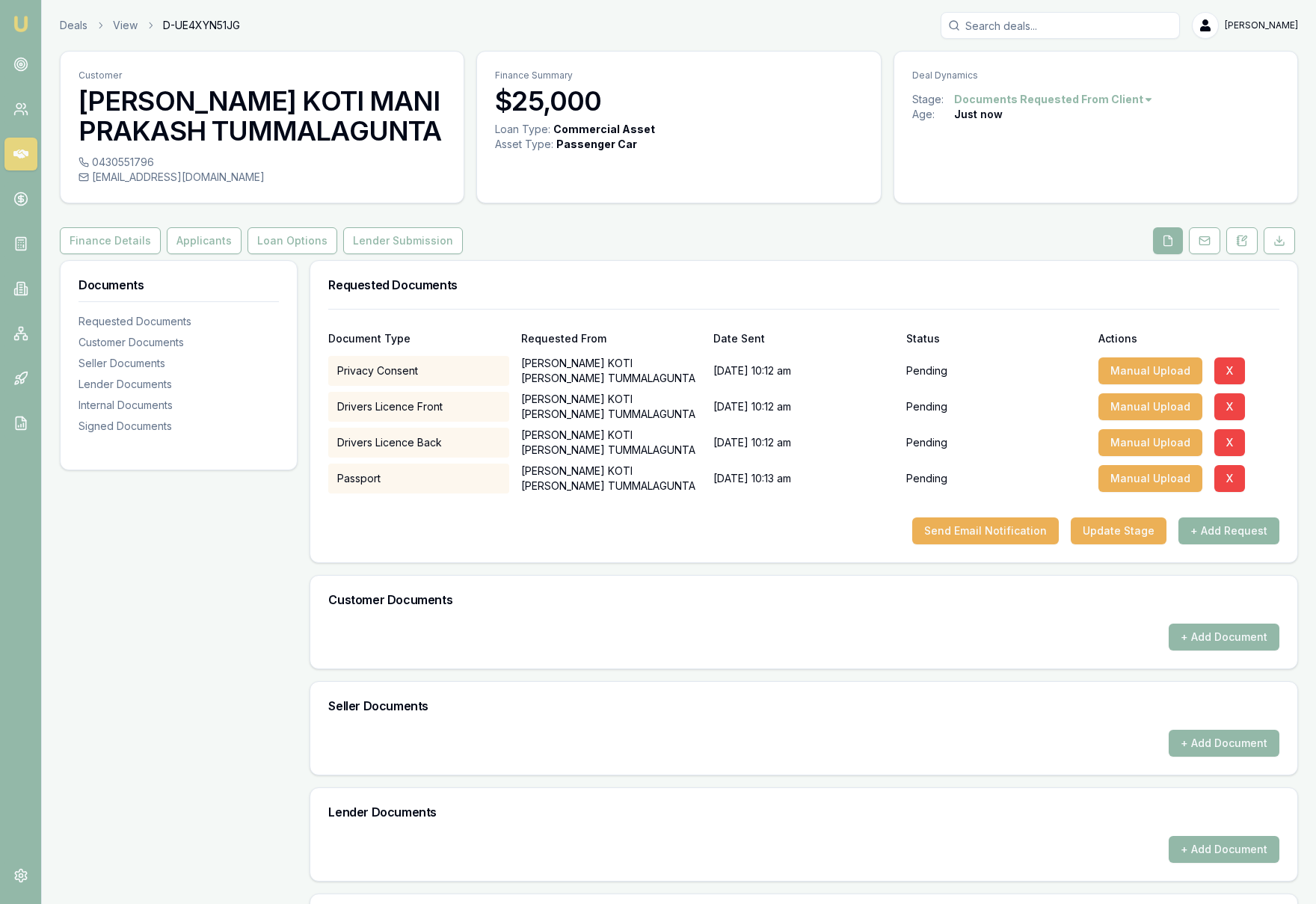
click at [1245, 537] on button "+ Add Request" at bounding box center [1229, 531] width 101 height 27
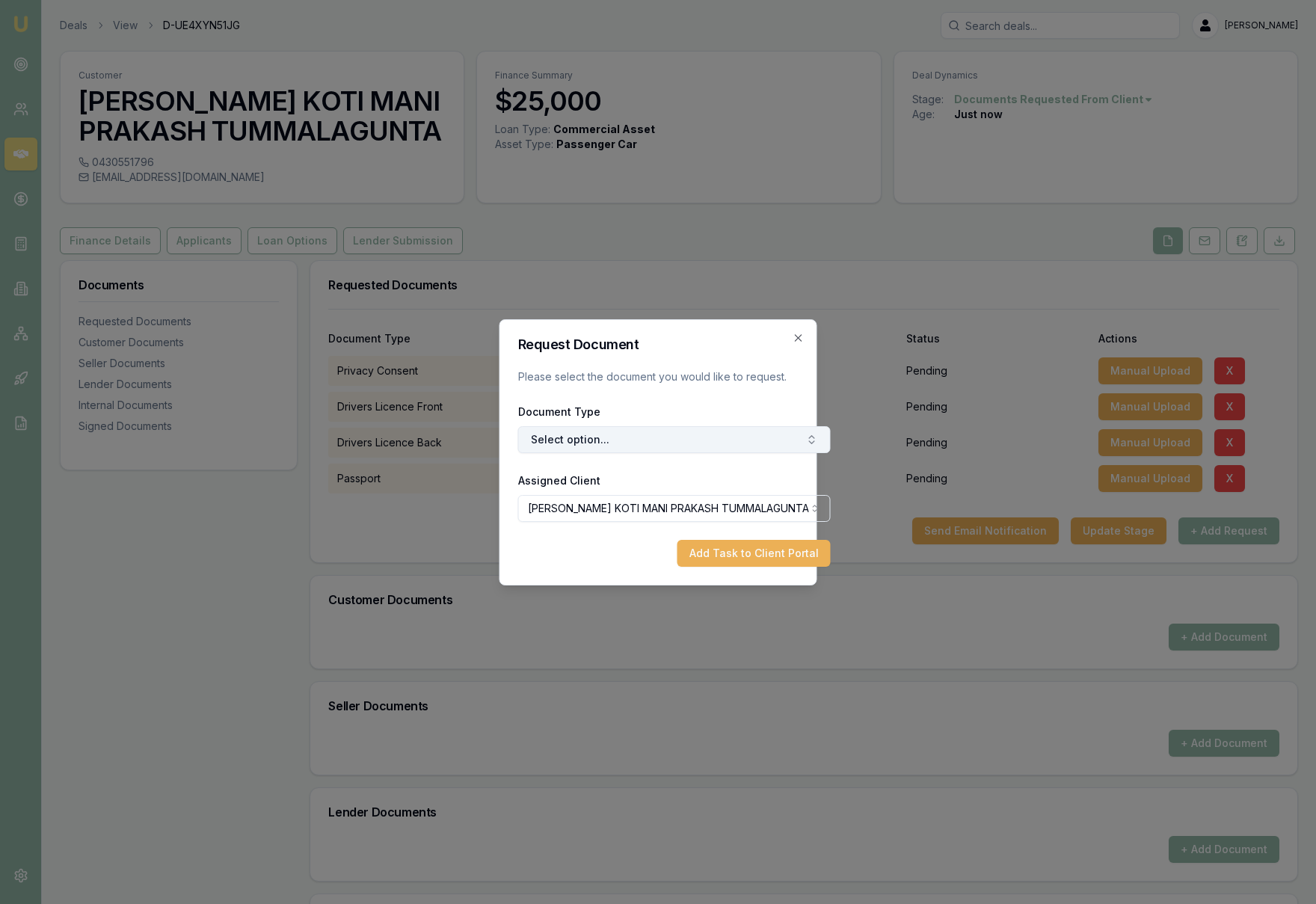
click at [592, 443] on button "Select option..." at bounding box center [674, 440] width 313 height 27
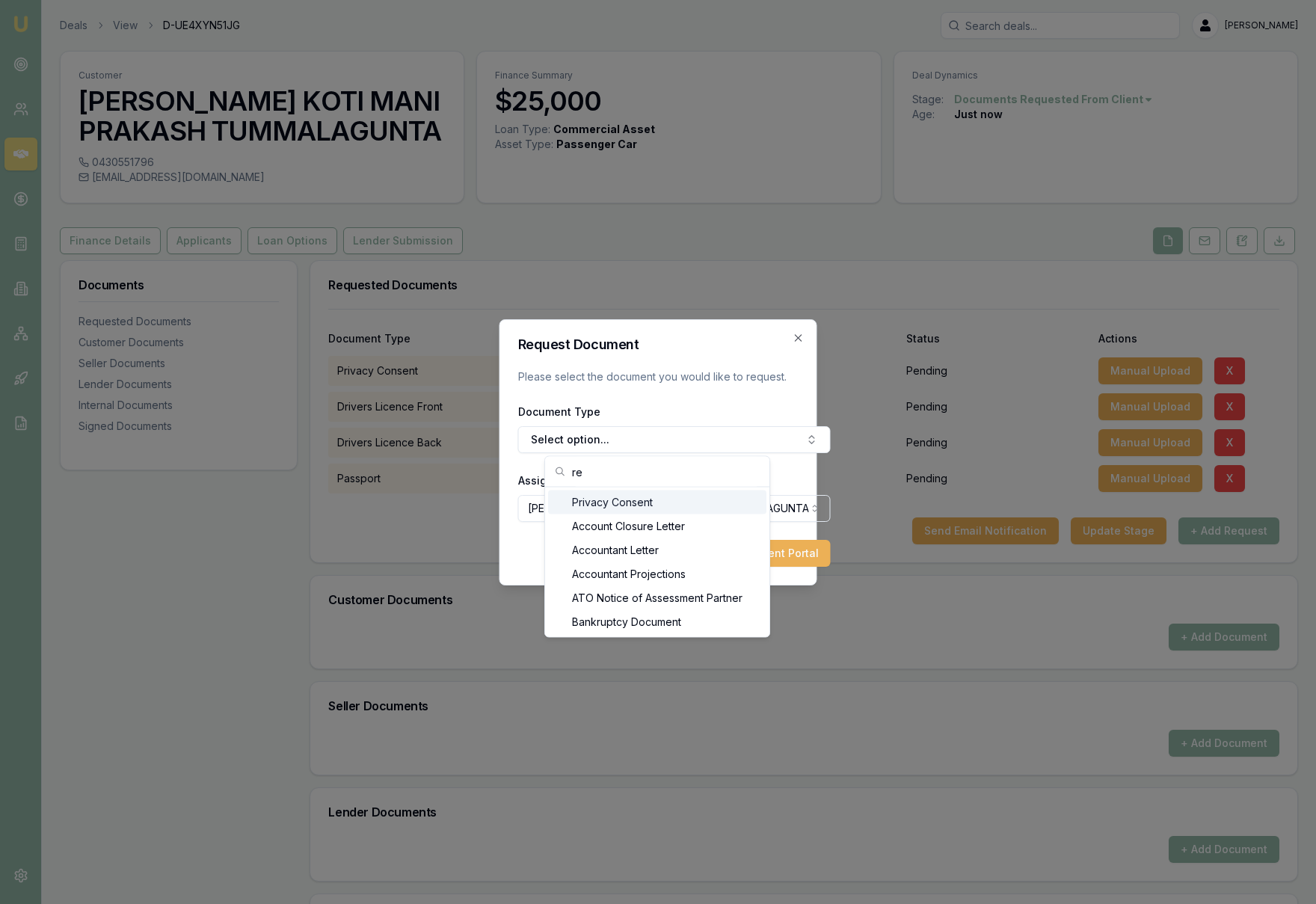
type input "r"
type input "leas"
click at [801, 338] on icon "button" at bounding box center [799, 338] width 12 height 12
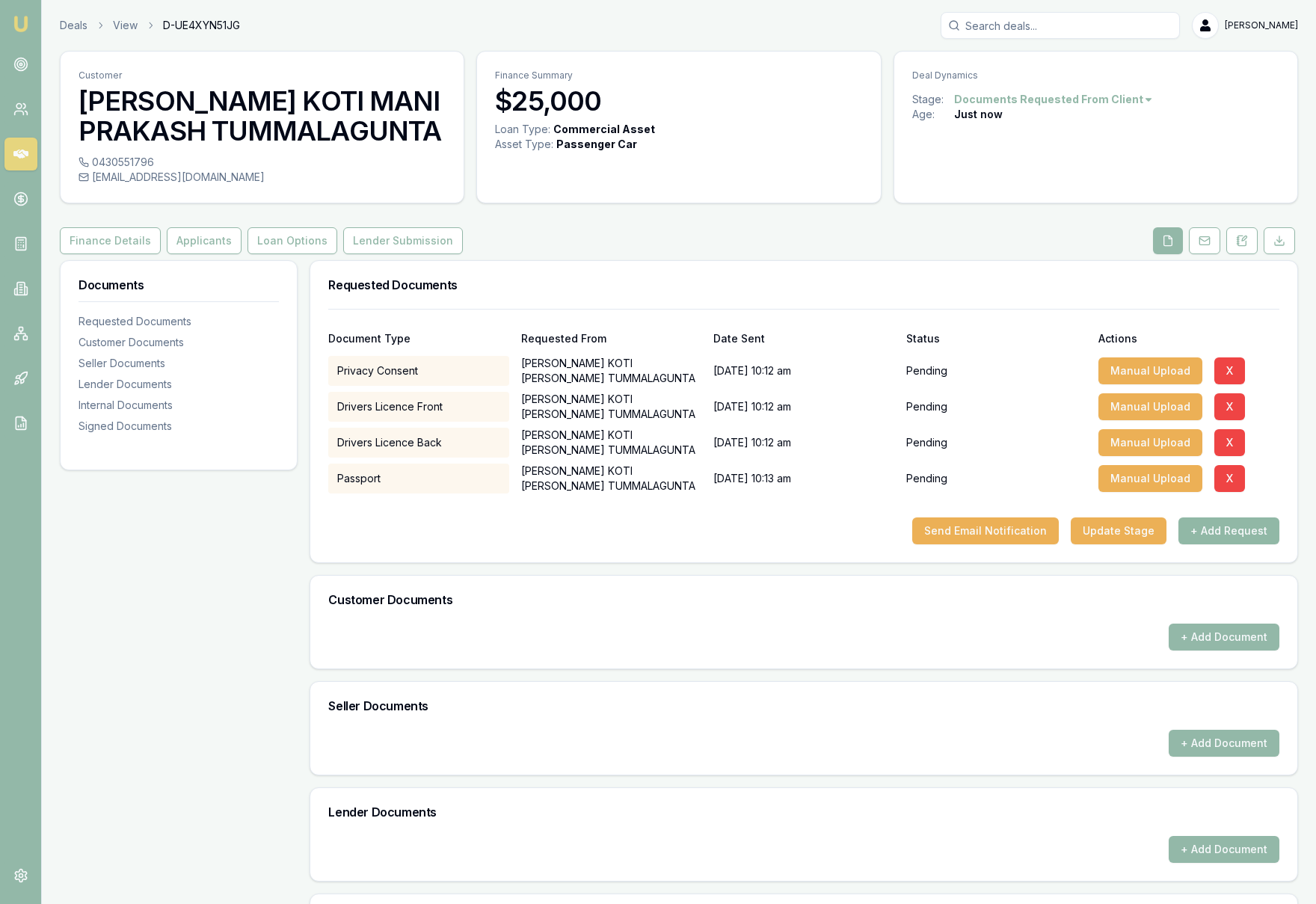
click at [1241, 535] on button "+ Add Request" at bounding box center [1229, 531] width 101 height 27
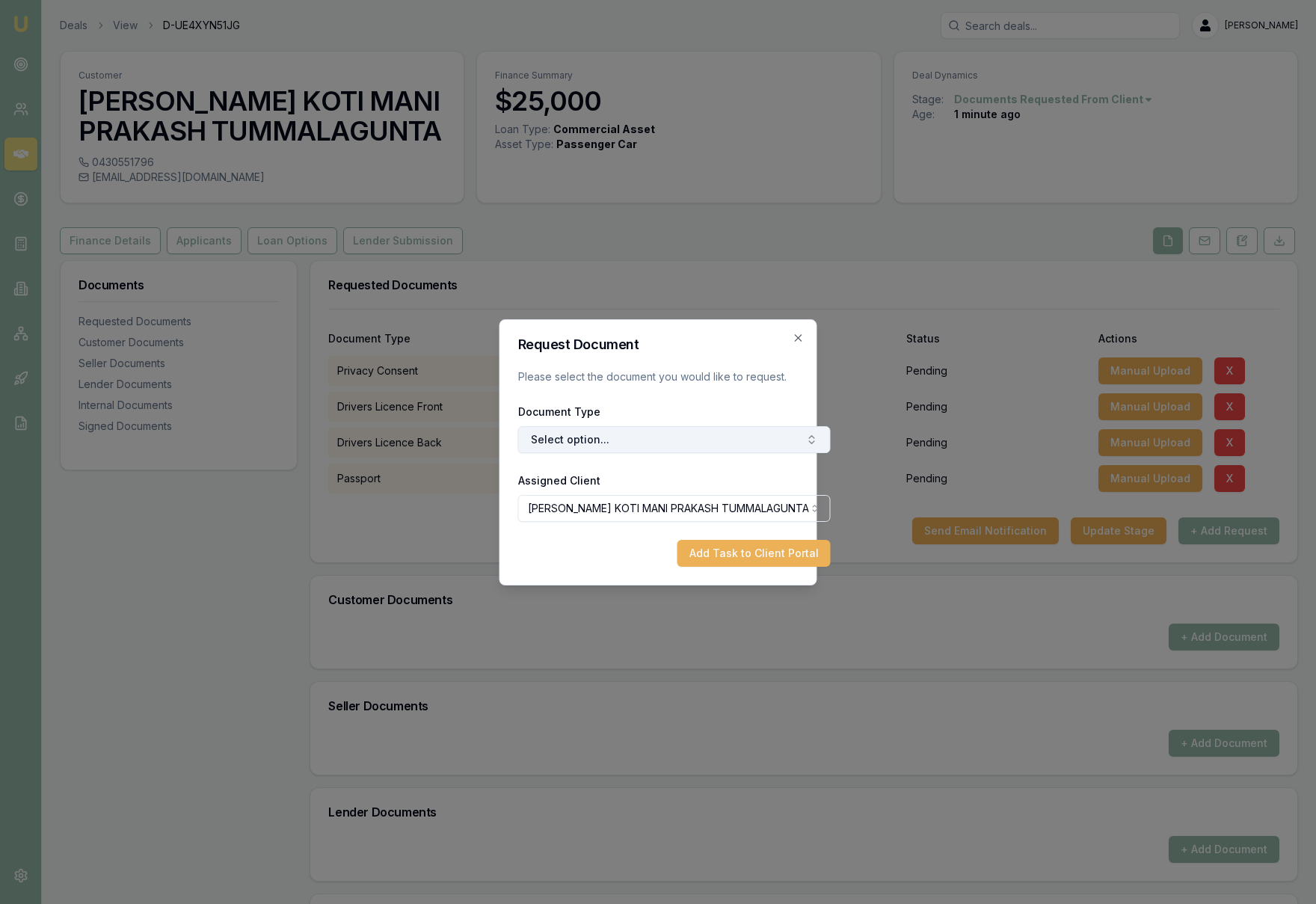
click at [639, 437] on button "Select option..." at bounding box center [674, 440] width 313 height 27
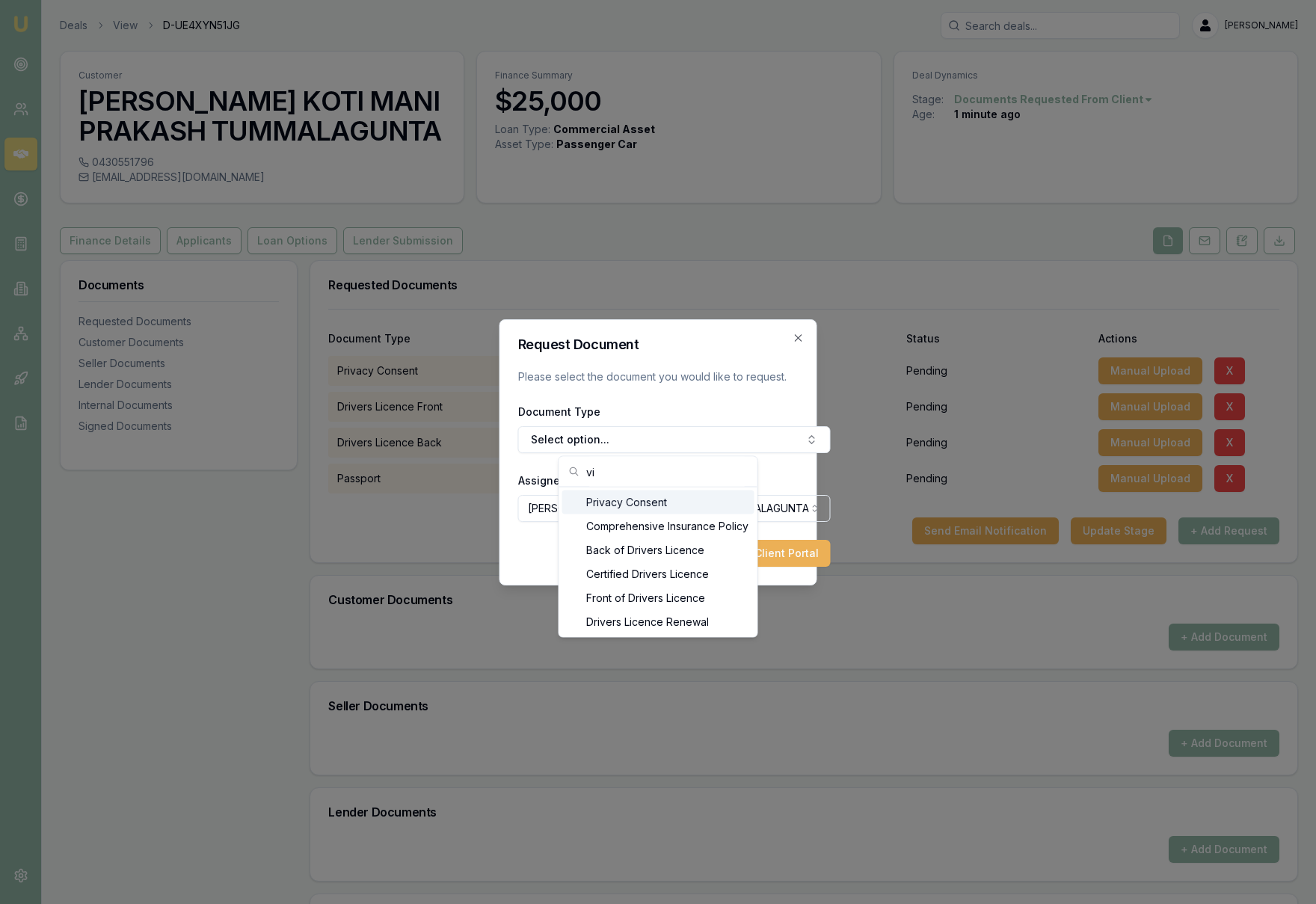
type input "v"
type input "visa"
click at [776, 397] on form "Request Document Please select the document you would like to request. Document…" at bounding box center [674, 452] width 313 height 229
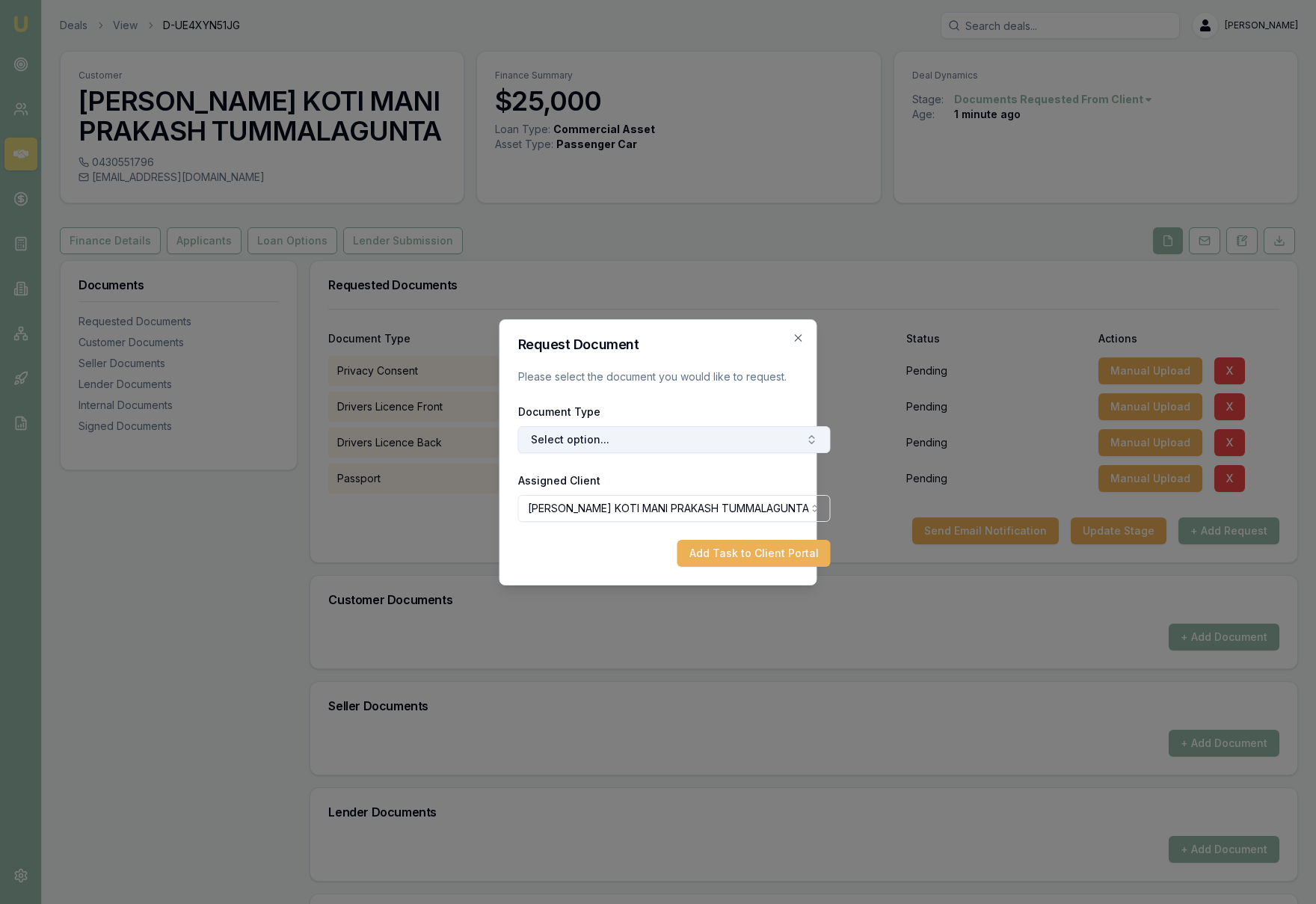
click at [806, 434] on icon "button" at bounding box center [812, 440] width 12 height 12
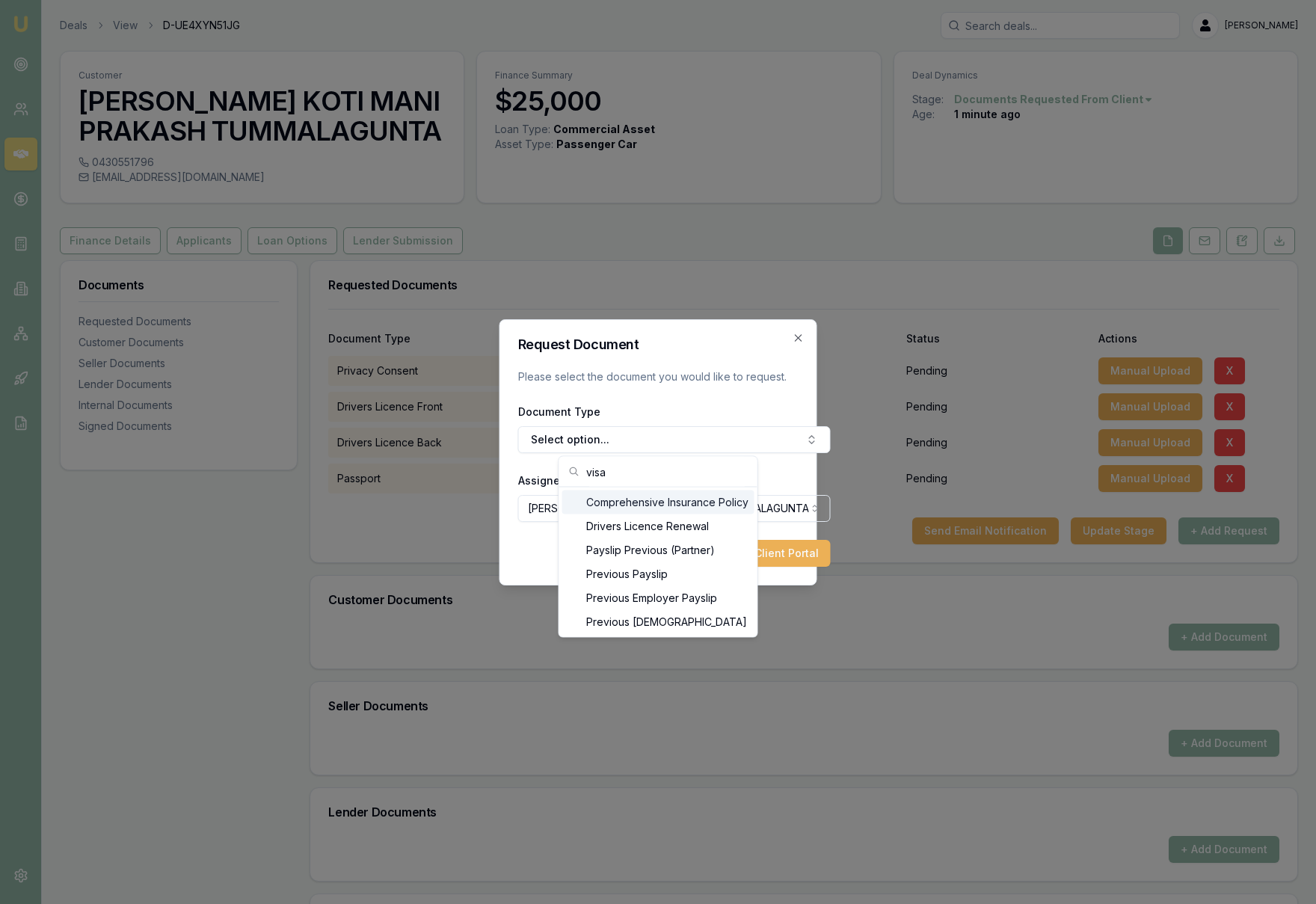
type input "visa"
click at [775, 402] on div "Document Type Select option..." at bounding box center [674, 427] width 313 height 51
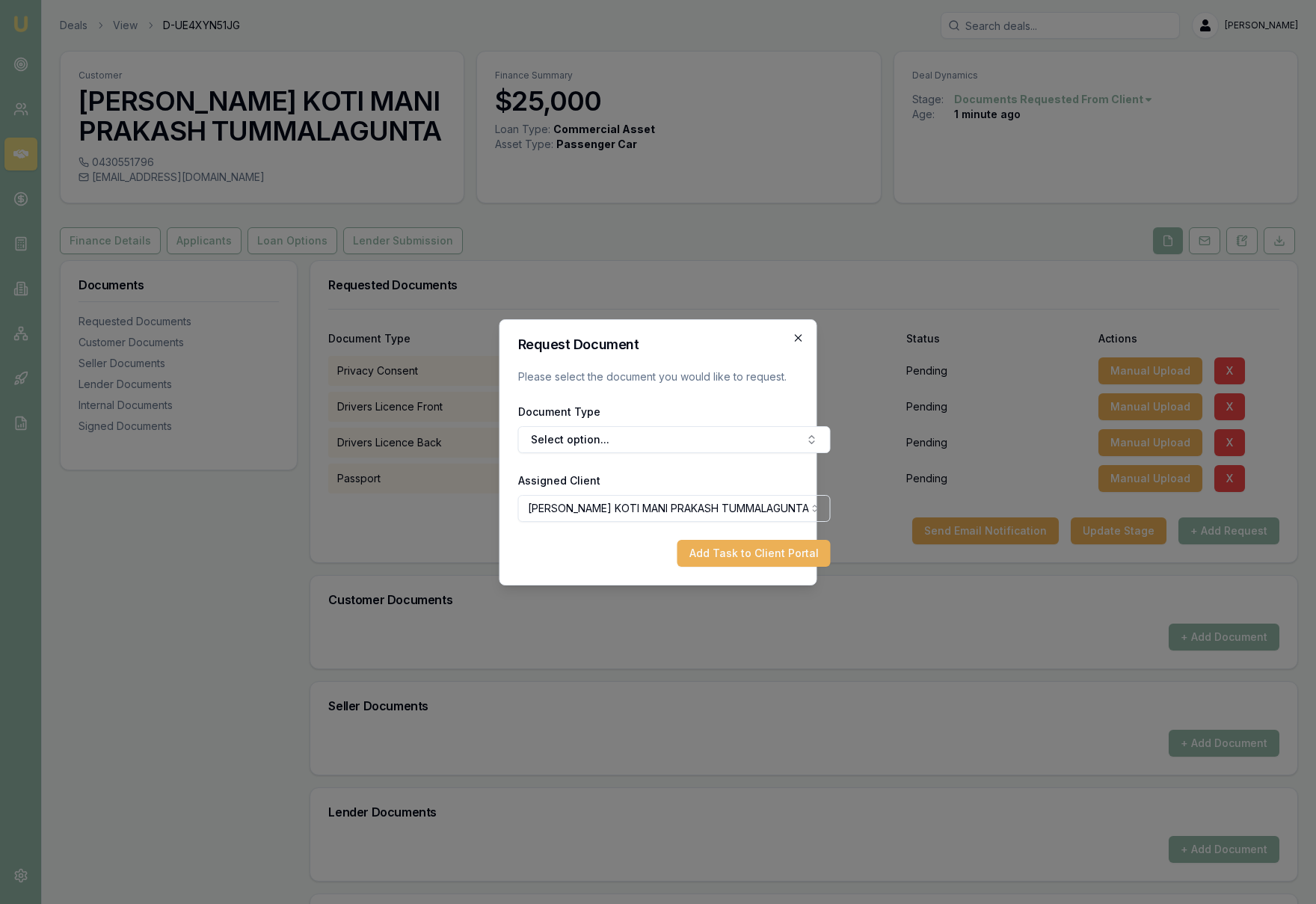
click at [799, 335] on icon "button" at bounding box center [799, 338] width 12 height 12
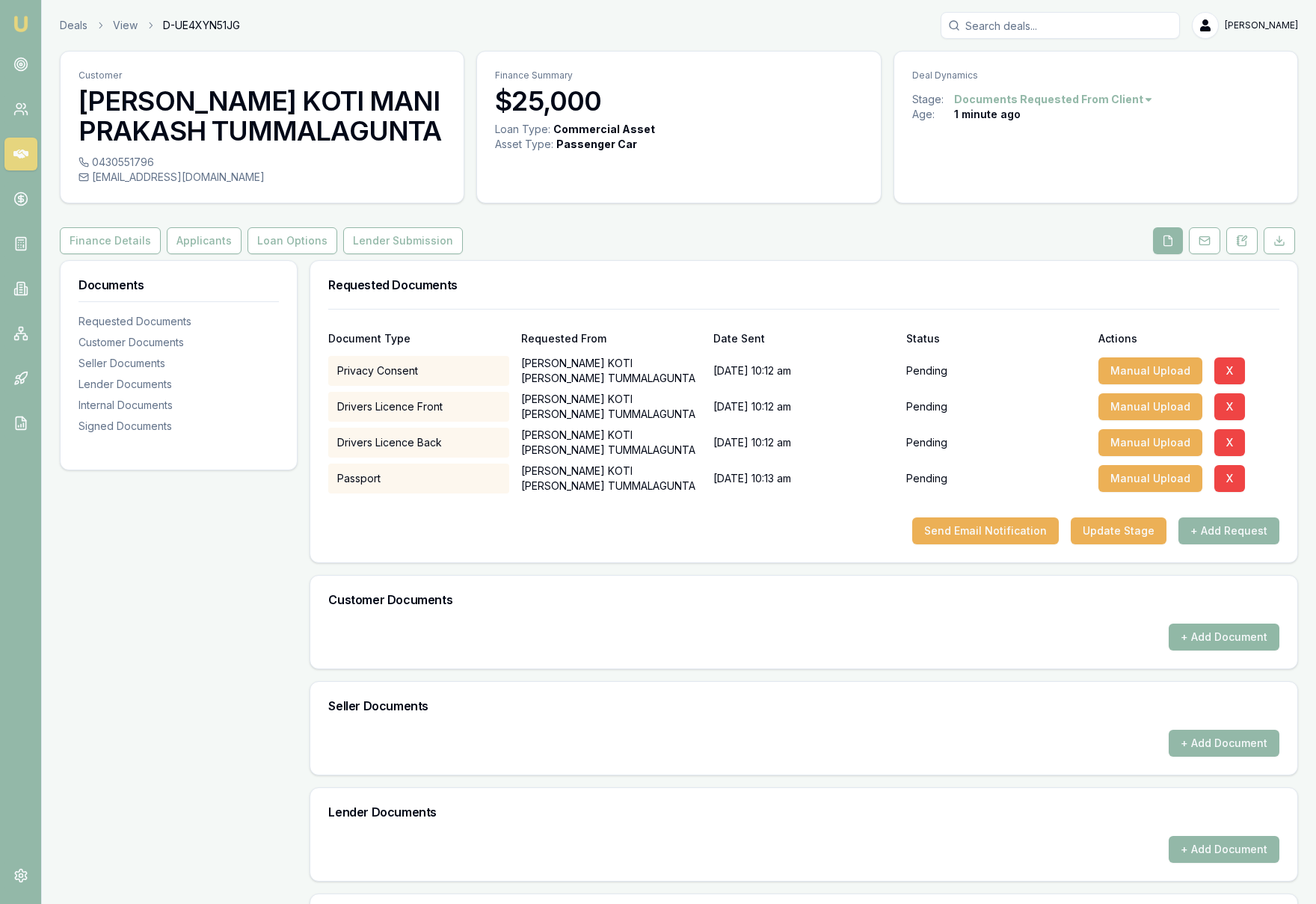
click at [1229, 641] on button "+ Add Document" at bounding box center [1223, 637] width 110 height 27
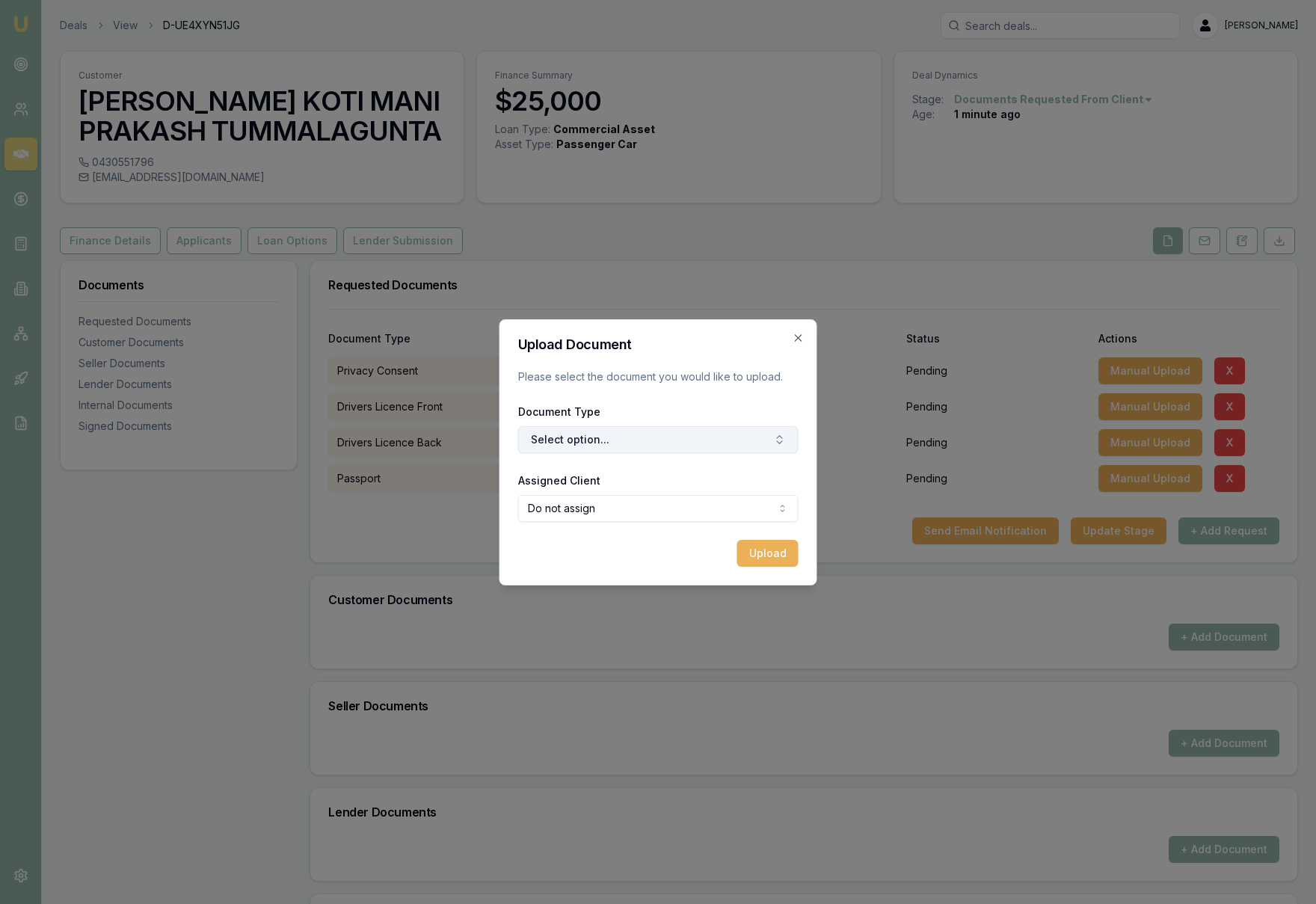
click at [637, 435] on button "Select option..." at bounding box center [658, 440] width 280 height 27
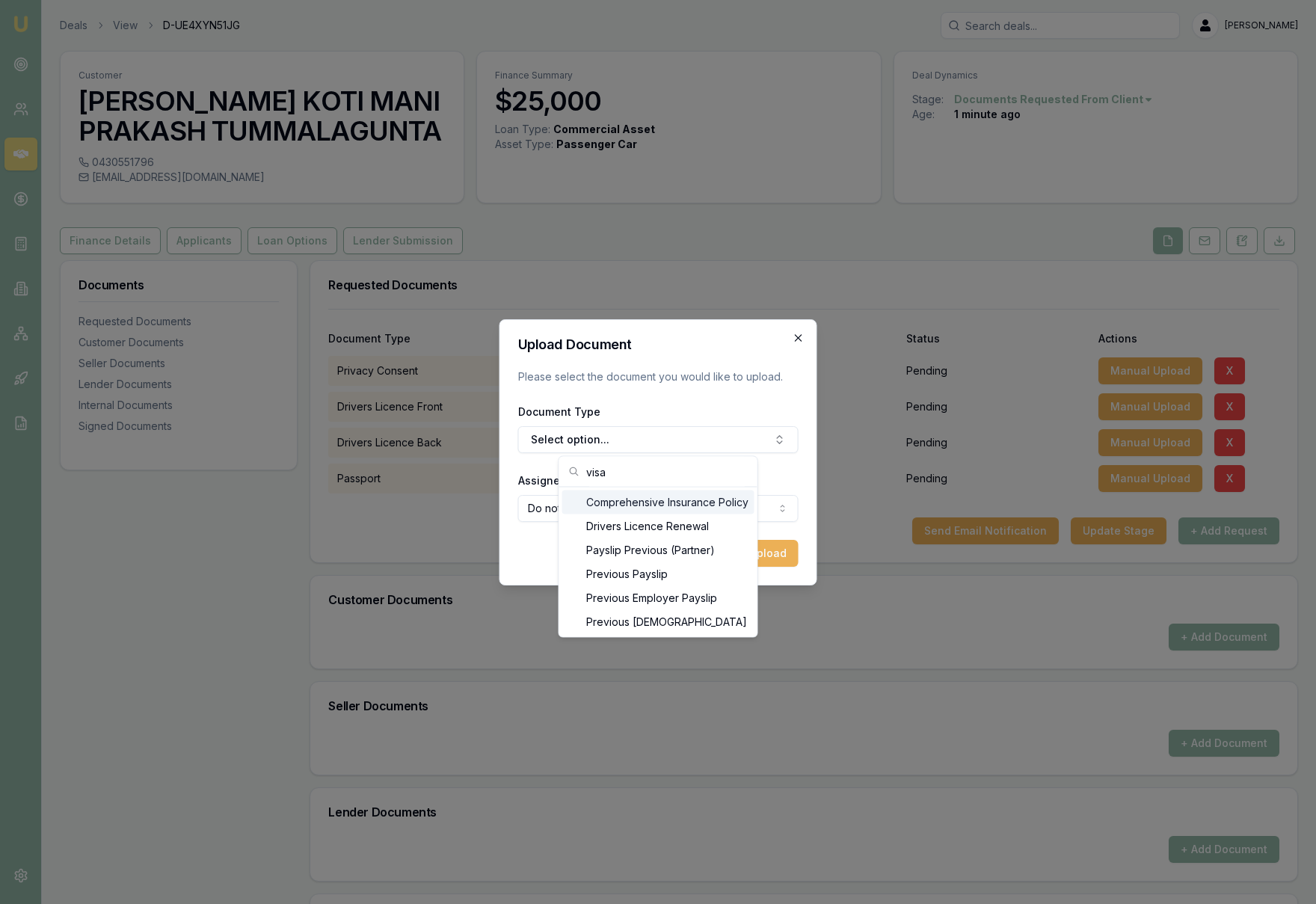
type input "visa"
click at [800, 338] on icon "button" at bounding box center [799, 338] width 12 height 12
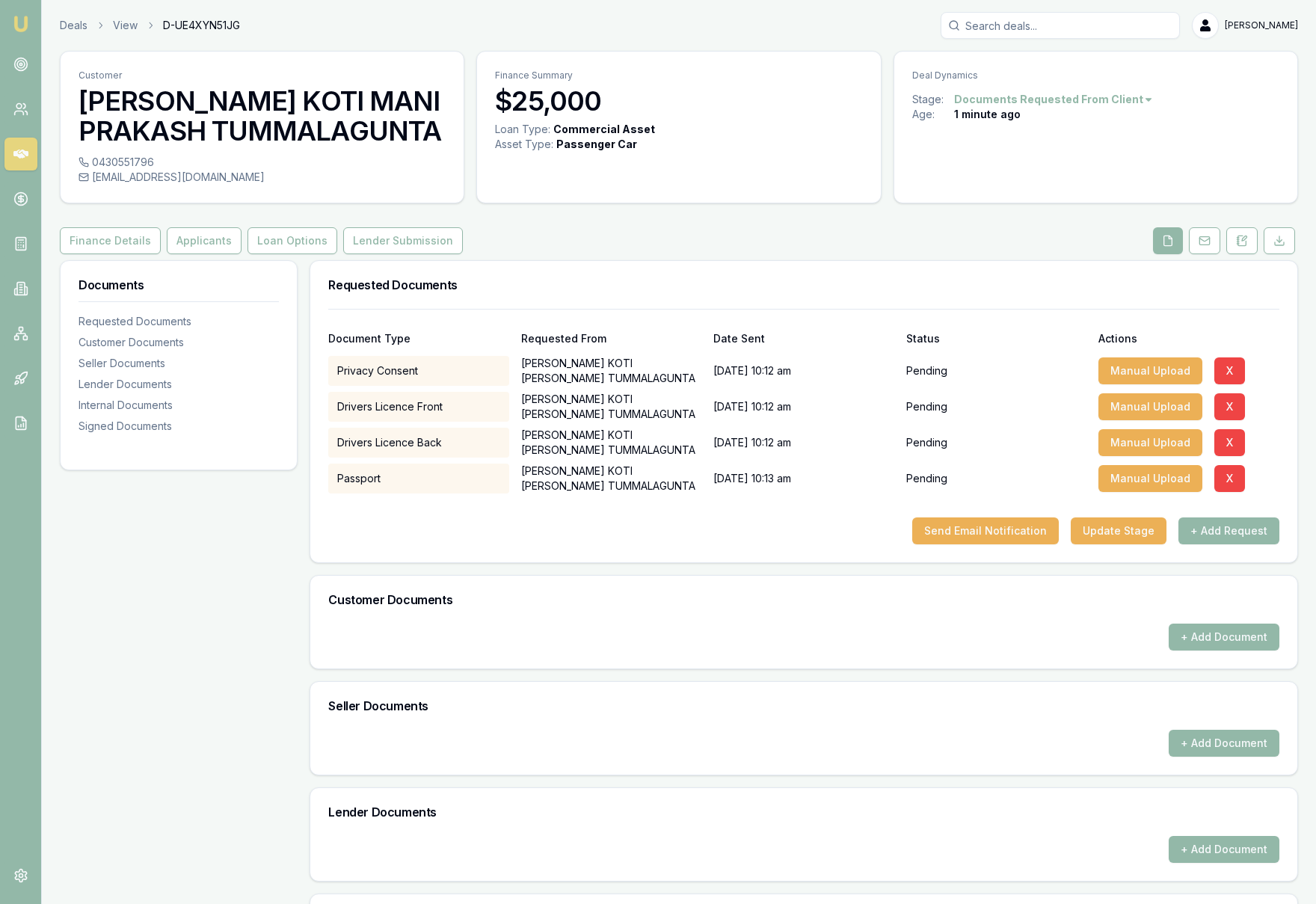
click at [831, 245] on div "Finance Details Applicants Loan Options Lender Submission" at bounding box center [678, 241] width 1238 height 27
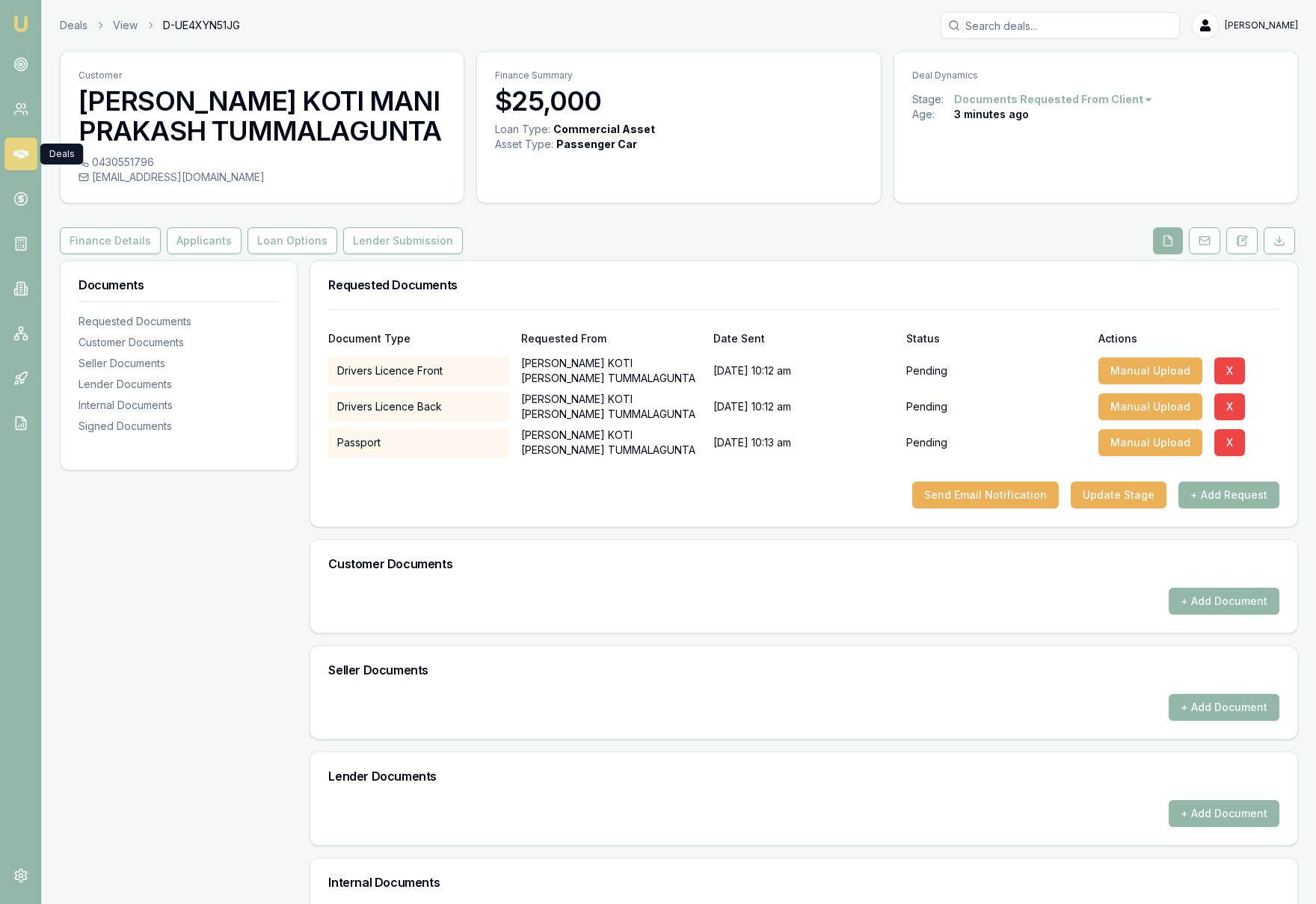
click at [22, 163] on link at bounding box center [21, 154] width 33 height 33
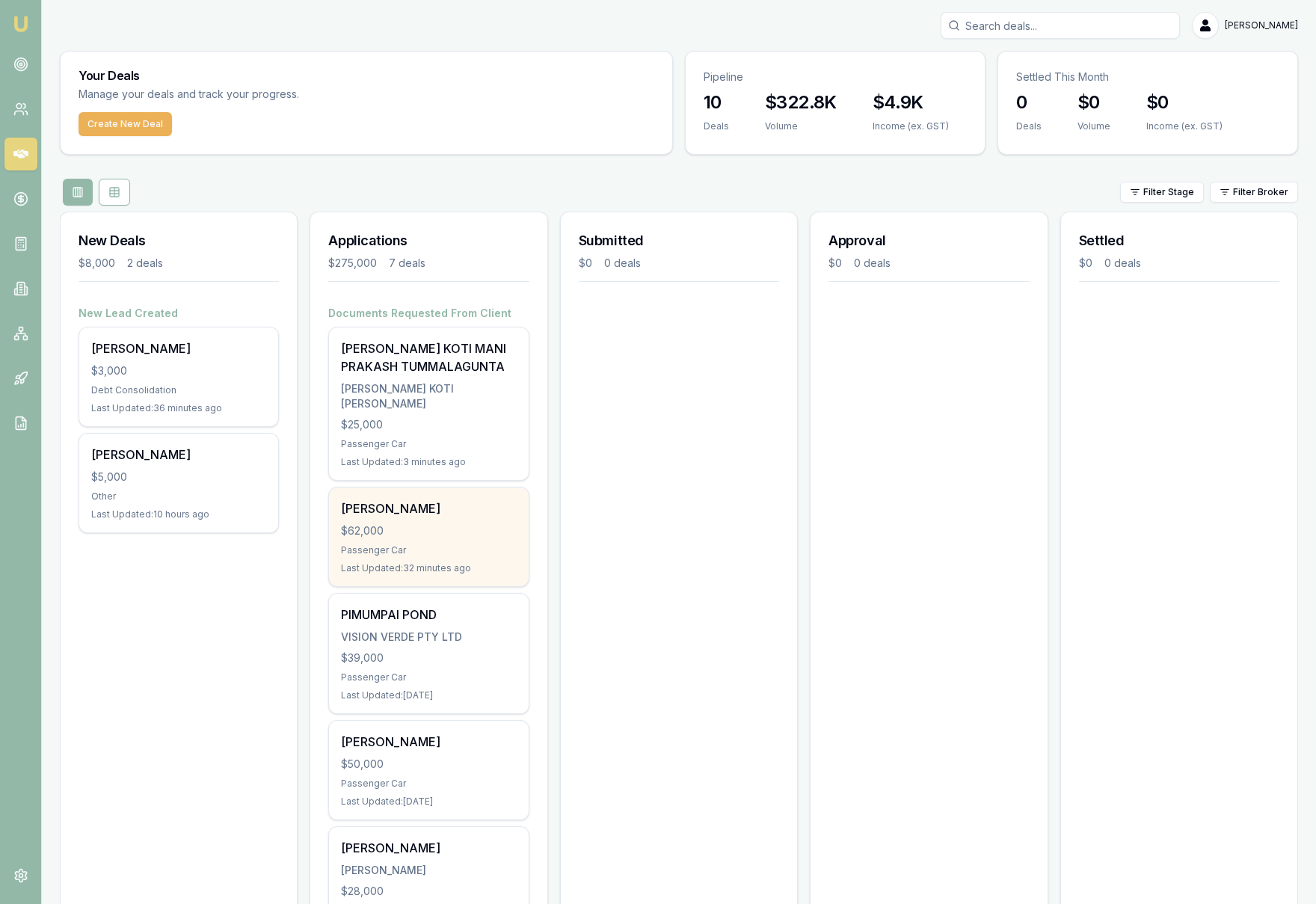
click at [454, 548] on div "Passenger Car" at bounding box center [428, 550] width 175 height 12
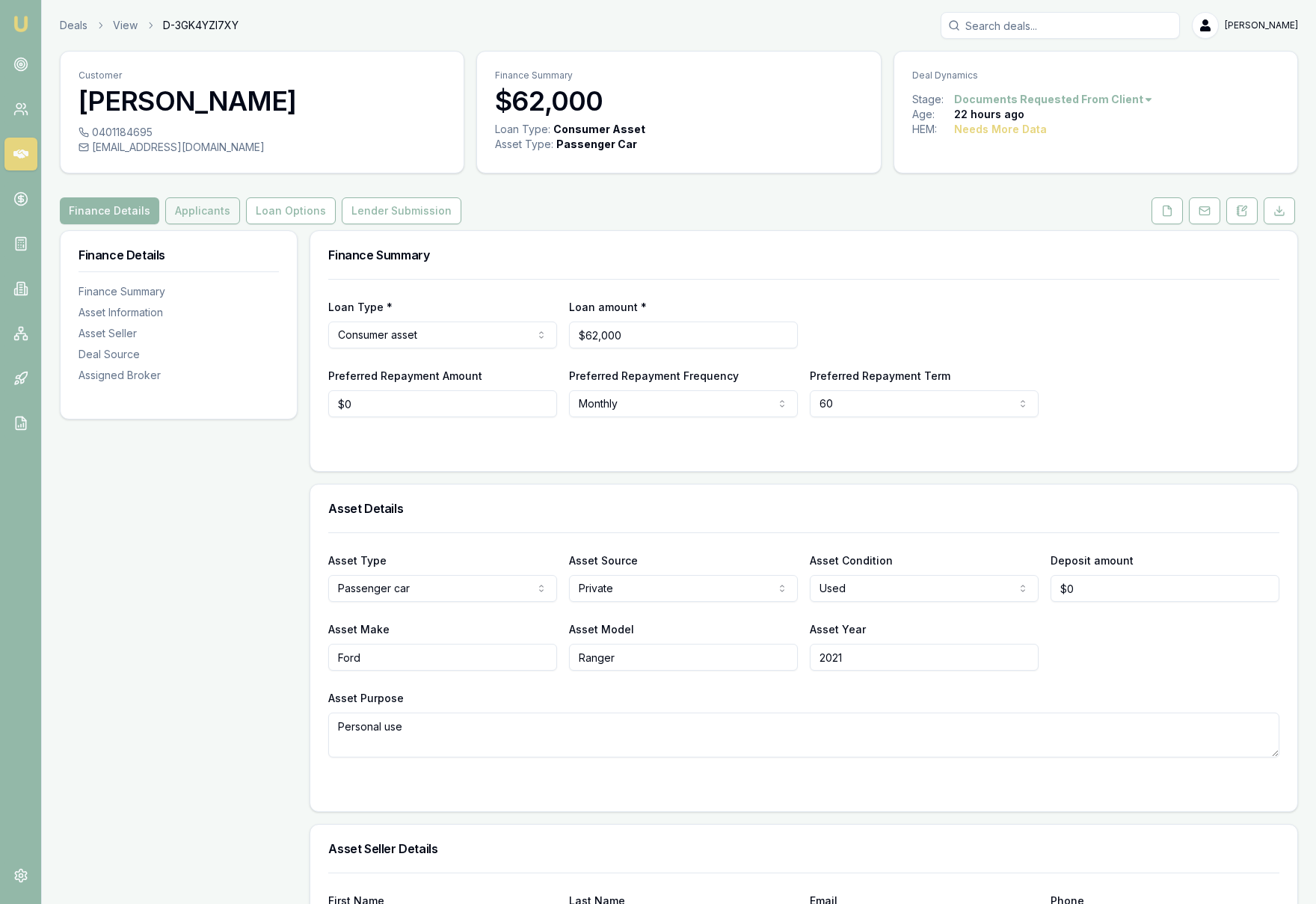
click at [215, 218] on button "Applicants" at bounding box center [202, 211] width 75 height 27
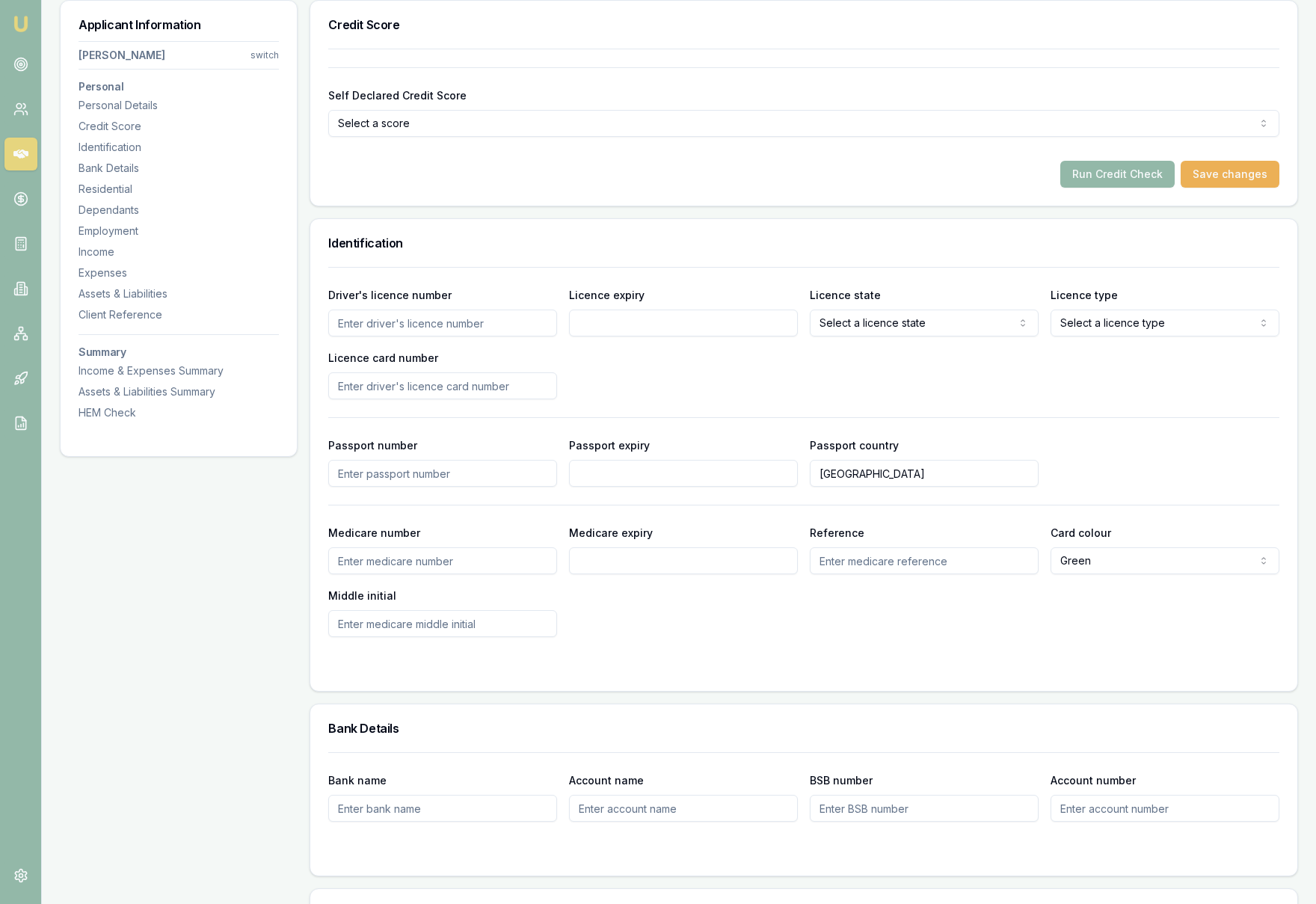
scroll to position [551, 0]
click at [19, 71] on icon at bounding box center [21, 65] width 15 height 15
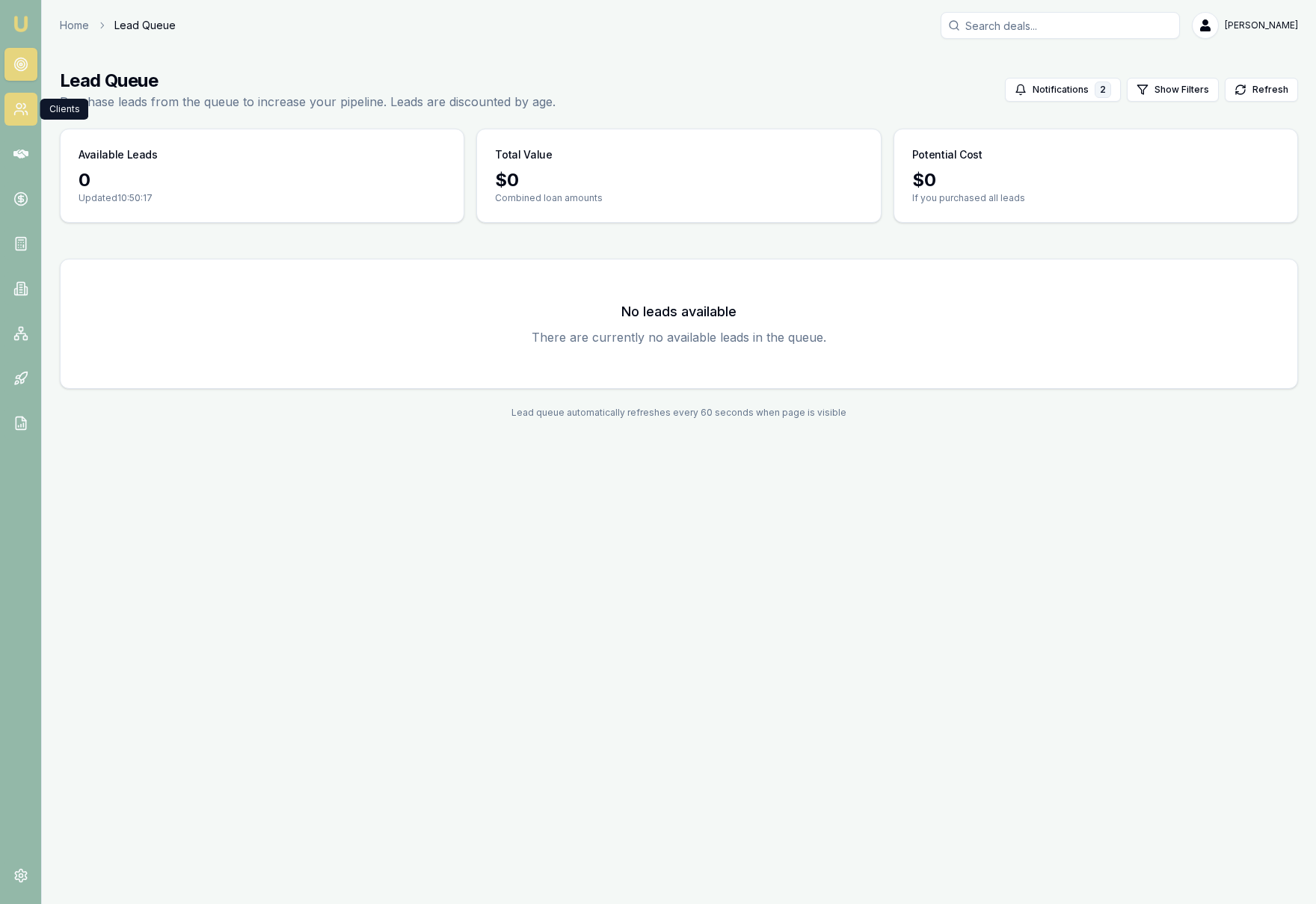
click at [27, 117] on link at bounding box center [21, 109] width 33 height 33
